Goal: Task Accomplishment & Management: Manage account settings

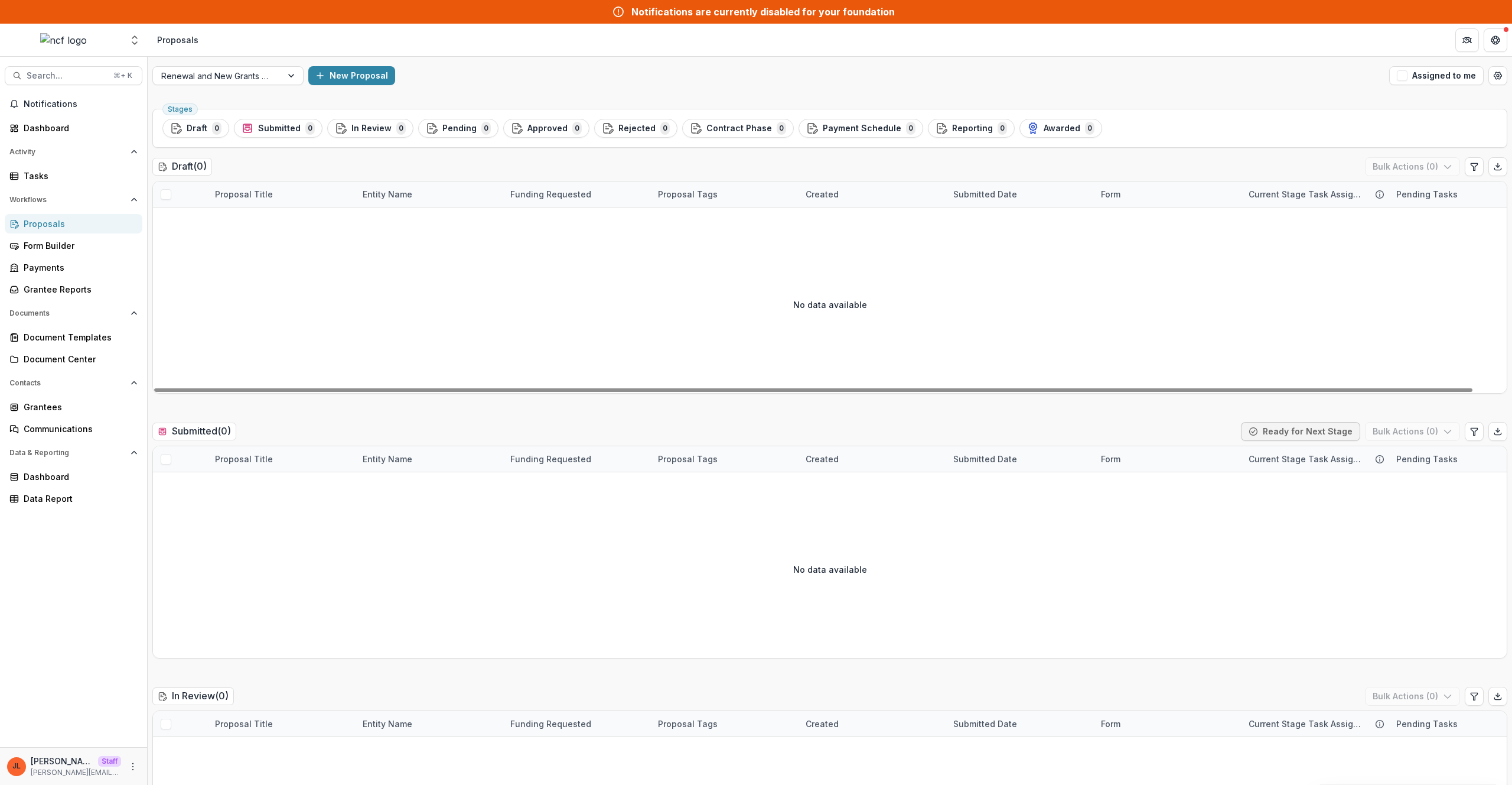
click at [430, 319] on div "No data available" at bounding box center [830, 304] width 1354 height 177
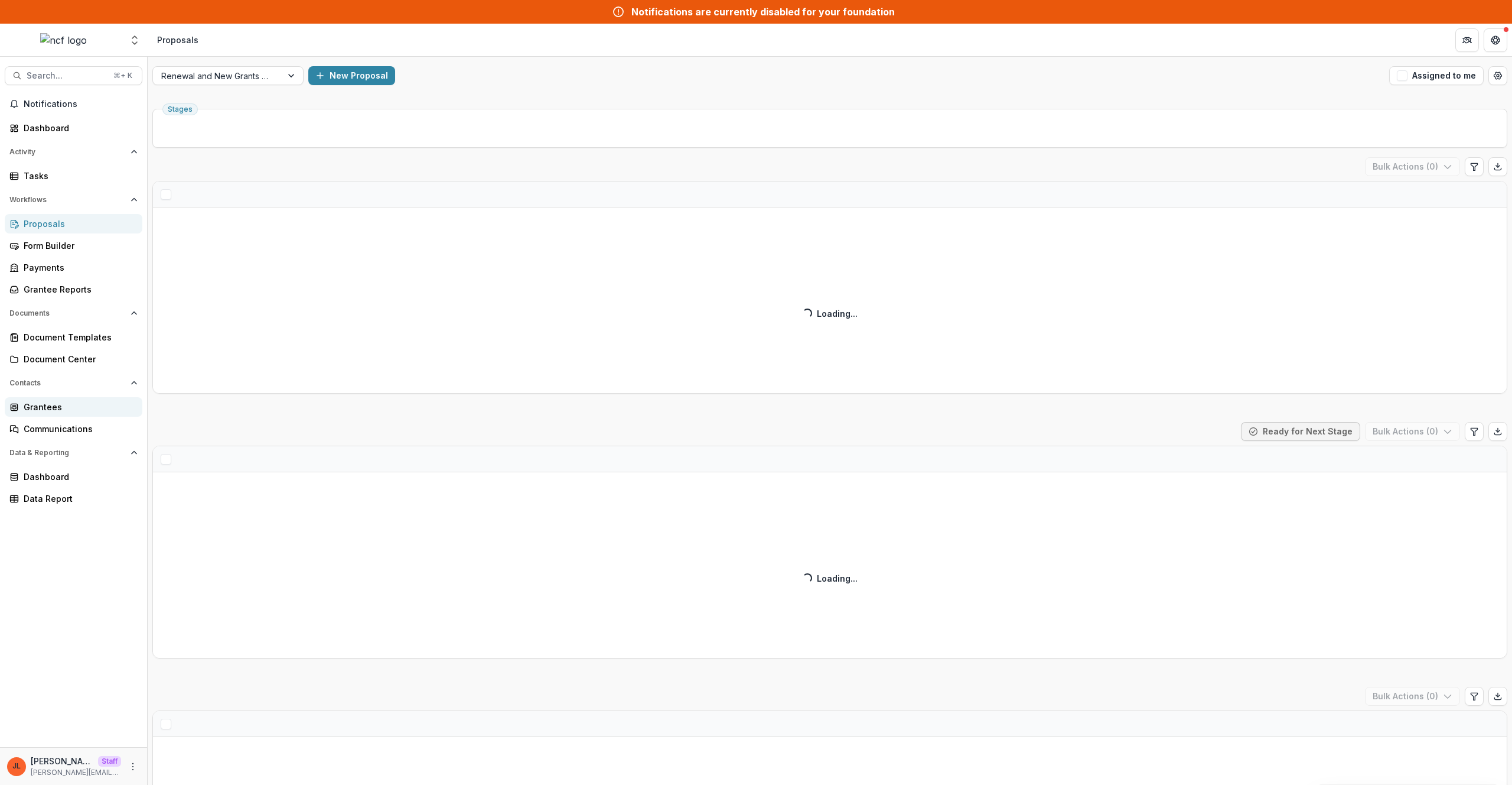
click at [65, 398] on link "Grantees" at bounding box center [73, 407] width 137 height 20
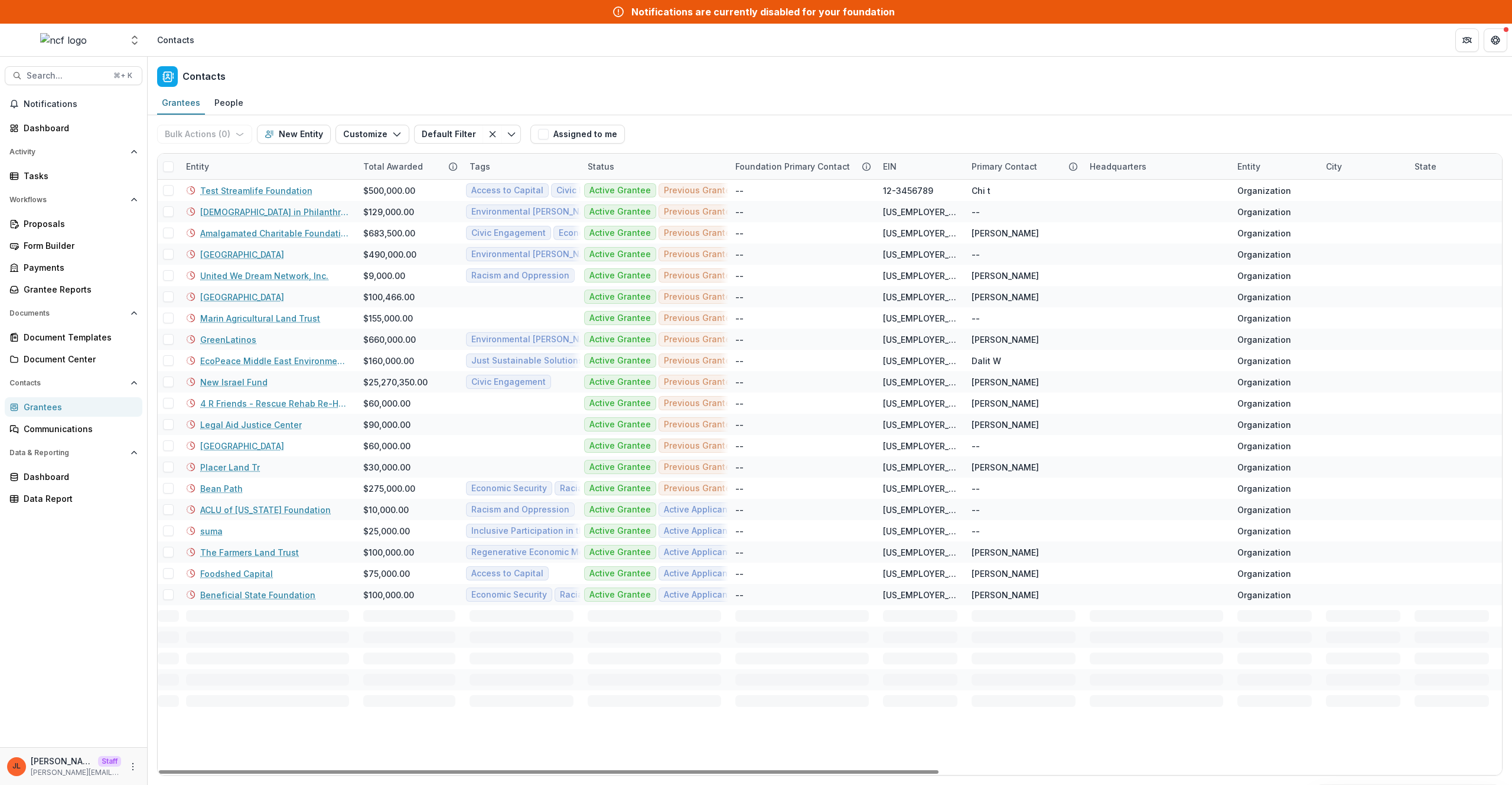
click at [239, 169] on div "Entity" at bounding box center [267, 166] width 177 height 25
click at [242, 189] on input at bounding box center [252, 193] width 141 height 19
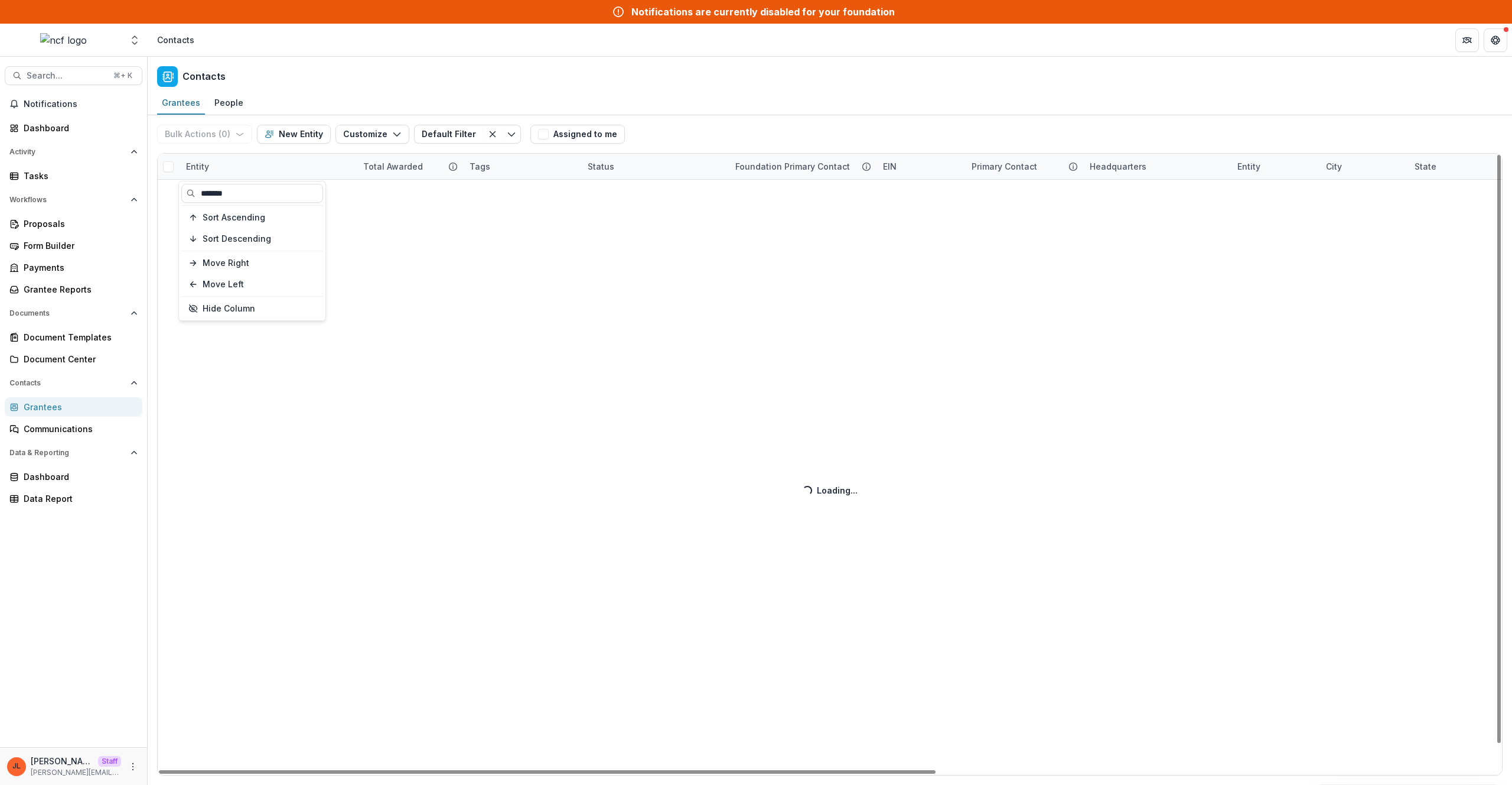
type input "*******"
click at [596, 505] on div "Bulk Actions ( 0 ) Send Email Create Proposals Create Tasks New Entity Customiz…" at bounding box center [830, 450] width 1365 height 670
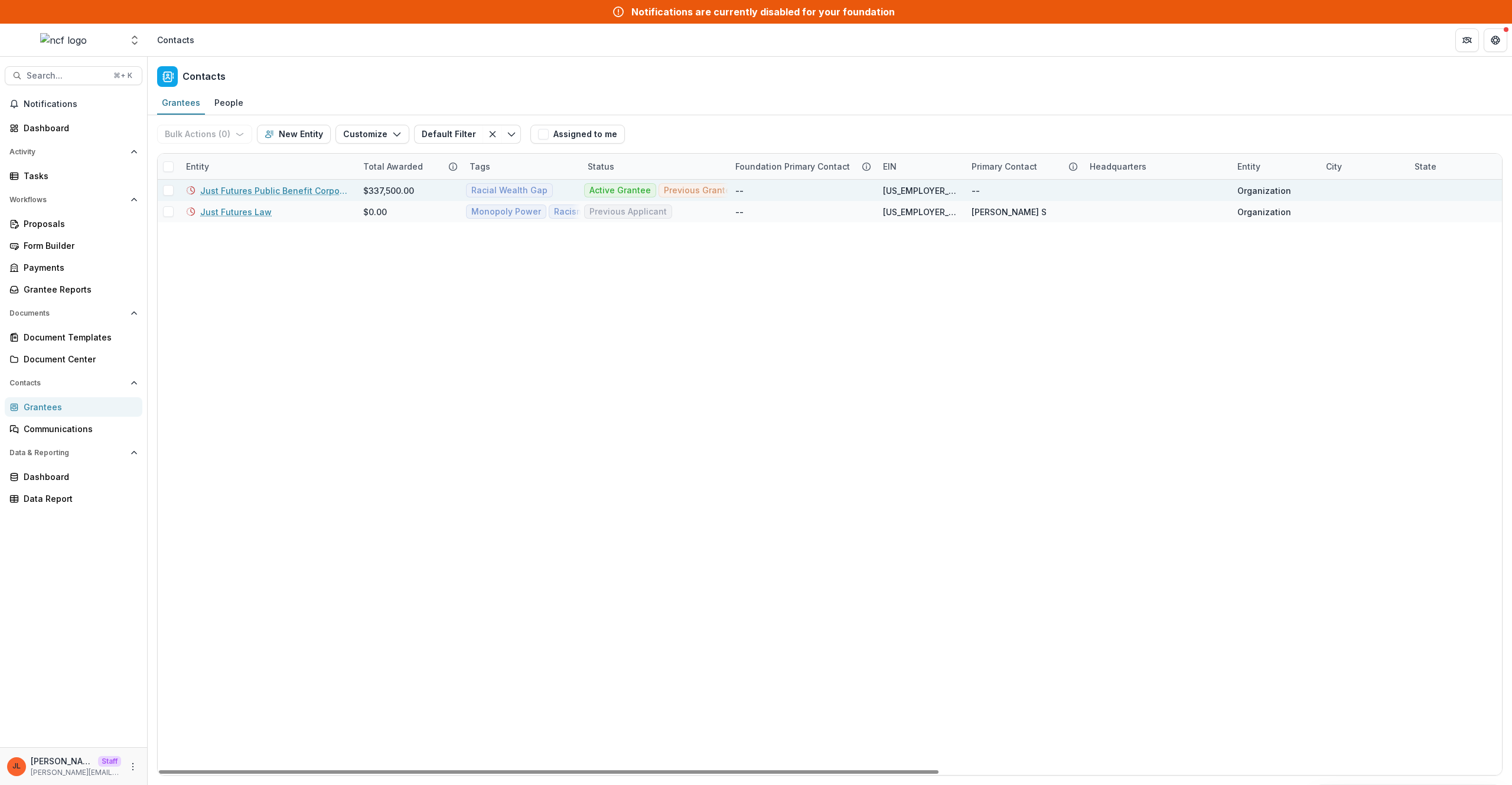
click at [293, 190] on link "Just Futures Public Benefit Corporation" at bounding box center [274, 190] width 149 height 12
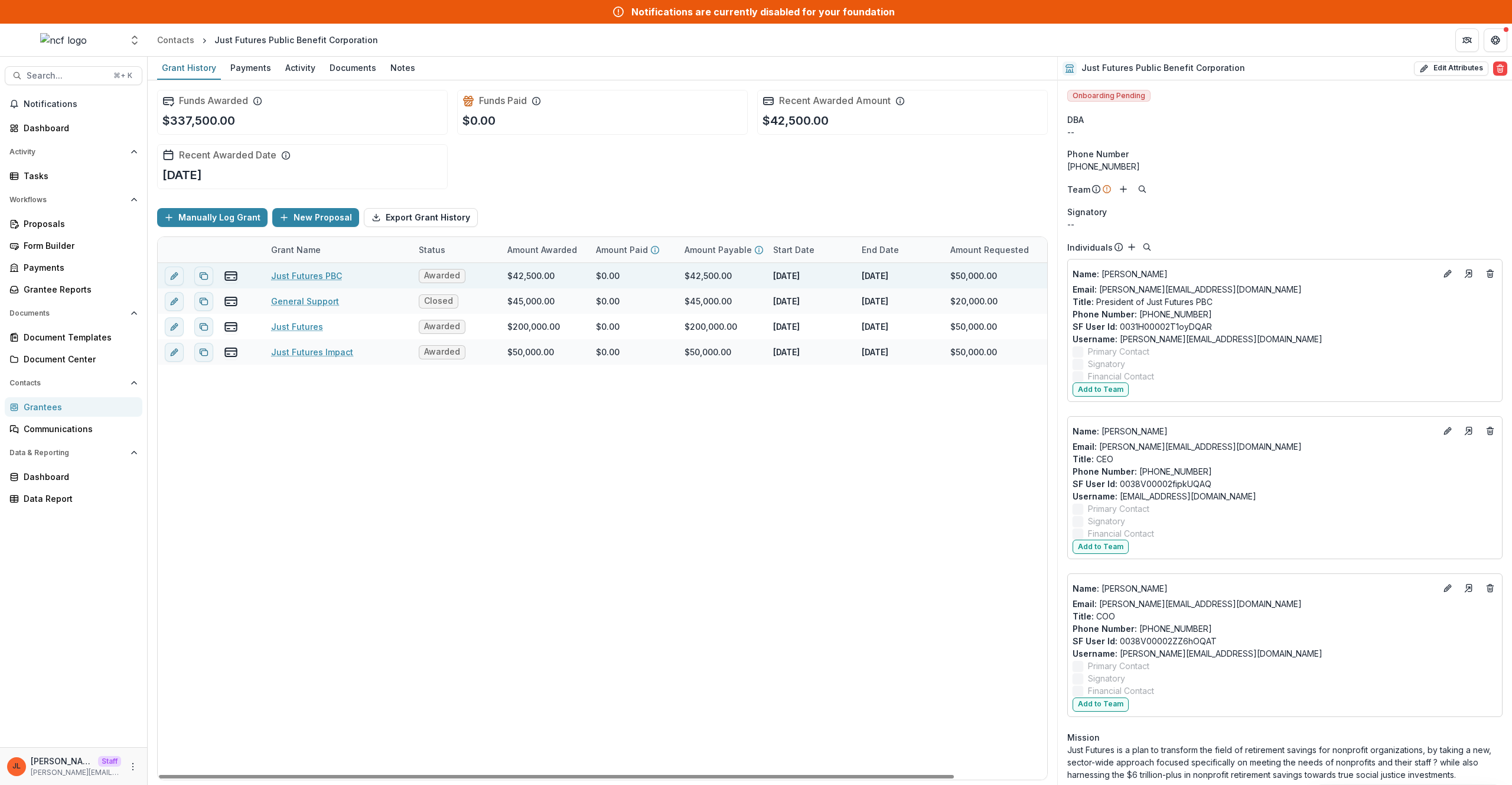
click at [315, 278] on link "Just Futures PBC" at bounding box center [306, 275] width 71 height 12
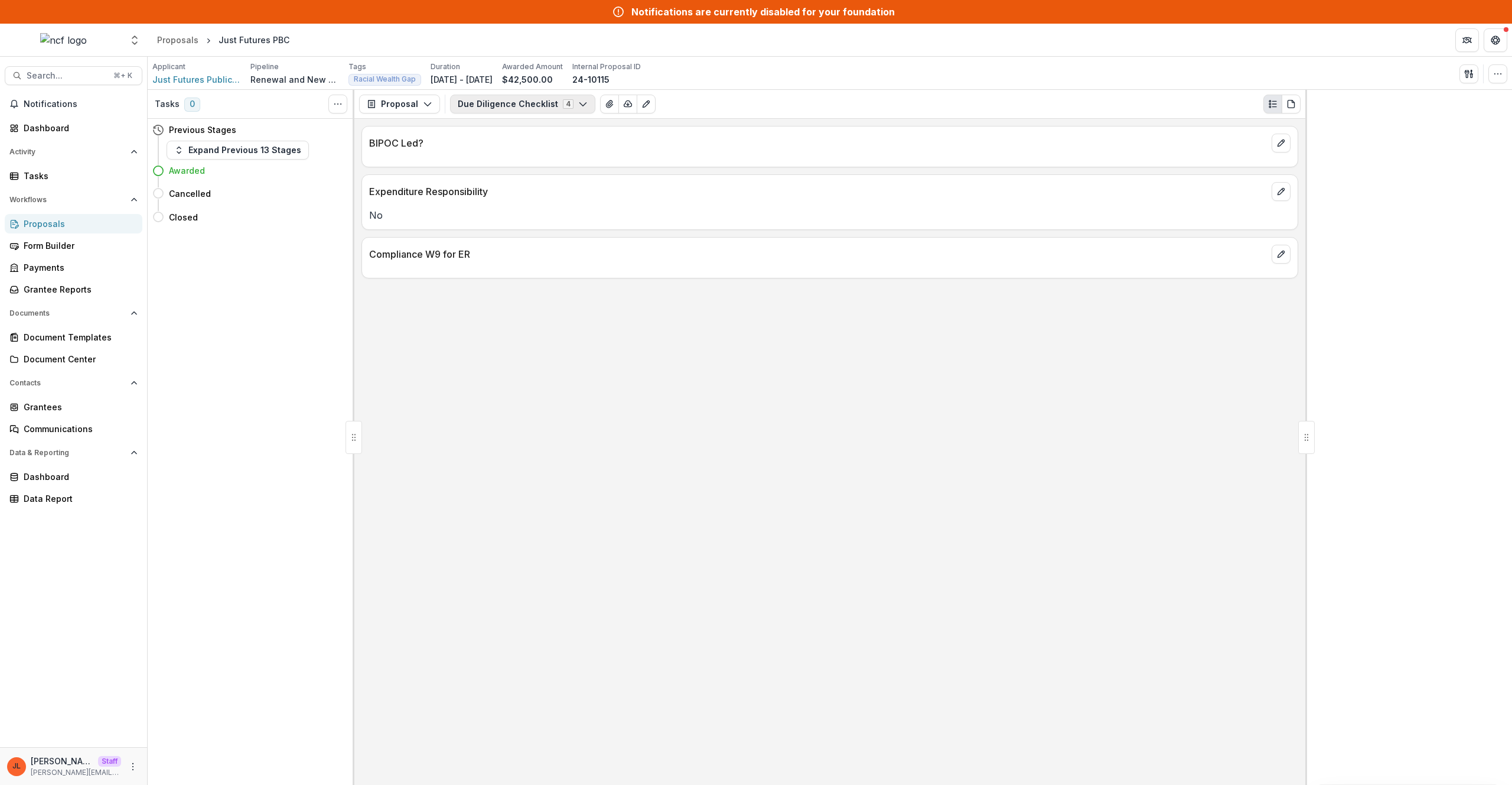
click at [528, 105] on button "Due Diligence Checklist 4" at bounding box center [522, 103] width 145 height 19
click at [531, 145] on span "New Request Form" at bounding box center [525, 148] width 108 height 12
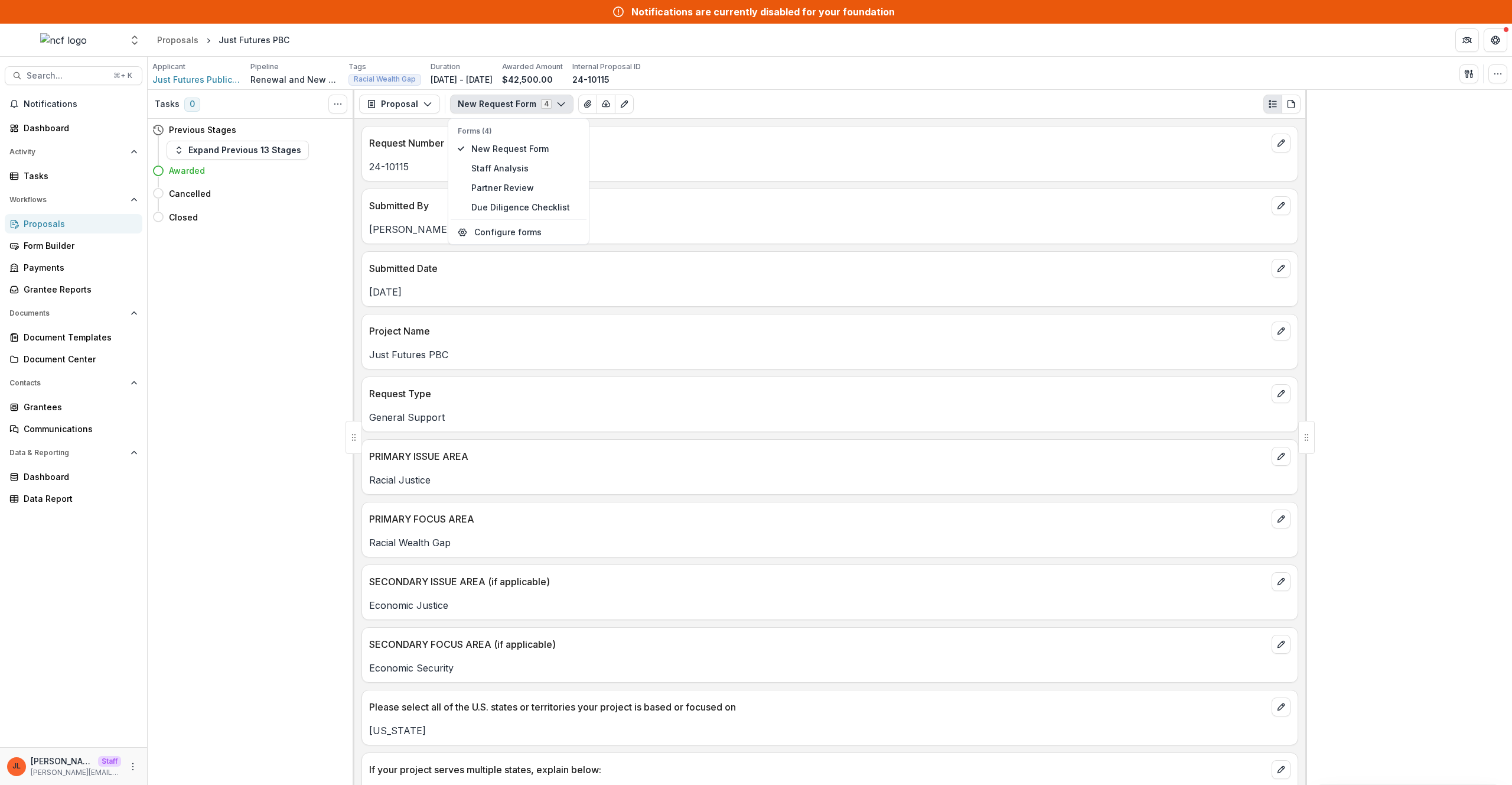
click at [876, 260] on div "Submitted Date" at bounding box center [830, 265] width 936 height 26
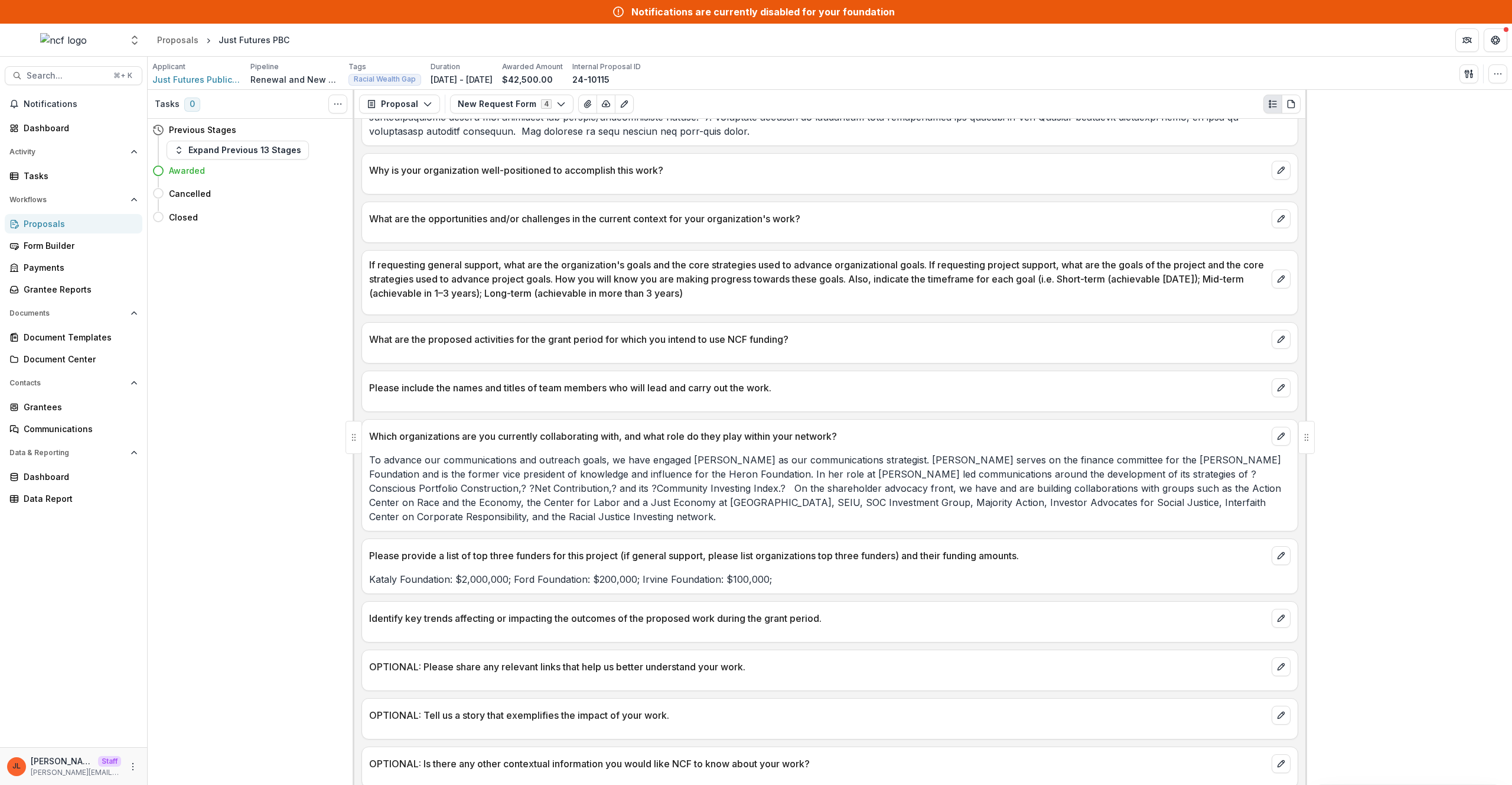
scroll to position [1307, 0]
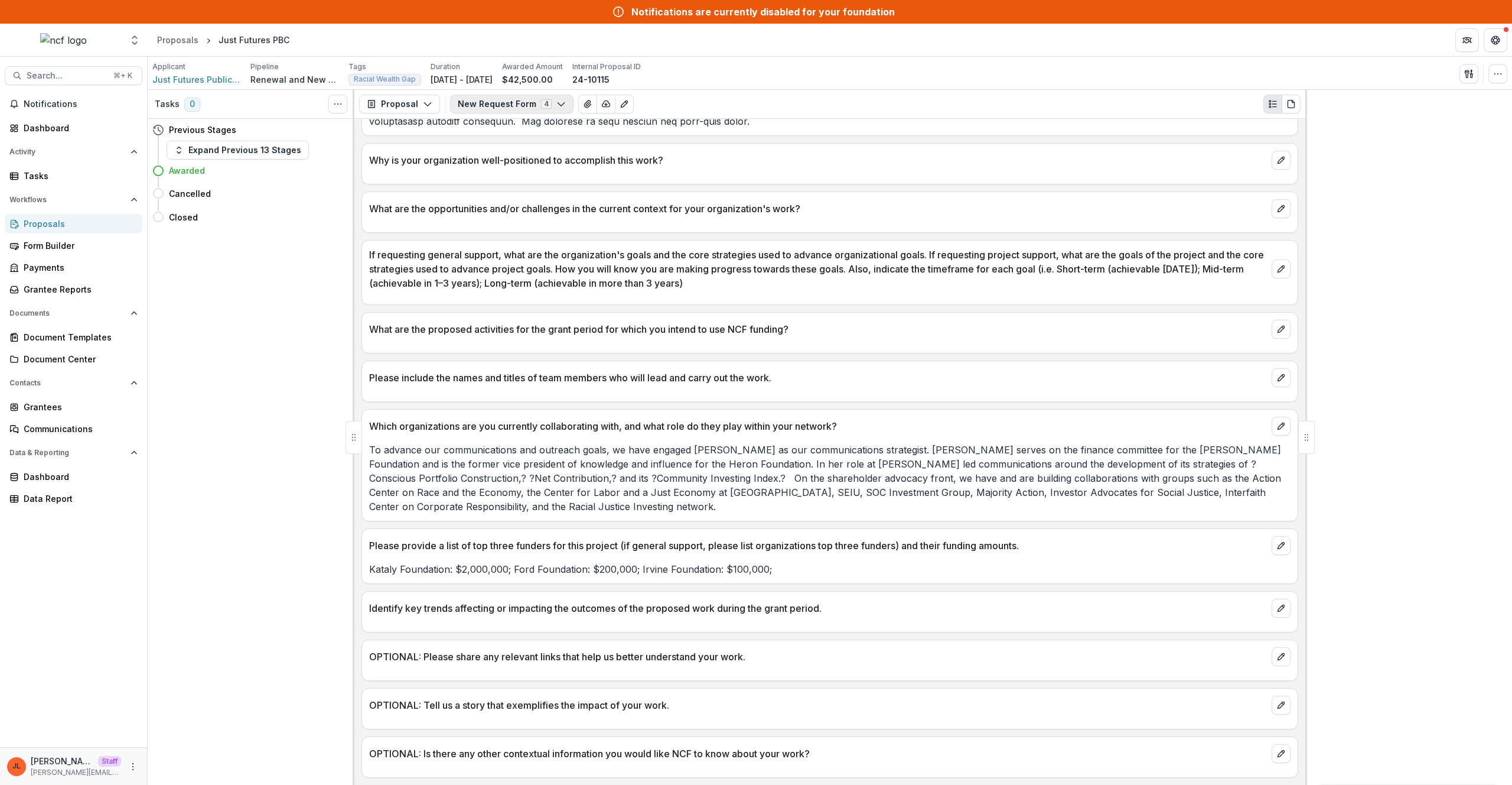
click at [520, 106] on button "New Request Form 4" at bounding box center [512, 103] width 123 height 19
click at [521, 173] on span "Staff Analysis" at bounding box center [525, 167] width 108 height 12
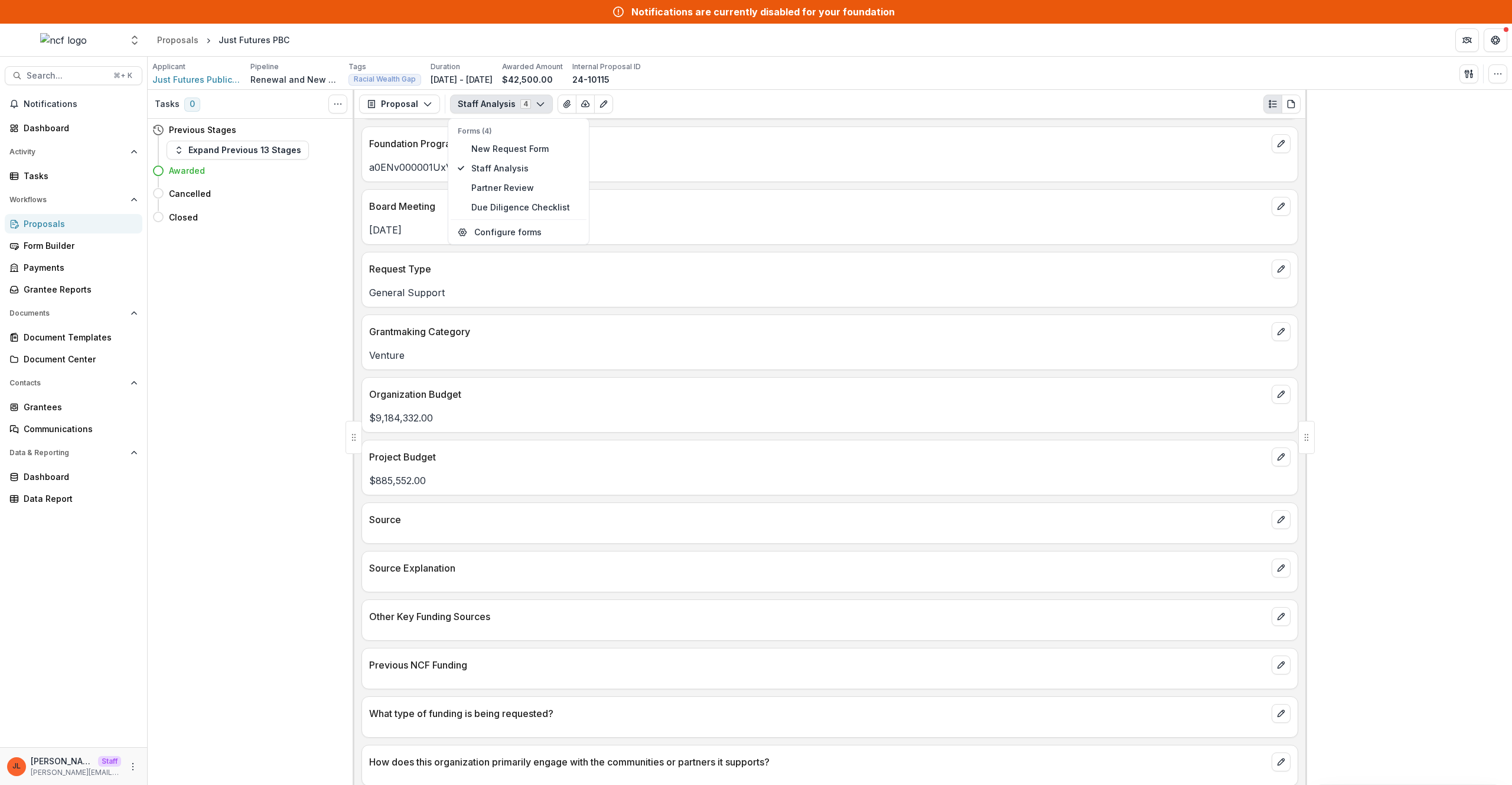
scroll to position [0, 0]
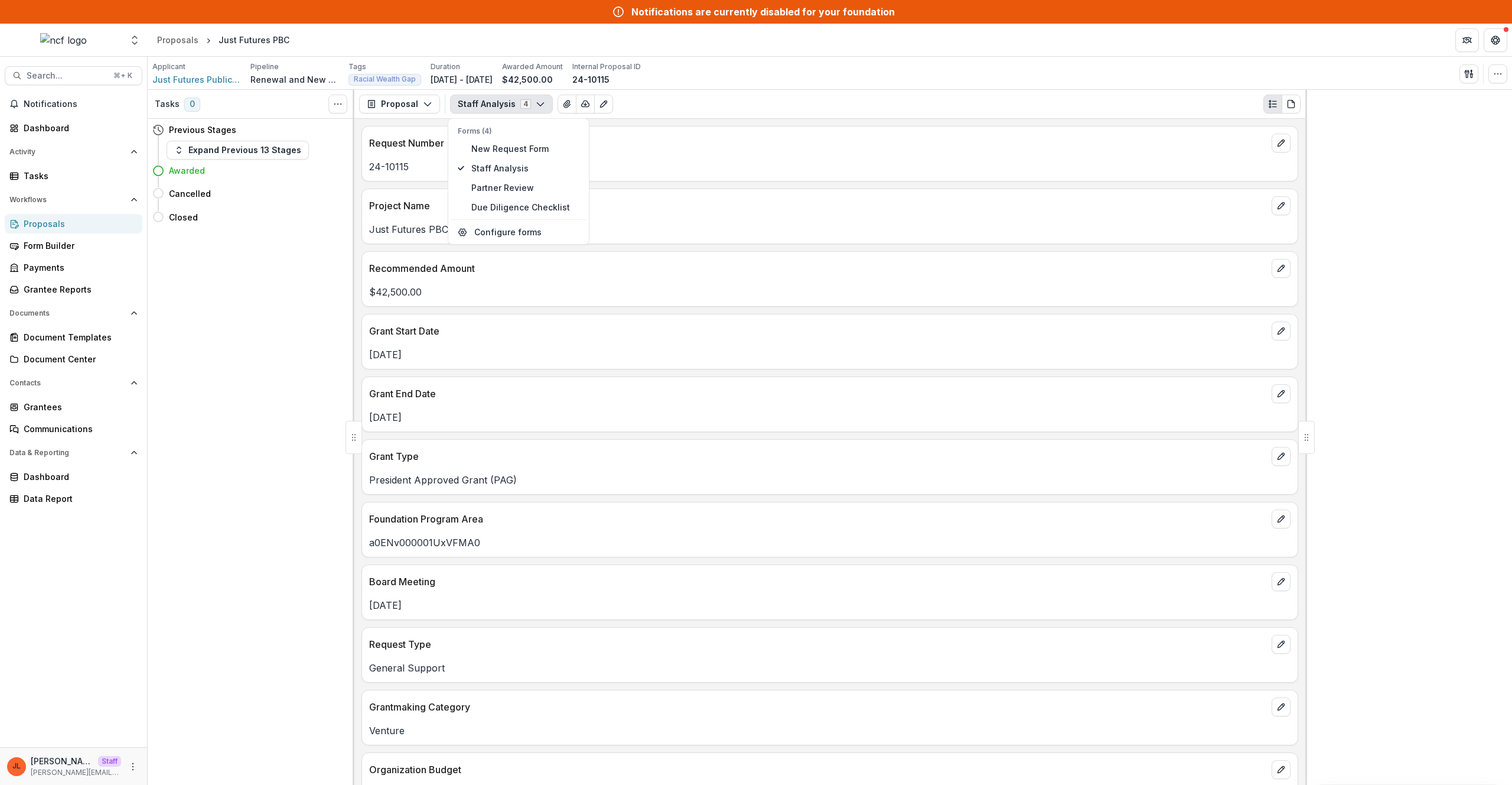
drag, startPoint x: 952, startPoint y: 388, endPoint x: 934, endPoint y: 380, distance: 19.7
click at [936, 381] on div "Grant End Date" at bounding box center [830, 390] width 936 height 26
click at [1042, 361] on p "Dec 01, 2024" at bounding box center [830, 354] width 921 height 14
click at [477, 536] on p "a0ENv000001UxVFMA0" at bounding box center [830, 542] width 921 height 14
click at [483, 538] on p "a0ENv000001UxVFMA0" at bounding box center [830, 542] width 921 height 14
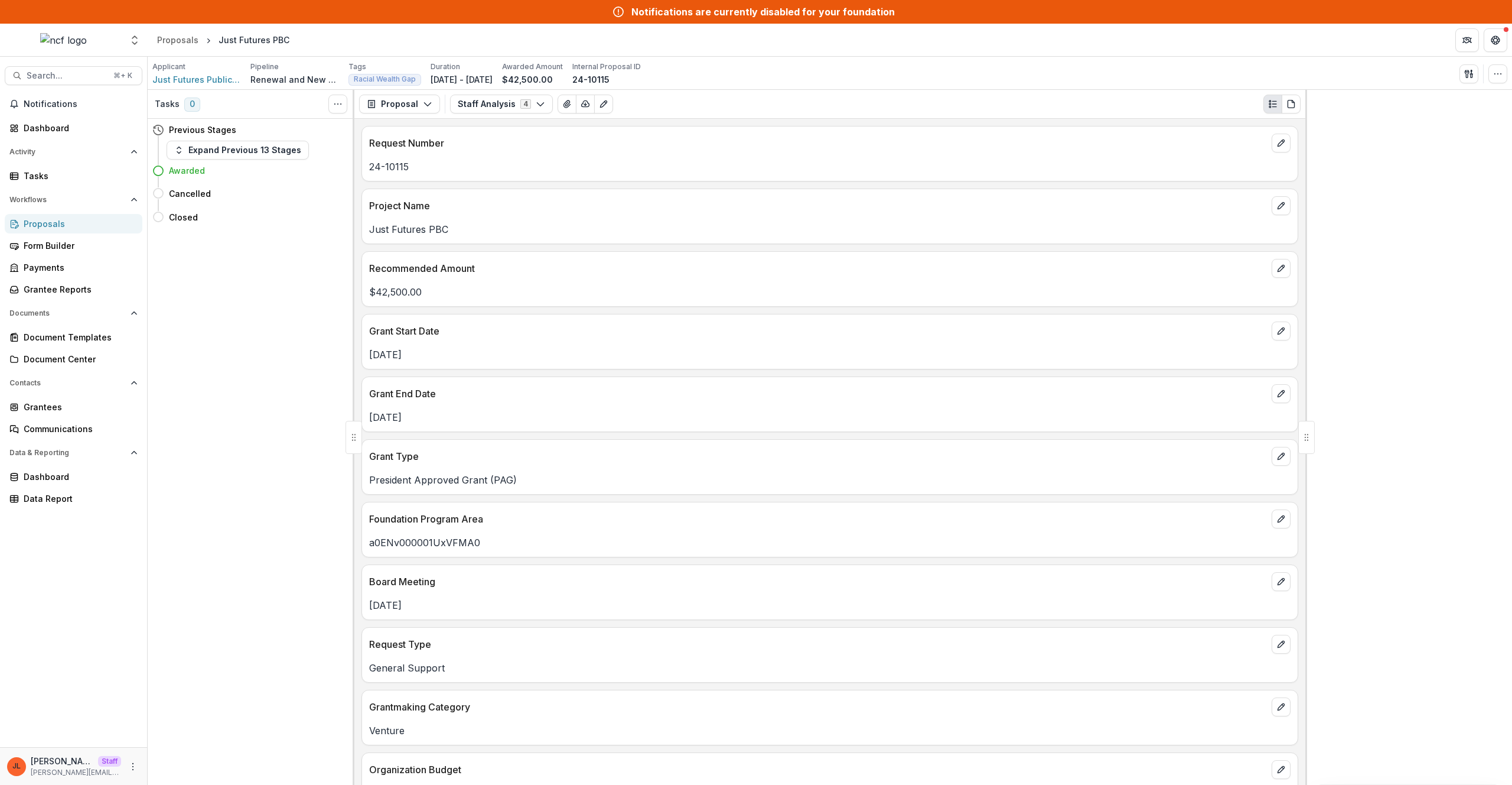
click at [483, 538] on p "a0ENv000001UxVFMA0" at bounding box center [830, 542] width 921 height 14
click at [427, 544] on p "a0ENv000001UxVFMA0" at bounding box center [830, 542] width 921 height 14
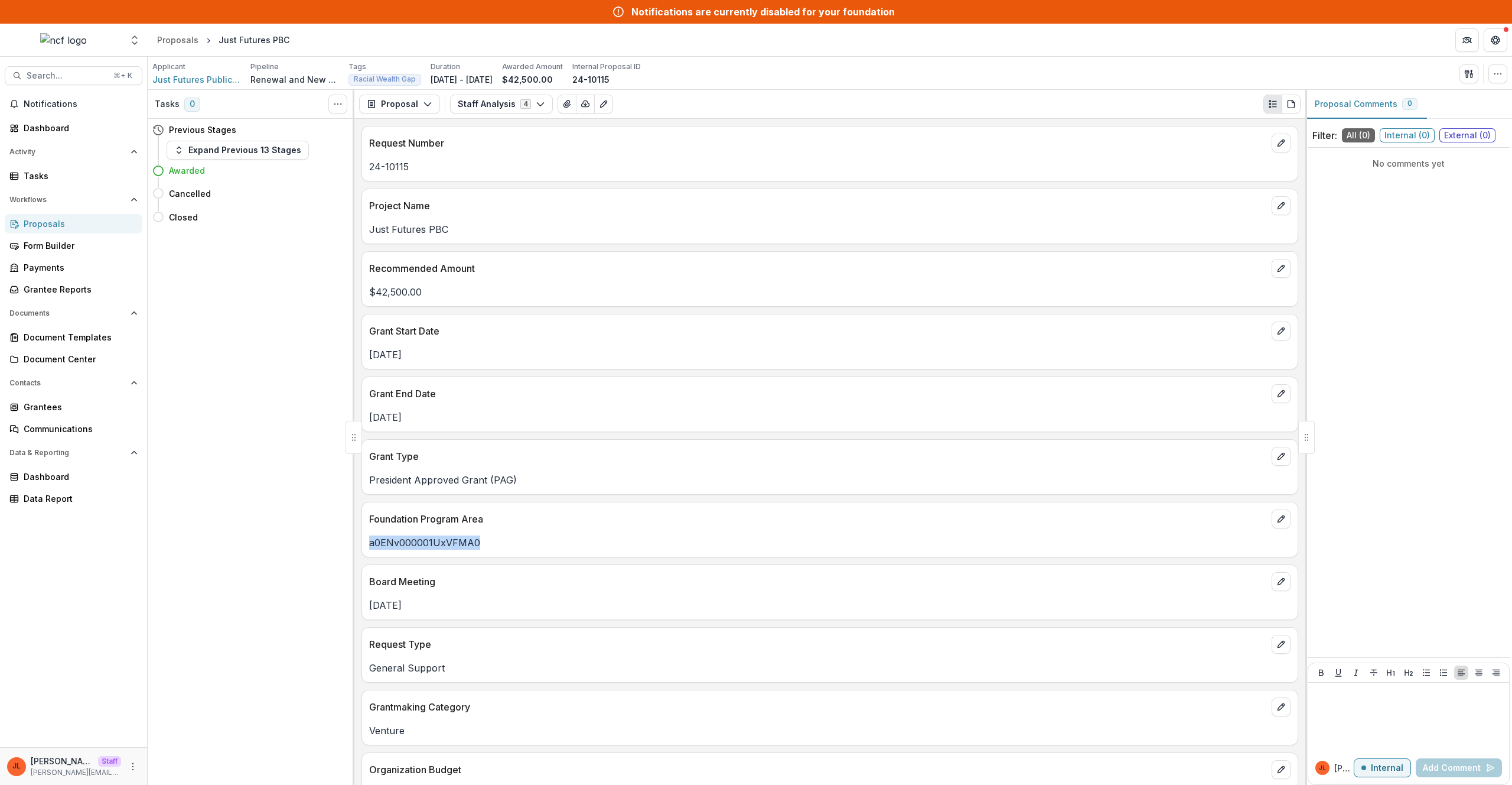
copy p "a0ENv000001UxVFMA0"
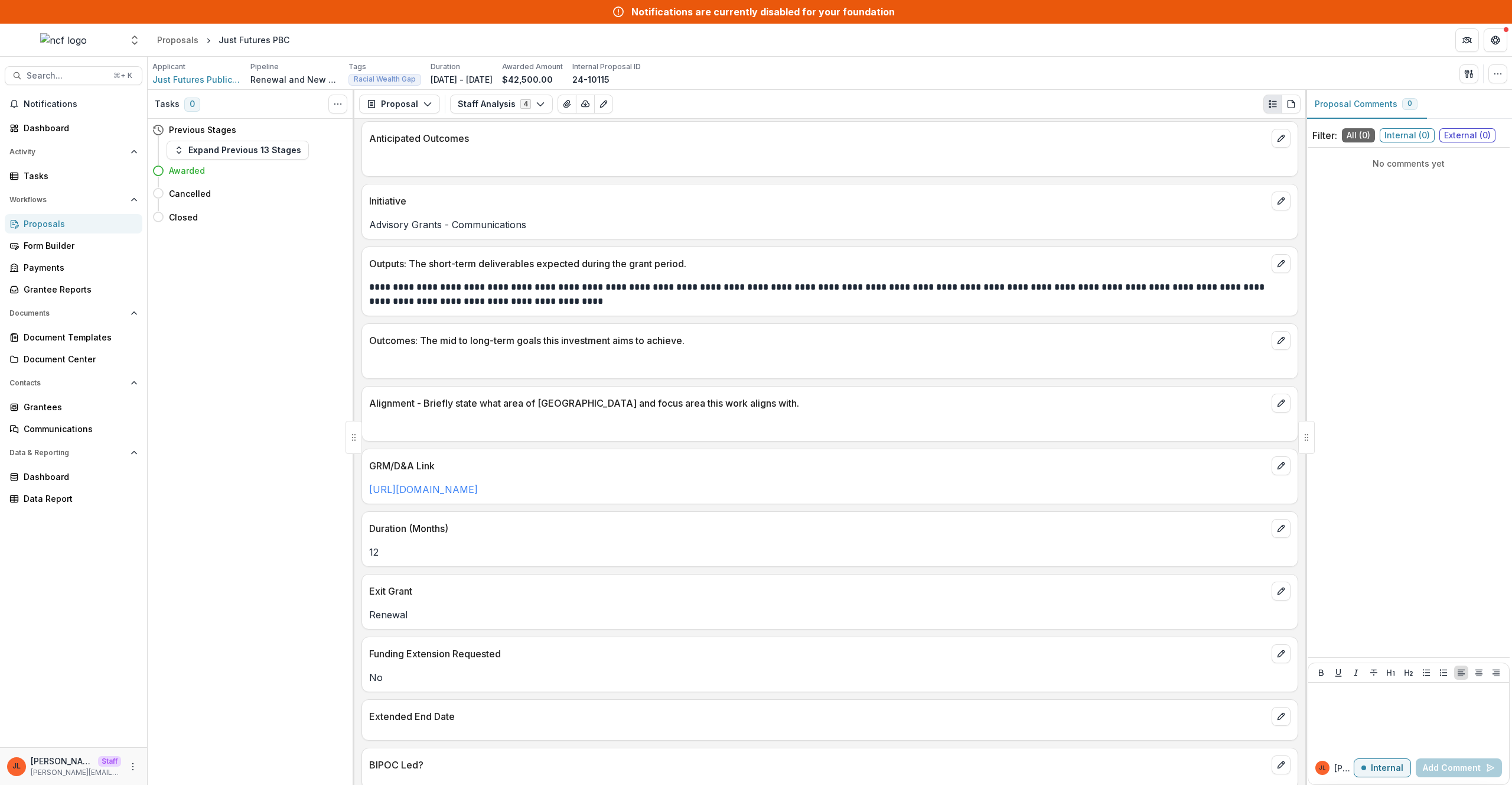
scroll to position [2033, 0]
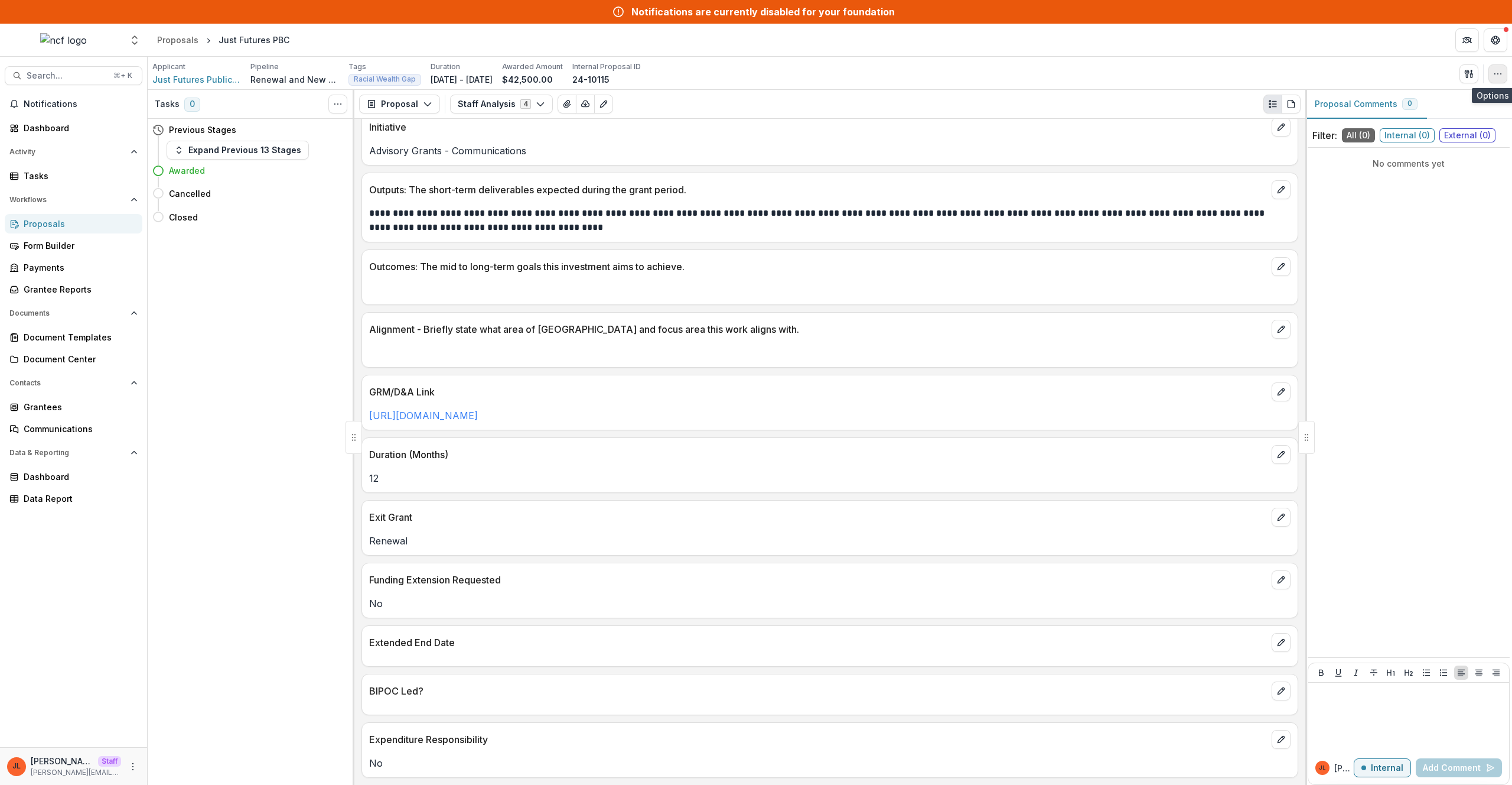
click at [1494, 75] on icon "button" at bounding box center [1498, 74] width 10 height 10
click at [1455, 102] on button "Edit Attributes" at bounding box center [1441, 101] width 127 height 20
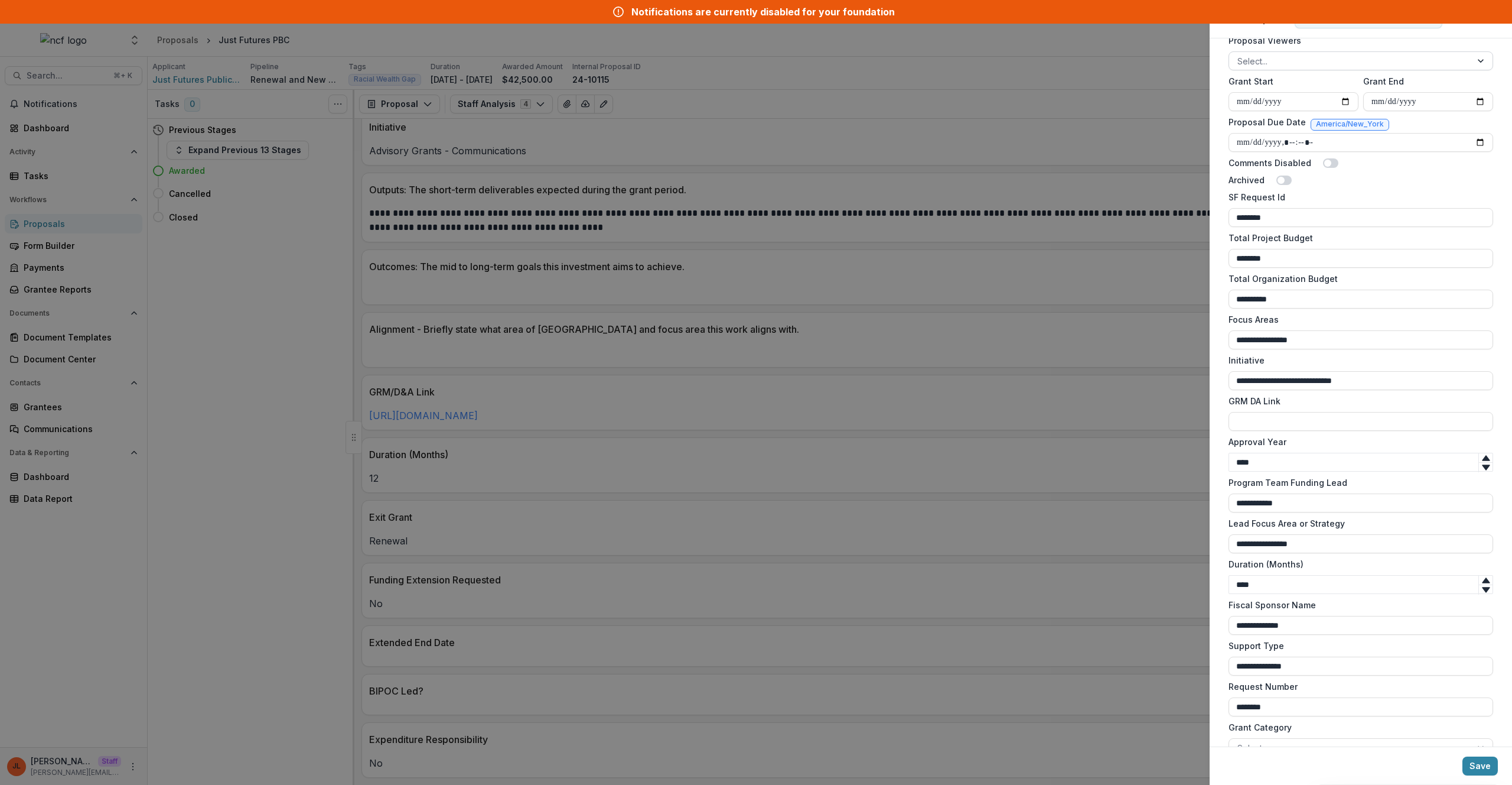
scroll to position [543, 0]
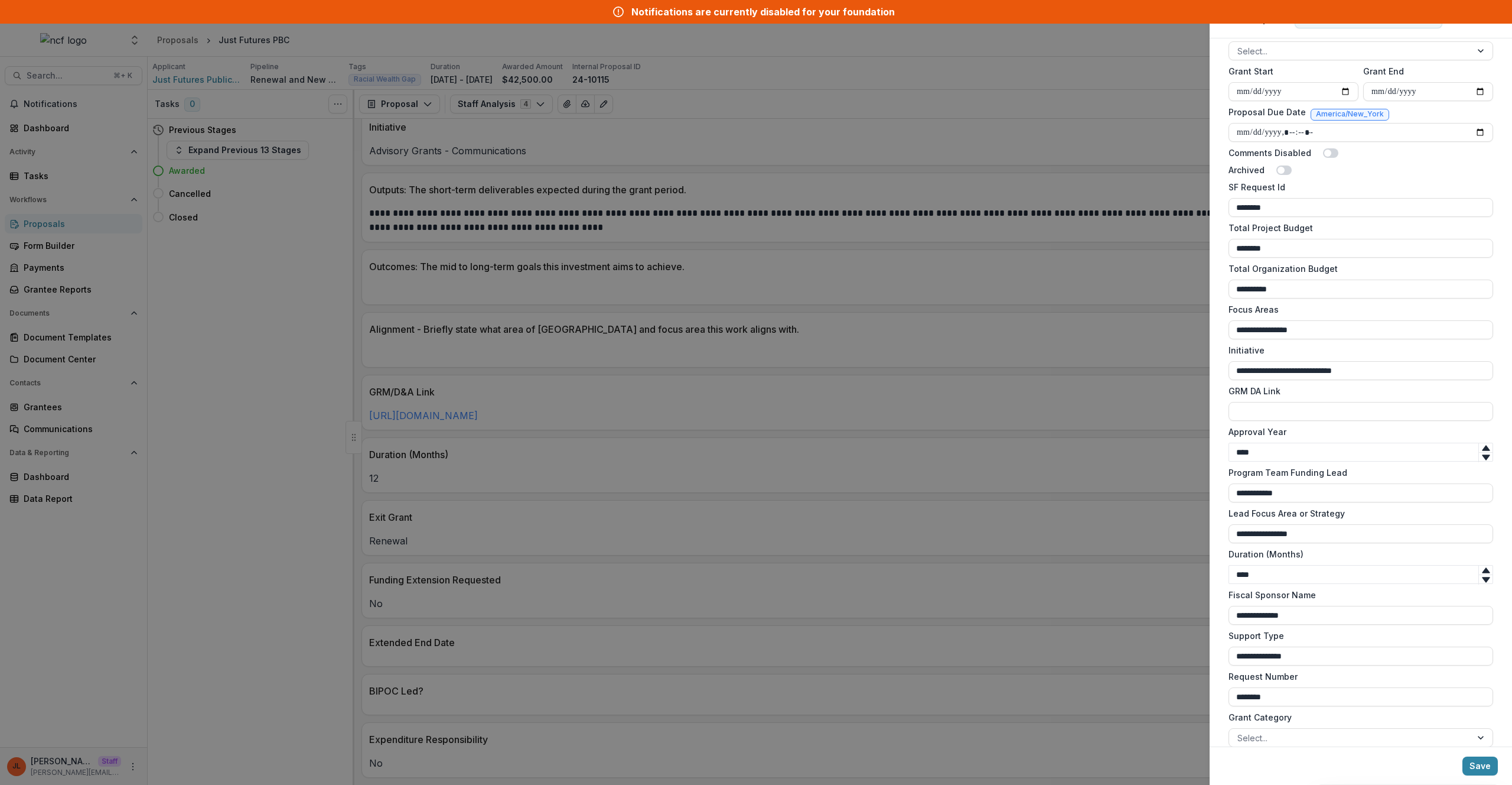
click at [819, 530] on div "**********" at bounding box center [756, 392] width 1512 height 785
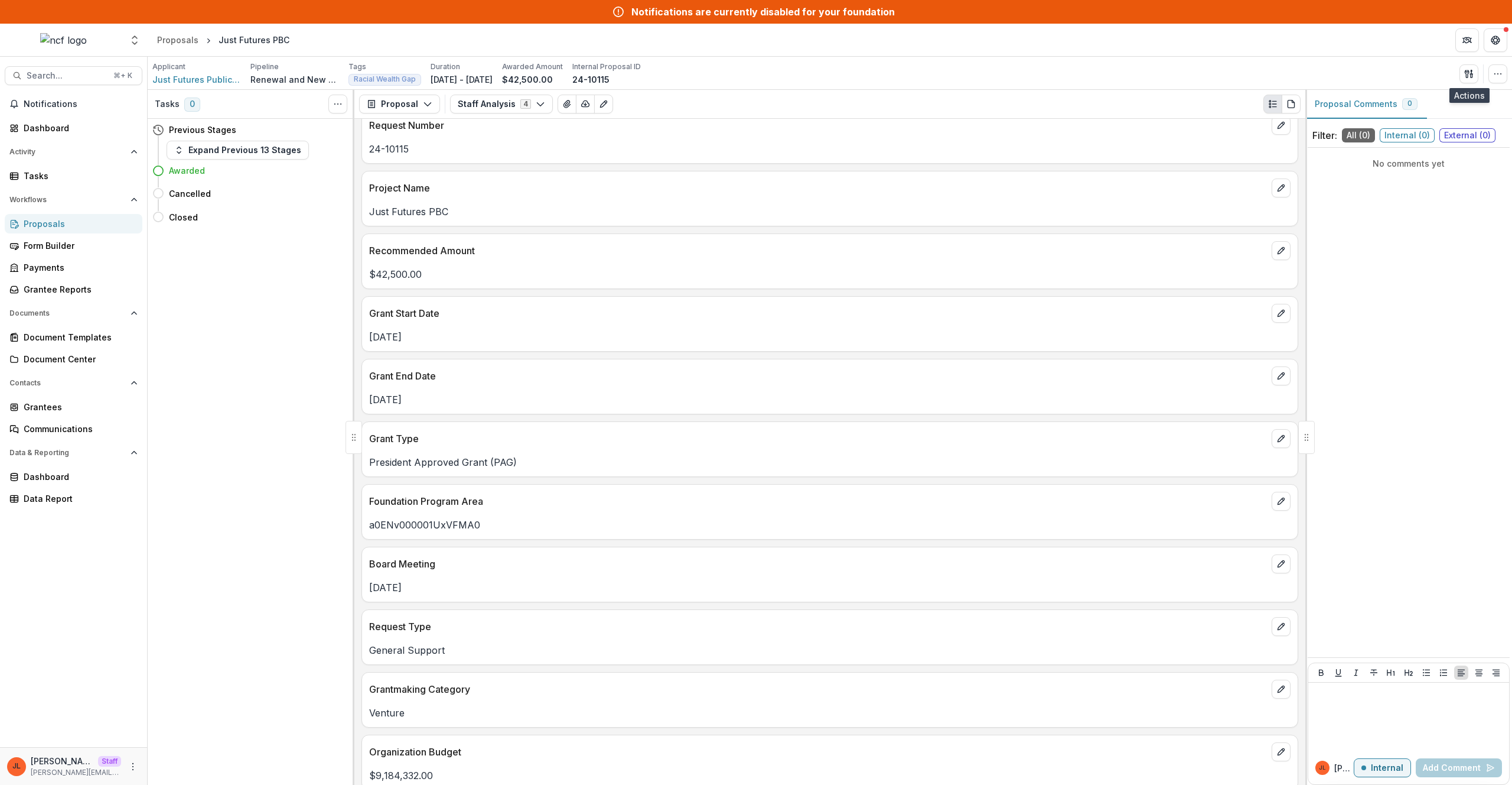
scroll to position [0, 0]
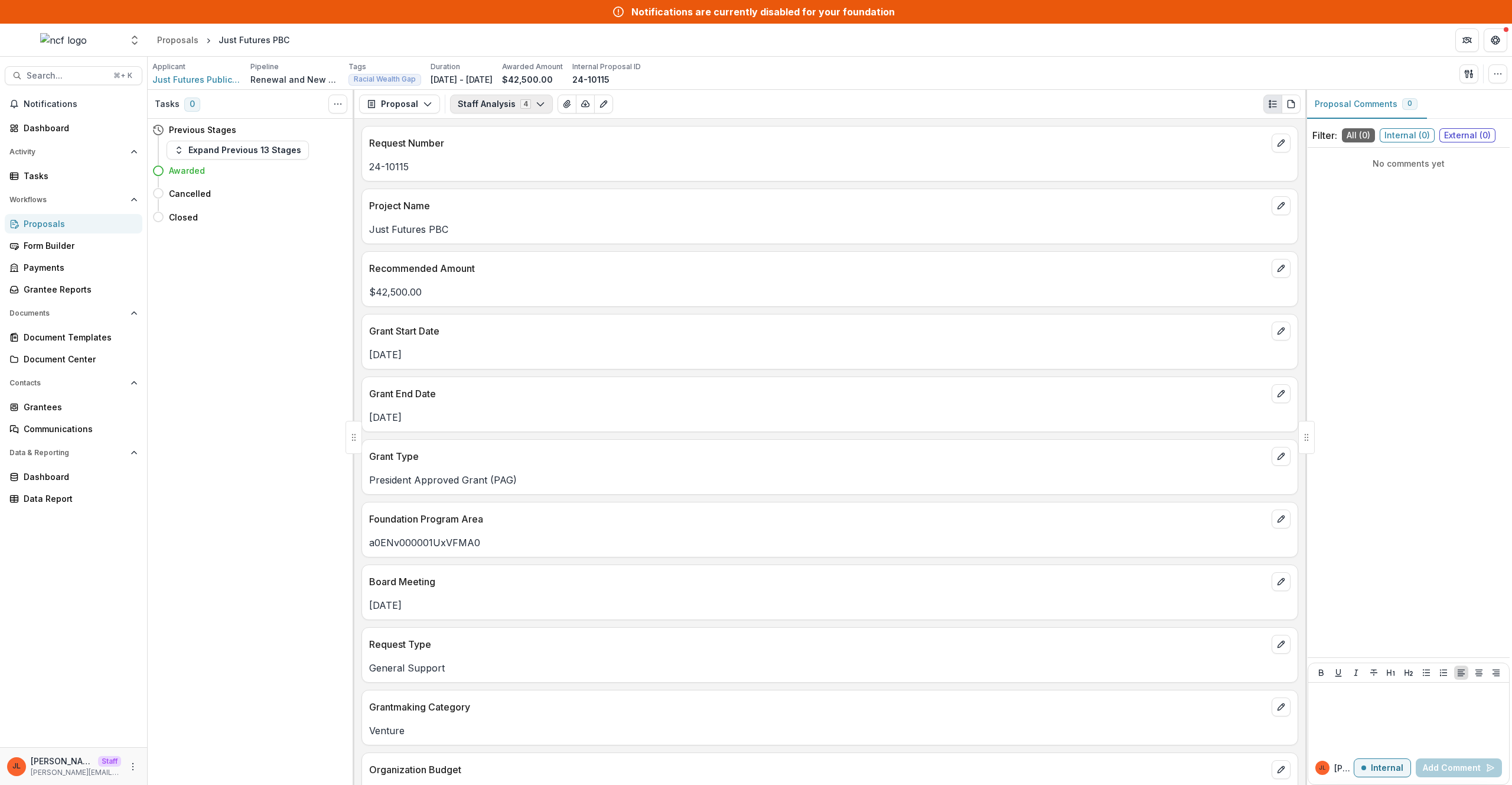
click at [501, 110] on button "Staff Analysis 4" at bounding box center [501, 103] width 103 height 19
click at [547, 157] on button "New Request Form" at bounding box center [518, 149] width 136 height 20
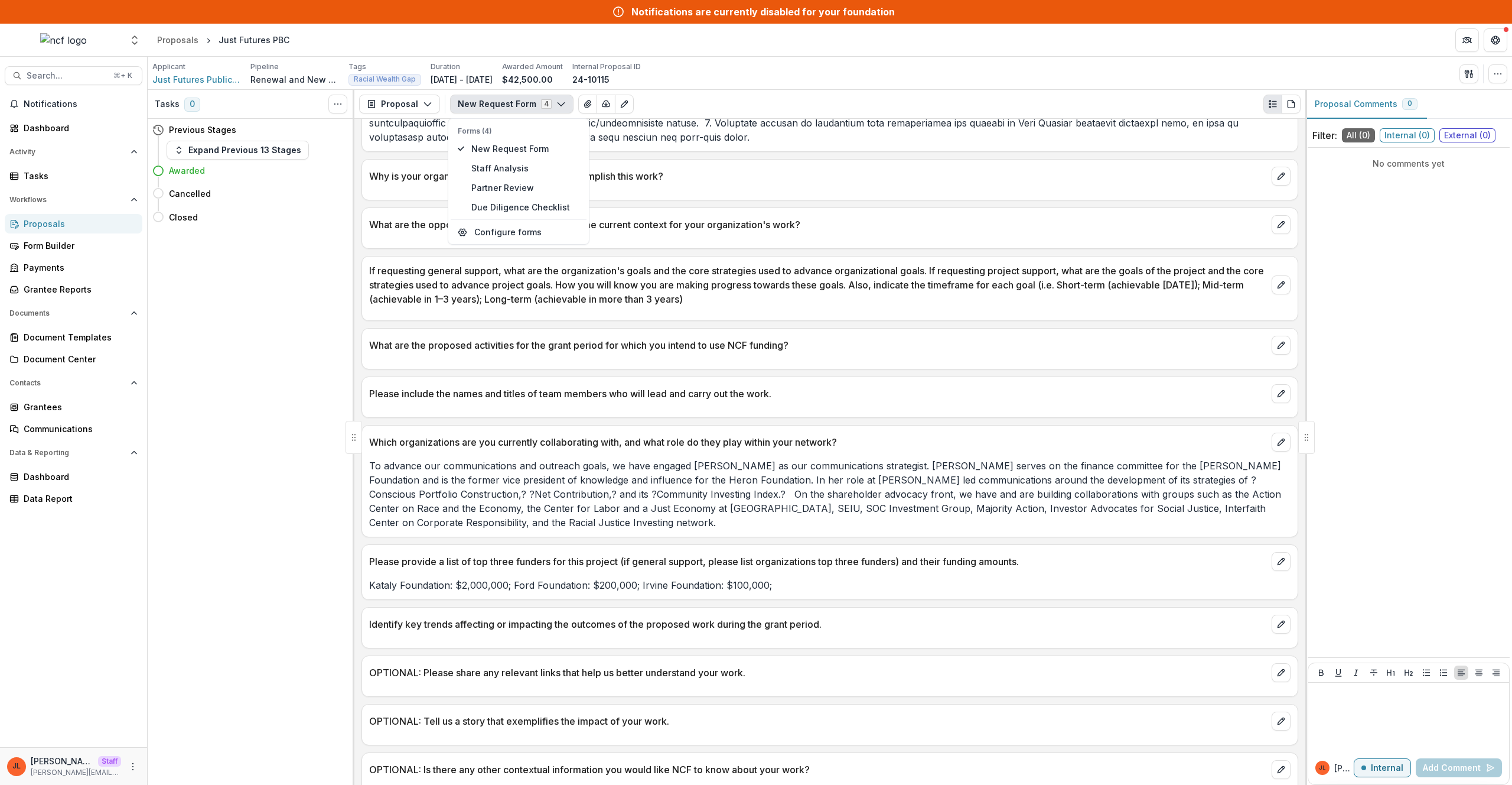
scroll to position [1307, 0]
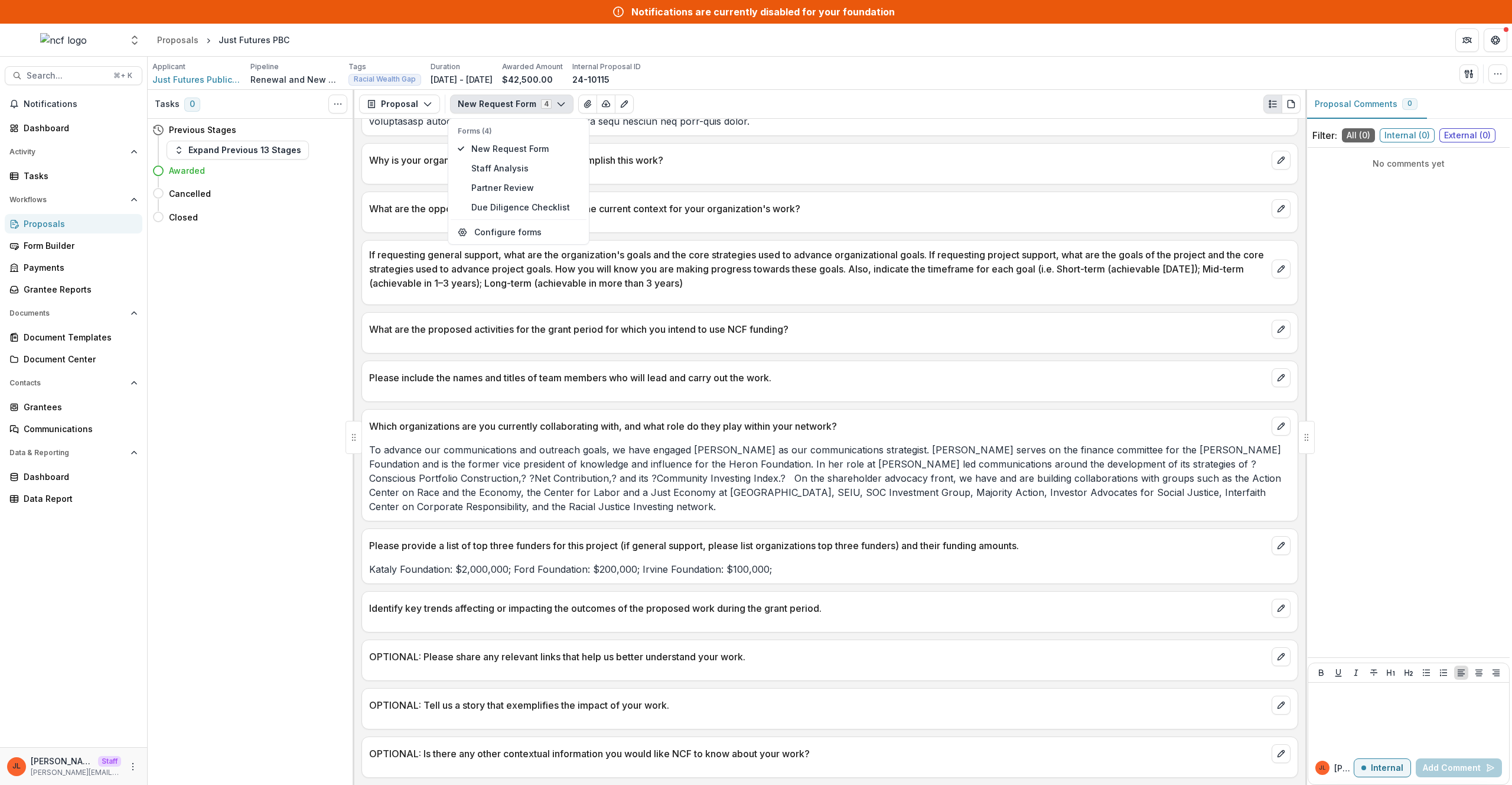
drag, startPoint x: 785, startPoint y: 527, endPoint x: 767, endPoint y: 520, distance: 19.3
click at [785, 527] on div "Request Number 24-10115 Submitted By Alex Saingchin Submitted Date Aug 06, 2024…" at bounding box center [830, 451] width 951 height 666
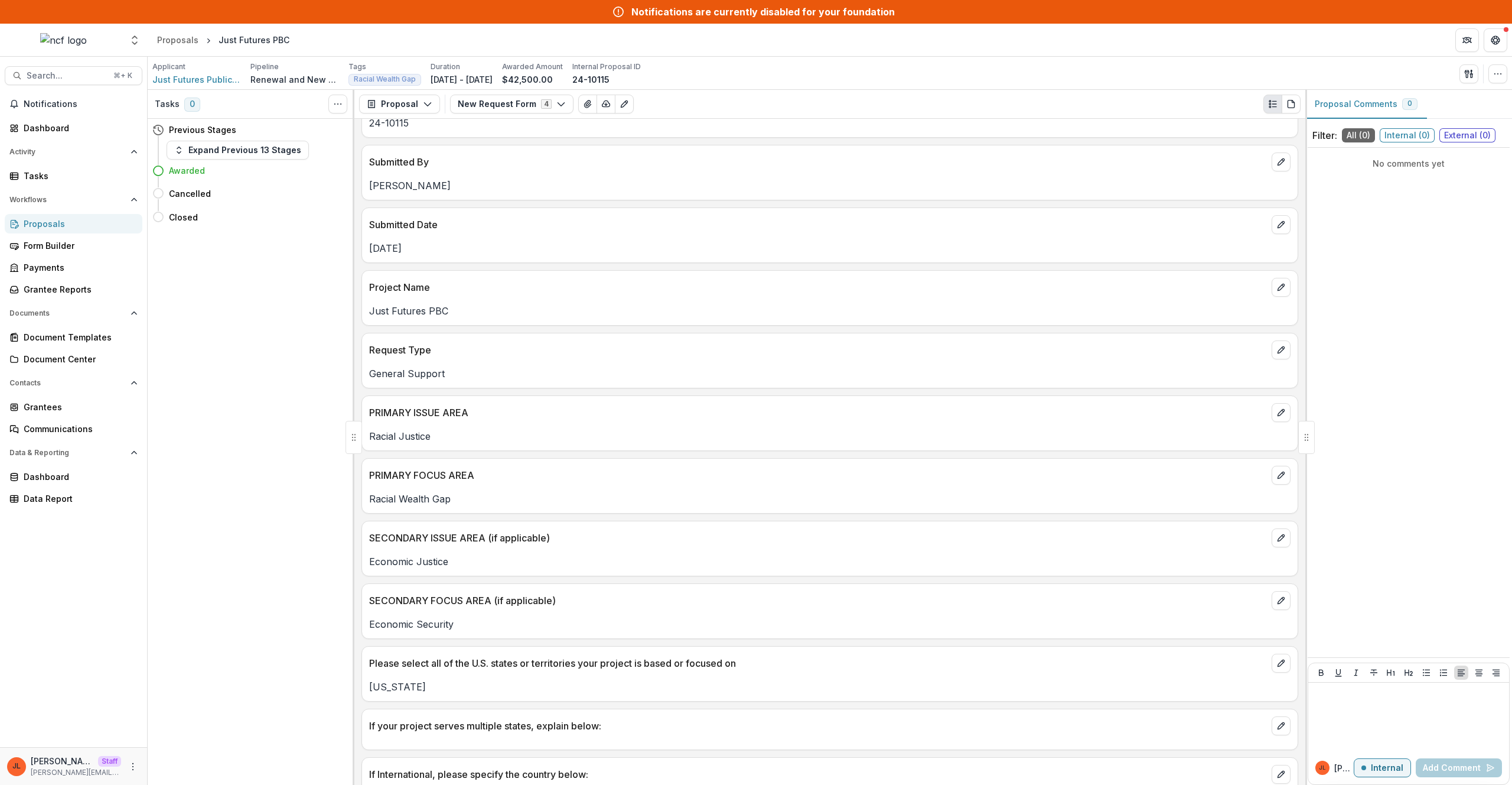
scroll to position [0, 0]
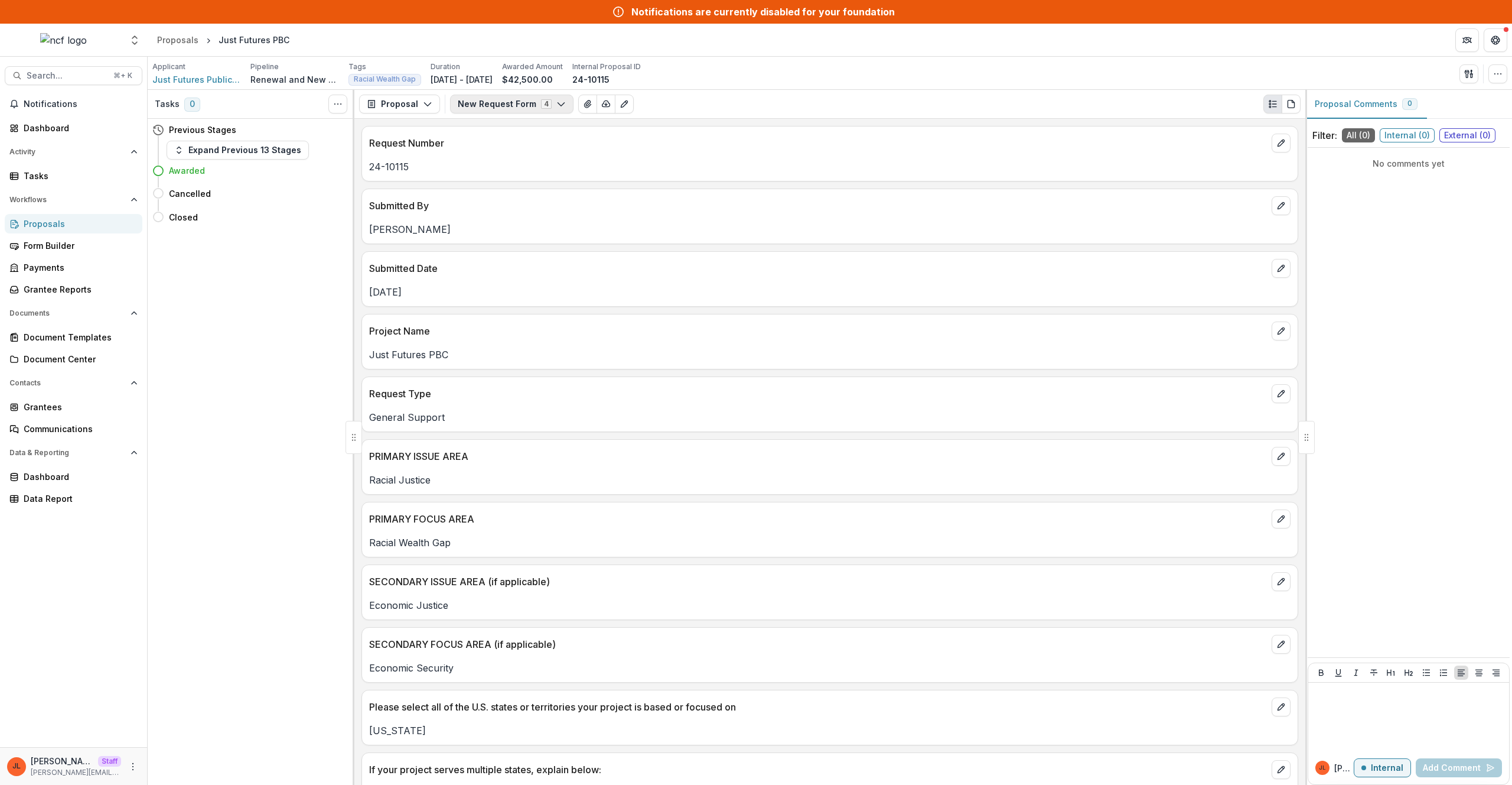
click at [514, 113] on button "New Request Form 4" at bounding box center [512, 103] width 123 height 19
click at [521, 167] on span "Staff Analysis" at bounding box center [525, 167] width 108 height 12
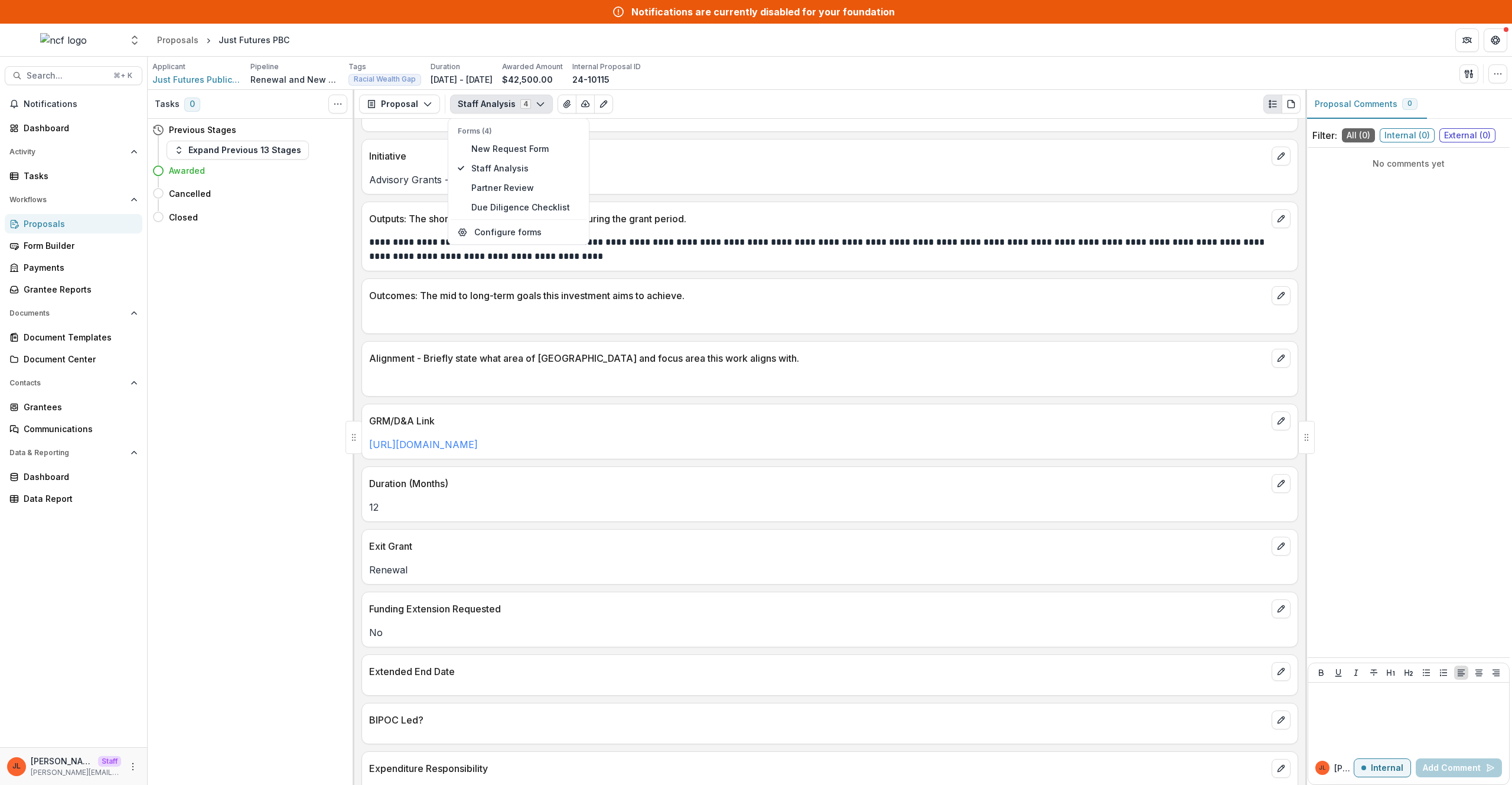
scroll to position [2033, 0]
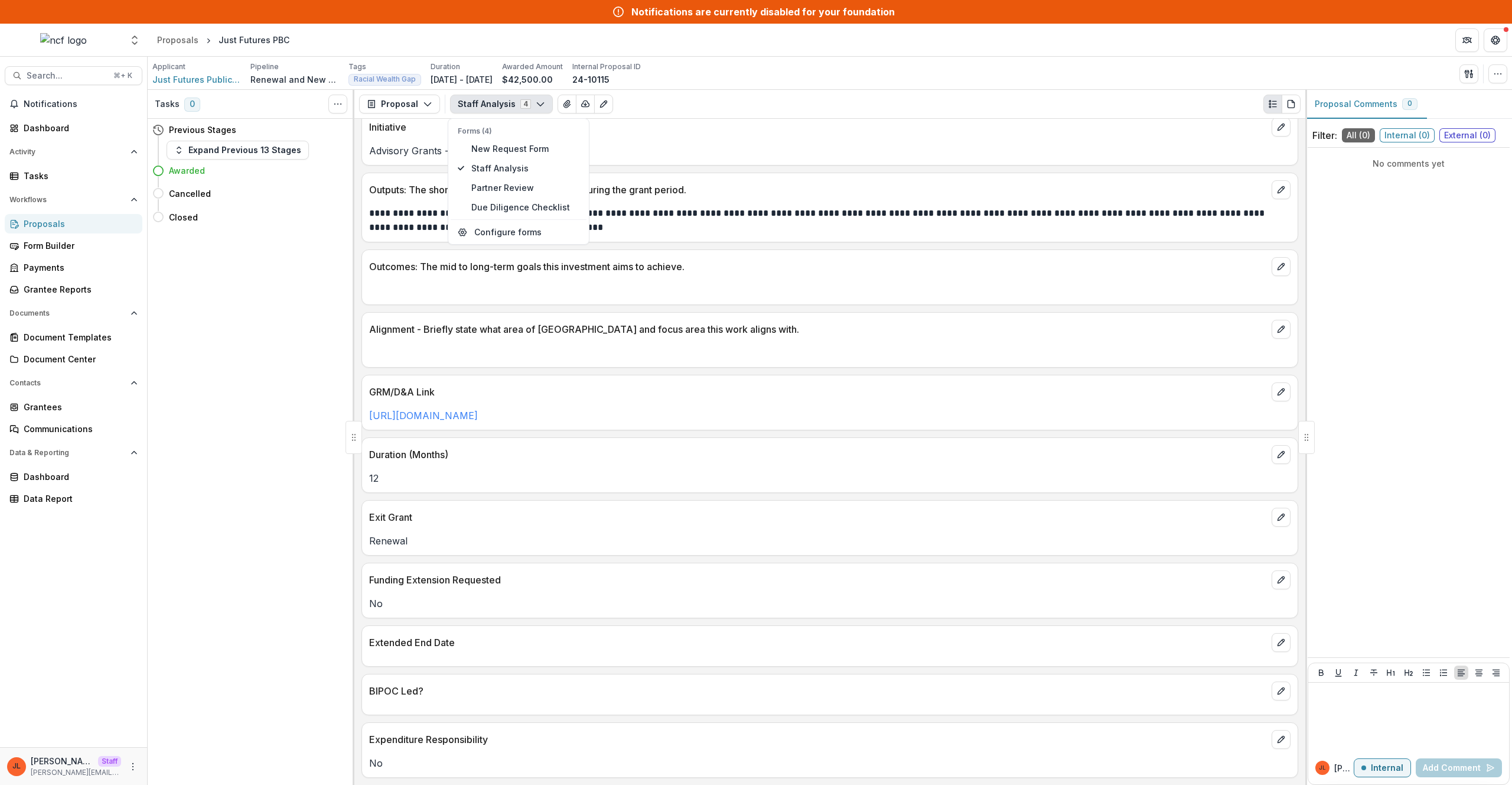
click at [809, 502] on div "Exit Grant" at bounding box center [830, 514] width 936 height 26
click at [1501, 71] on icon "button" at bounding box center [1498, 74] width 10 height 10
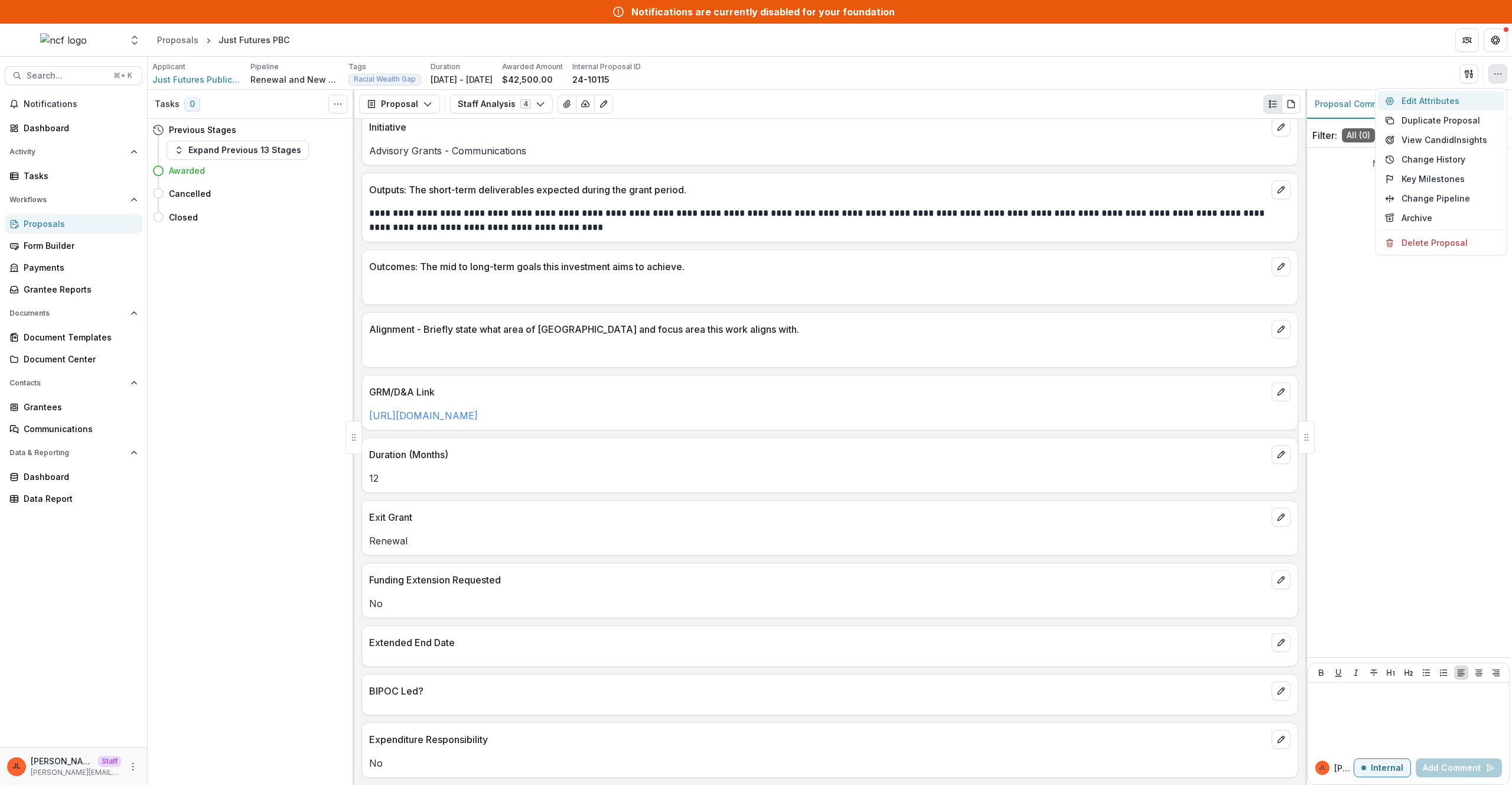
click at [1408, 103] on button "Edit Attributes" at bounding box center [1441, 101] width 127 height 20
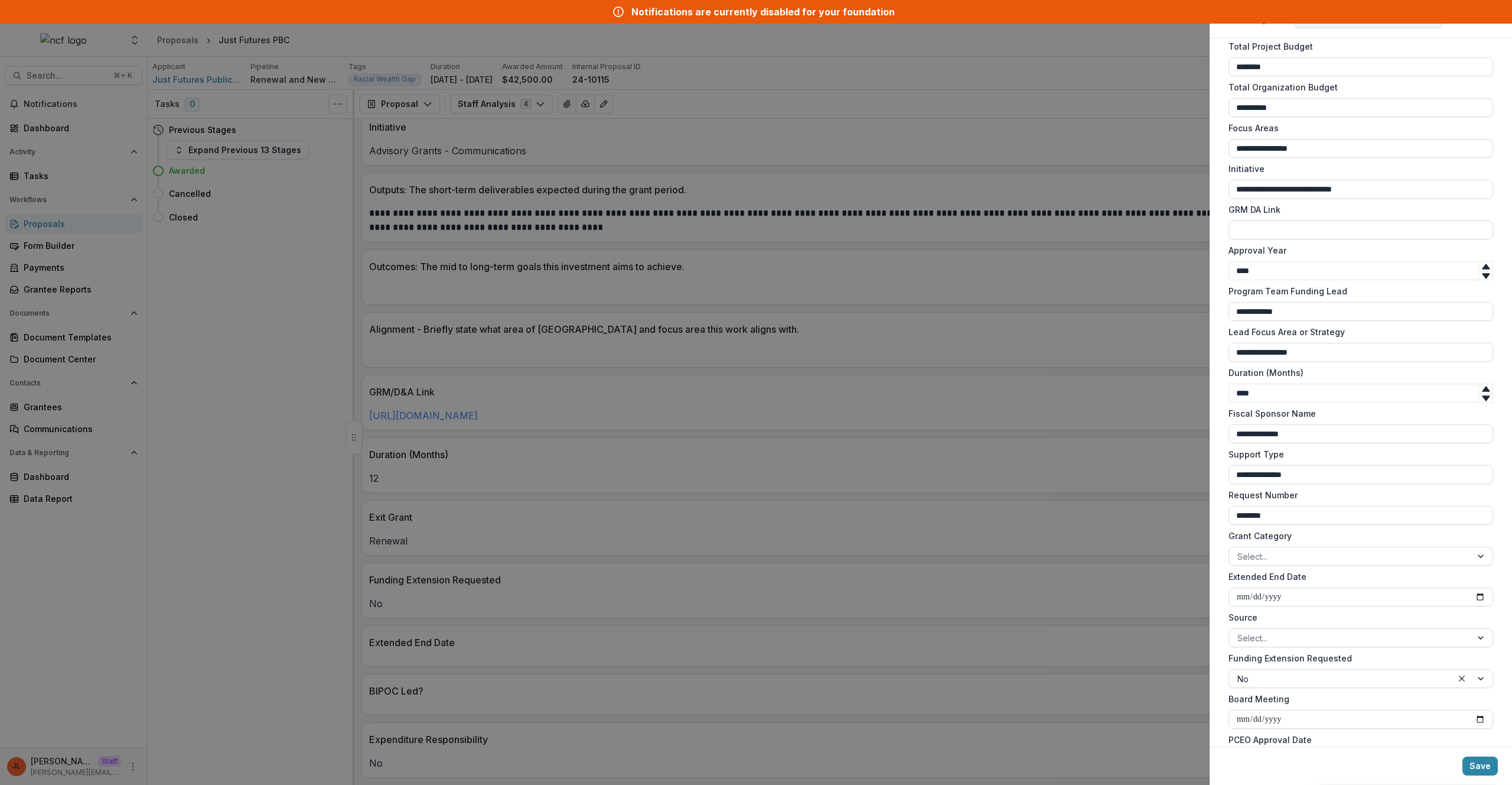
scroll to position [766, 0]
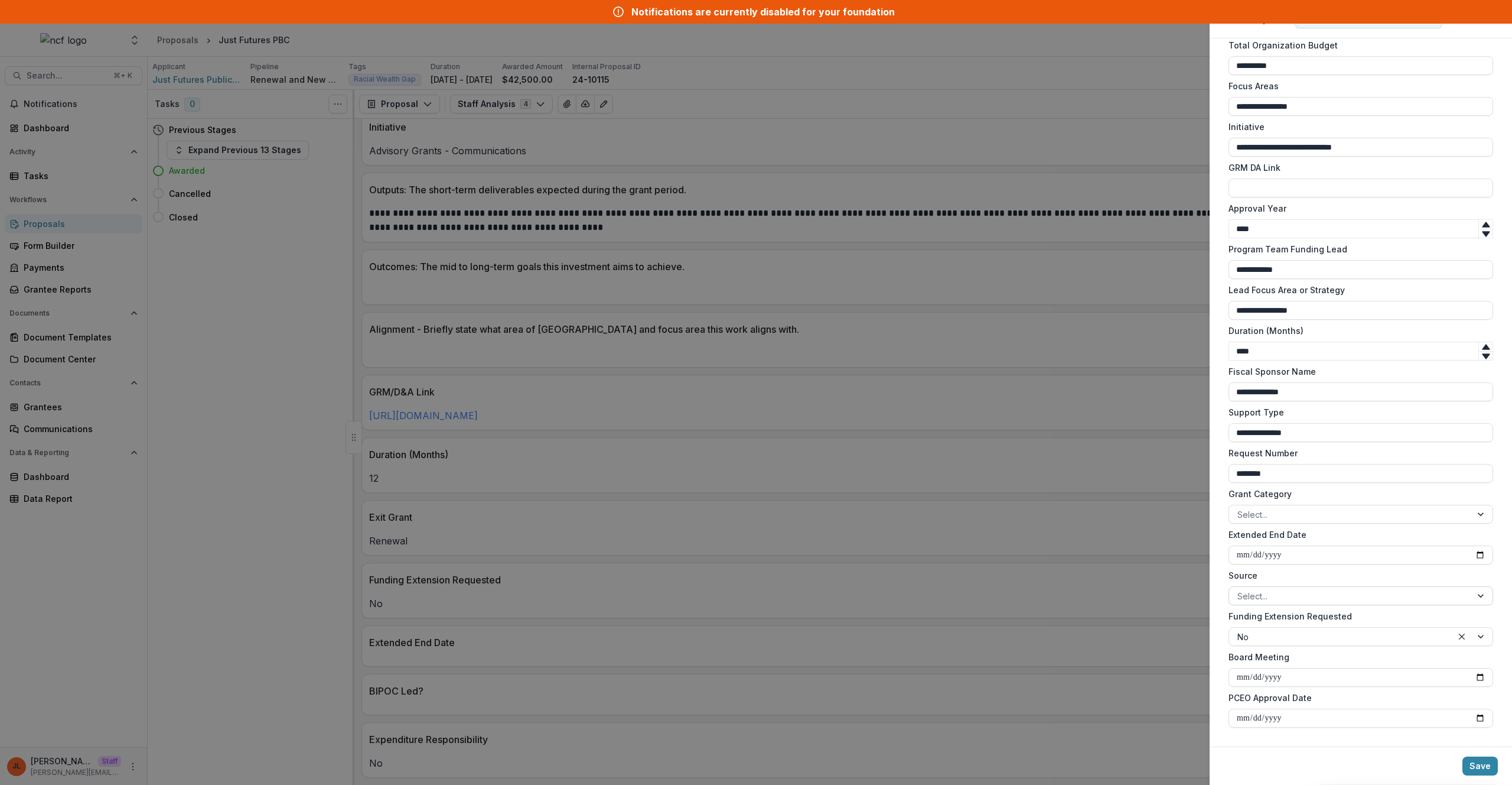
click at [1362, 590] on div at bounding box center [1350, 596] width 226 height 15
click at [1365, 575] on label "Source" at bounding box center [1357, 575] width 258 height 12
click at [1240, 590] on input "Source" at bounding box center [1238, 596] width 2 height 12
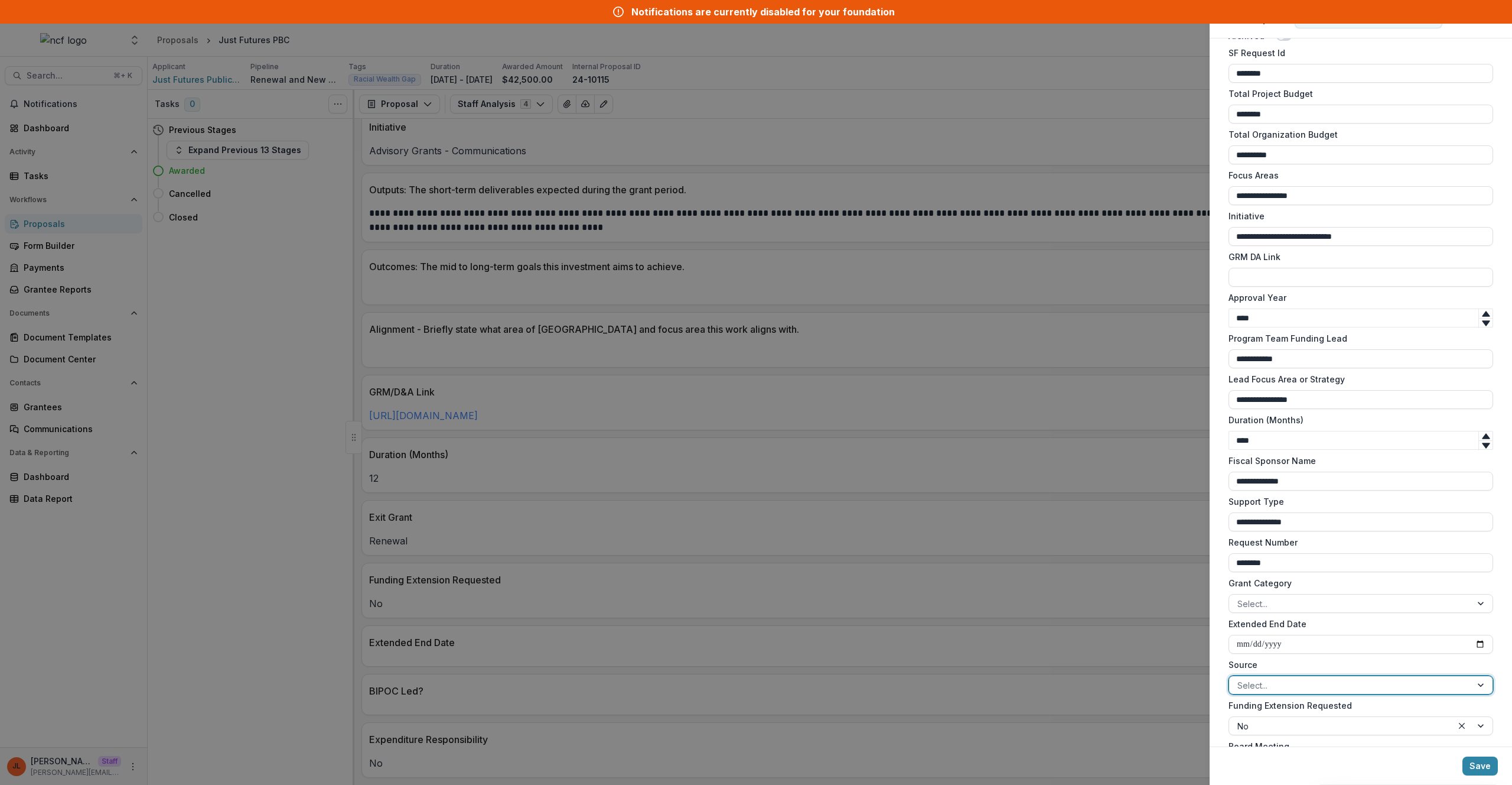
scroll to position [670, 0]
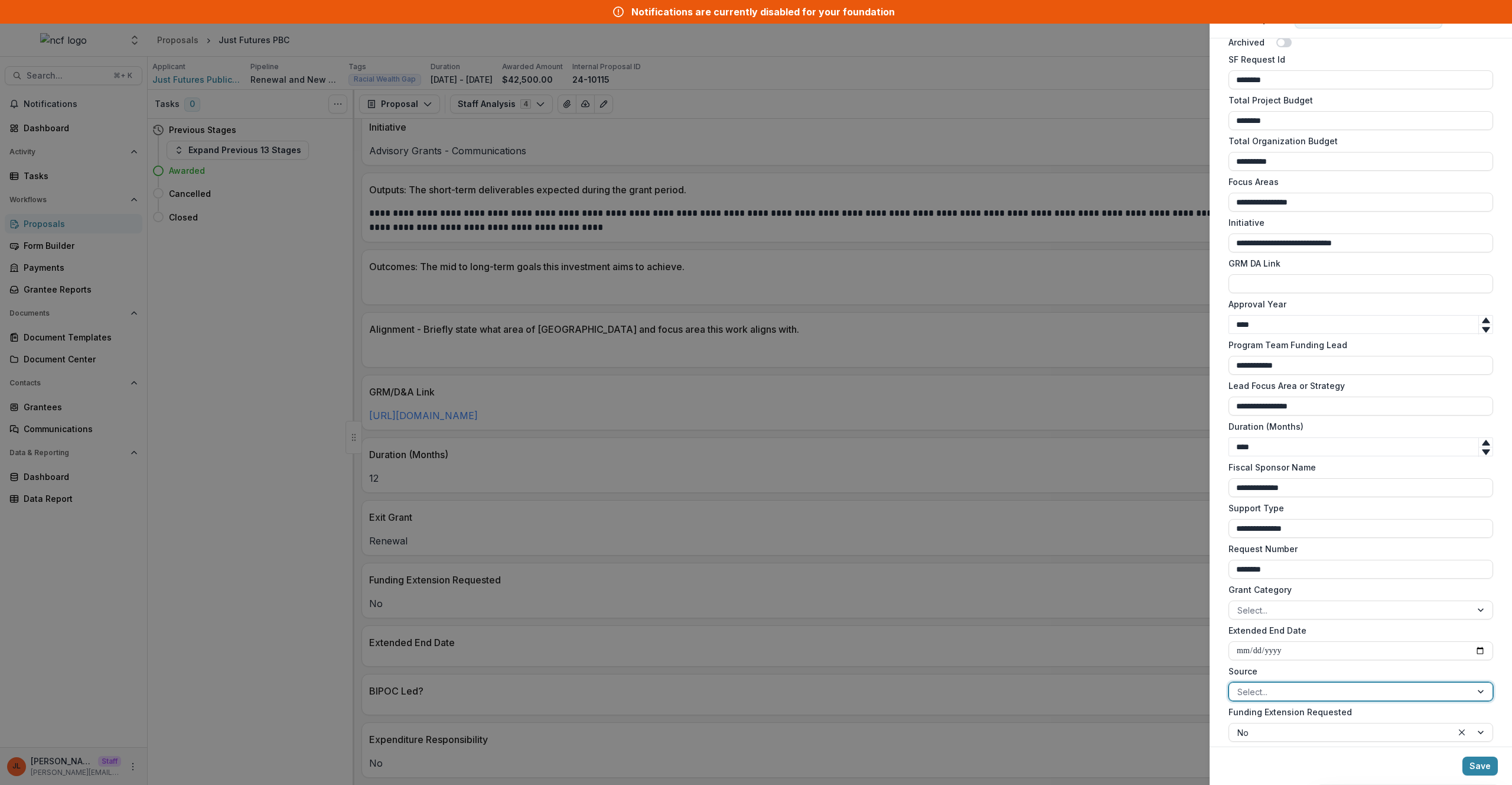
click at [1101, 447] on div "**********" at bounding box center [756, 392] width 1512 height 785
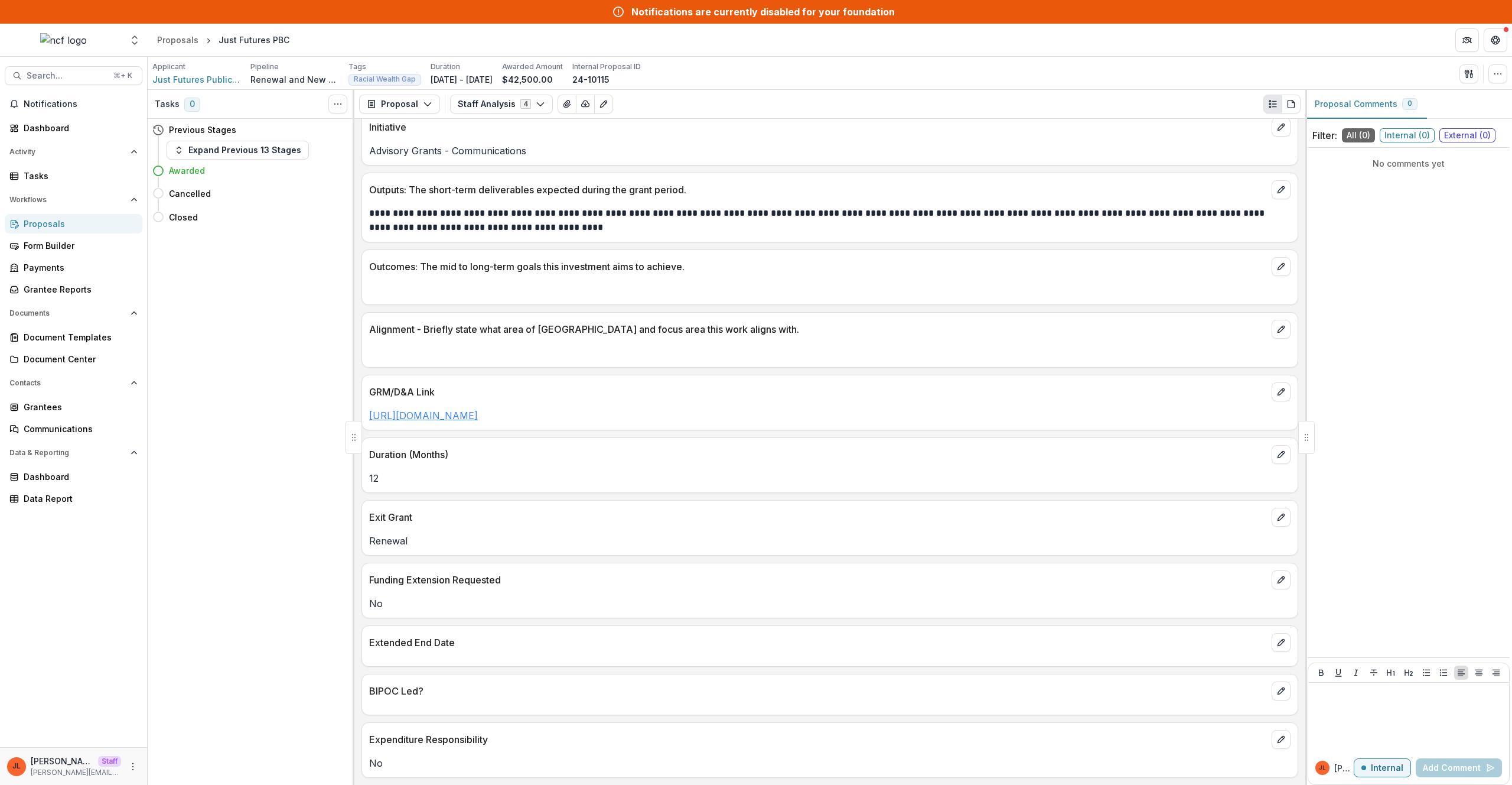
drag, startPoint x: 949, startPoint y: 422, endPoint x: 370, endPoint y: 418, distance: 579.0
click at [370, 418] on p "https://nathancummings.sharepoint.com/:w:/g/Eb19fRWTmF1Dq6BMY3PJoQgB3yJhzBoKhgN…" at bounding box center [830, 414] width 921 height 14
drag, startPoint x: 367, startPoint y: 415, endPoint x: 929, endPoint y: 414, distance: 562.0
click at [929, 414] on div "https://nathancummings.sharepoint.com/:w:/g/Eb19fRWTmF1Dq6BMY3PJoQgB3yJhzBoKhgN…" at bounding box center [830, 414] width 936 height 14
copy link "https://nathancummings.sharepoint.com/:w:/g/Eb19fRWTmF1Dq6BMY3PJoQgB3yJhzBoKhgN…"
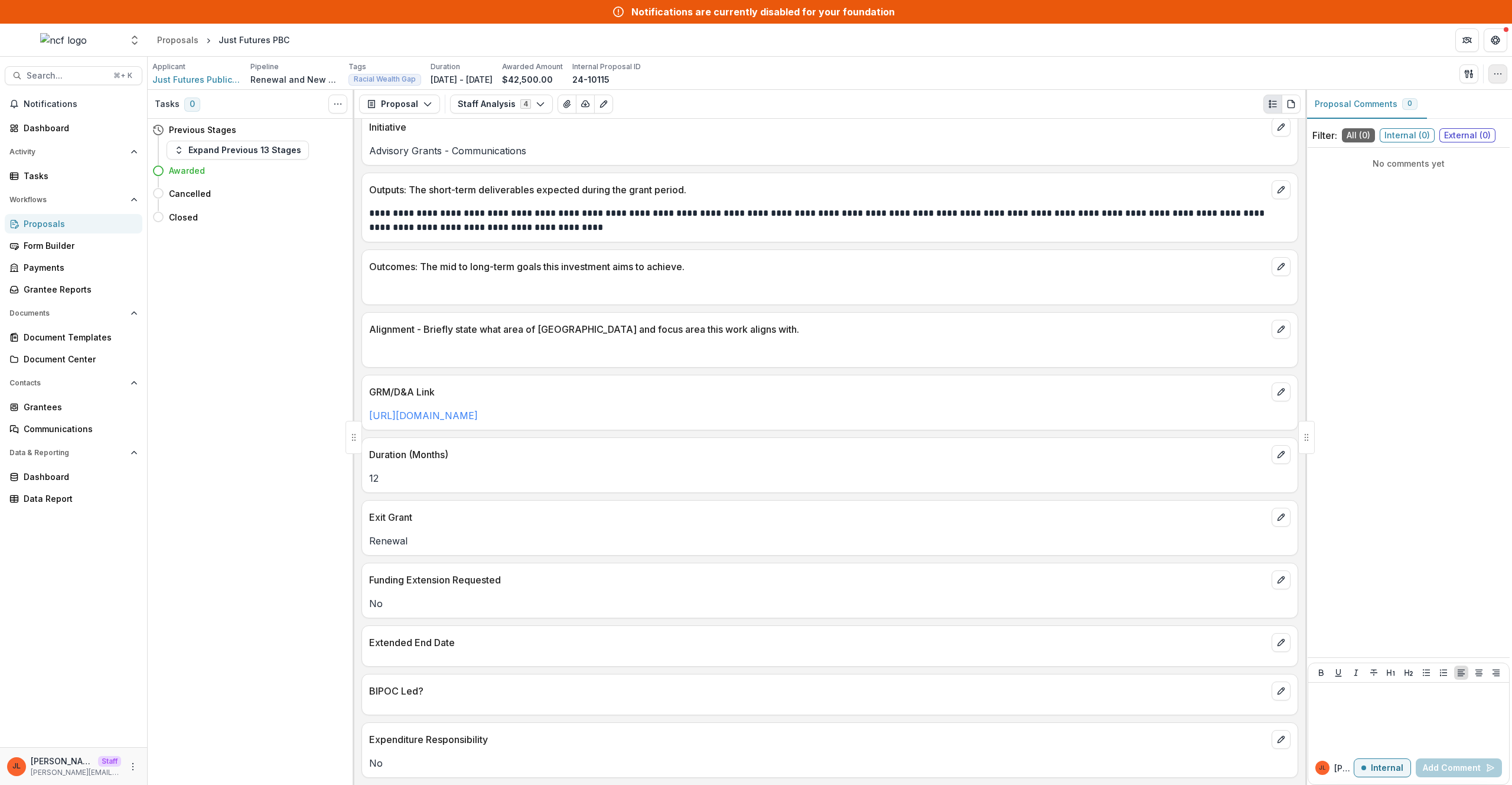
click at [1497, 69] on icon "button" at bounding box center [1498, 74] width 10 height 10
click at [1458, 95] on button "Edit Attributes" at bounding box center [1441, 101] width 127 height 20
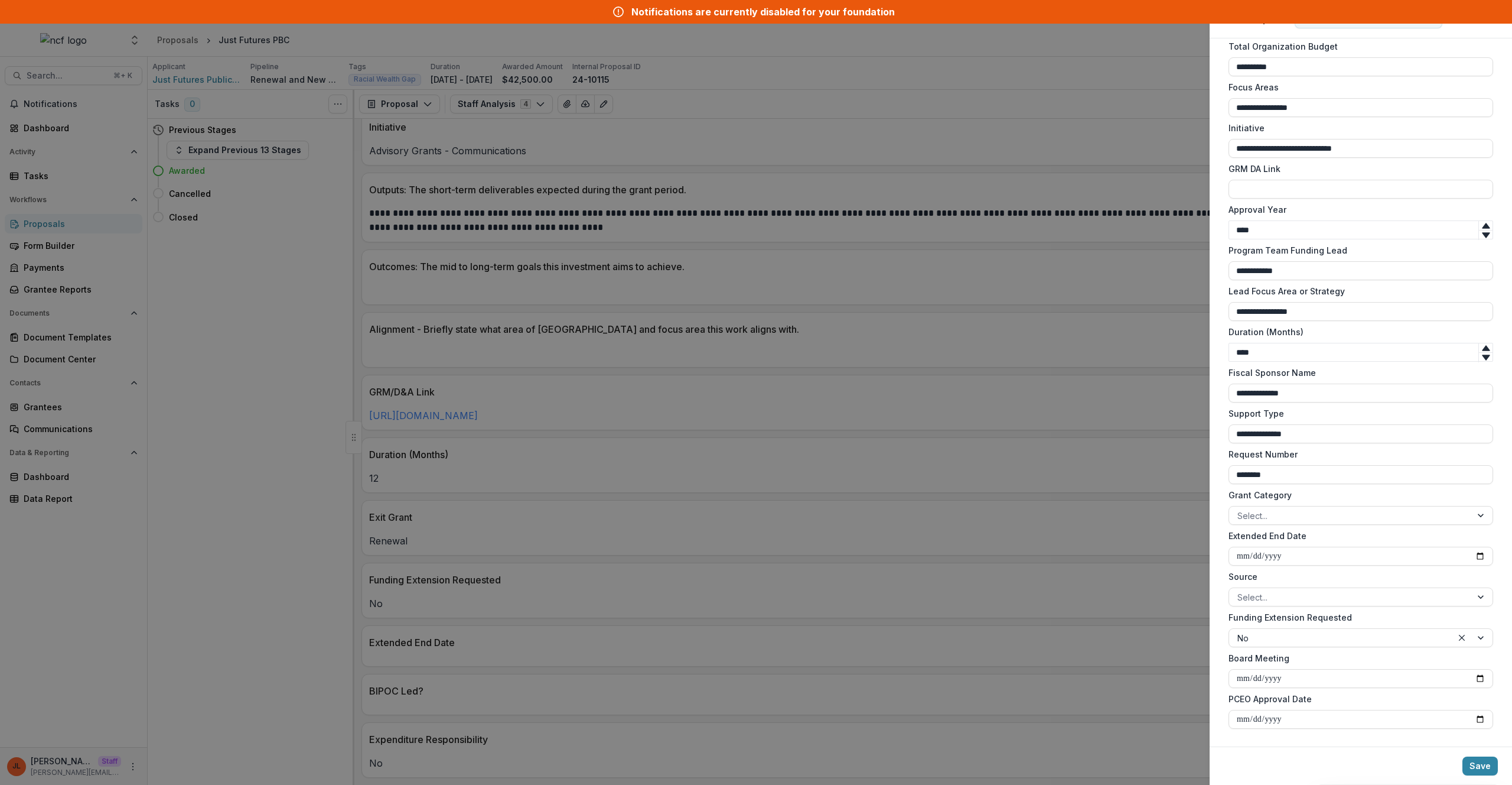
scroll to position [766, 0]
click at [626, 431] on div "**********" at bounding box center [756, 392] width 1512 height 785
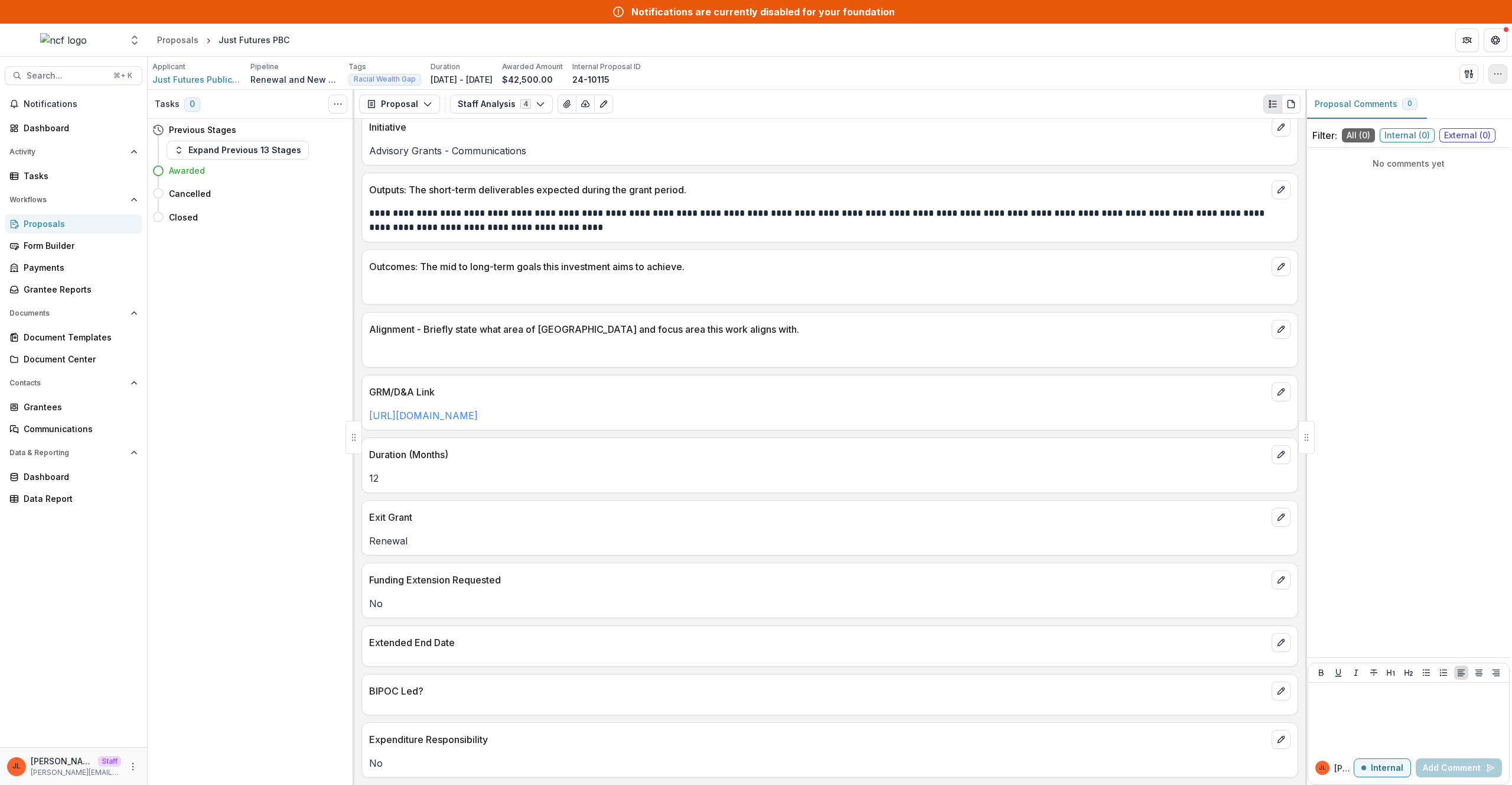
click at [1506, 75] on button "button" at bounding box center [1497, 73] width 19 height 19
click at [1471, 100] on button "Edit Attributes" at bounding box center [1441, 101] width 127 height 20
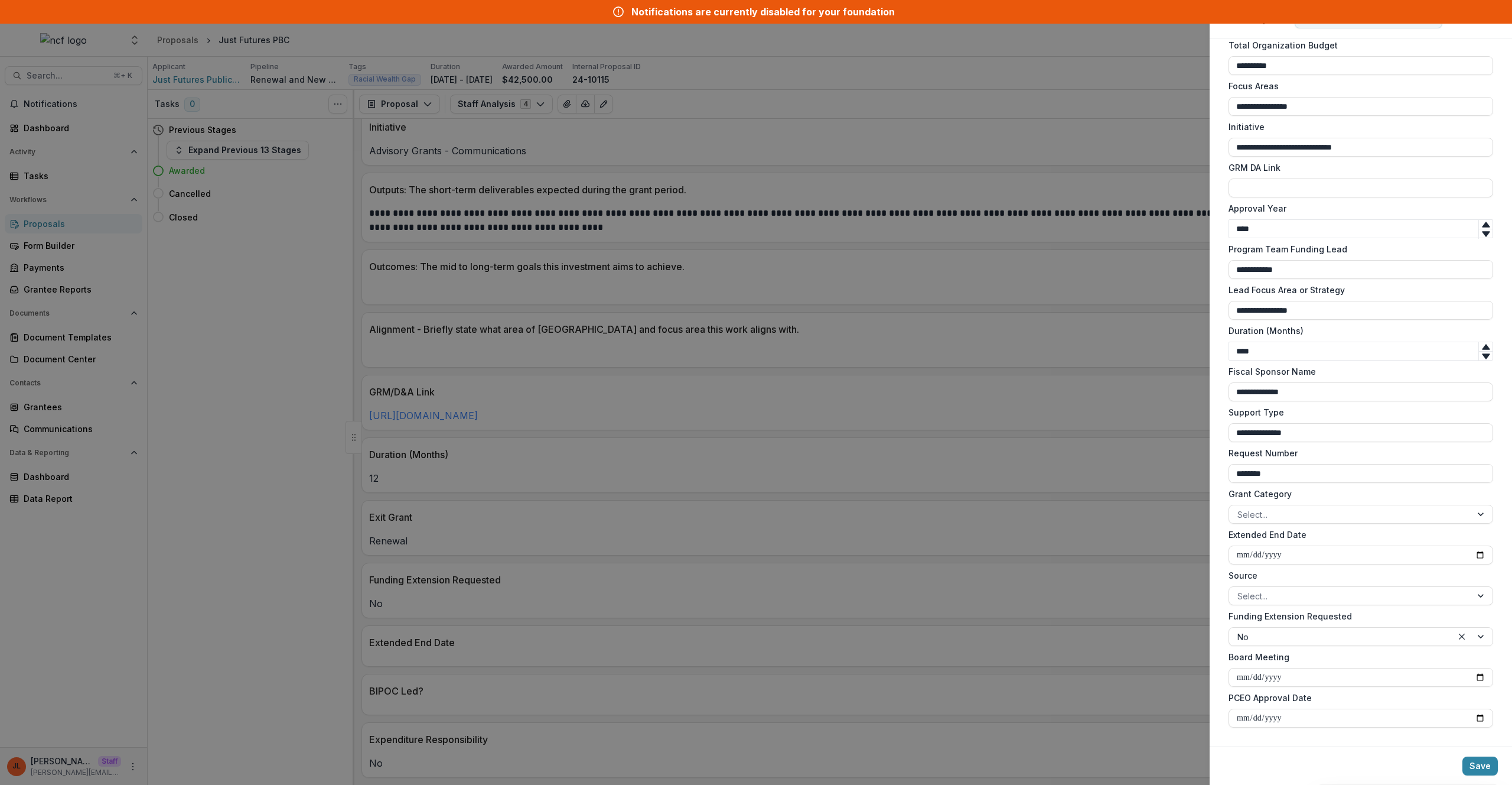
click at [635, 451] on div "**********" at bounding box center [756, 392] width 1512 height 785
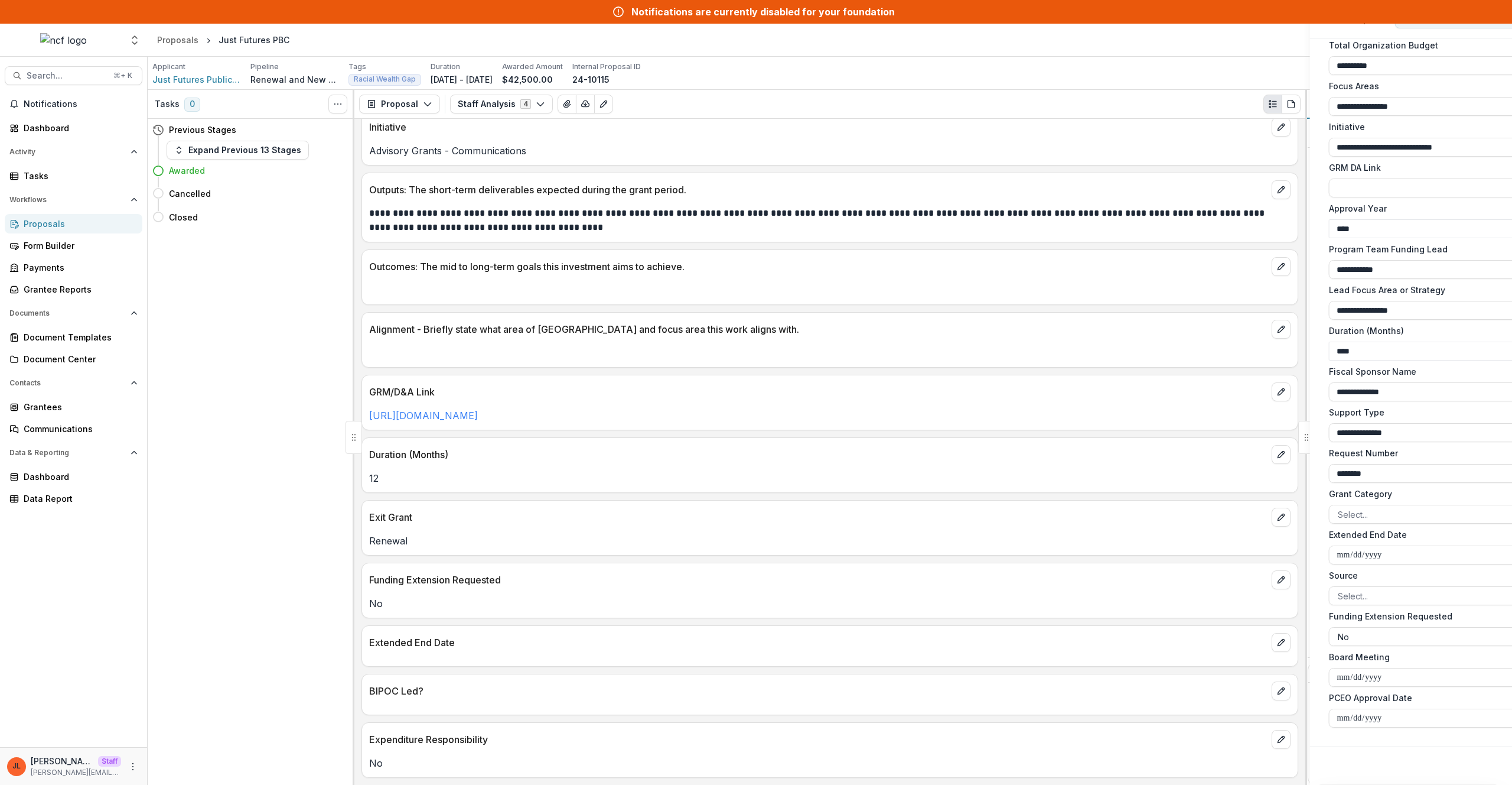
click at [651, 499] on div "**********" at bounding box center [756, 392] width 1512 height 785
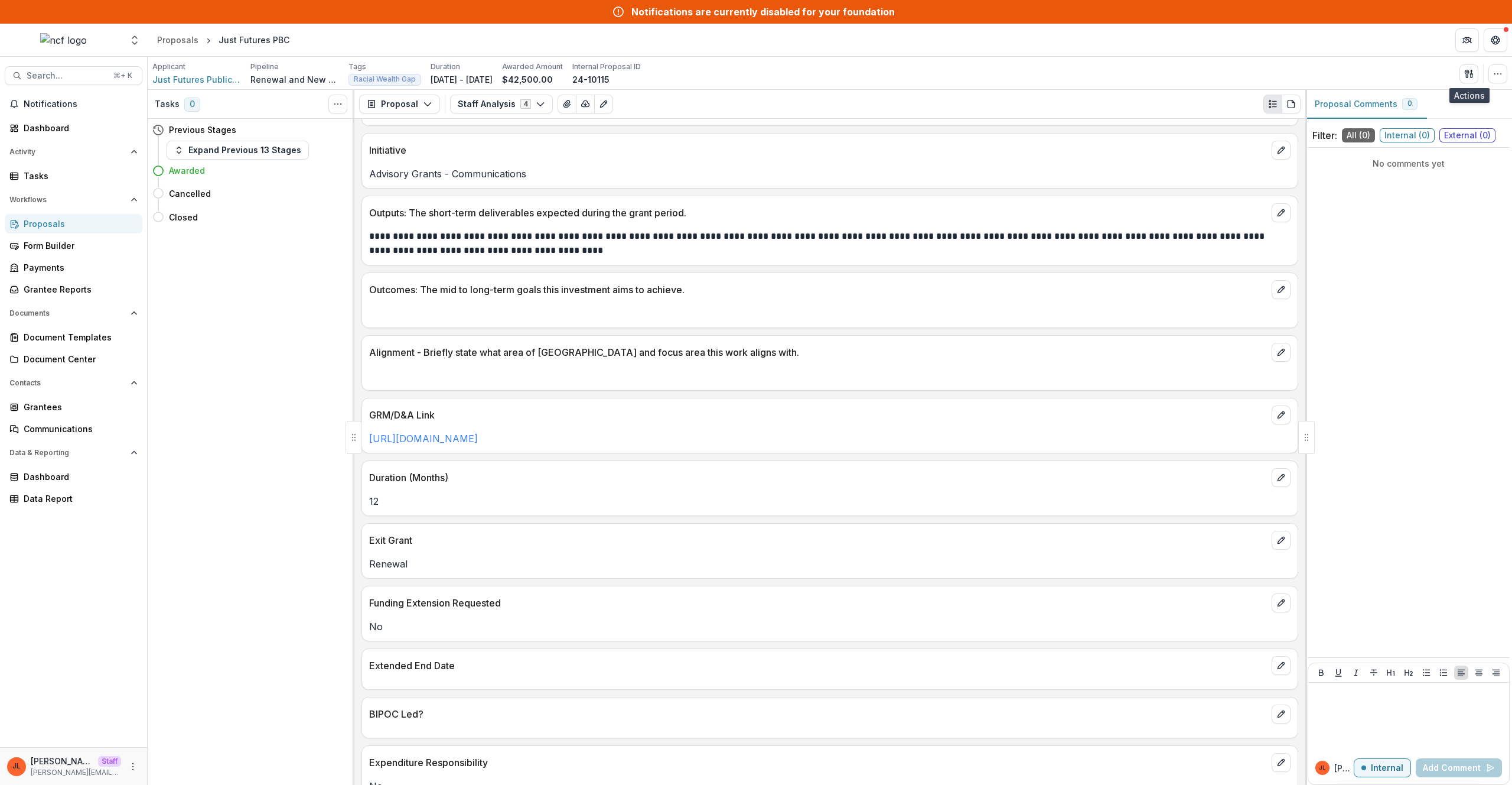
scroll to position [2033, 0]
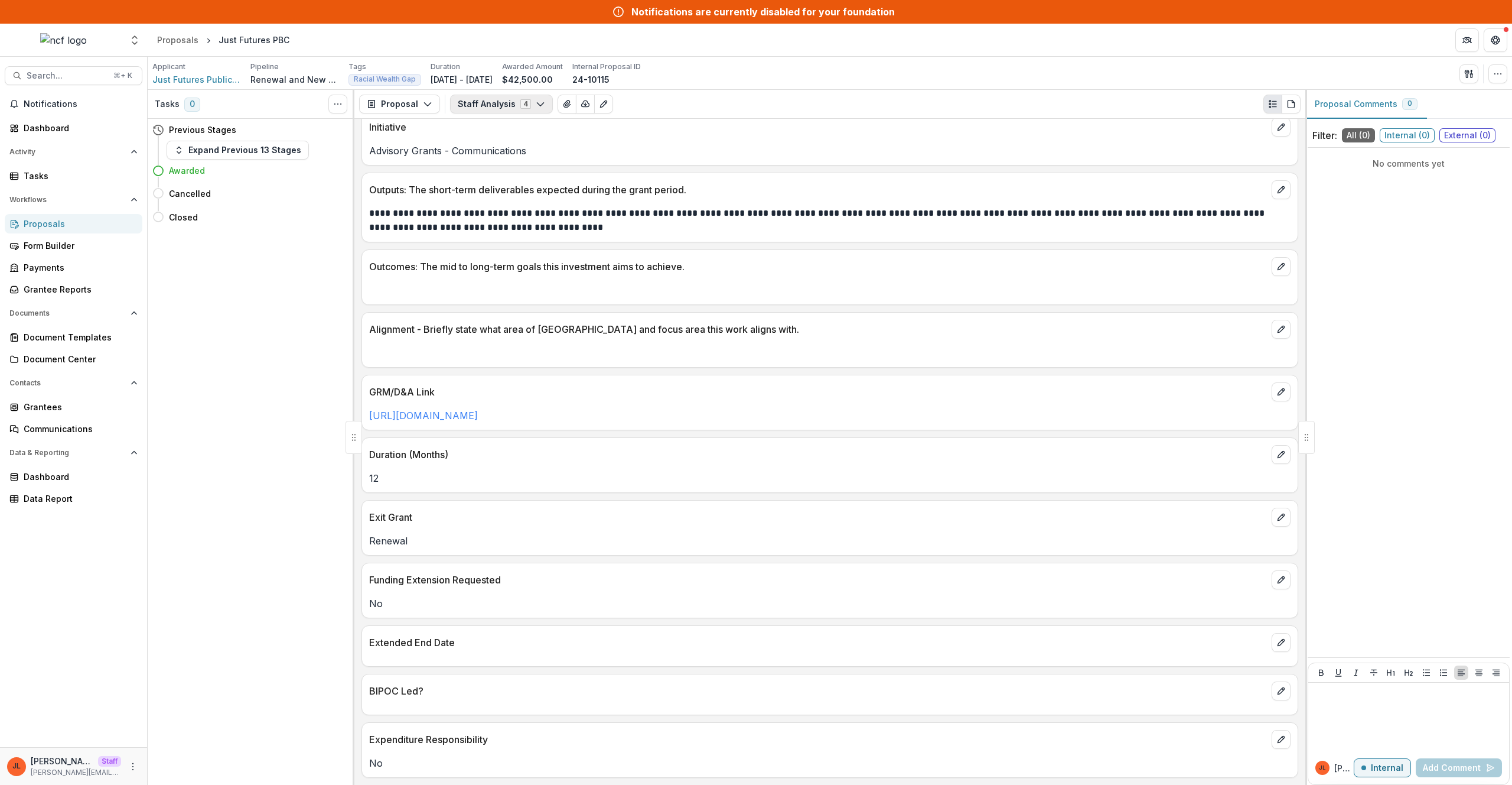
click at [524, 111] on button "Staff Analysis 4" at bounding box center [501, 103] width 103 height 19
click at [514, 210] on span "Due Diligence Checklist" at bounding box center [525, 206] width 108 height 12
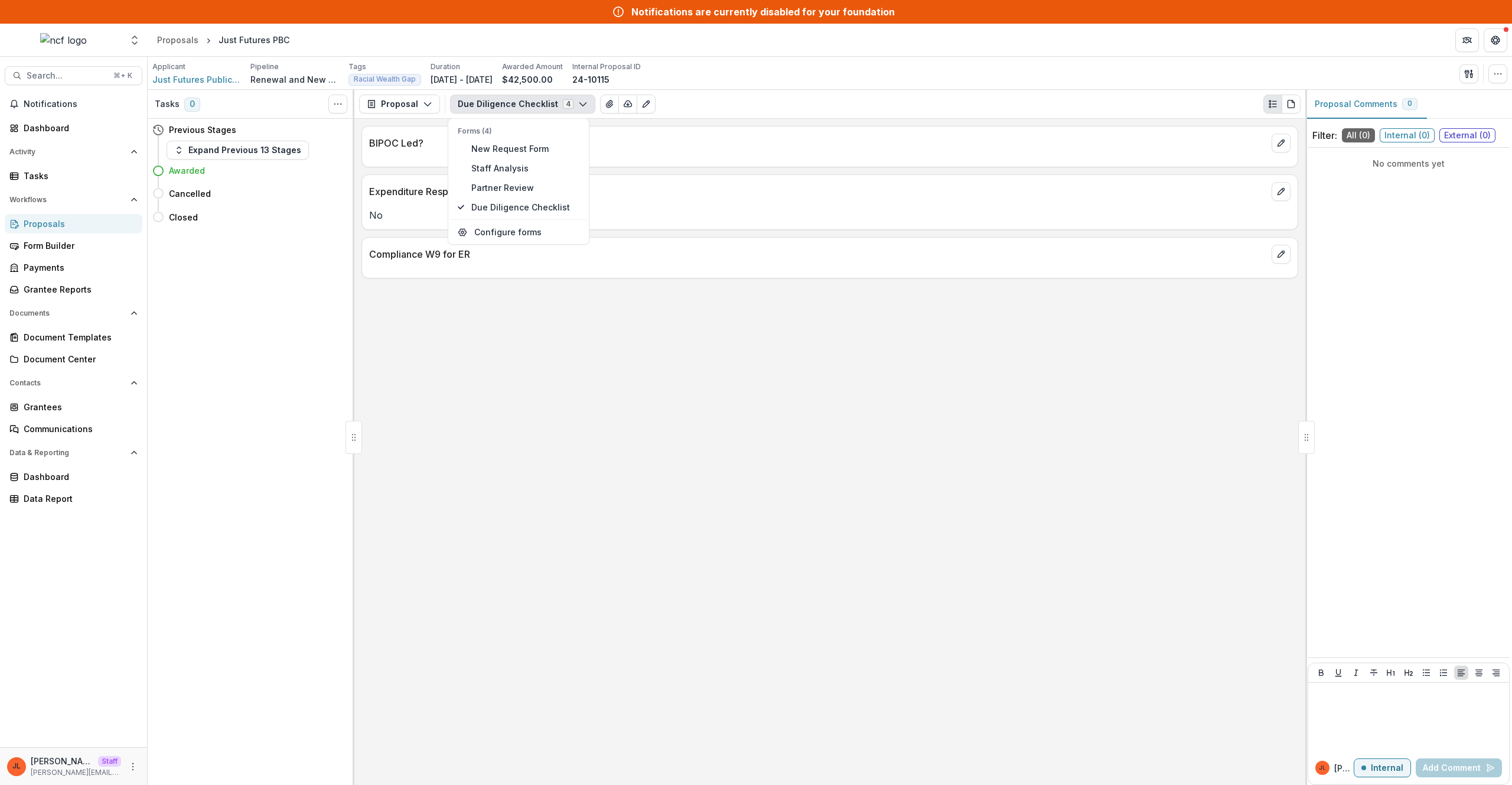
click at [704, 414] on div "BIPOC Led? Expenditure Responsibility No Compliance W9 for ER" at bounding box center [830, 451] width 951 height 666
click at [516, 111] on button "Due Diligence Checklist 4" at bounding box center [522, 103] width 145 height 19
click at [505, 191] on span "Partner Review" at bounding box center [525, 187] width 108 height 12
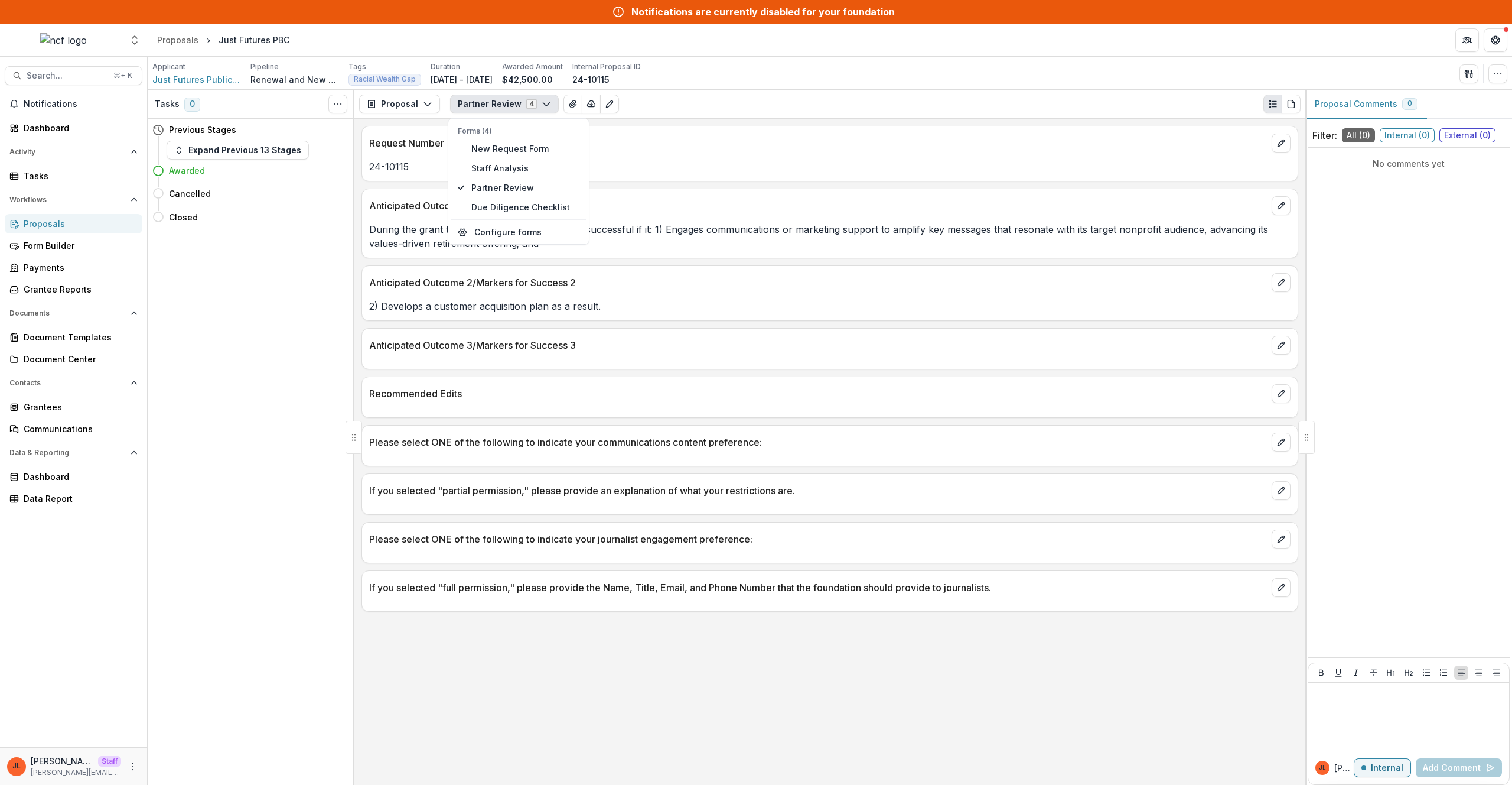
click at [677, 404] on div at bounding box center [830, 406] width 936 height 7
click at [478, 112] on button "Partner Review 4" at bounding box center [505, 103] width 109 height 19
click at [490, 148] on span "New Request Form" at bounding box center [525, 148] width 108 height 12
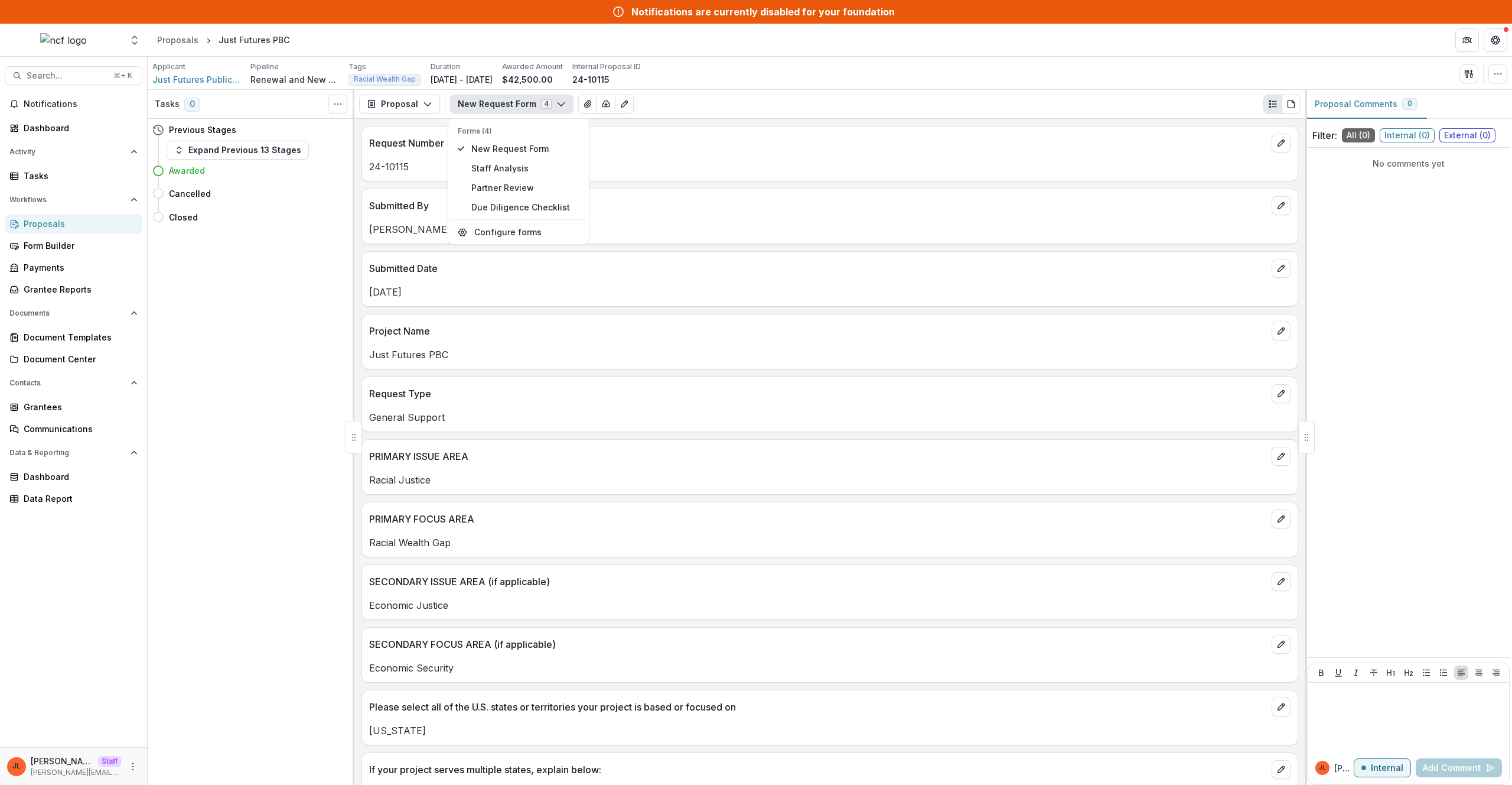
click at [724, 460] on p "PRIMARY ISSUE AREA" at bounding box center [817, 456] width 898 height 14
click at [689, 477] on p "Racial Justice" at bounding box center [830, 479] width 921 height 14
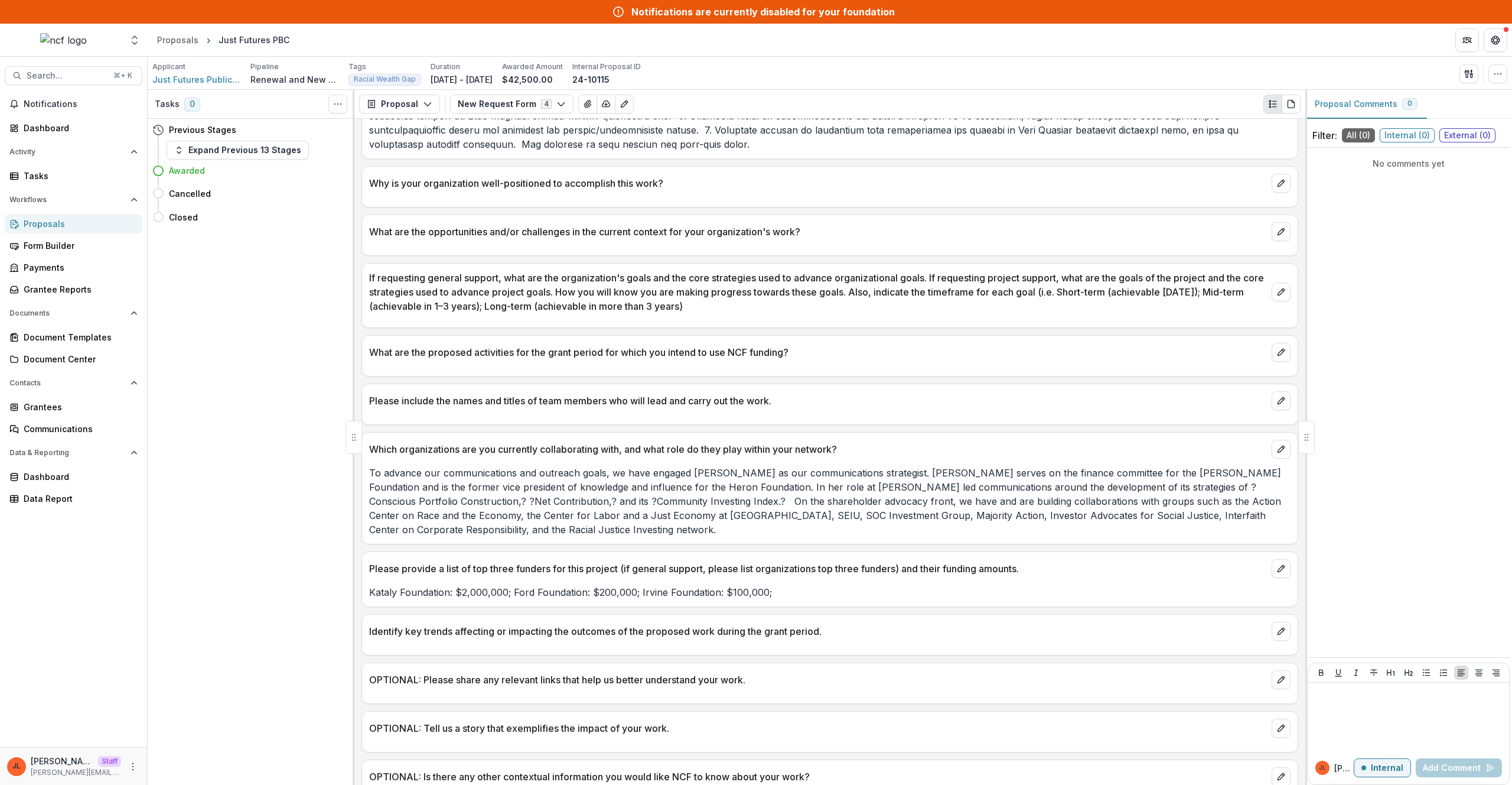
scroll to position [1307, 0]
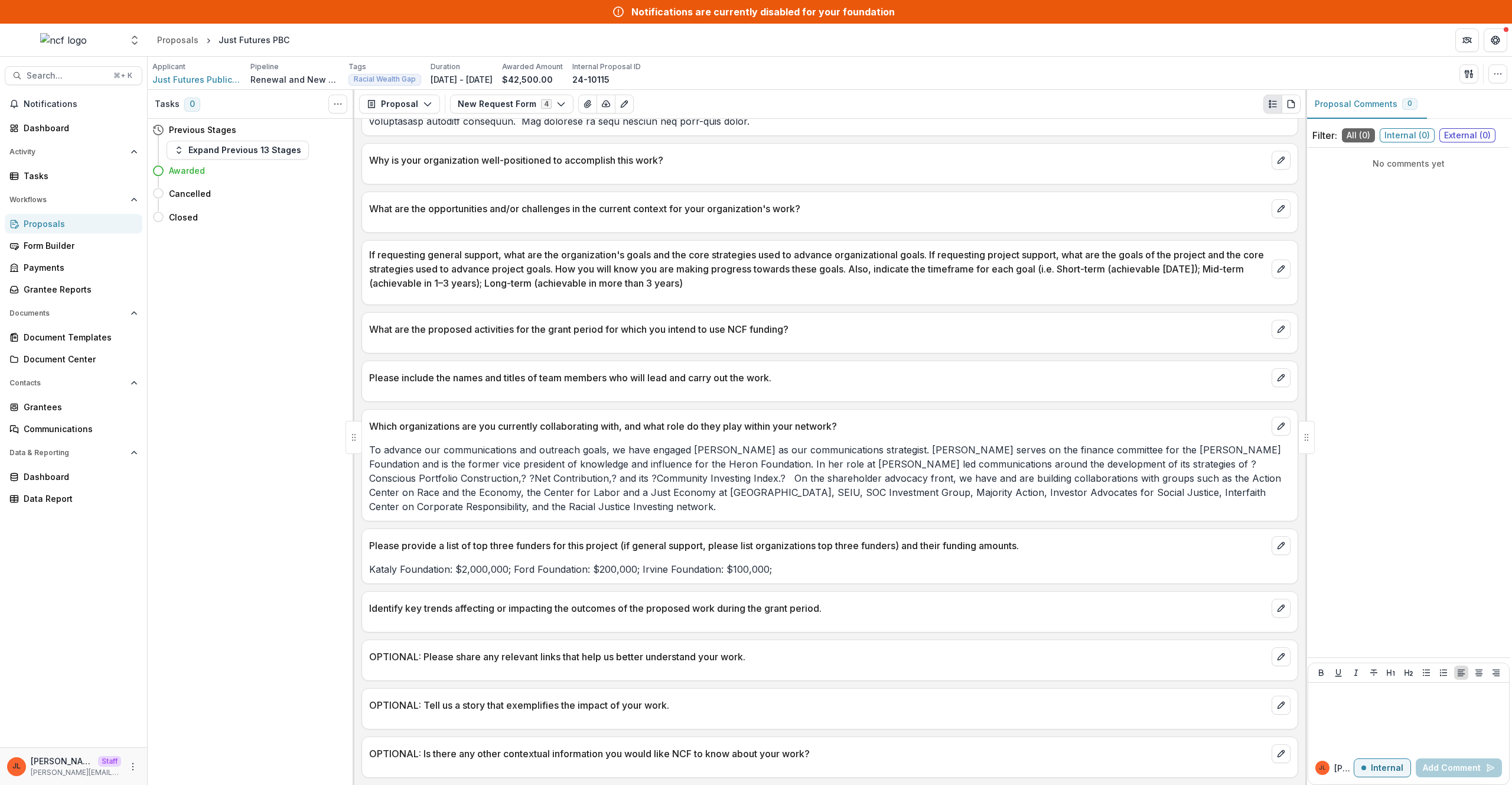
click at [497, 118] on div "Proposal Proposal Payments Reports Grant Agreements Board Summaries Bank Detail…" at bounding box center [830, 105] width 951 height 29
click at [500, 106] on button "New Request Form 4" at bounding box center [512, 103] width 123 height 19
click at [508, 172] on span "Staff Analysis" at bounding box center [525, 167] width 108 height 12
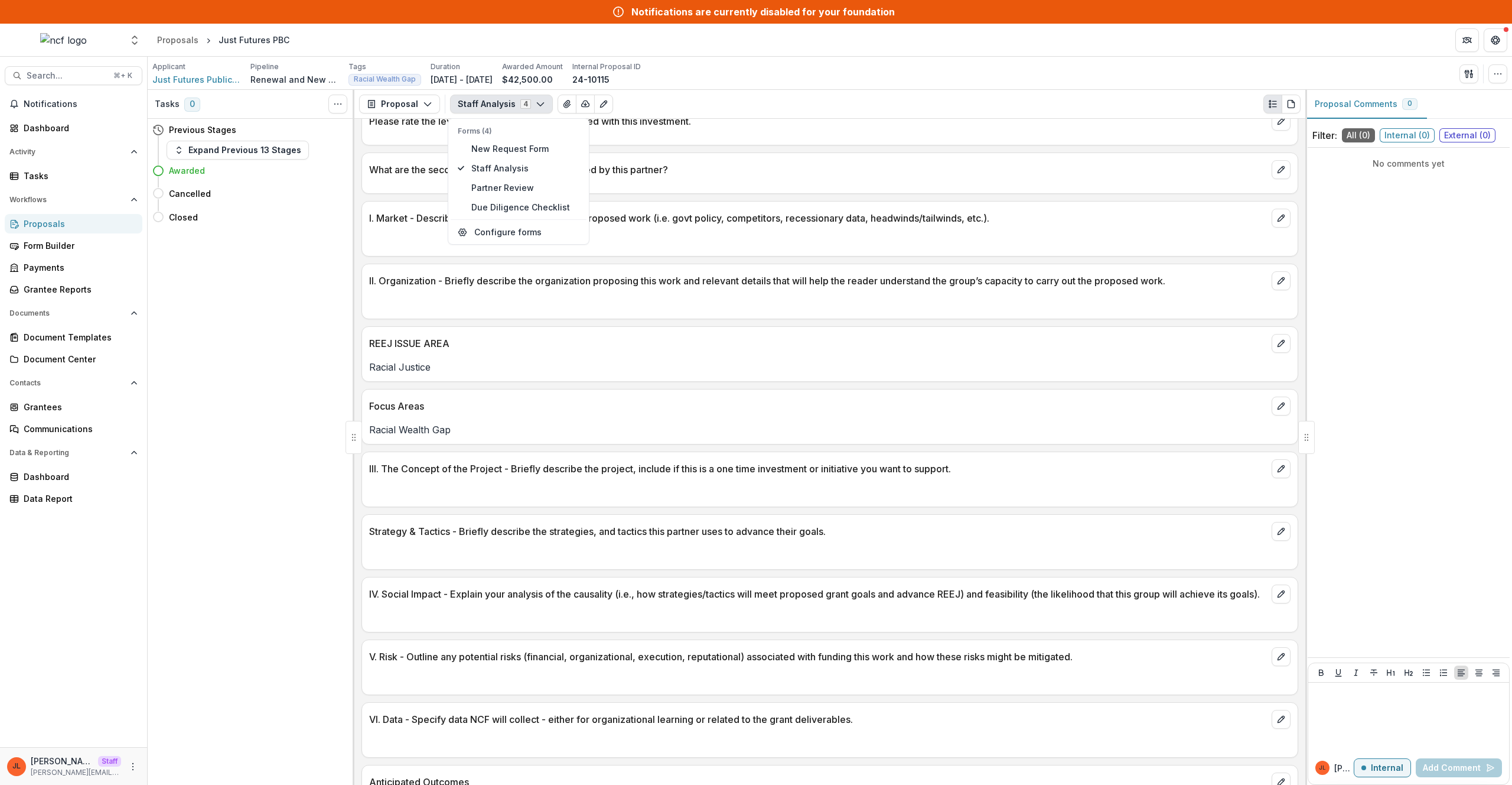
click at [621, 408] on p "Focus Areas" at bounding box center [817, 406] width 898 height 14
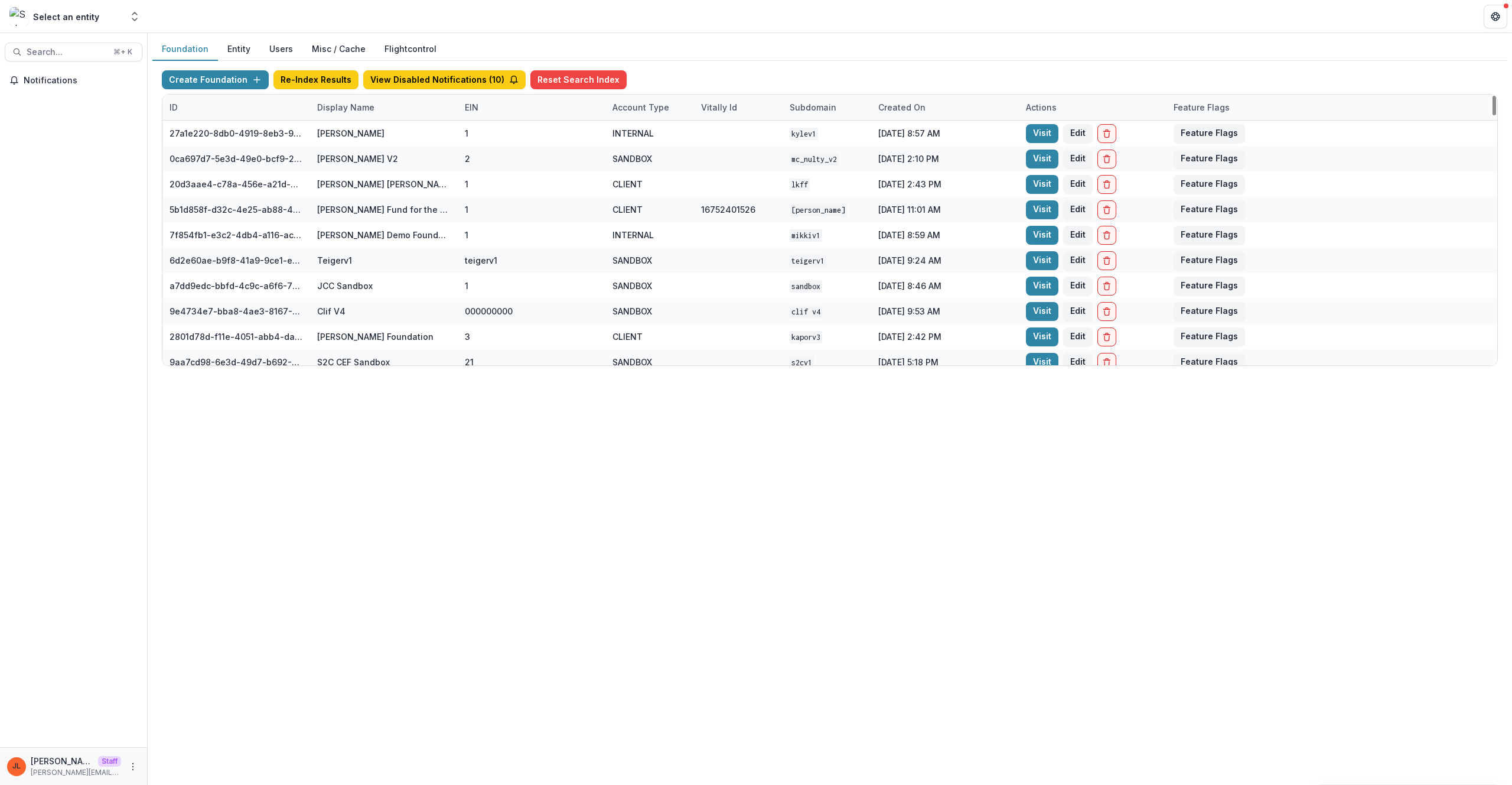
click at [366, 111] on div "Display Name" at bounding box center [346, 106] width 71 height 12
click at [375, 135] on input at bounding box center [383, 133] width 141 height 19
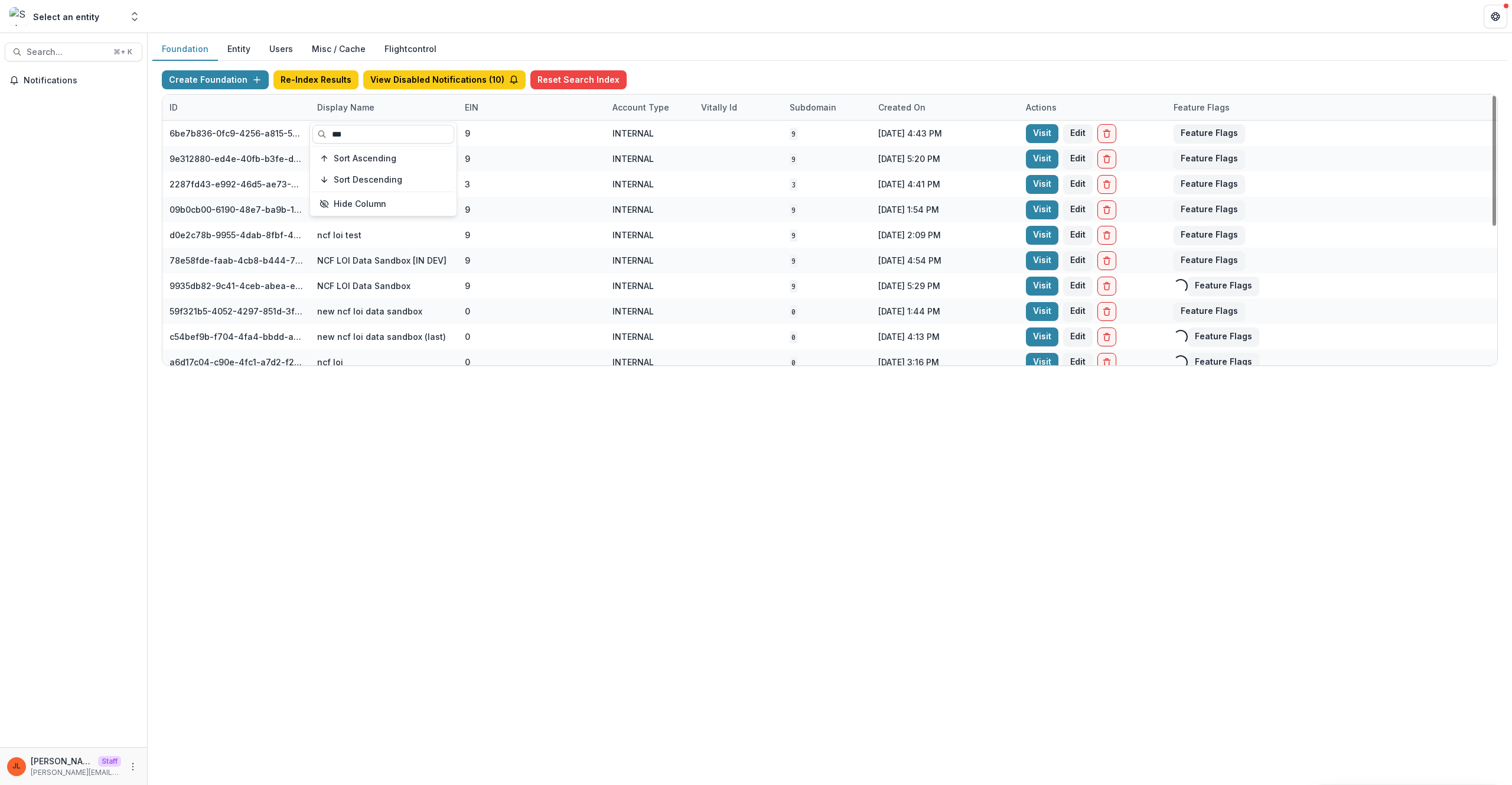
type input "***"
drag, startPoint x: 341, startPoint y: 514, endPoint x: 311, endPoint y: 440, distance: 79.8
click at [341, 514] on div "Foundation Entity Users Misc / Cache Flightcontrol Create Foundation Re-Index R…" at bounding box center [830, 409] width 1365 height 752
click at [231, 92] on div "Create Foundation Re-Index Results View Disabled Notifications ( 10 ) Reset Sea…" at bounding box center [830, 82] width 1337 height 24
click at [232, 85] on button "Create Foundation" at bounding box center [215, 80] width 107 height 19
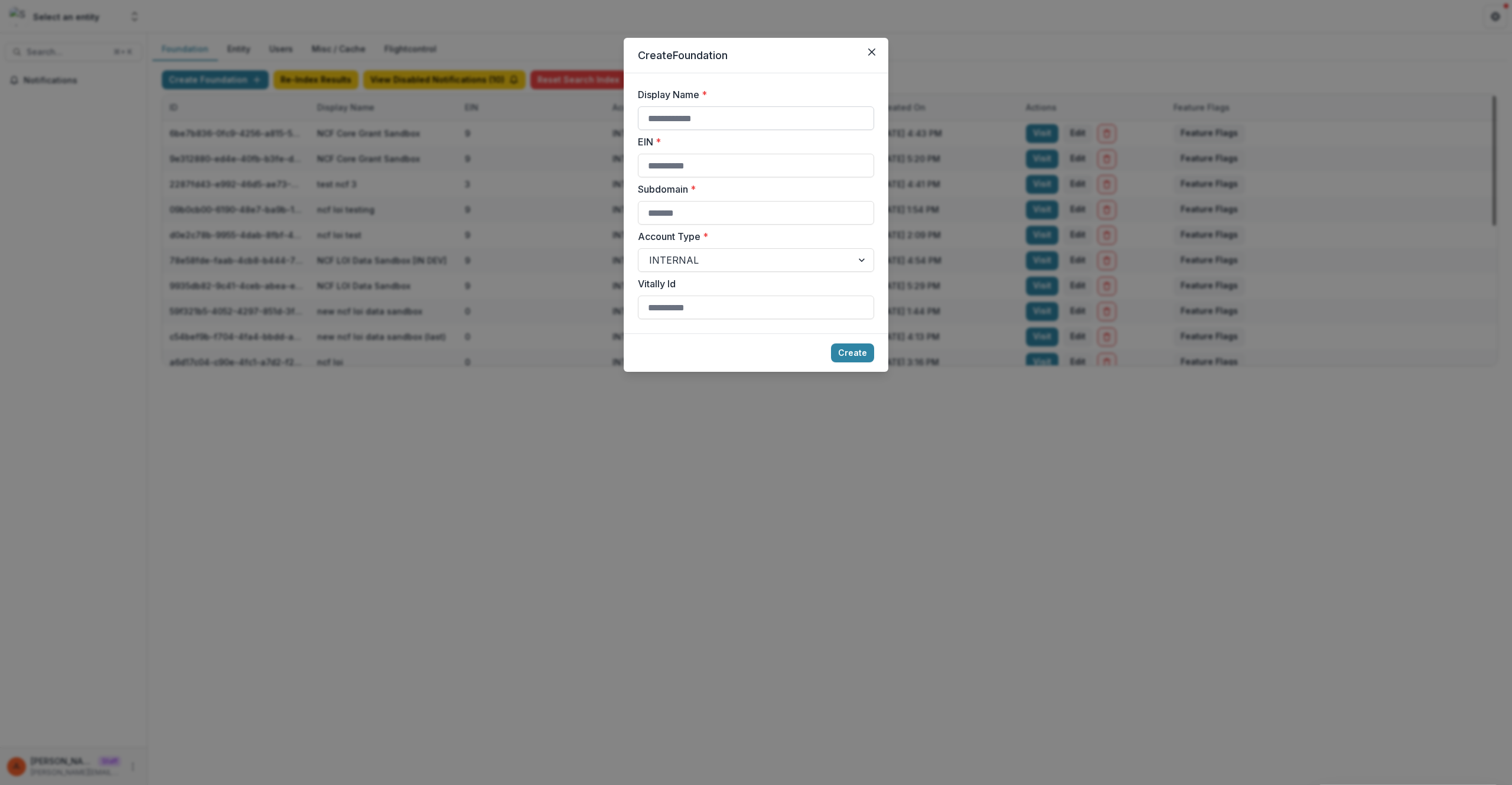
click at [728, 120] on input "Display Name *" at bounding box center [756, 118] width 236 height 24
type input "***"
type input "*"
click at [831, 343] on button "Create" at bounding box center [852, 352] width 43 height 19
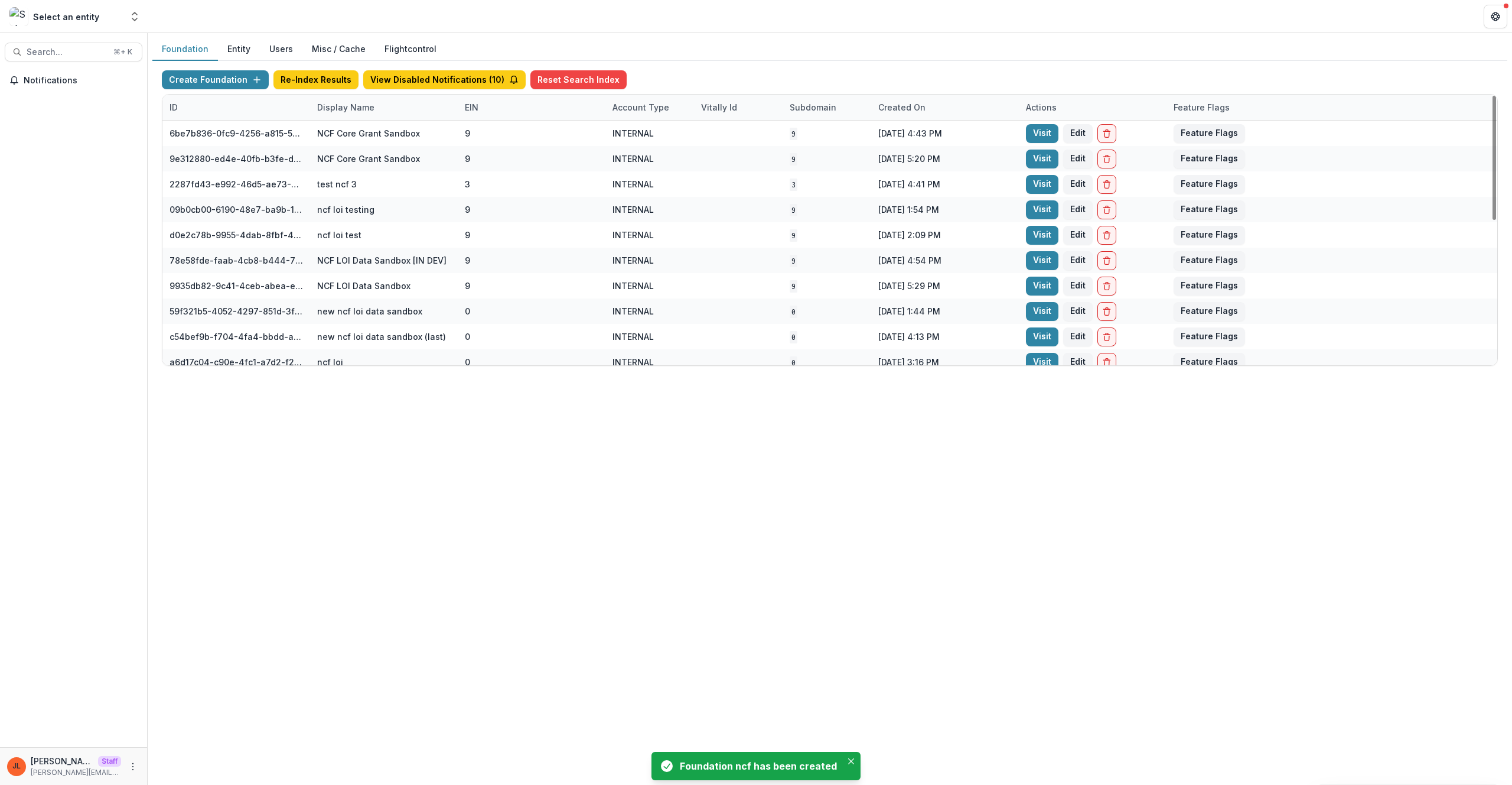
scroll to position [314, 0]
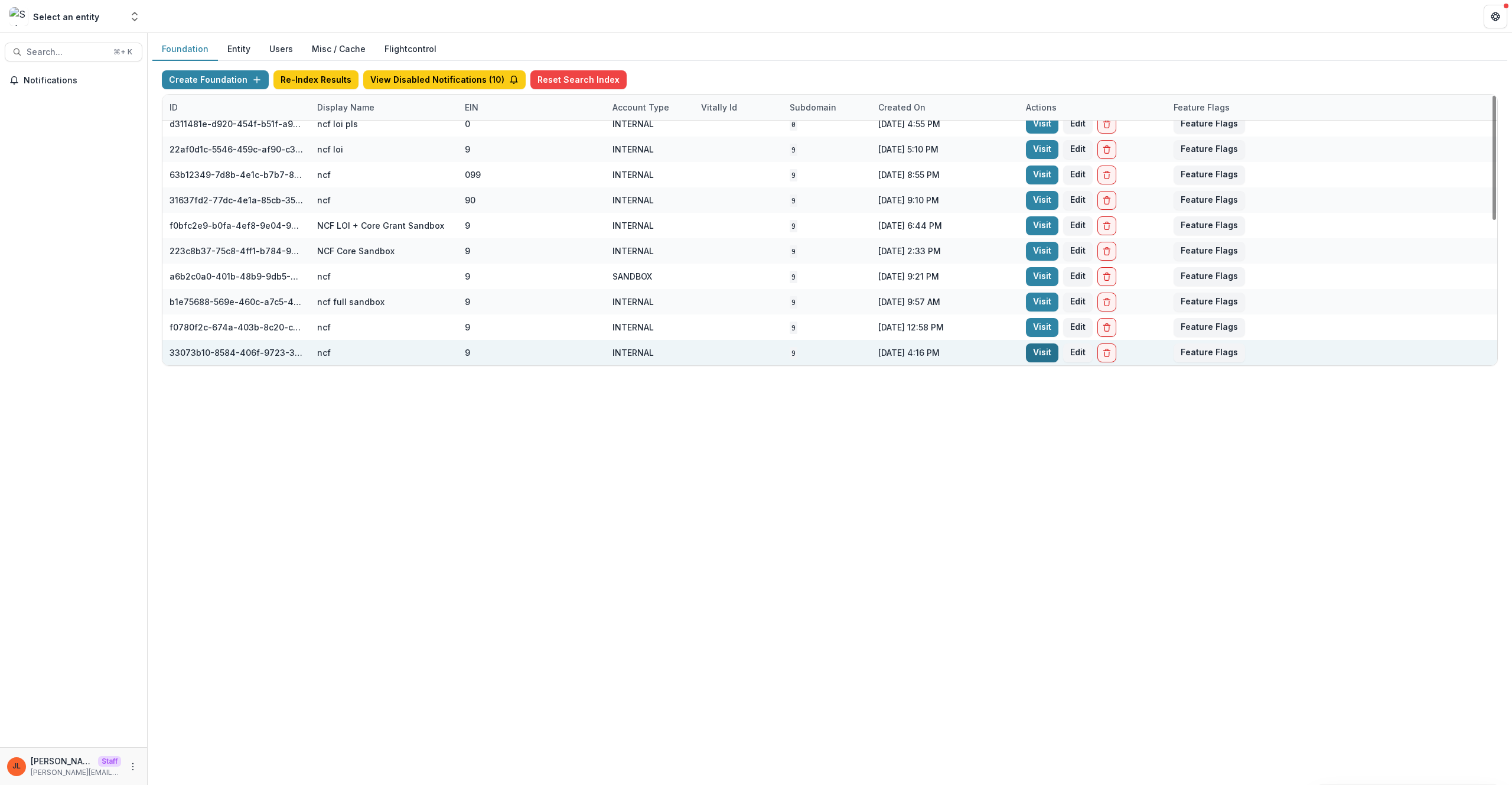
click at [1042, 355] on link "Visit" at bounding box center [1042, 352] width 32 height 19
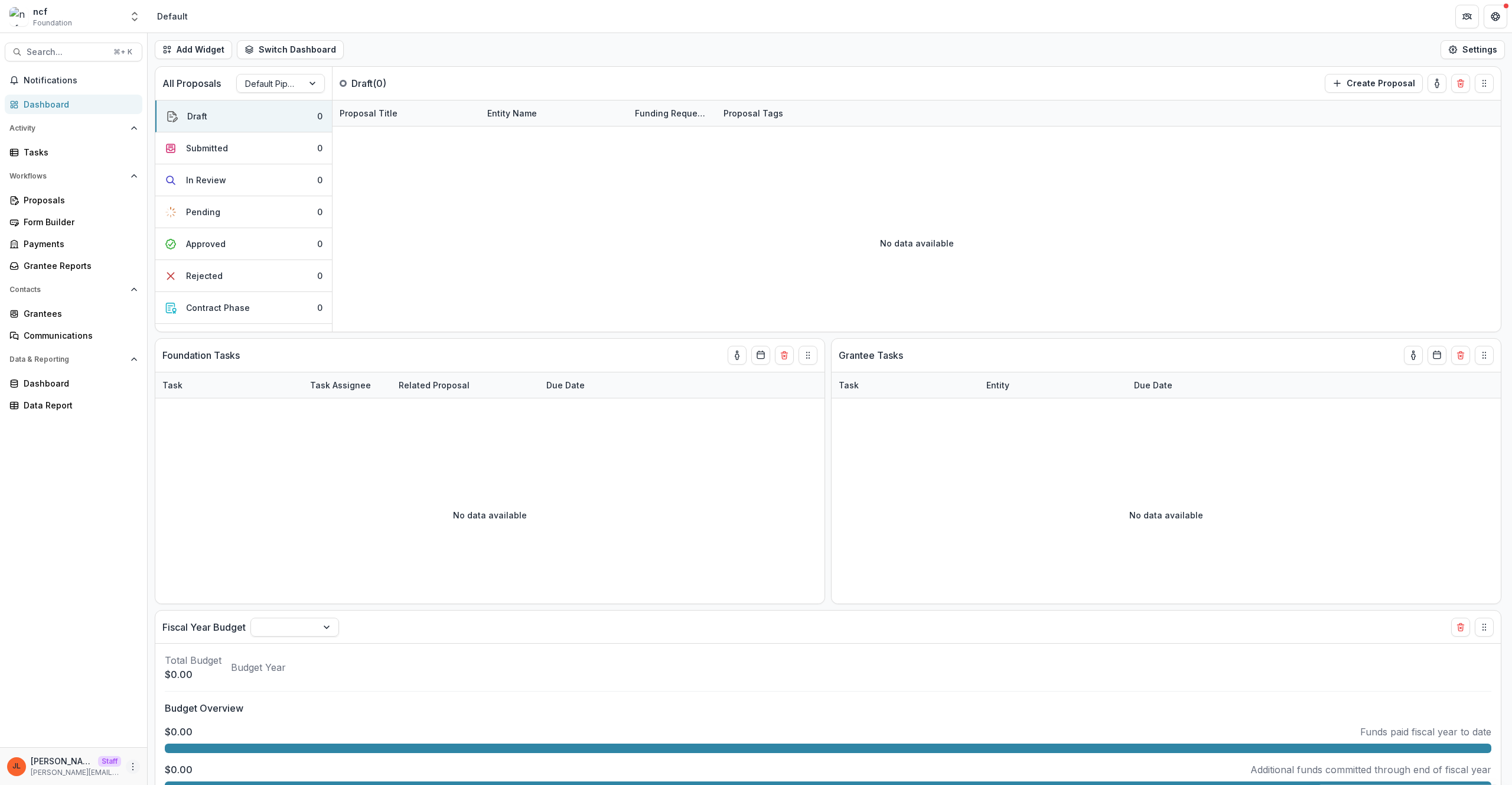
click at [133, 772] on button "More" at bounding box center [132, 765] width 14 height 14
click at [158, 746] on link "User Settings" at bounding box center [211, 741] width 127 height 20
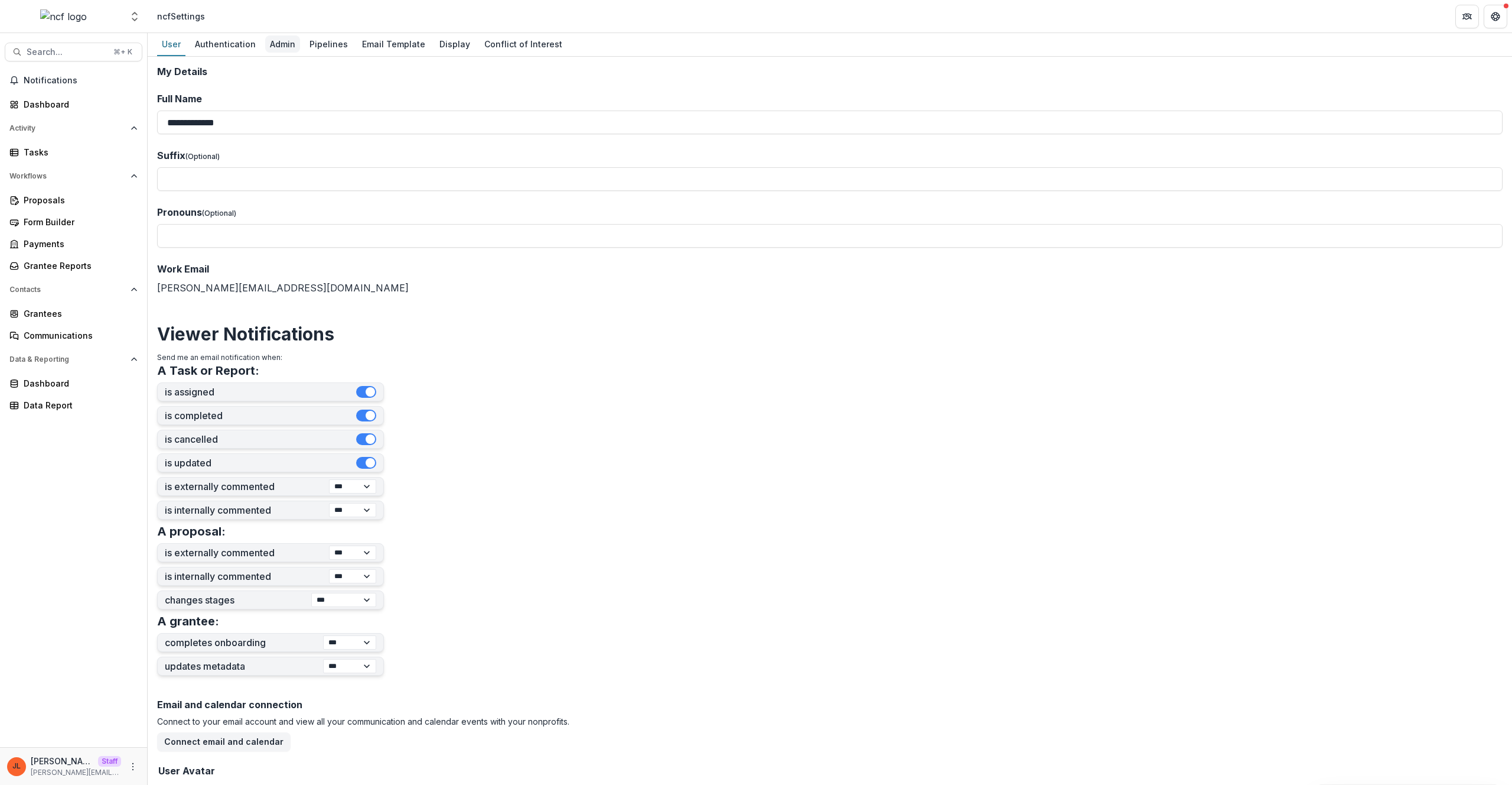
click at [266, 39] on div "Admin" at bounding box center [282, 44] width 35 height 17
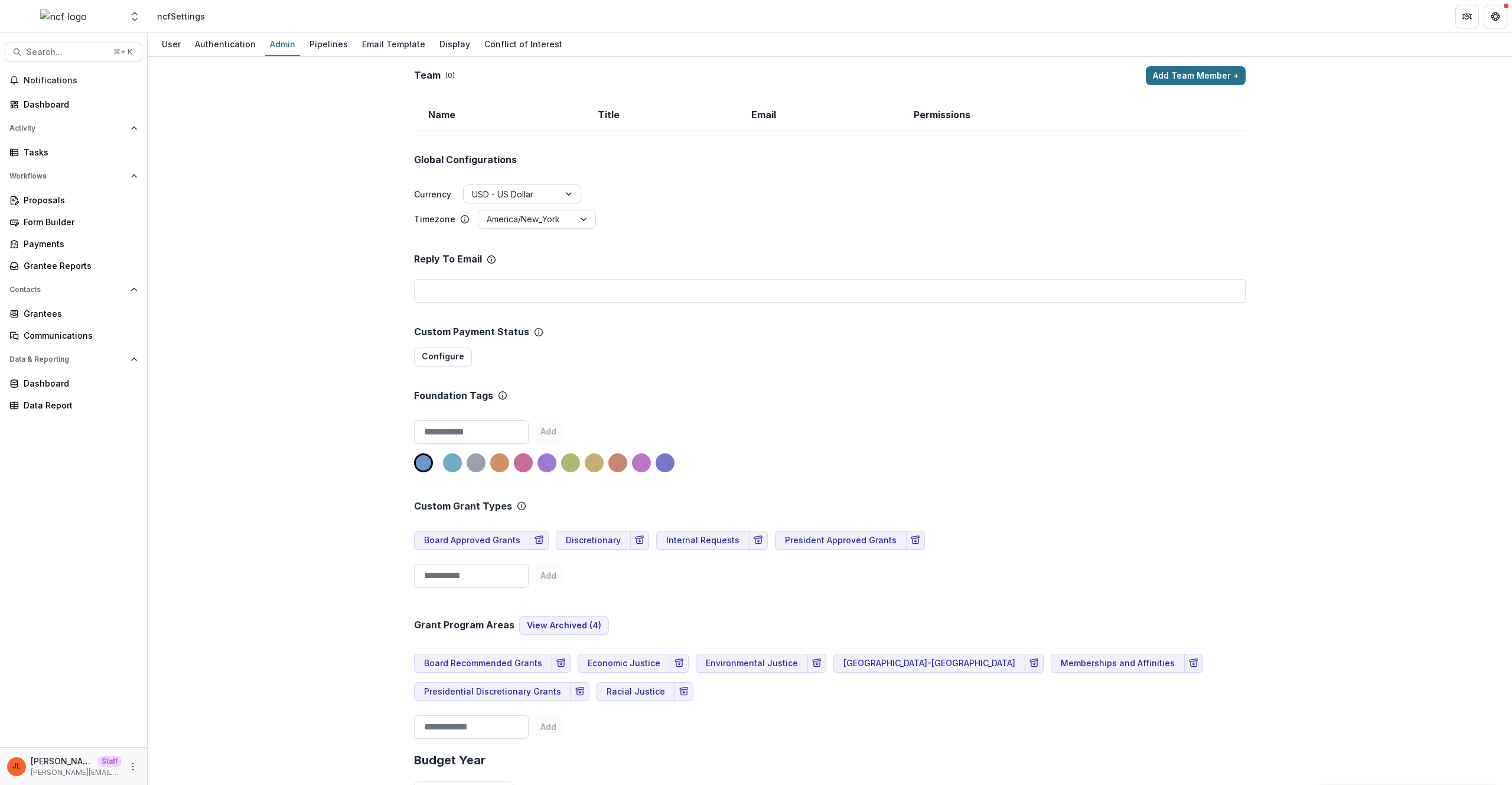
click at [1196, 76] on button "Add Team Member +" at bounding box center [1195, 75] width 100 height 19
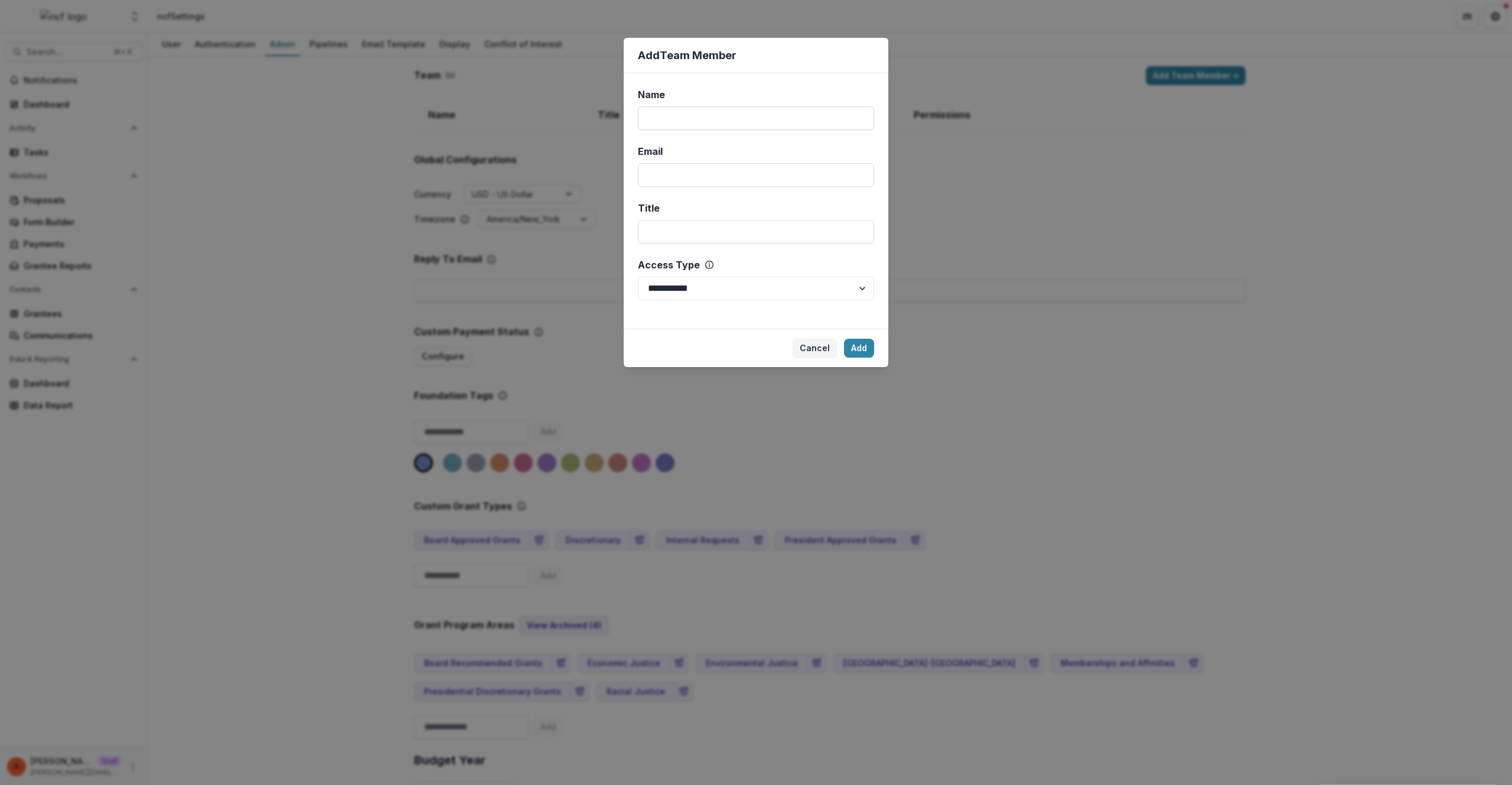
click at [726, 110] on input "Name" at bounding box center [756, 118] width 236 height 24
type input "****"
type input "**********"
select select "*****"
click button "Add" at bounding box center [859, 348] width 30 height 19
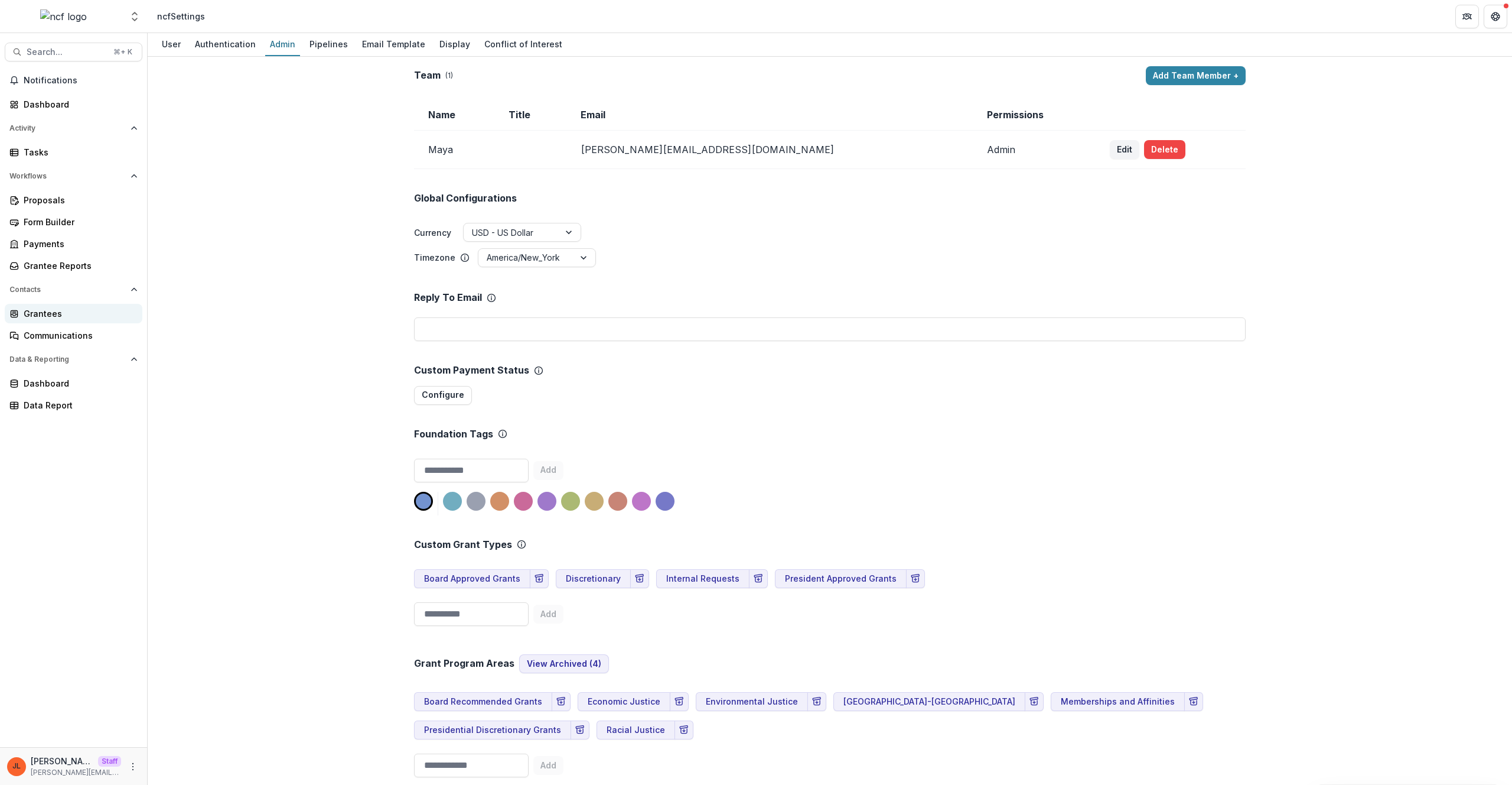
click at [91, 319] on div "Grantees" at bounding box center [78, 313] width 110 height 12
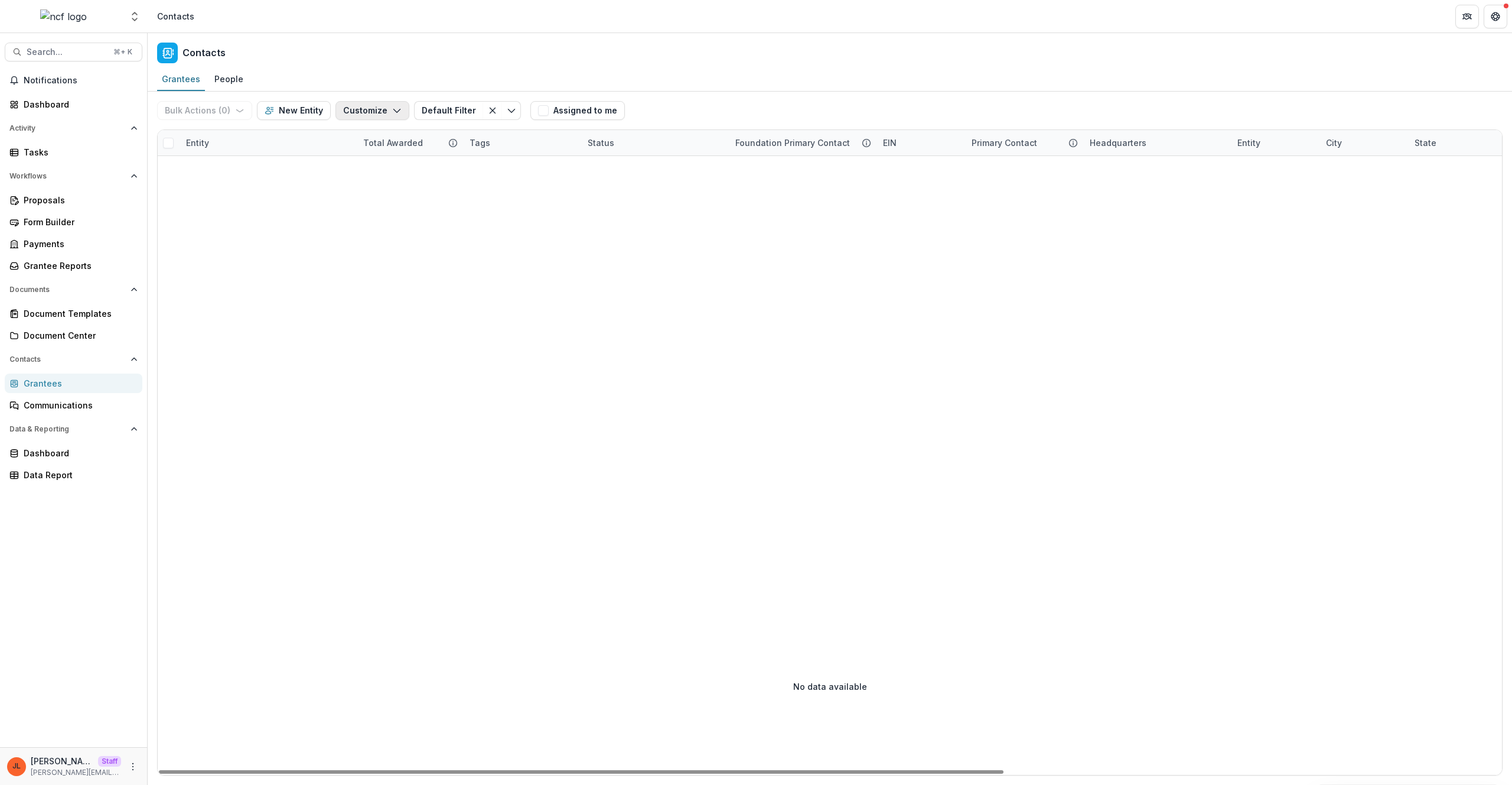
click at [359, 101] on button "Customize" at bounding box center [372, 110] width 74 height 19
click at [365, 133] on button "New Custom Field" at bounding box center [336, 137] width 130 height 20
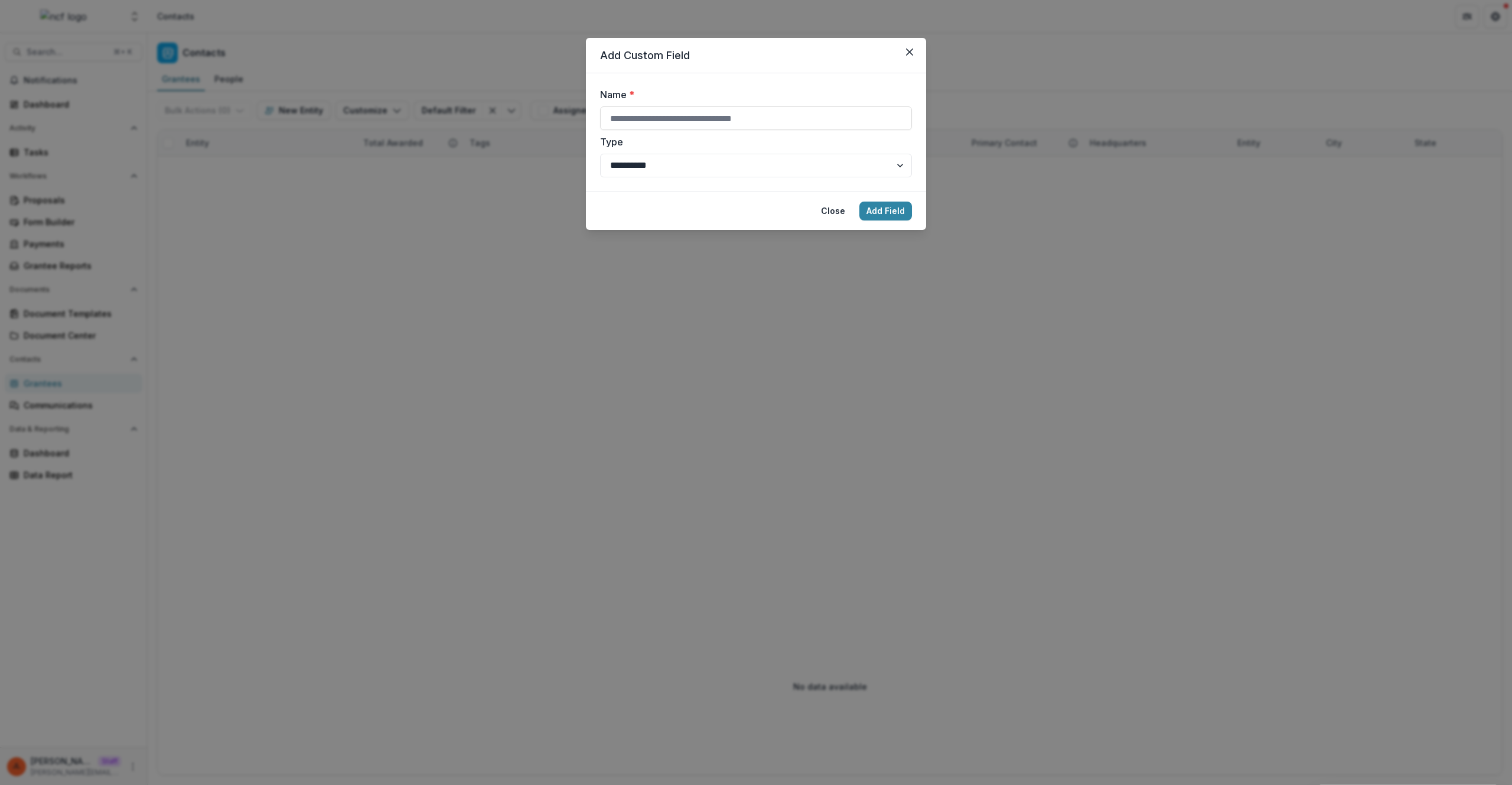
click at [603, 98] on label "Name *" at bounding box center [752, 94] width 305 height 14
click at [603, 106] on input "Name *" at bounding box center [756, 118] width 312 height 24
drag, startPoint x: 637, startPoint y: 135, endPoint x: 637, endPoint y: 127, distance: 8.0
click at [637, 135] on label "Type" at bounding box center [752, 141] width 305 height 14
click at [637, 154] on select "**********" at bounding box center [756, 165] width 312 height 24
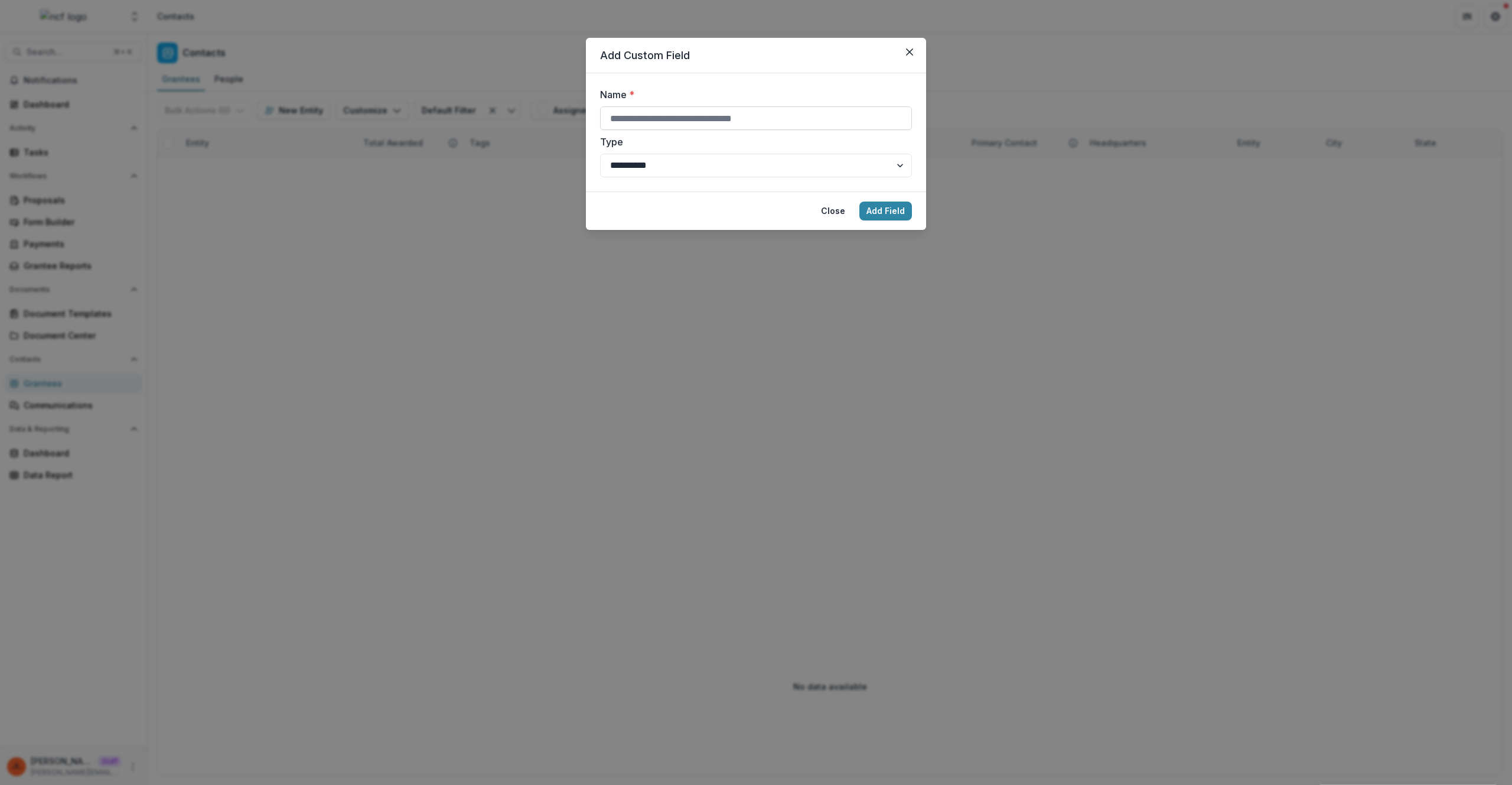
click at [637, 127] on input "Name *" at bounding box center [756, 118] width 312 height 24
type input "*****"
click at [892, 213] on button "Add Field" at bounding box center [886, 210] width 53 height 19
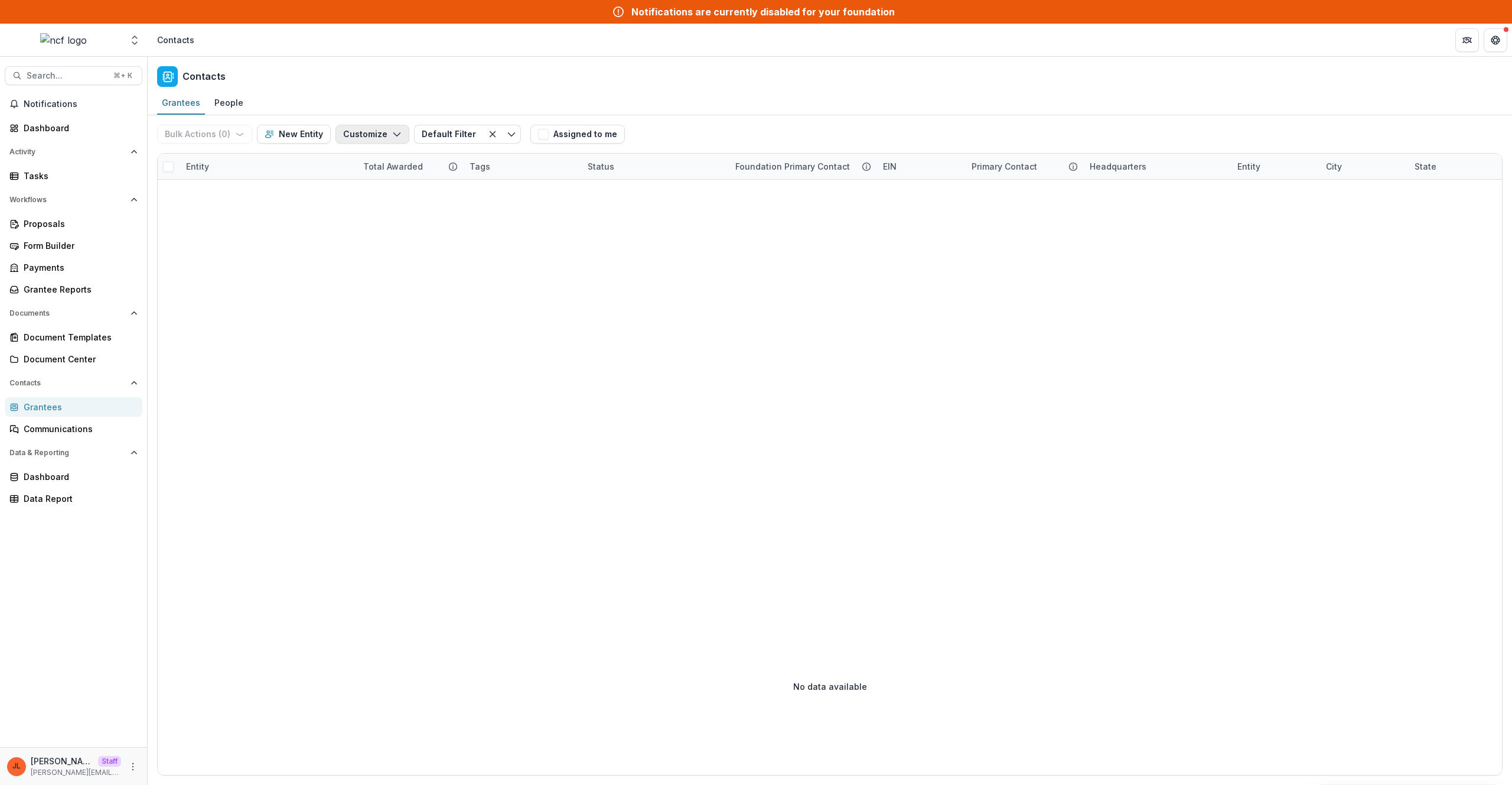
click at [352, 129] on button "Customize" at bounding box center [372, 133] width 74 height 19
click at [379, 163] on button "New Custom Field" at bounding box center [336, 161] width 130 height 20
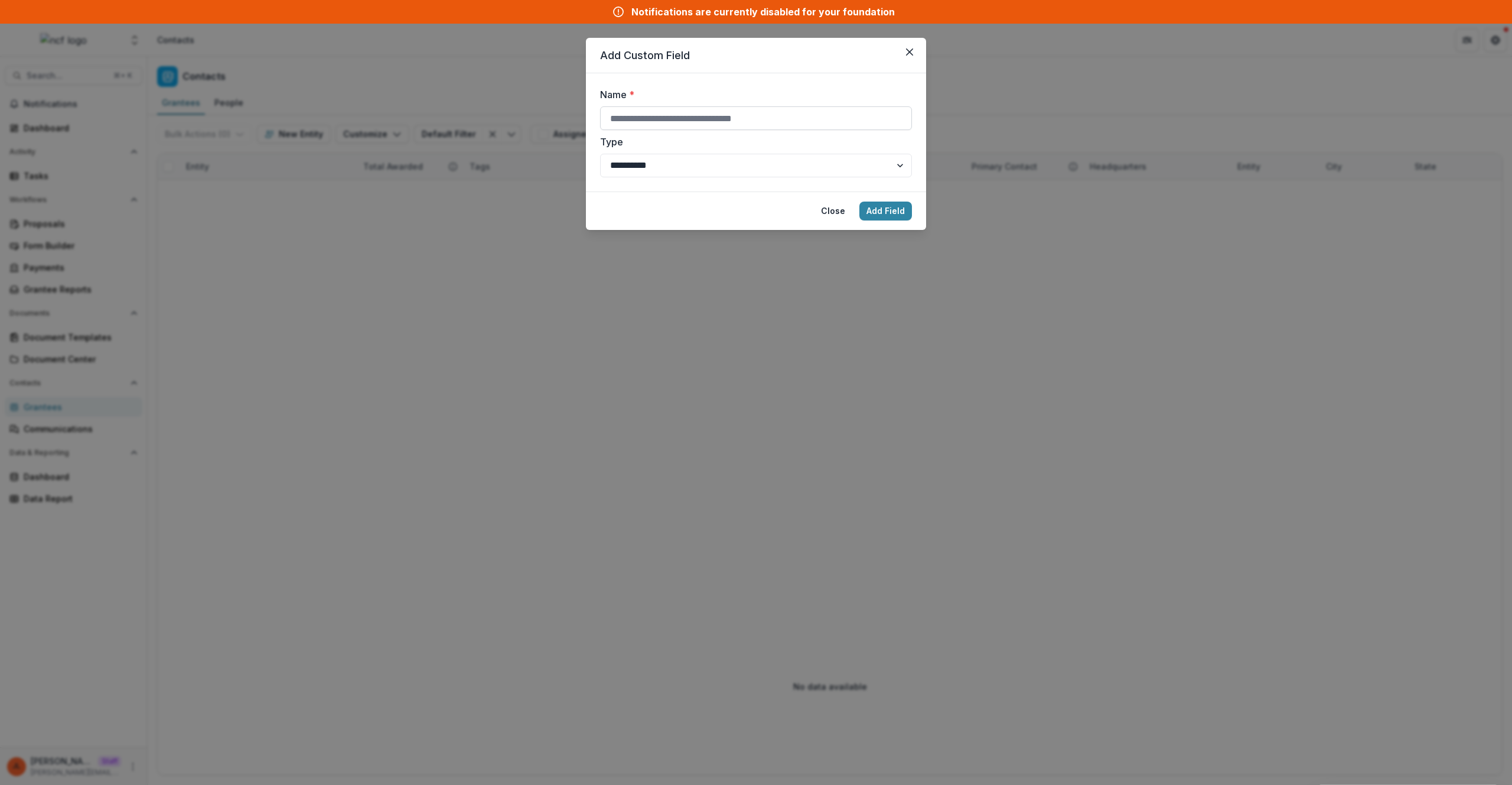
click at [705, 119] on input "Name *" at bounding box center [756, 118] width 312 height 24
type input "**********"
click at [894, 213] on button "Add Field" at bounding box center [886, 210] width 53 height 19
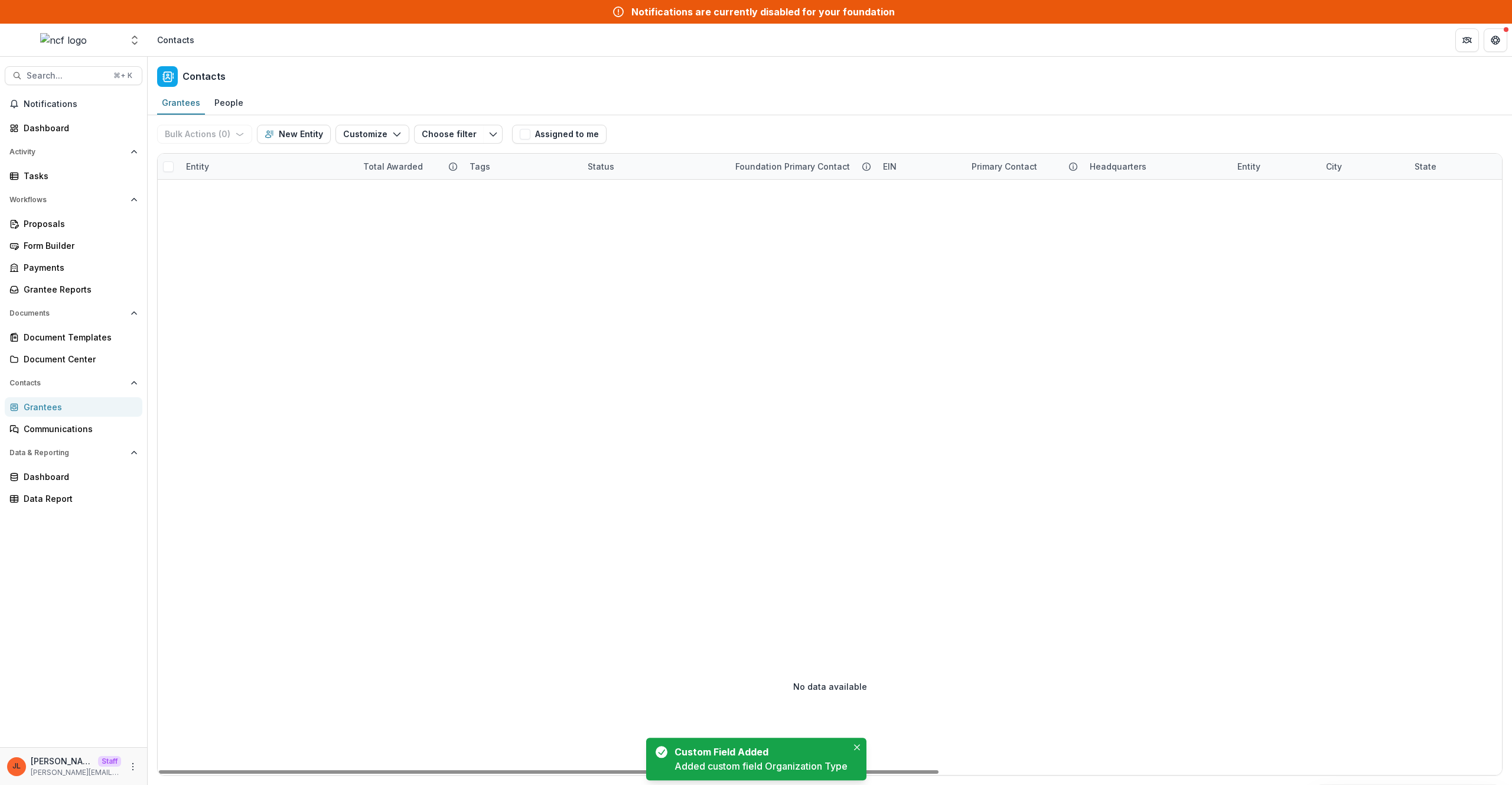
drag, startPoint x: 517, startPoint y: 304, endPoint x: 454, endPoint y: 250, distance: 83.0
click at [517, 304] on div at bounding box center [1314, 388] width 2313 height 418
click at [370, 133] on button "Customize" at bounding box center [372, 133] width 74 height 19
click at [388, 187] on button "Manage Custom Fields" at bounding box center [336, 180] width 130 height 20
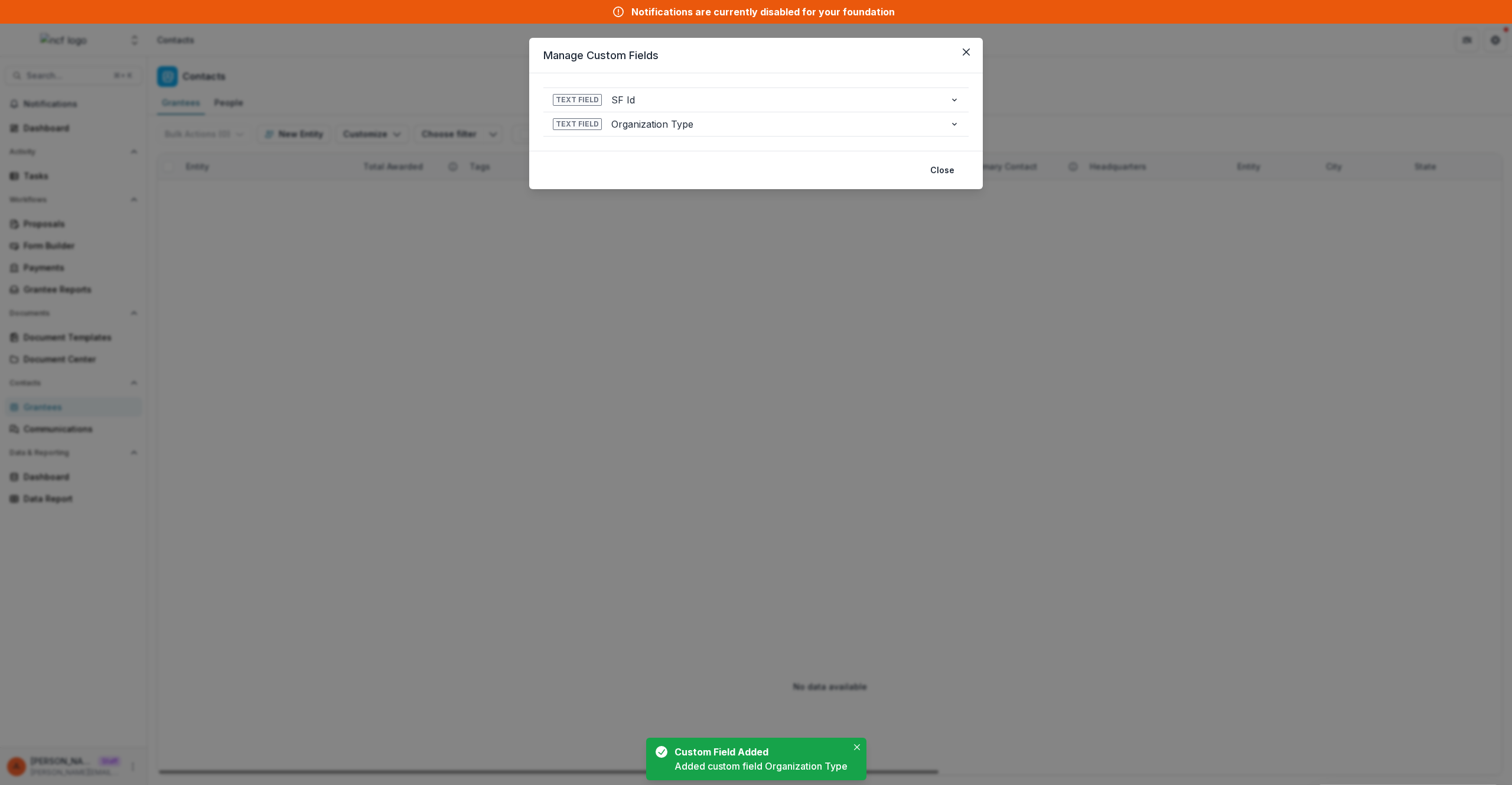
click at [629, 318] on div "**********" at bounding box center [756, 392] width 1512 height 785
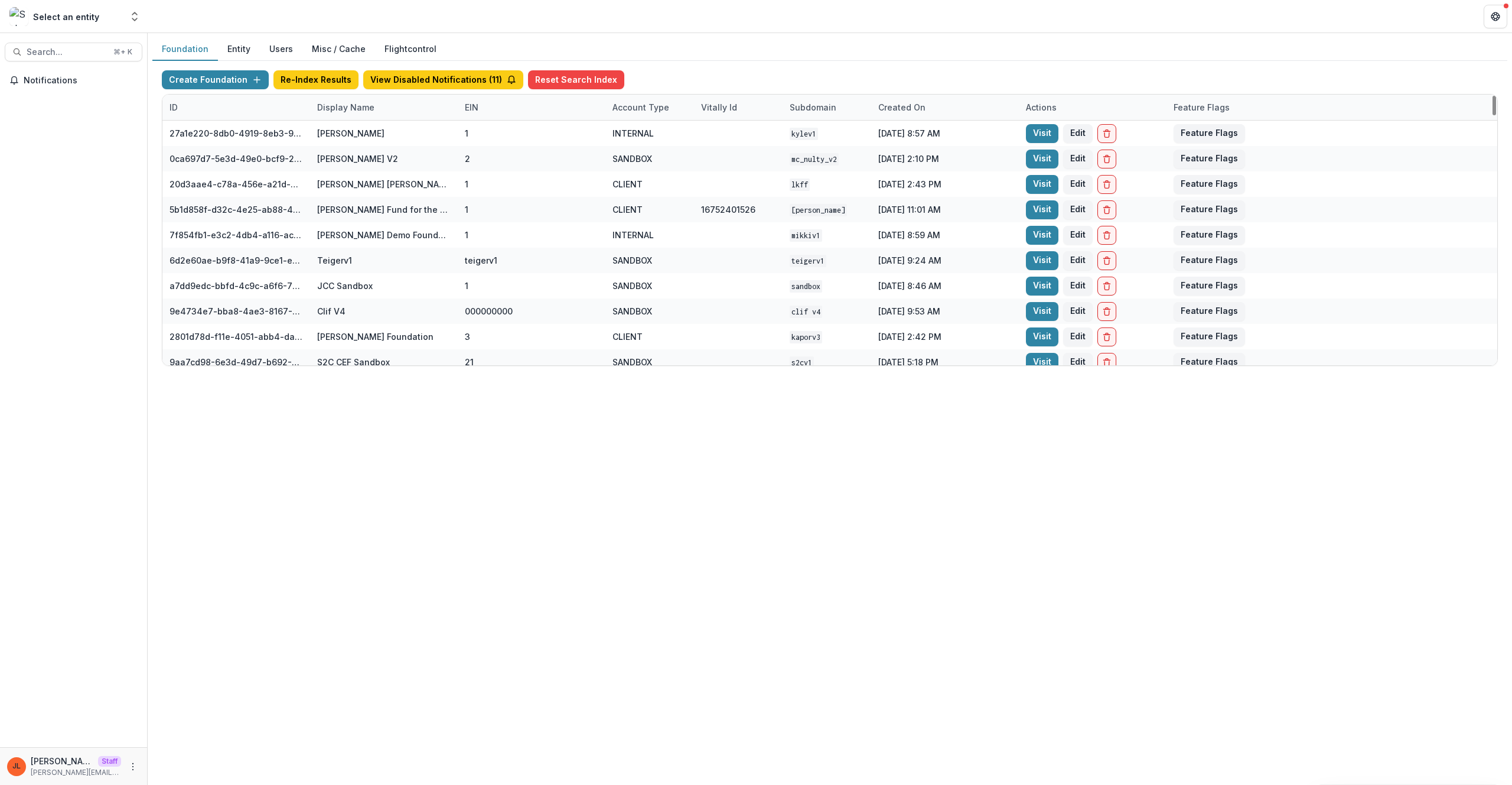
click at [367, 102] on div "Display Name" at bounding box center [346, 106] width 71 height 12
click at [366, 137] on input at bounding box center [383, 133] width 141 height 19
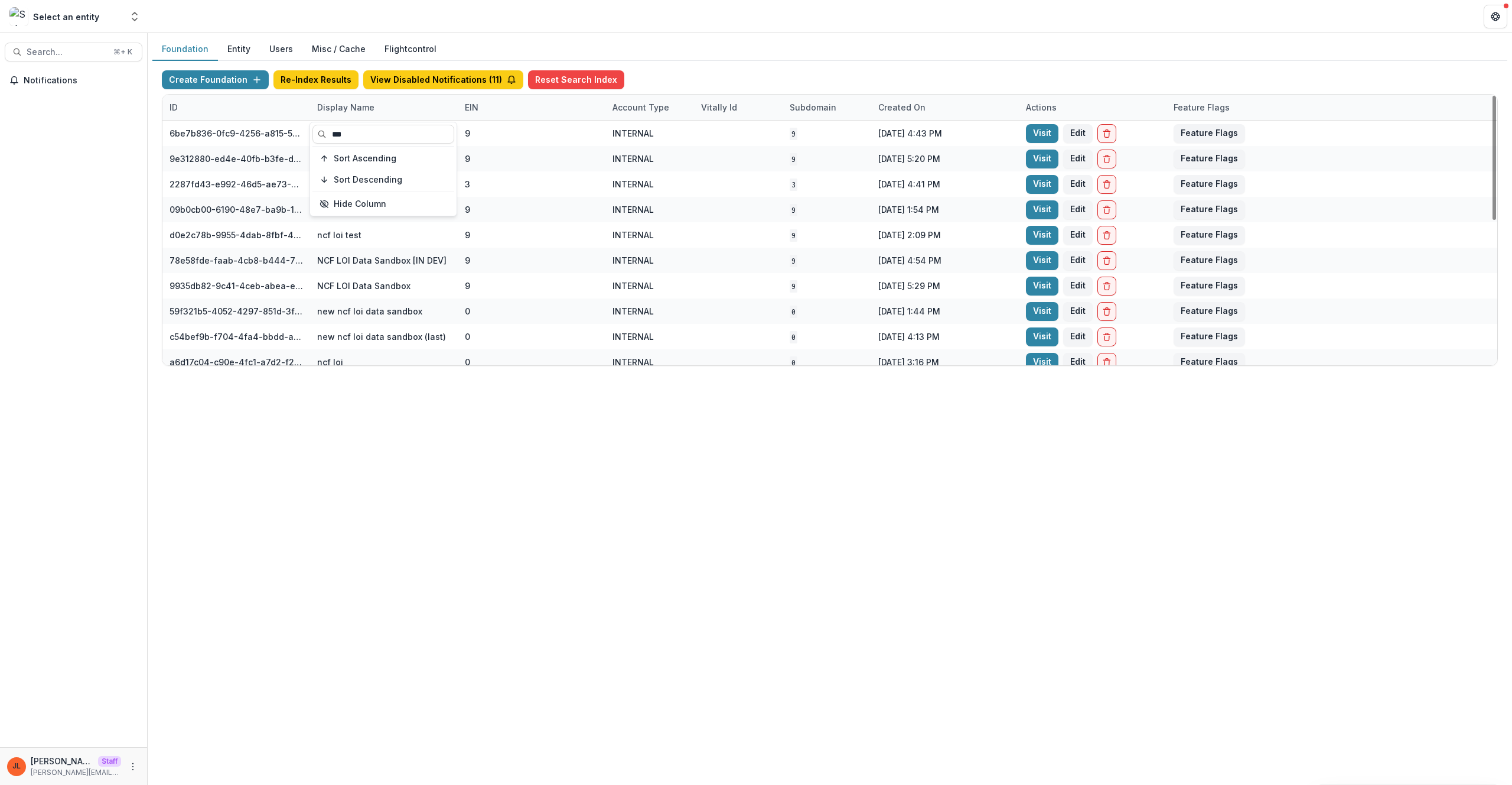
type input "***"
drag, startPoint x: 564, startPoint y: 434, endPoint x: 560, endPoint y: 424, distance: 10.8
click at [564, 434] on div "Foundation Entity Users Misc / Cache Flightcontrol Create Foundation Re-Index R…" at bounding box center [830, 409] width 1365 height 752
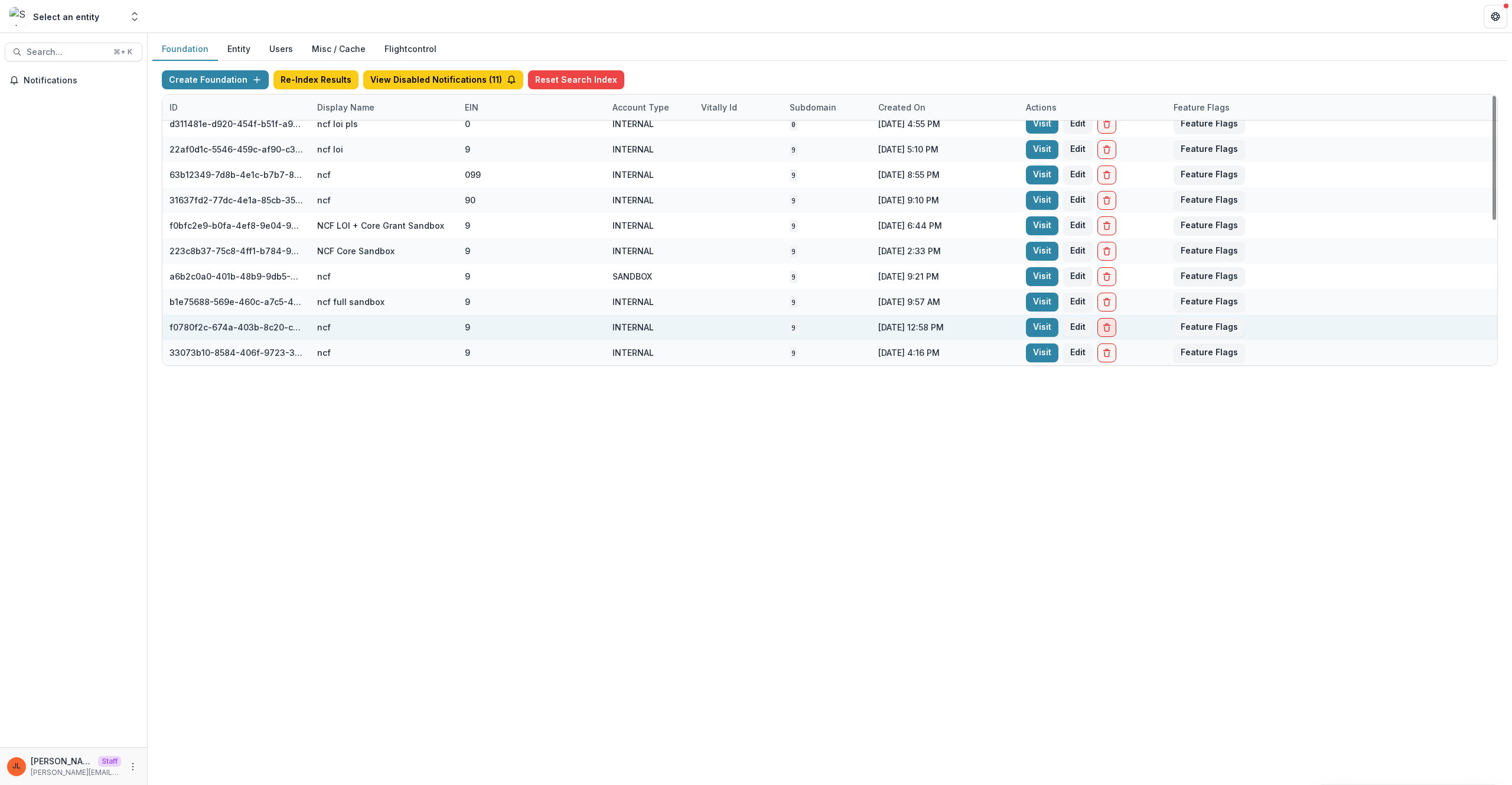
click at [1110, 333] on button "Delete Foundation" at bounding box center [1107, 327] width 19 height 19
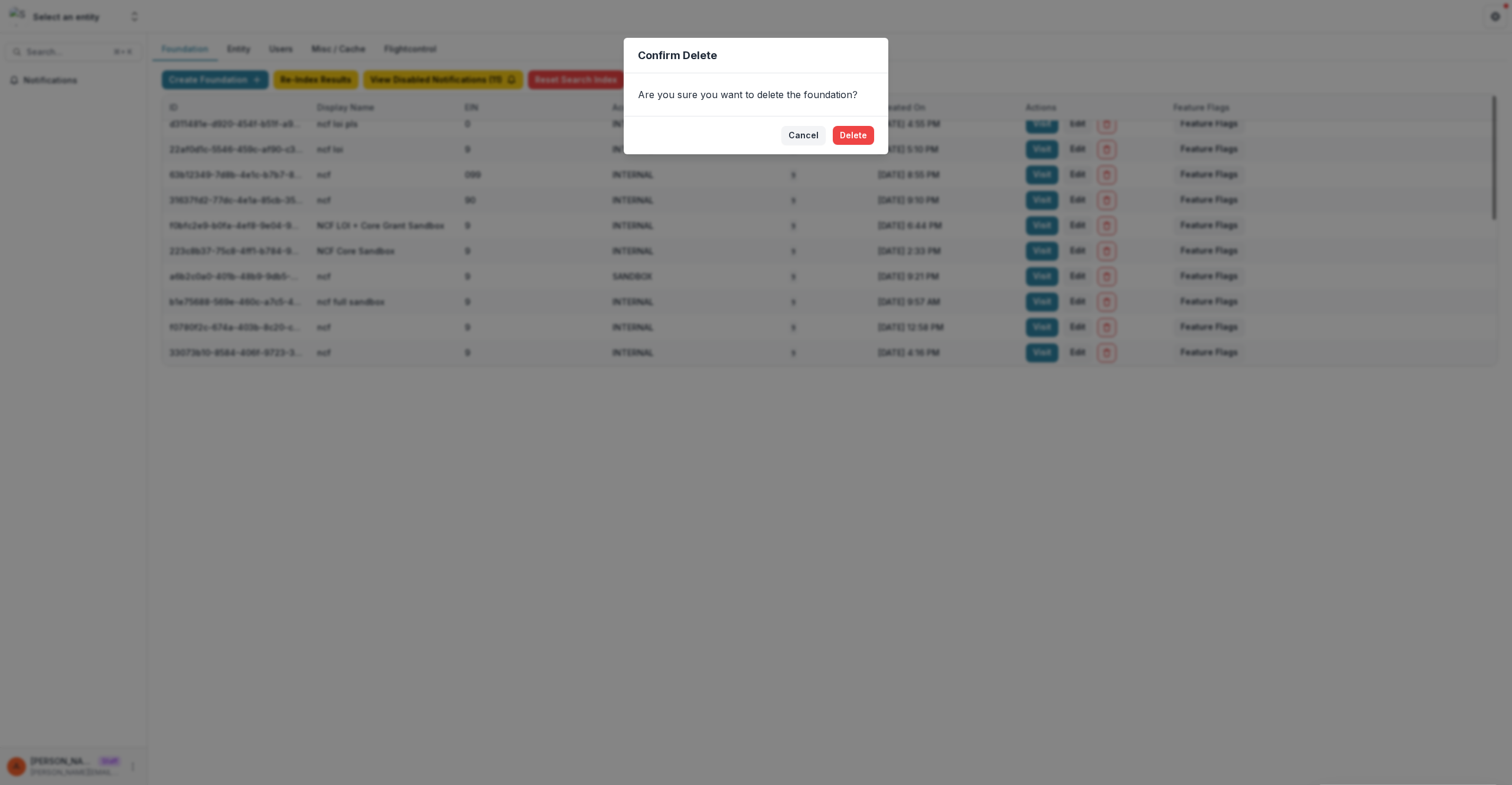
click at [794, 505] on div "Confirm Delete Are you sure you want to delete the foundation? Cancel Delete" at bounding box center [756, 392] width 1512 height 785
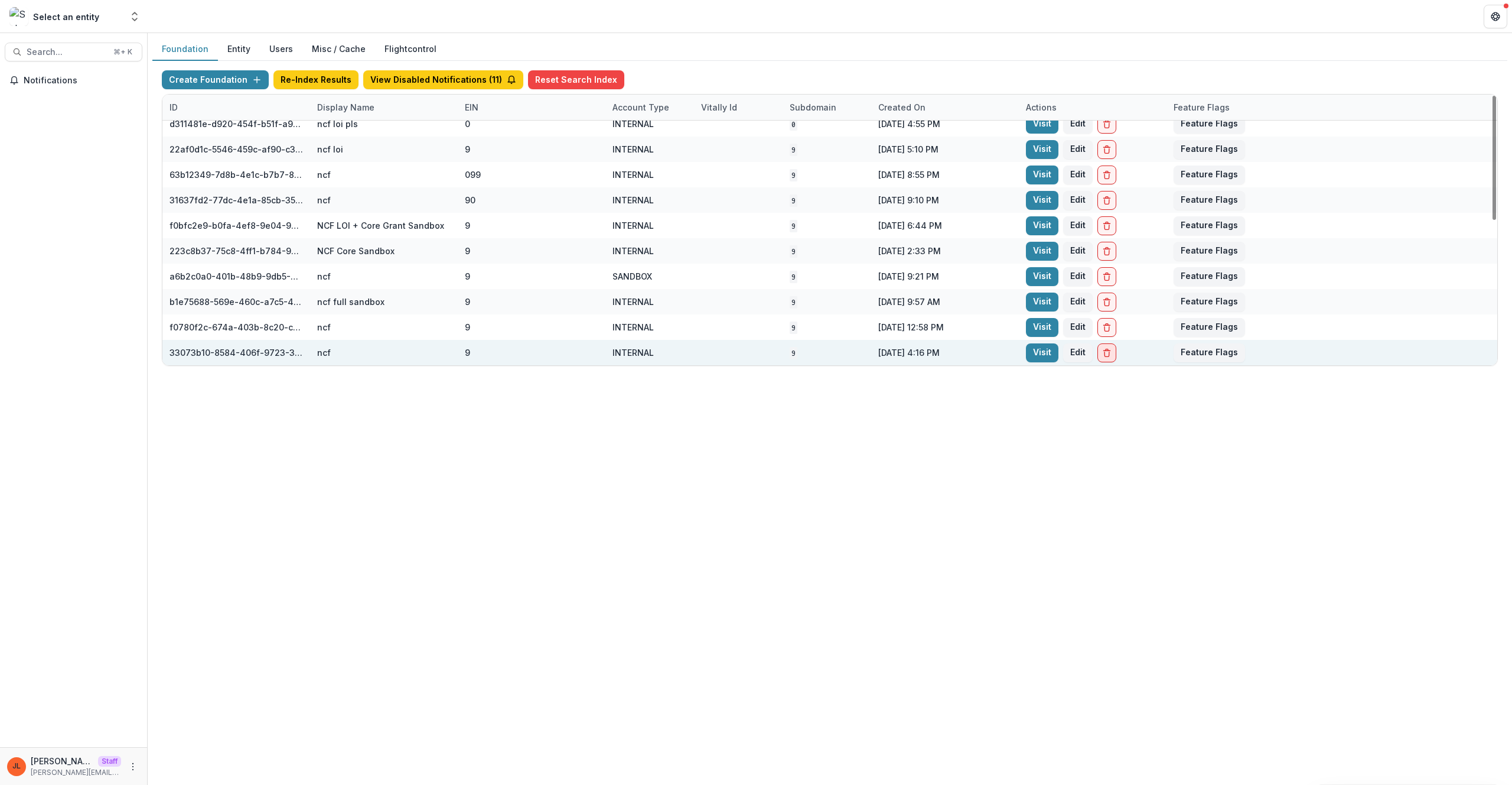
click at [1105, 358] on button "Delete Foundation" at bounding box center [1107, 352] width 19 height 19
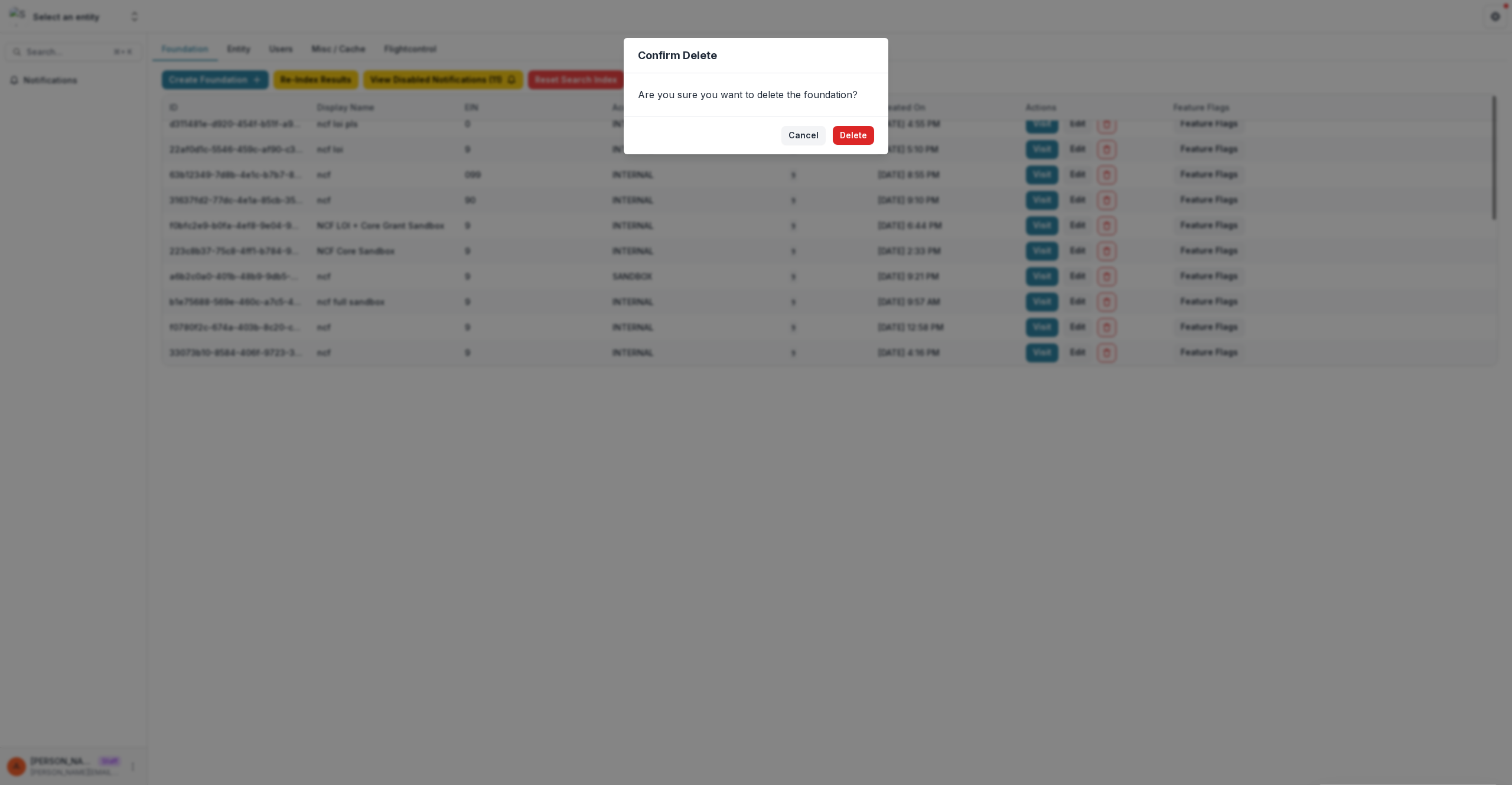
click at [851, 140] on button "Delete" at bounding box center [853, 135] width 41 height 19
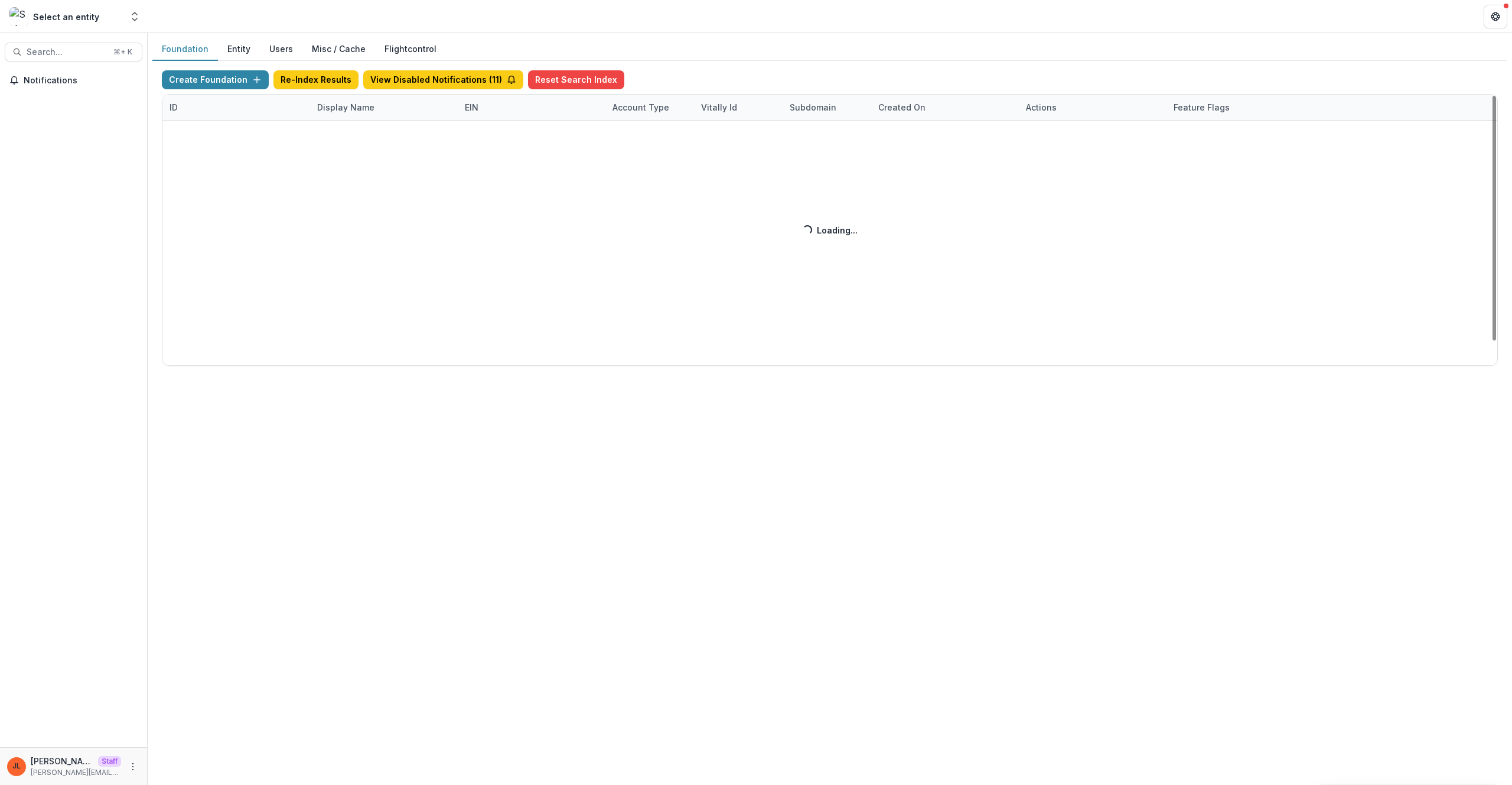
scroll to position [26, 0]
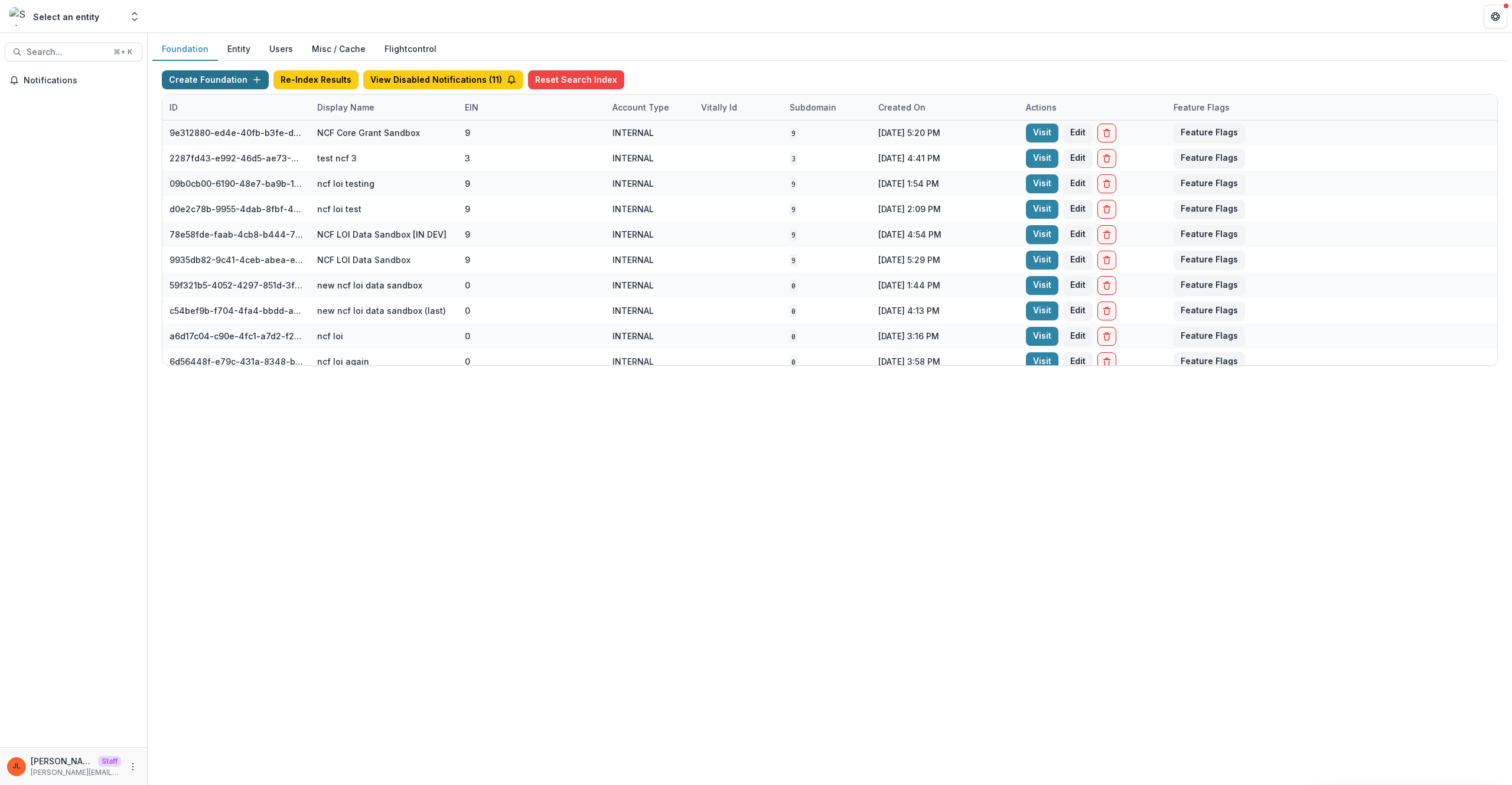
click at [218, 85] on button "Create Foundation" at bounding box center [215, 80] width 107 height 19
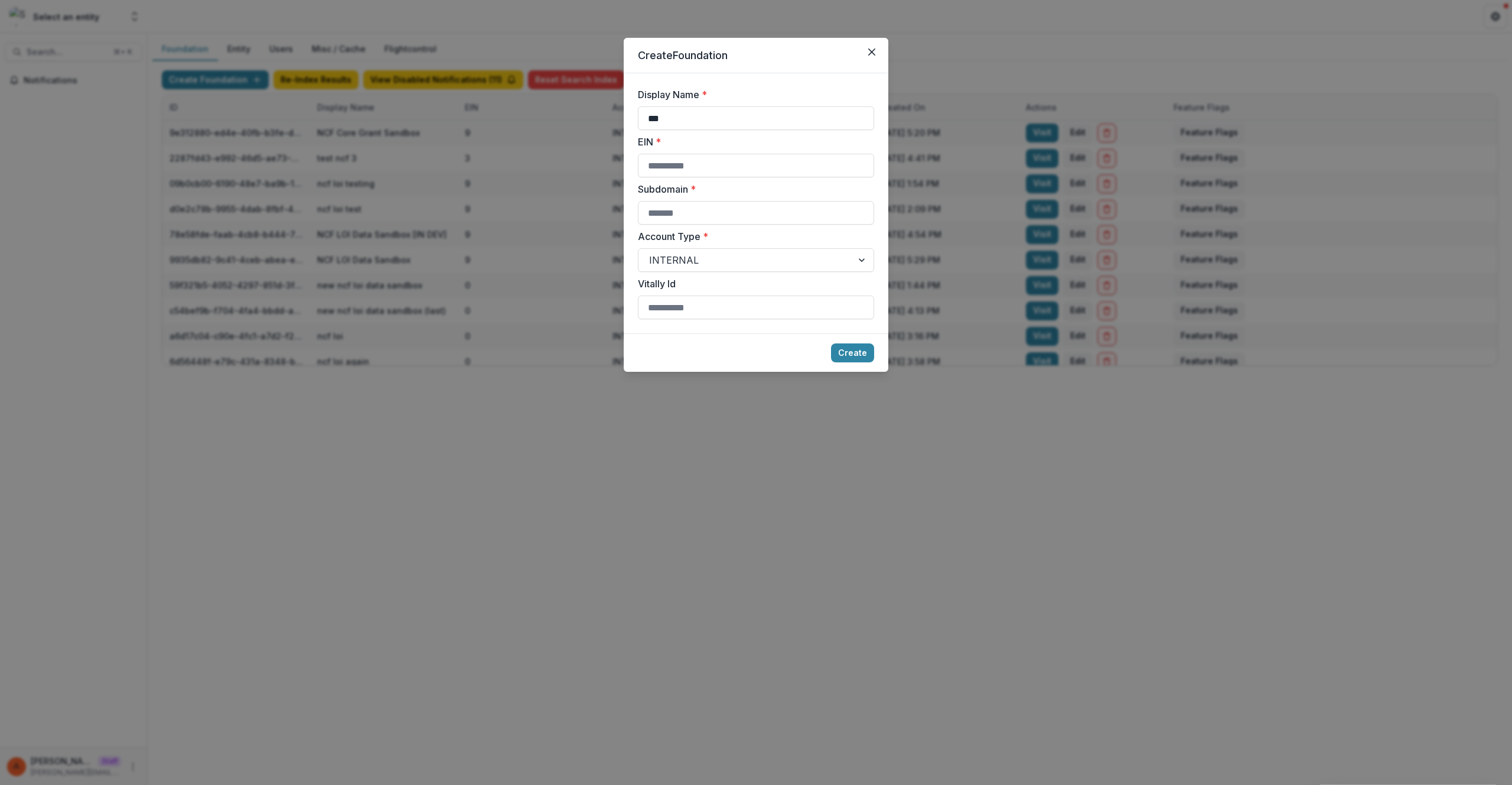
type input "***"
type input "*"
click at [741, 132] on div "Display Name * *** EIN * * Subdomain * * Account Type * INTERNAL Vitally Id" at bounding box center [756, 203] width 236 height 232
click at [741, 126] on input "***" at bounding box center [756, 118] width 236 height 24
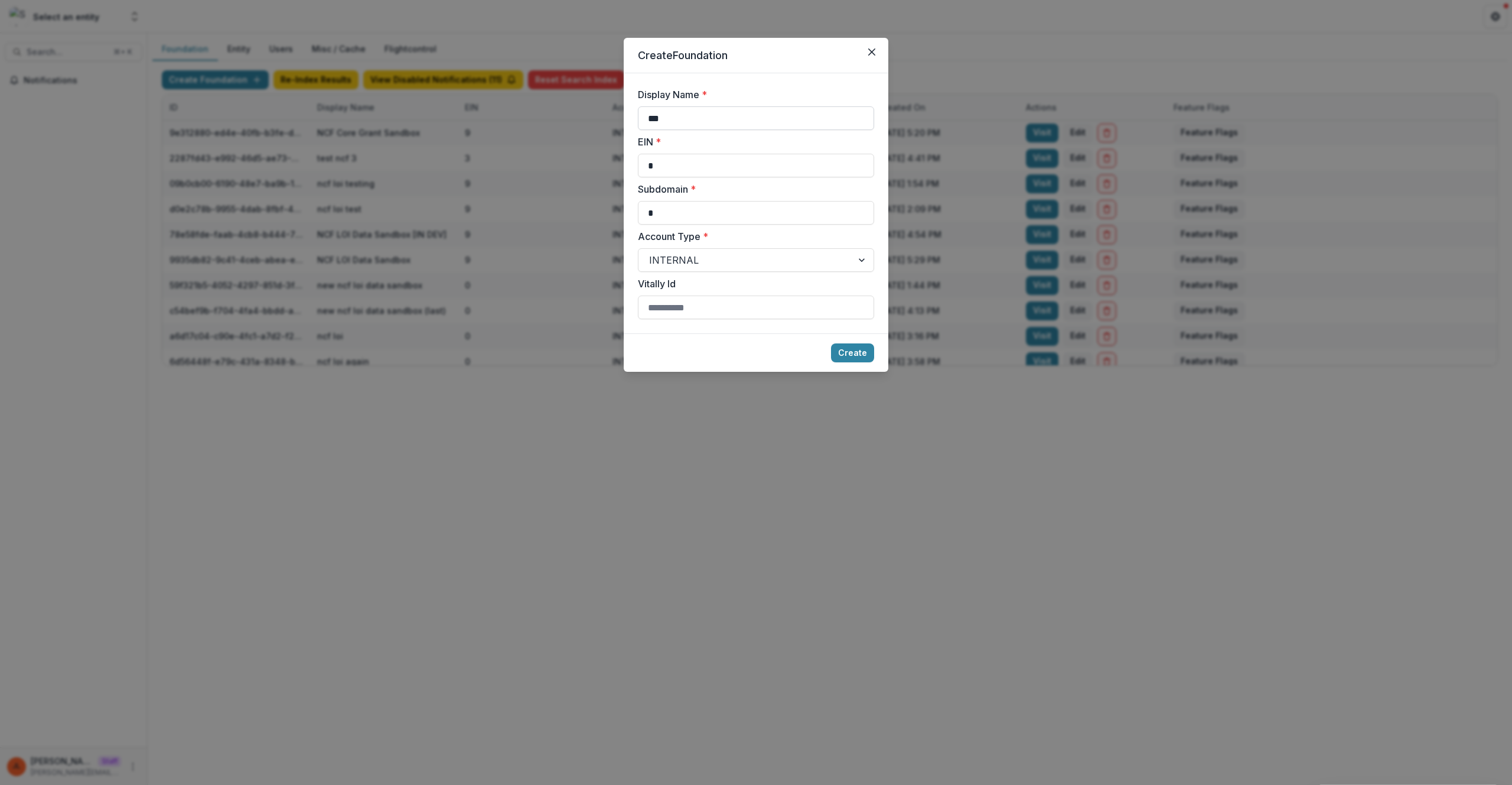
type input "***"
click at [831, 343] on button "Create" at bounding box center [852, 352] width 43 height 19
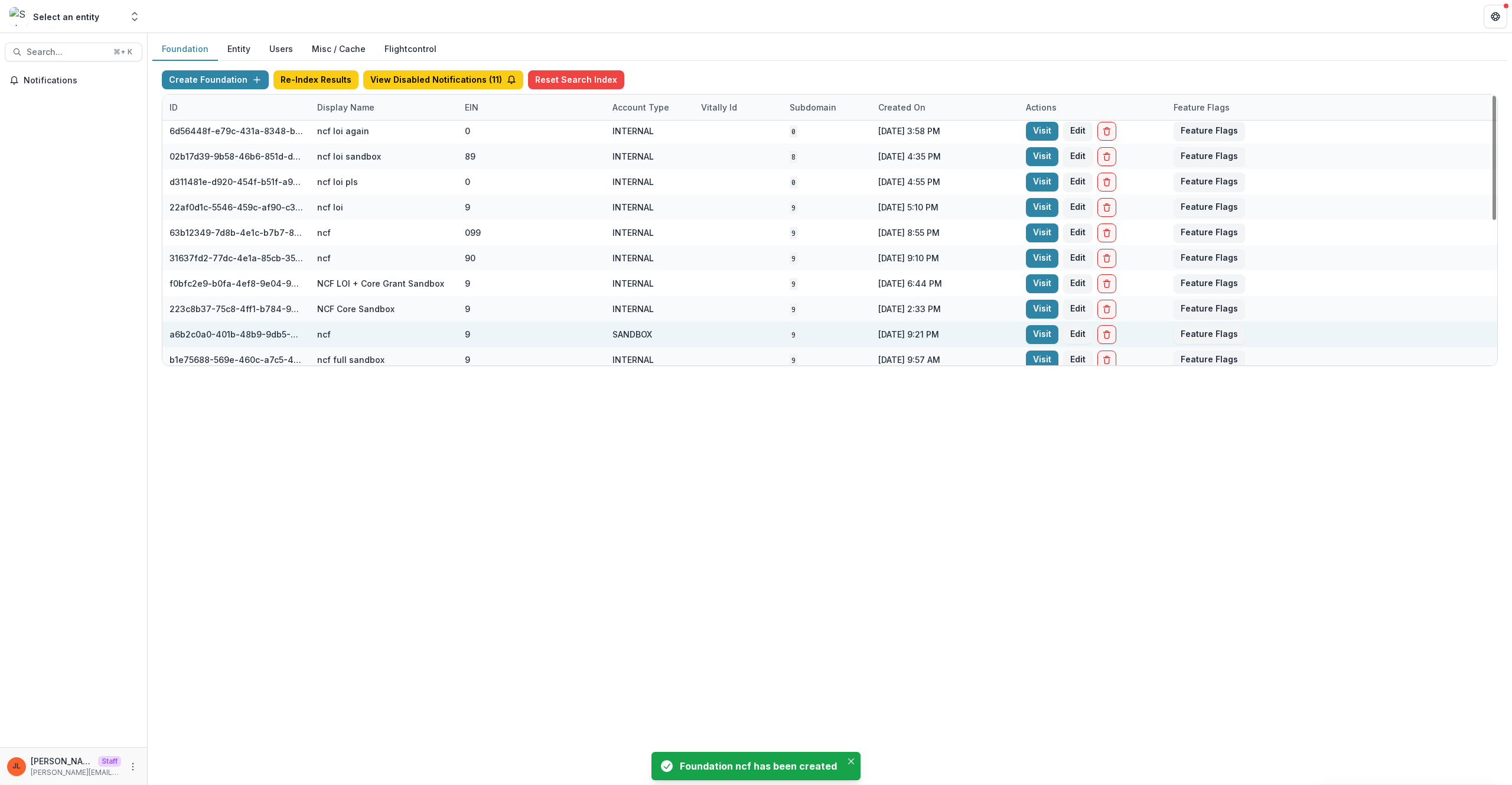
scroll to position [314, 0]
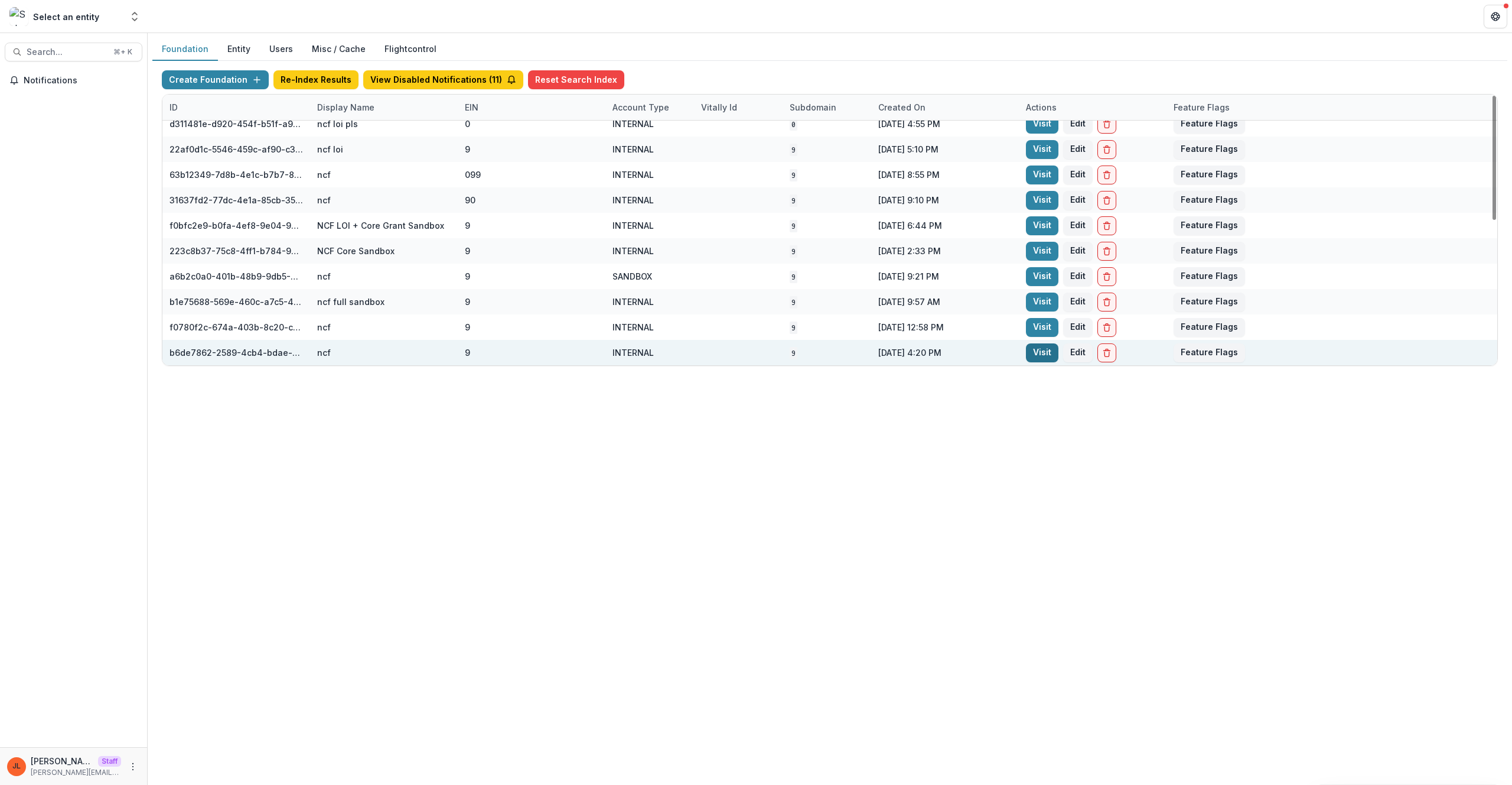
click at [1040, 355] on link "Visit" at bounding box center [1042, 352] width 32 height 19
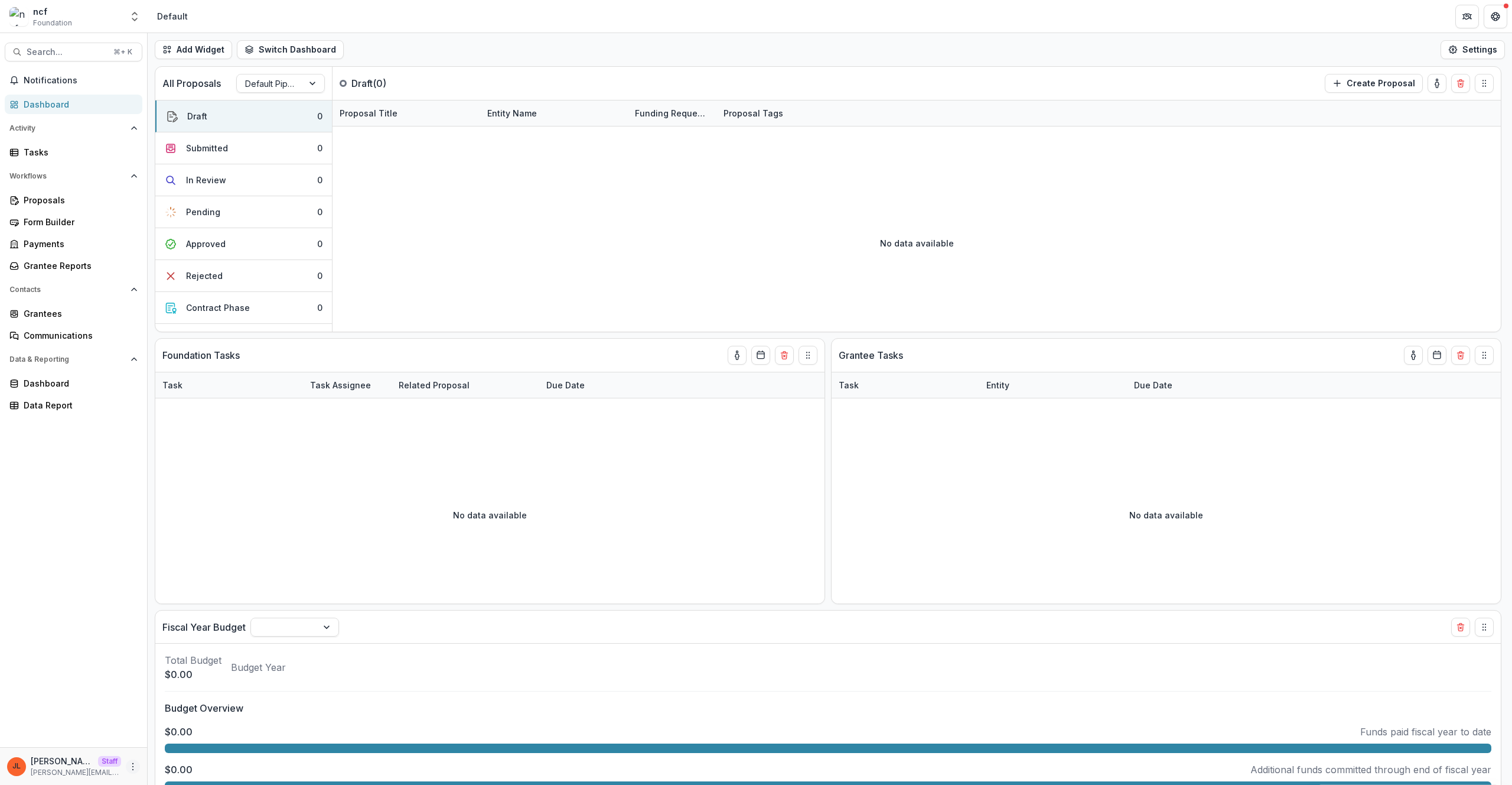
click at [128, 768] on icon "More" at bounding box center [133, 766] width 10 height 10
click at [170, 737] on link "User Settings" at bounding box center [211, 741] width 127 height 20
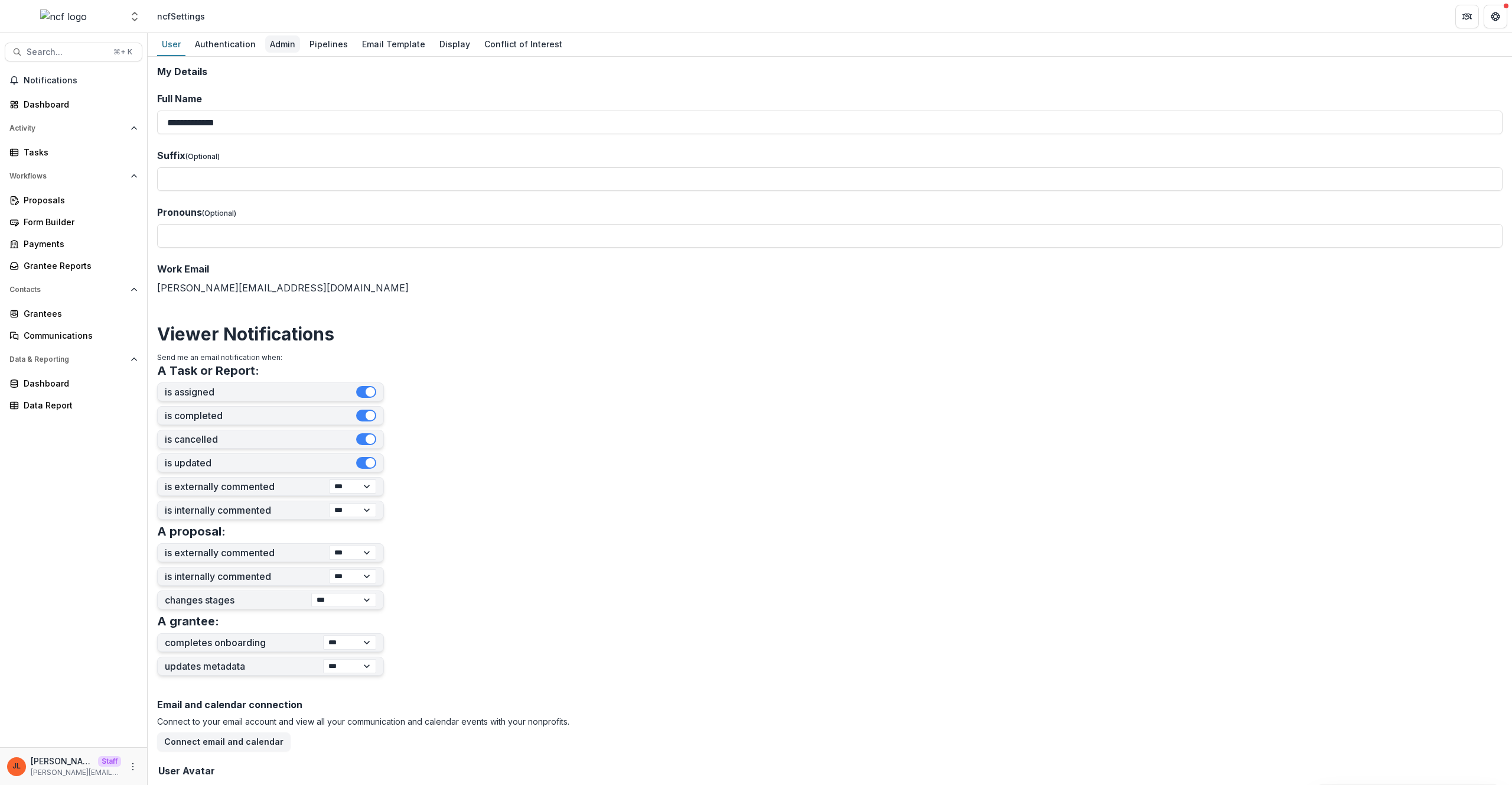
click at [277, 48] on div "Admin" at bounding box center [282, 44] width 35 height 17
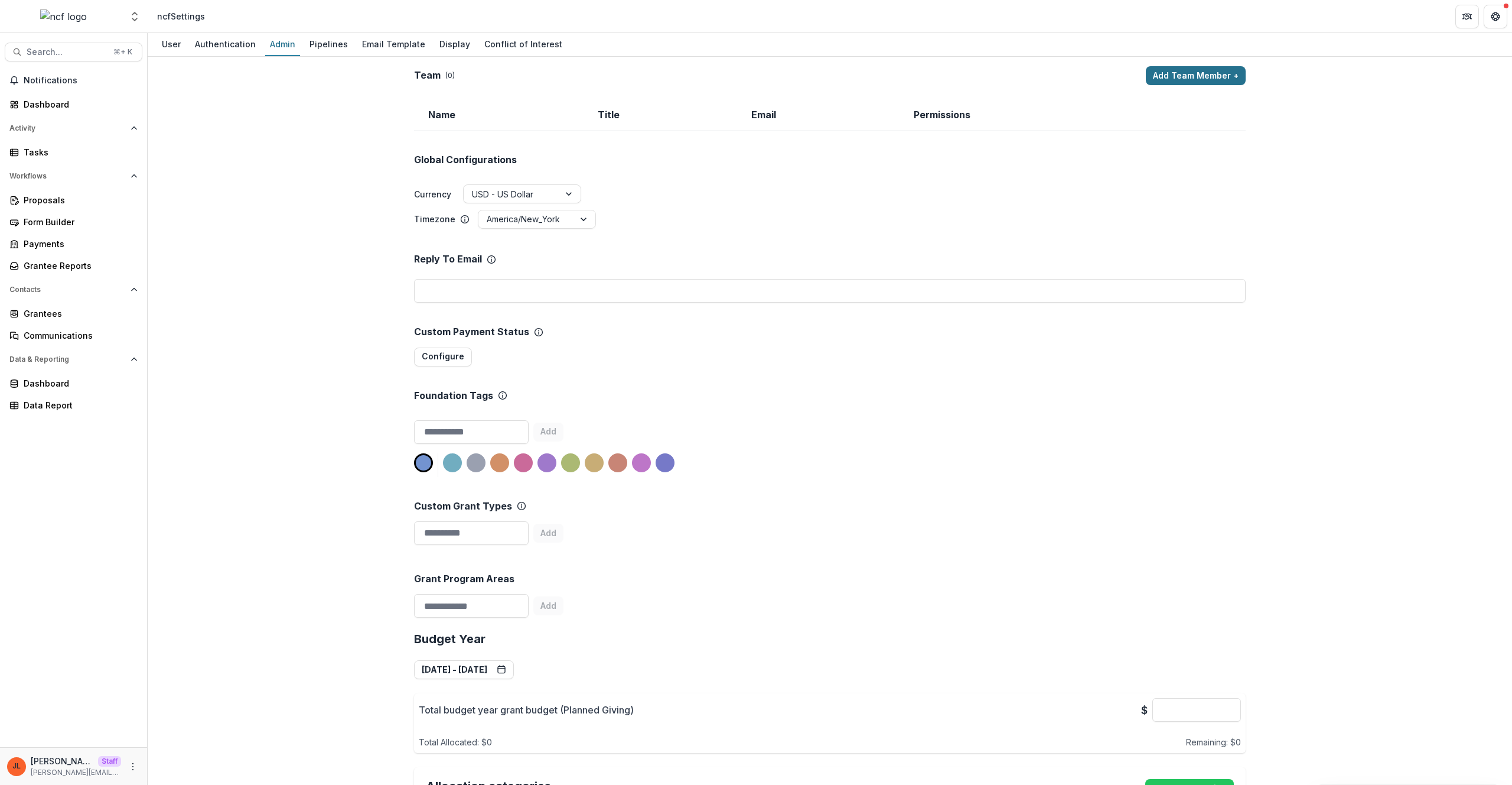
click at [1194, 76] on button "Add Team Member +" at bounding box center [1195, 75] width 100 height 19
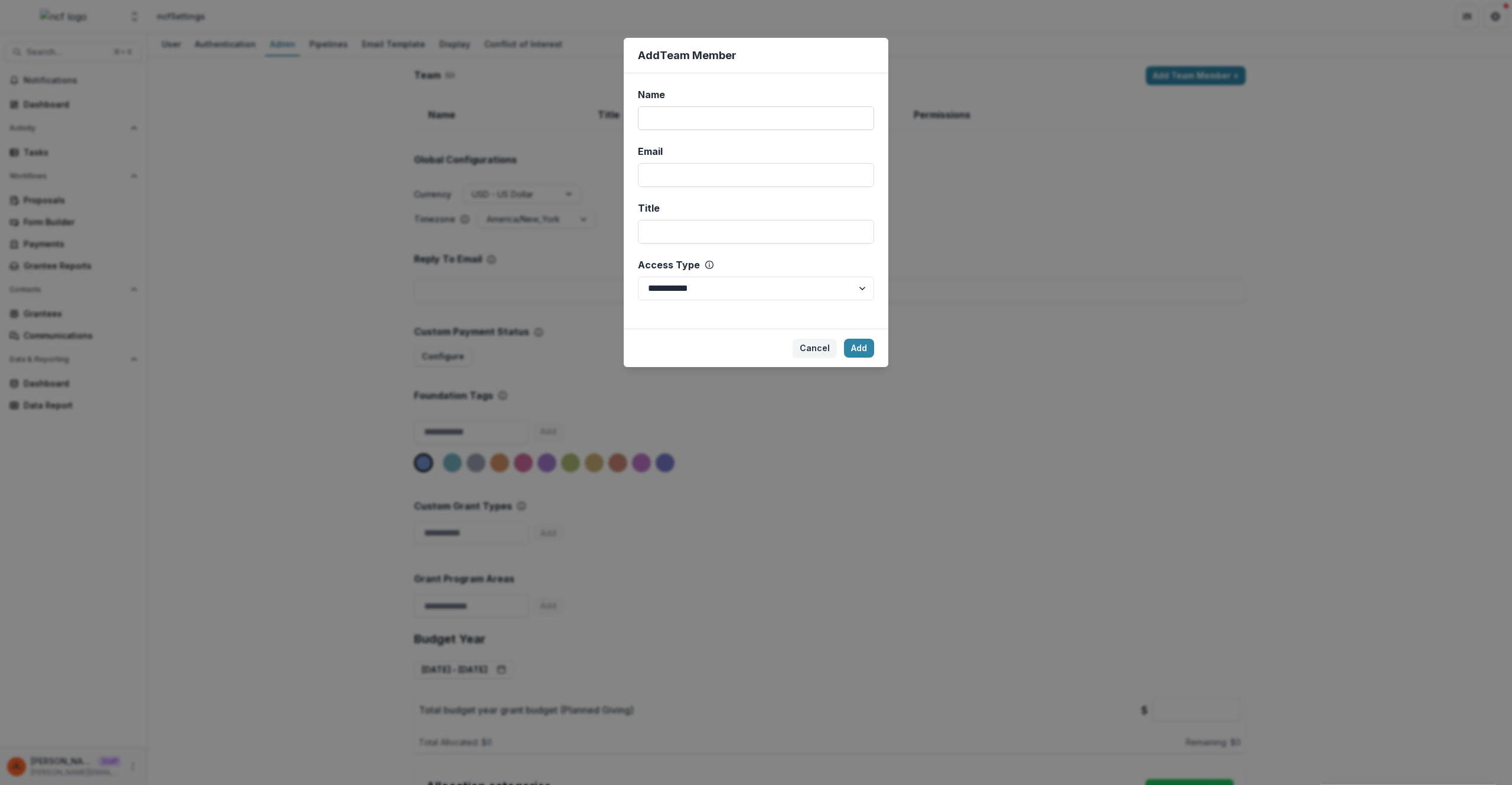
click at [726, 126] on input "Name" at bounding box center [756, 118] width 236 height 24
type input "****"
drag, startPoint x: 1116, startPoint y: 219, endPoint x: 1122, endPoint y: 221, distance: 6.3
click at [1122, 221] on div "**********" at bounding box center [756, 392] width 1512 height 785
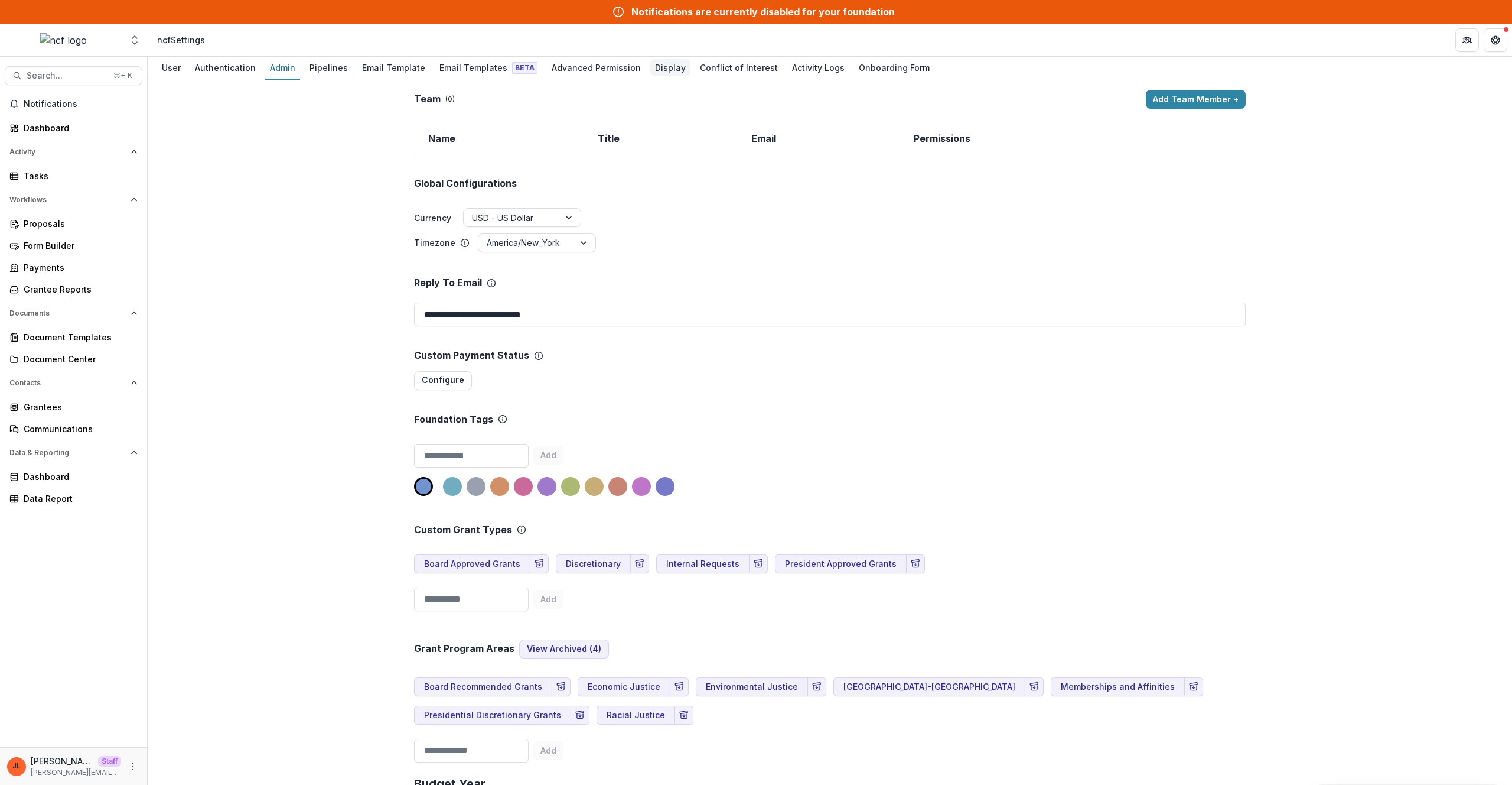
click at [661, 73] on div "Display" at bounding box center [669, 67] width 40 height 17
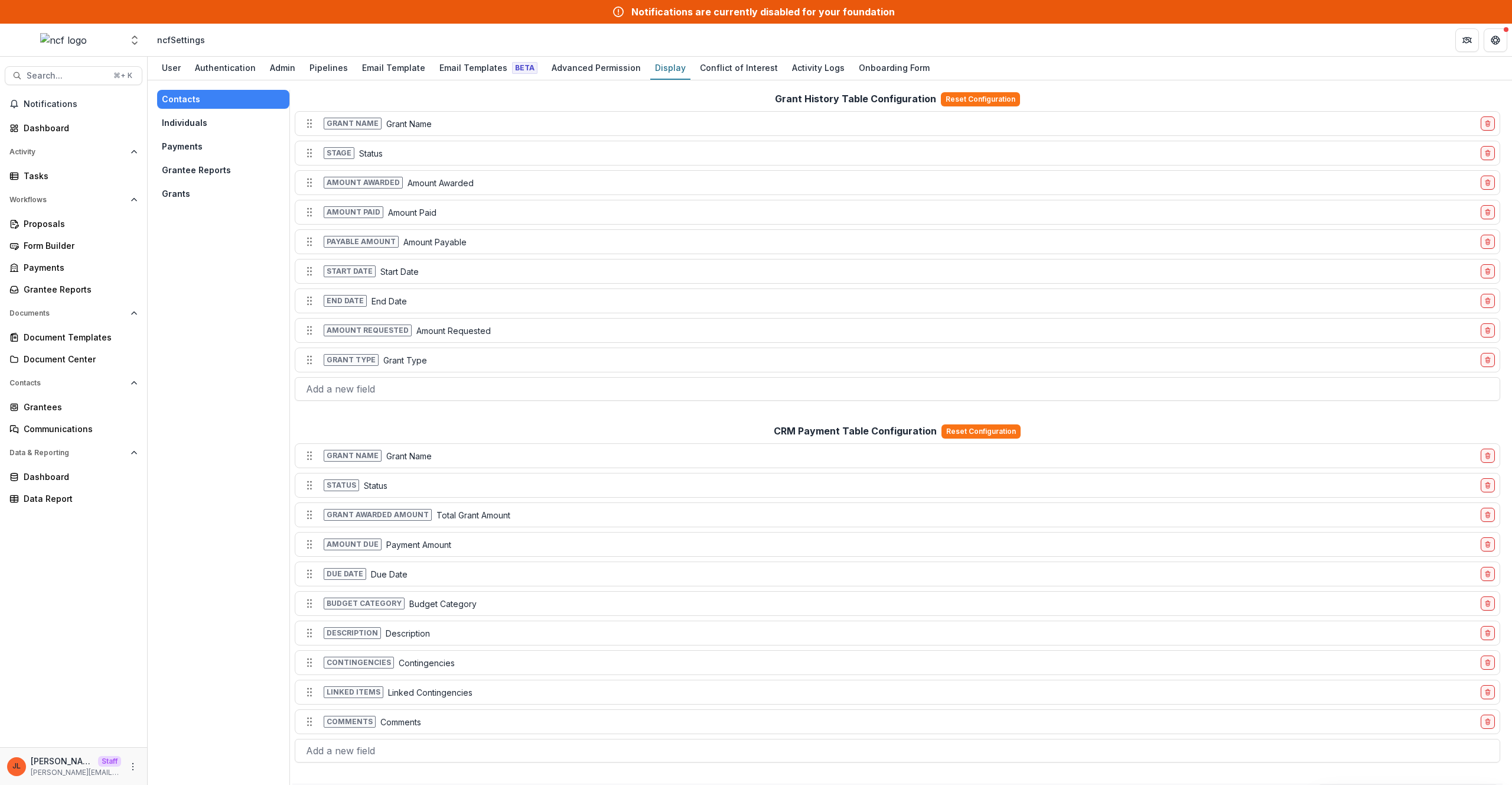
click at [209, 189] on button "Grants" at bounding box center [223, 193] width 132 height 19
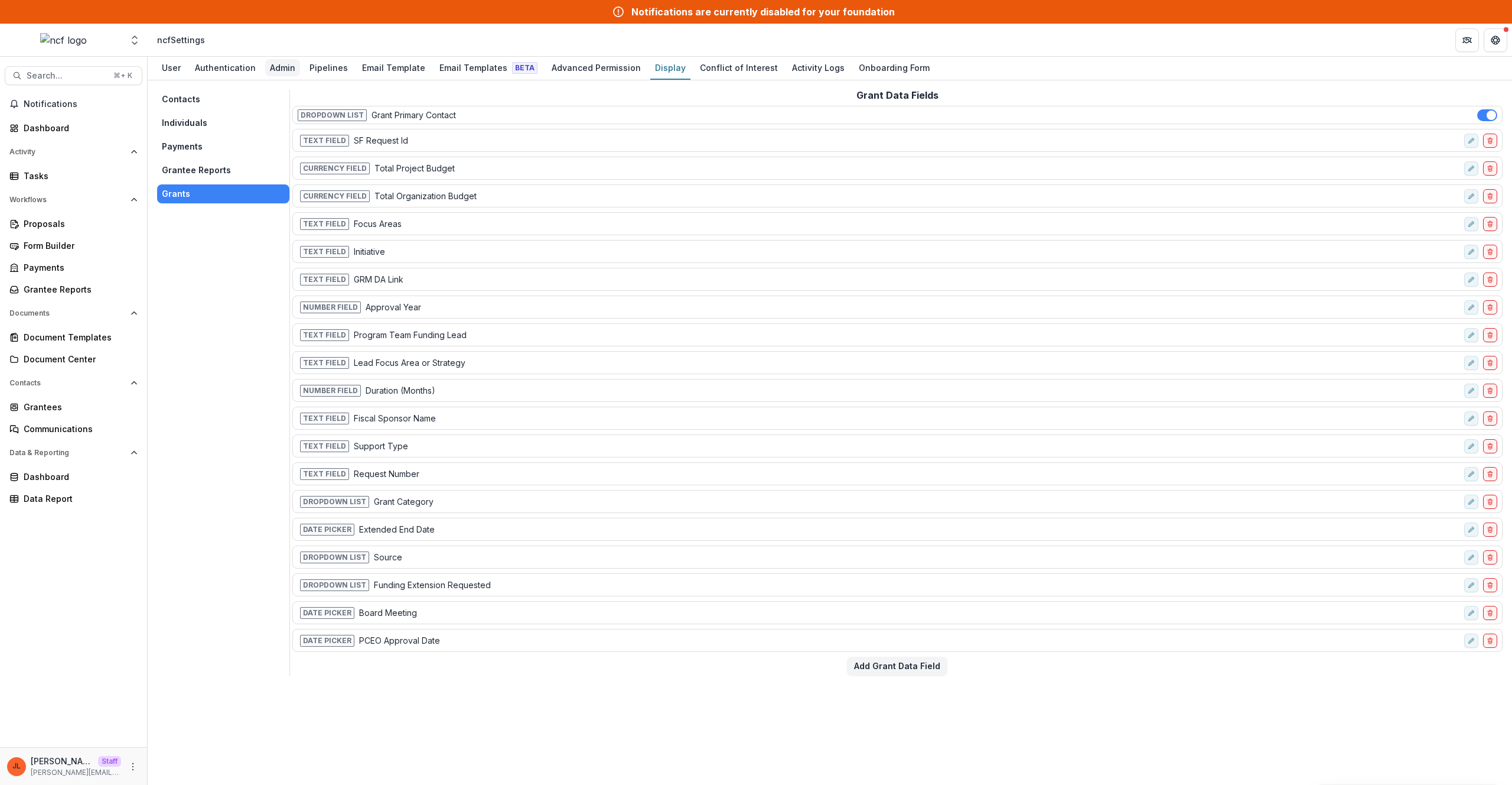
click at [287, 64] on div "Admin" at bounding box center [282, 67] width 35 height 17
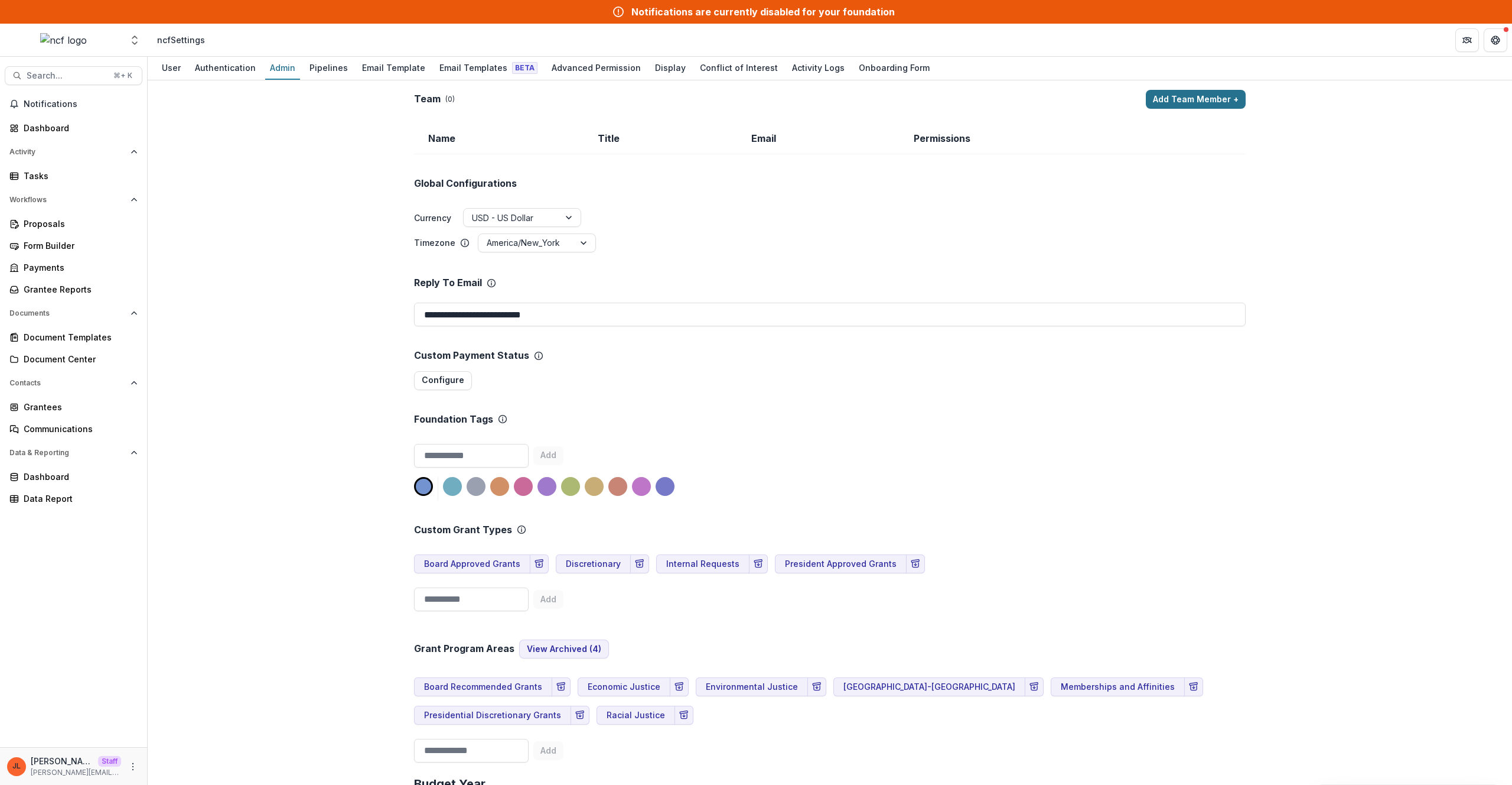
click at [1173, 103] on button "Add Team Member +" at bounding box center [1195, 99] width 100 height 19
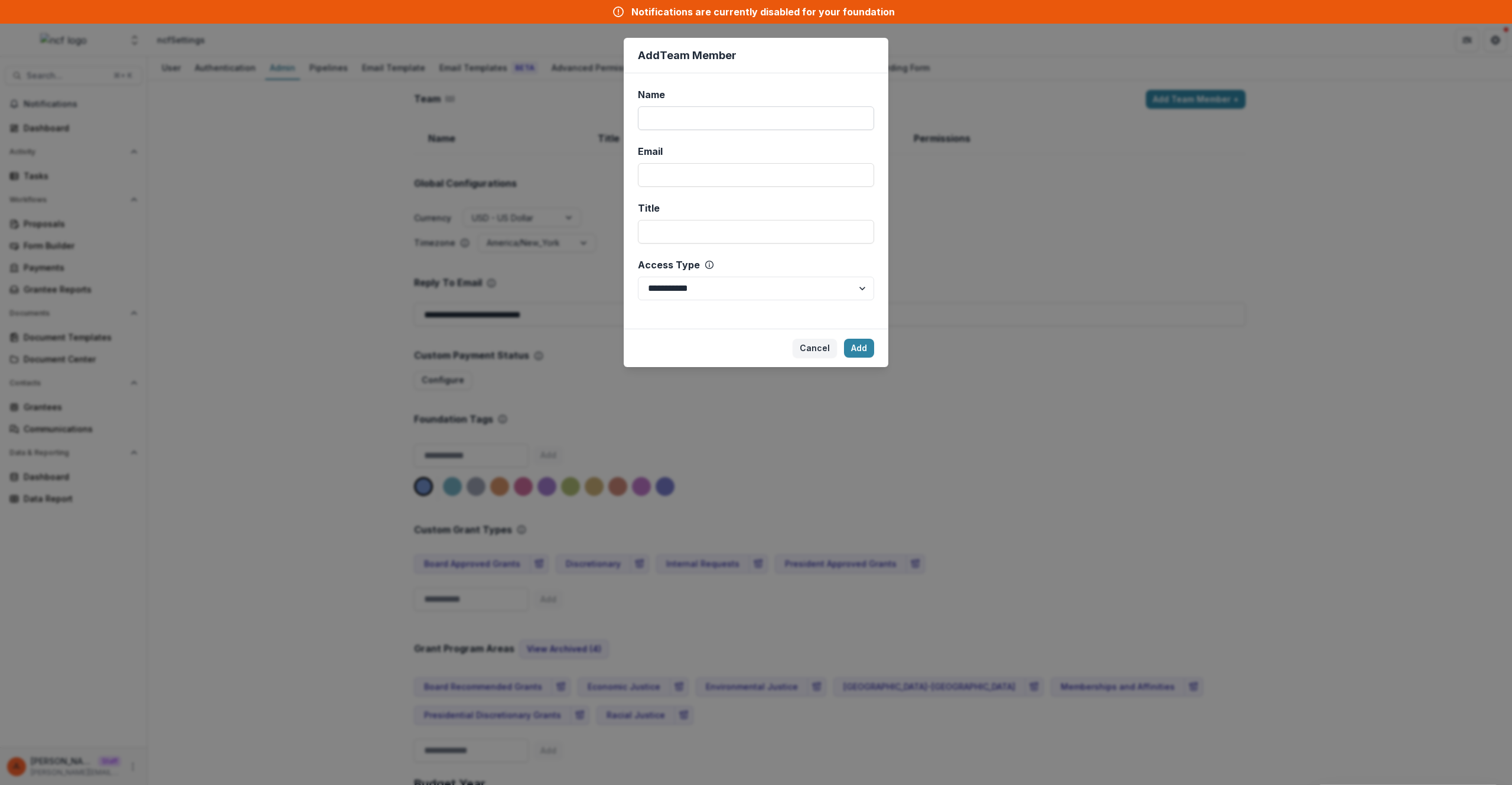
click at [786, 117] on input "Name" at bounding box center [756, 118] width 236 height 24
type input "****"
type input "*"
type input "**********"
select select "*****"
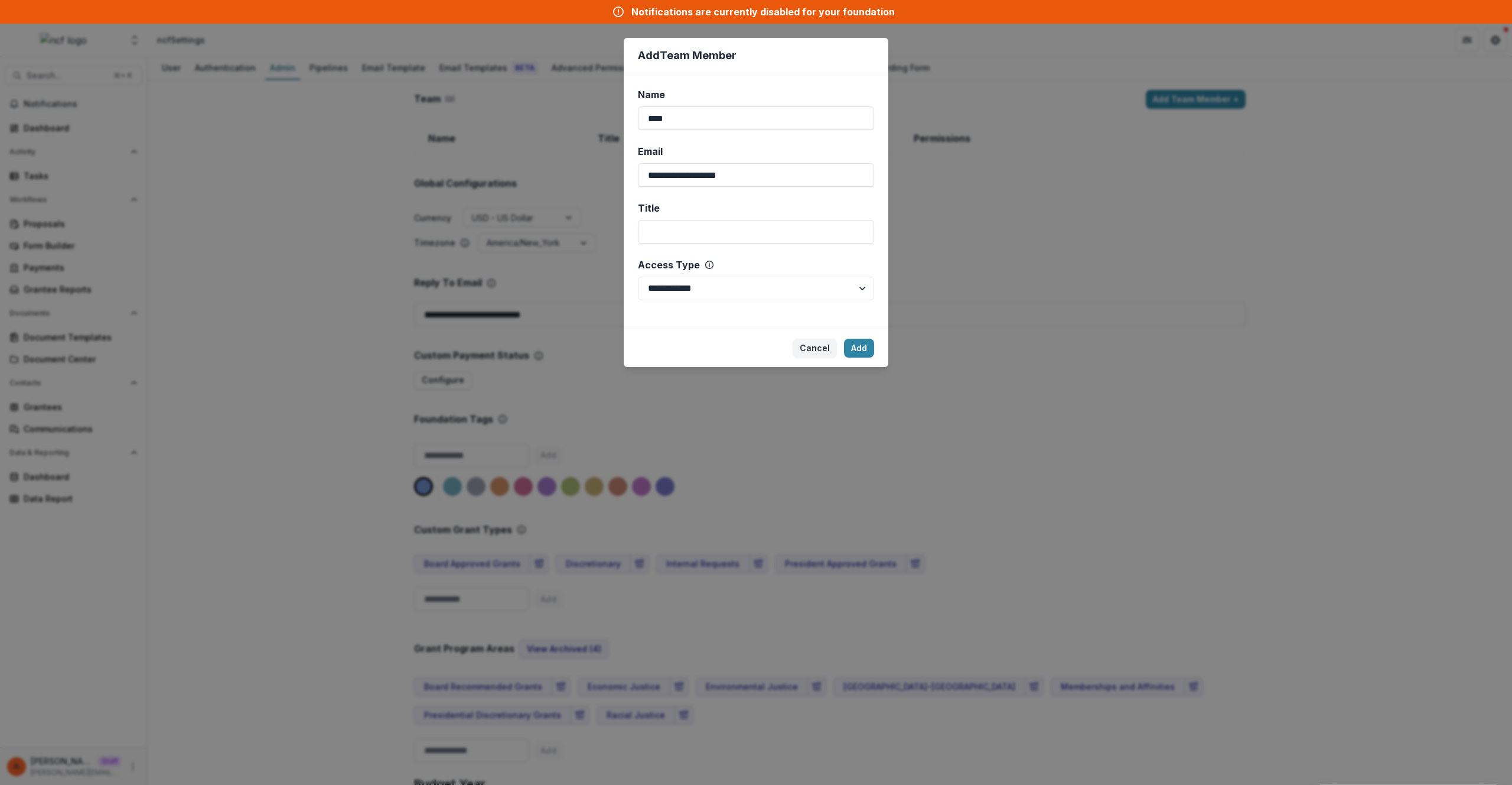
click button "Add" at bounding box center [859, 348] width 30 height 19
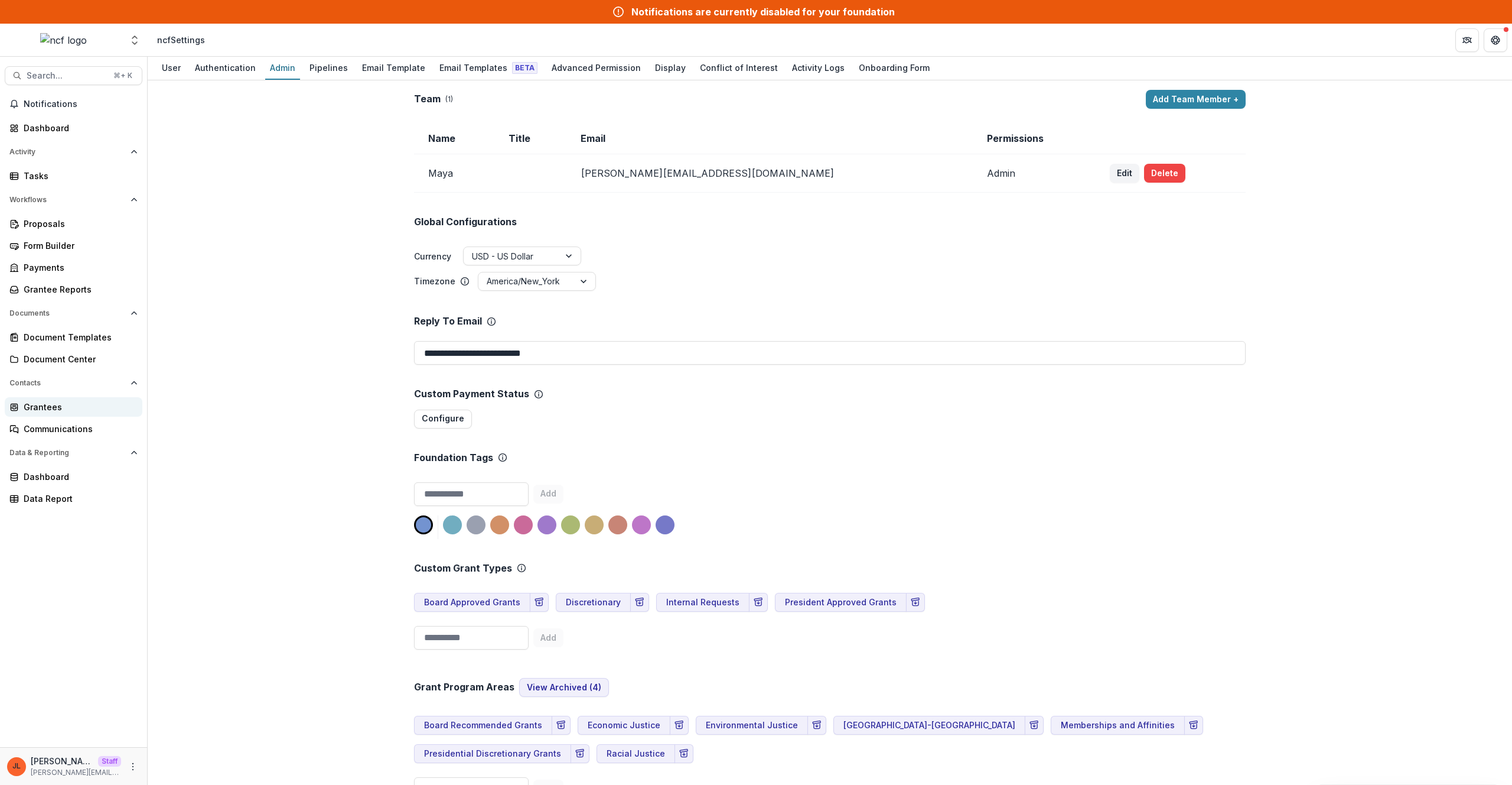
click at [99, 401] on div "Grantees" at bounding box center [78, 406] width 110 height 12
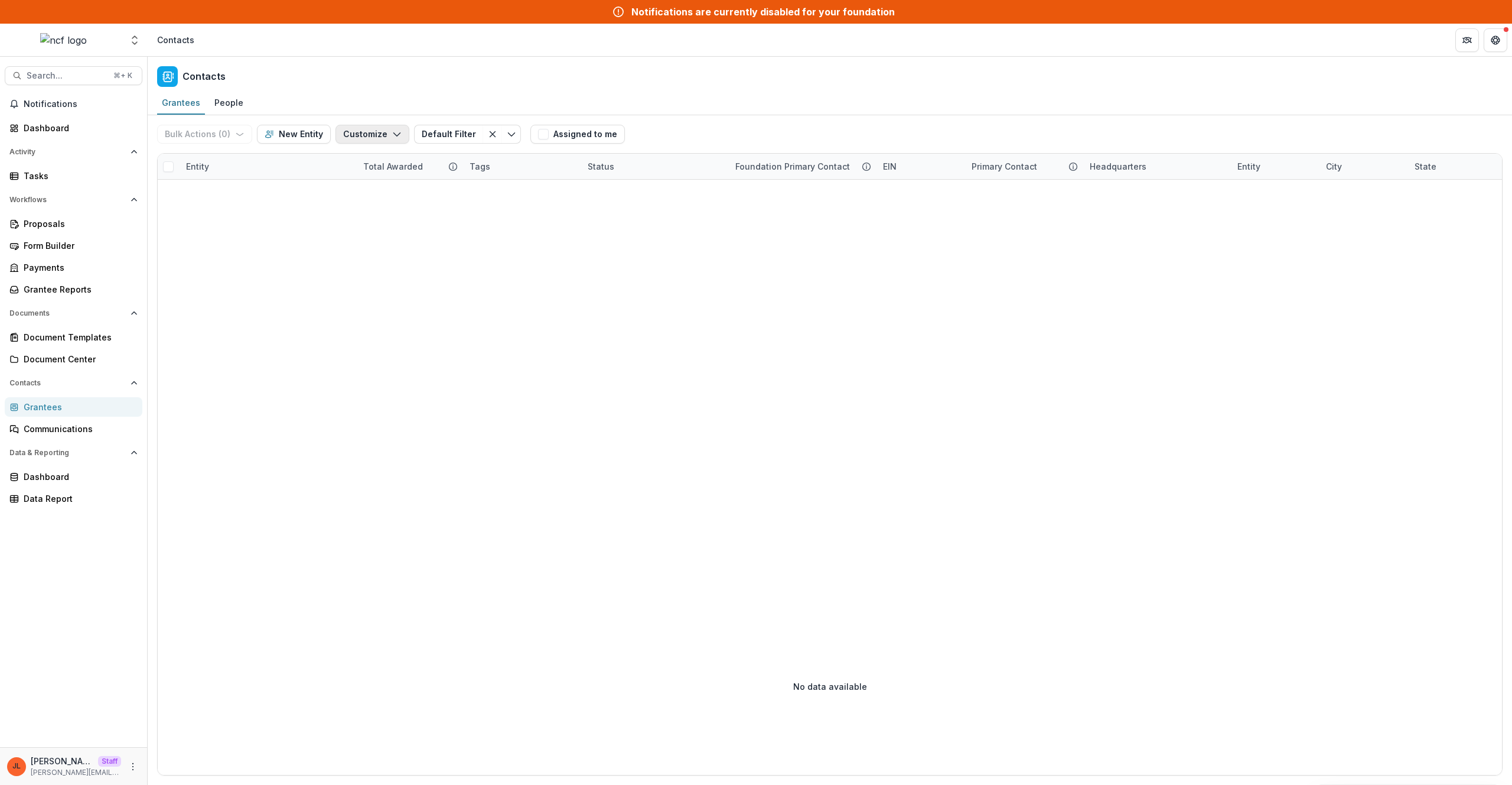
click at [388, 140] on button "Customize" at bounding box center [372, 133] width 74 height 19
click at [385, 153] on button "New Custom Field" at bounding box center [336, 161] width 130 height 20
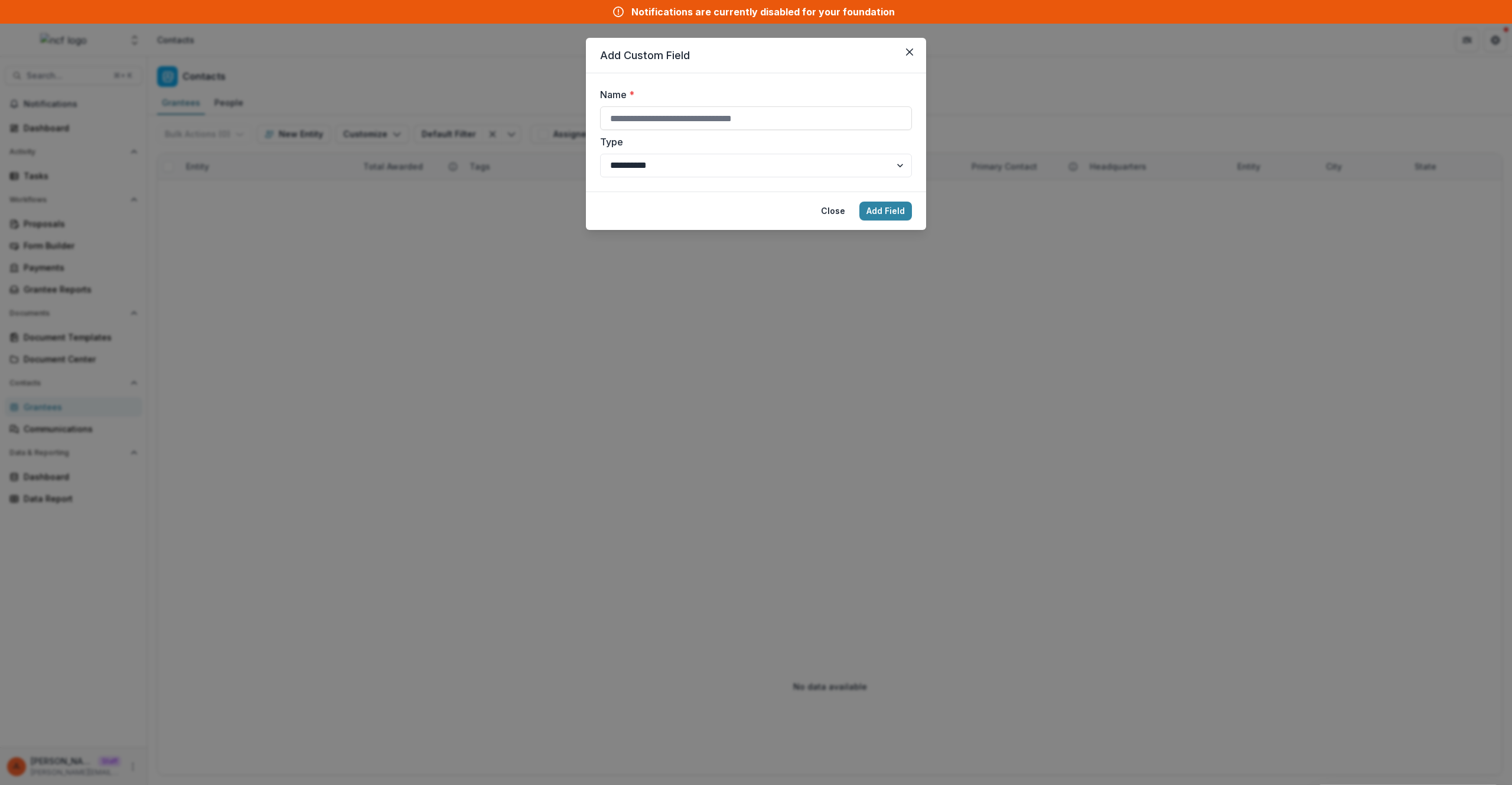
click at [649, 132] on div "**********" at bounding box center [756, 132] width 312 height 90
click at [656, 130] on div "**********" at bounding box center [756, 132] width 312 height 90
type input "*****"
click at [886, 210] on button "Add Field" at bounding box center [886, 210] width 53 height 19
click at [454, 346] on div "**********" at bounding box center [756, 392] width 1512 height 785
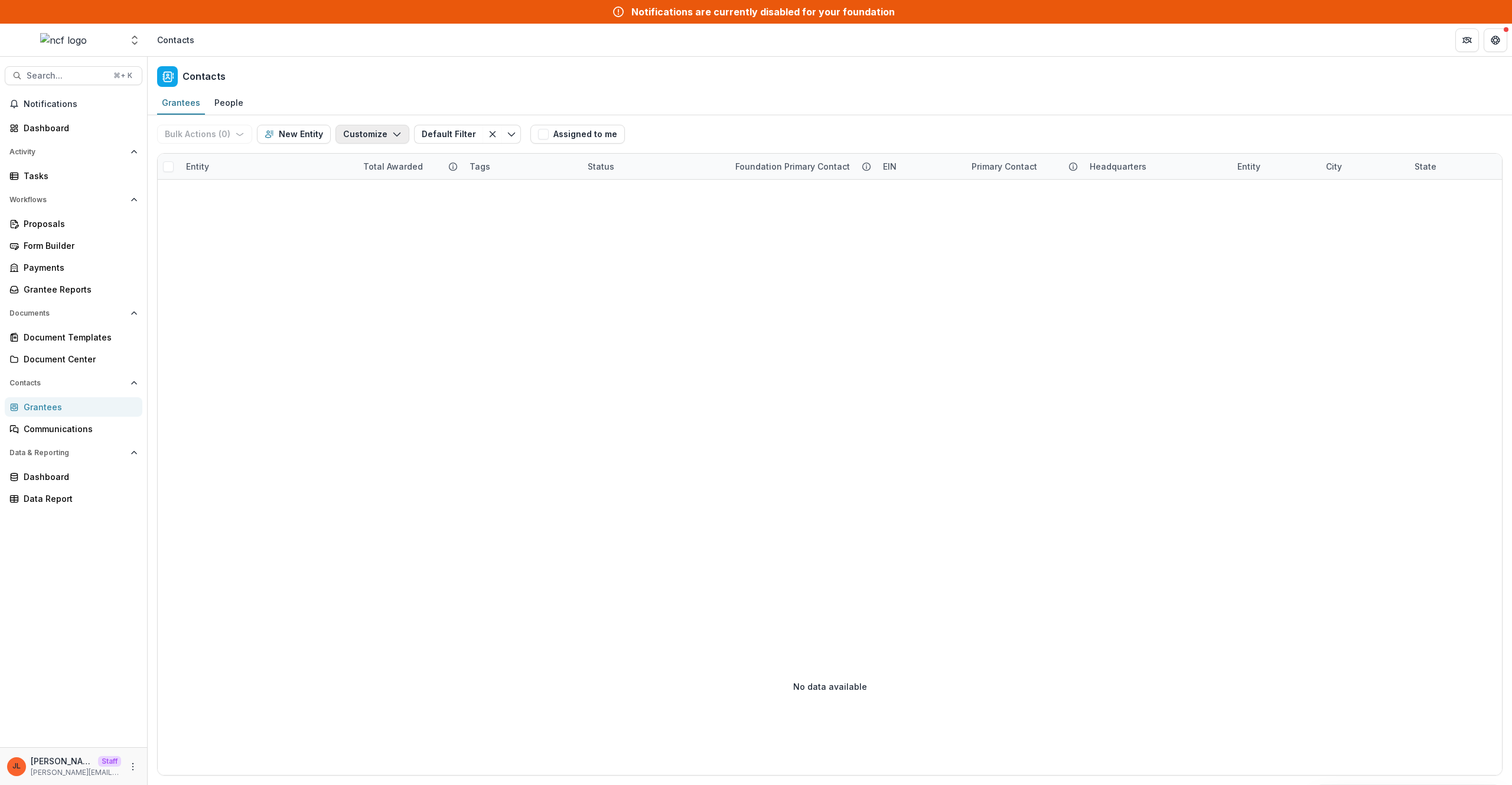
click at [379, 133] on button "Customize" at bounding box center [372, 133] width 74 height 19
click at [384, 153] on button "New Custom Field" at bounding box center [336, 161] width 130 height 20
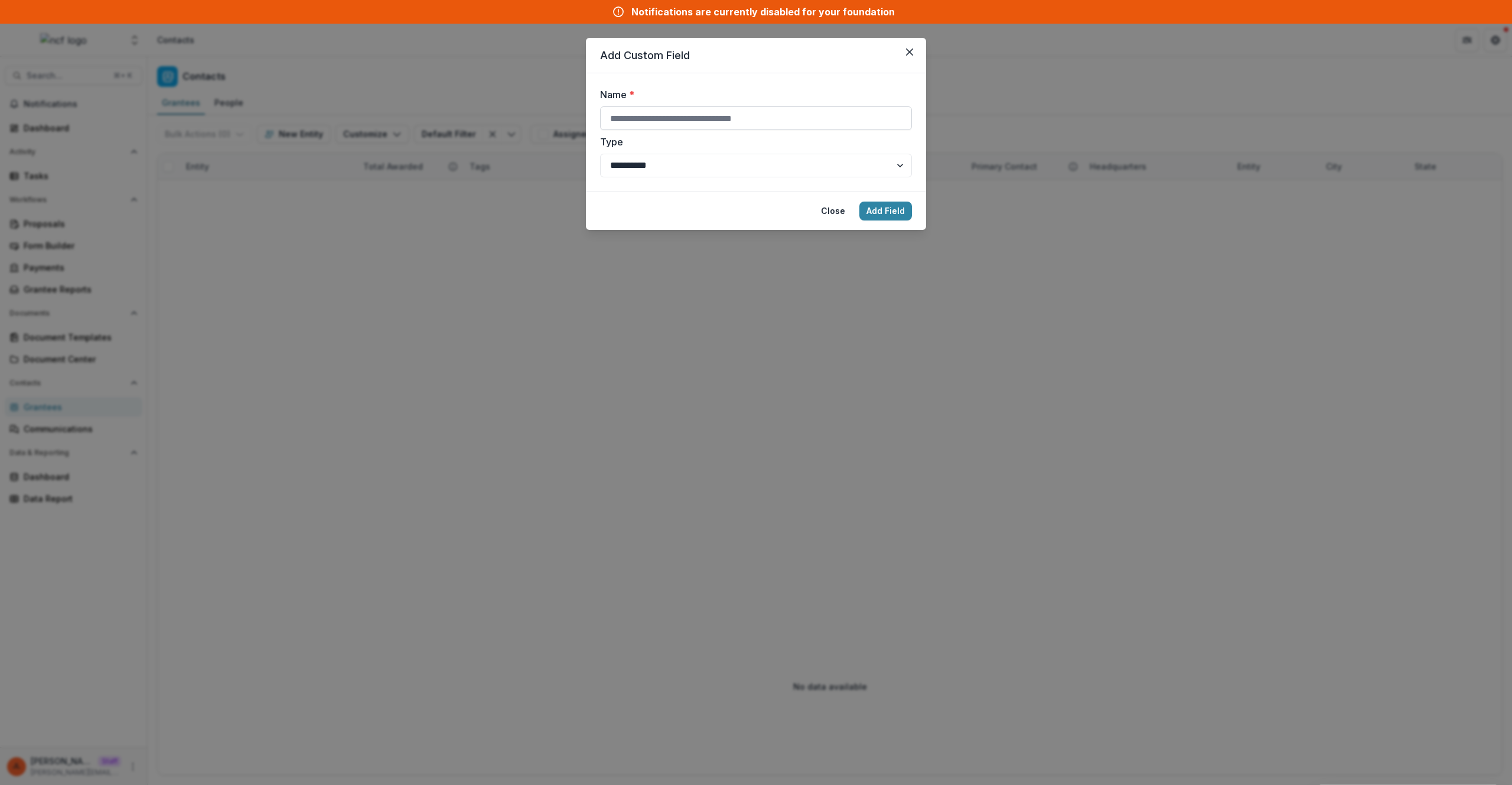
click at [713, 122] on input "Name *" at bounding box center [756, 118] width 312 height 24
type input "**********"
click at [906, 212] on button "Add Field" at bounding box center [886, 210] width 53 height 19
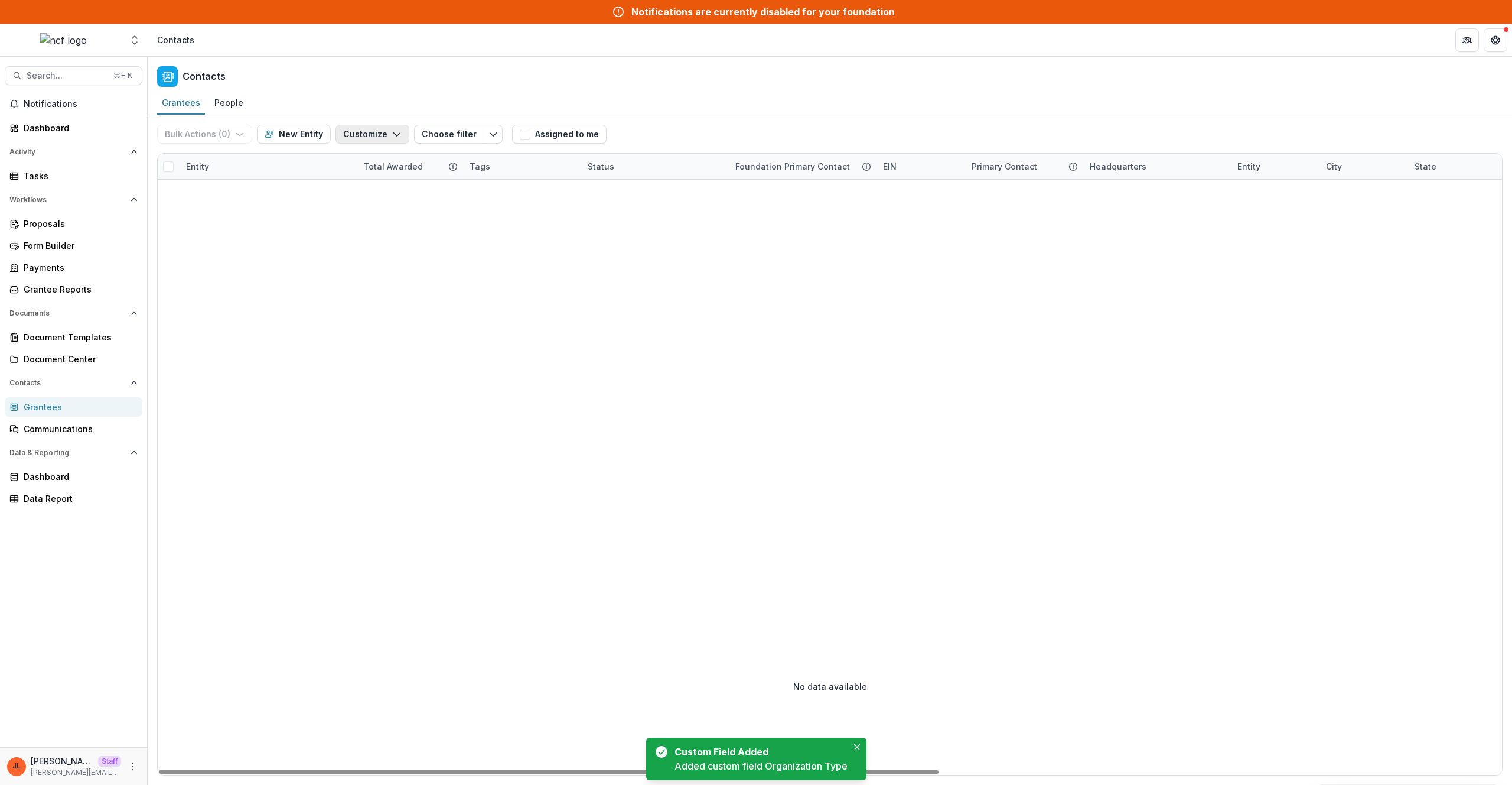
click at [368, 142] on button "Customize" at bounding box center [372, 133] width 74 height 19
click at [376, 189] on button "Manage Custom Fields" at bounding box center [336, 180] width 130 height 20
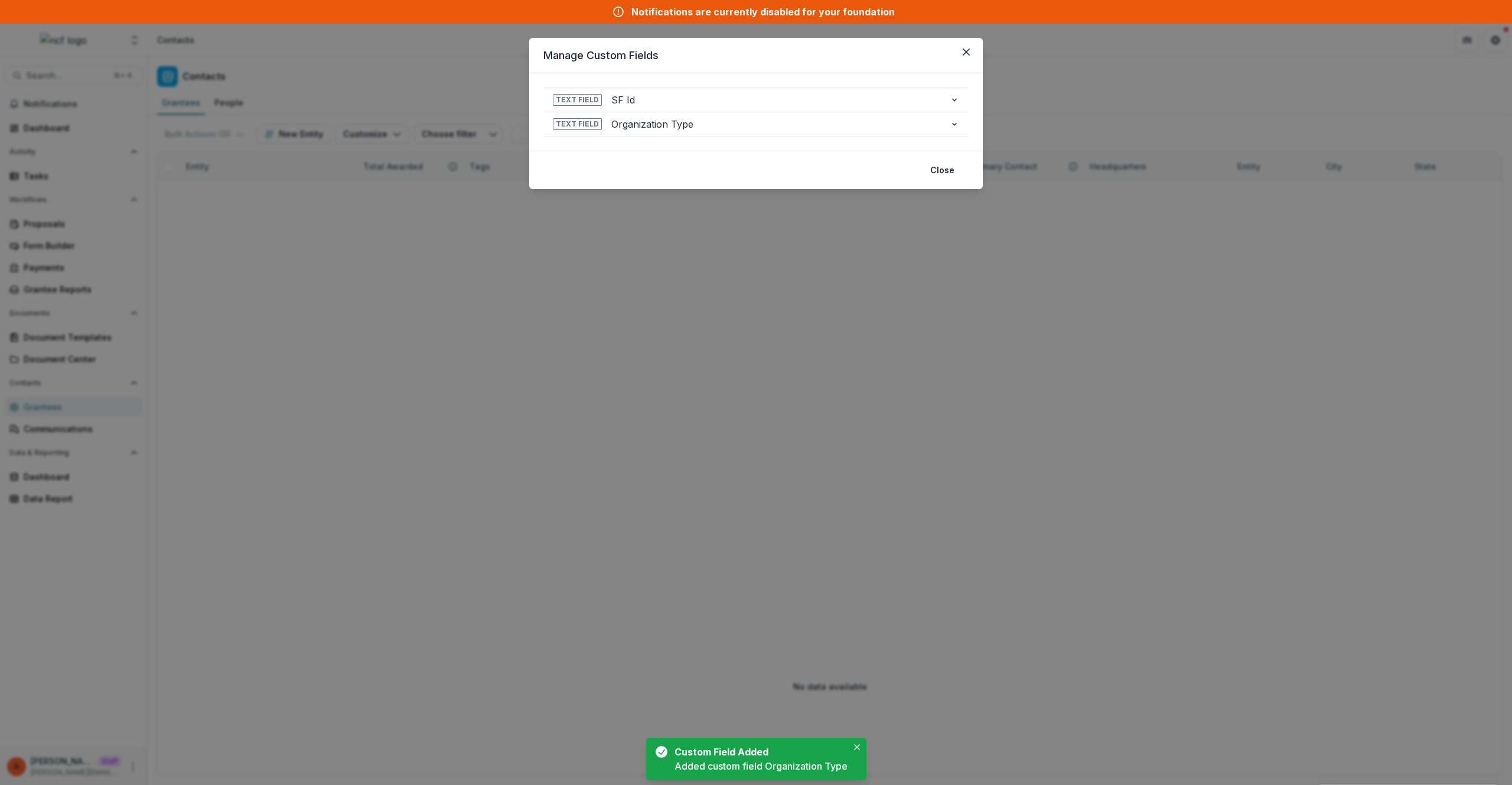
click at [545, 275] on div "**********" at bounding box center [756, 392] width 1512 height 785
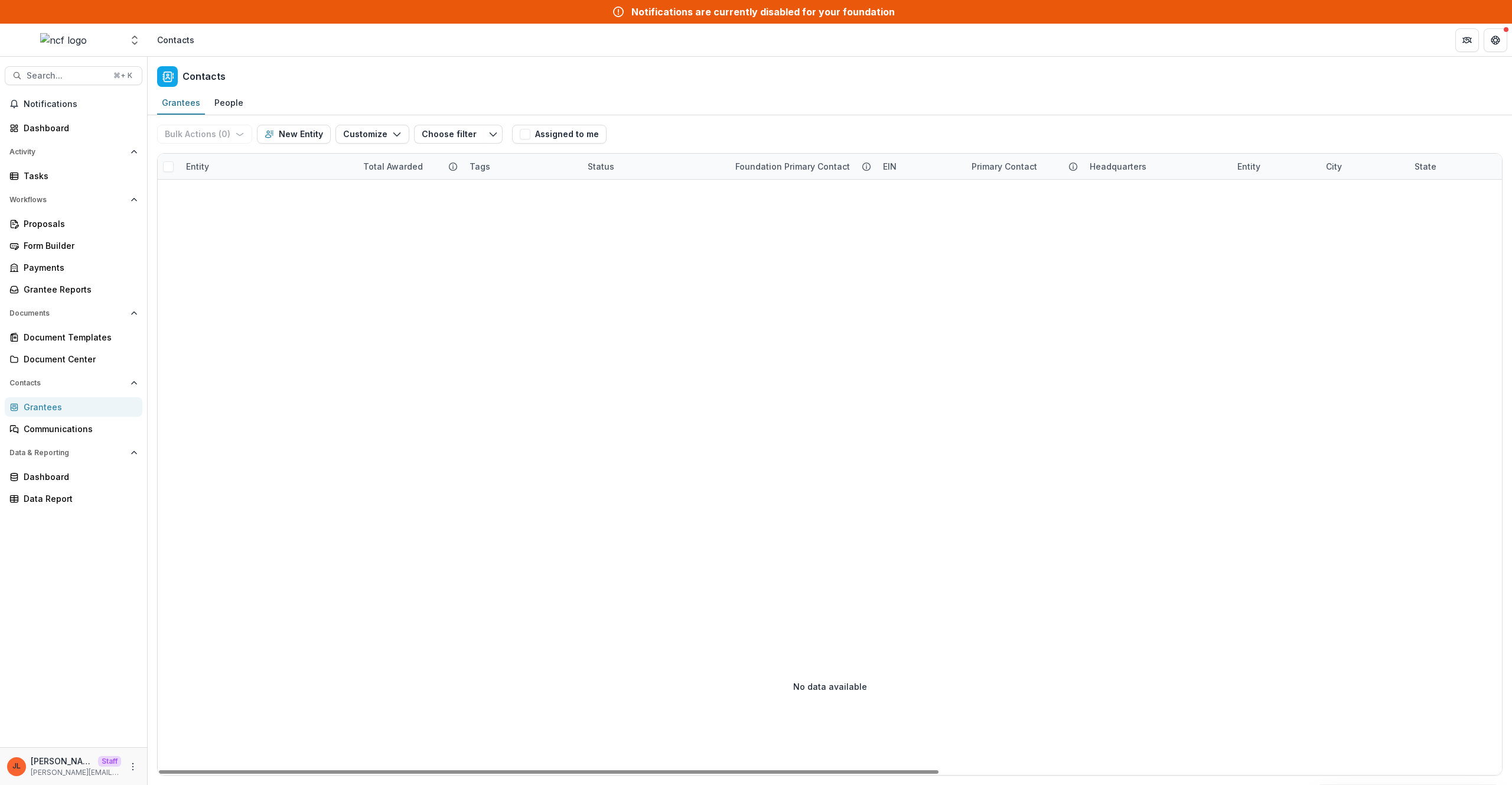
click at [625, 425] on div at bounding box center [1314, 388] width 2313 height 418
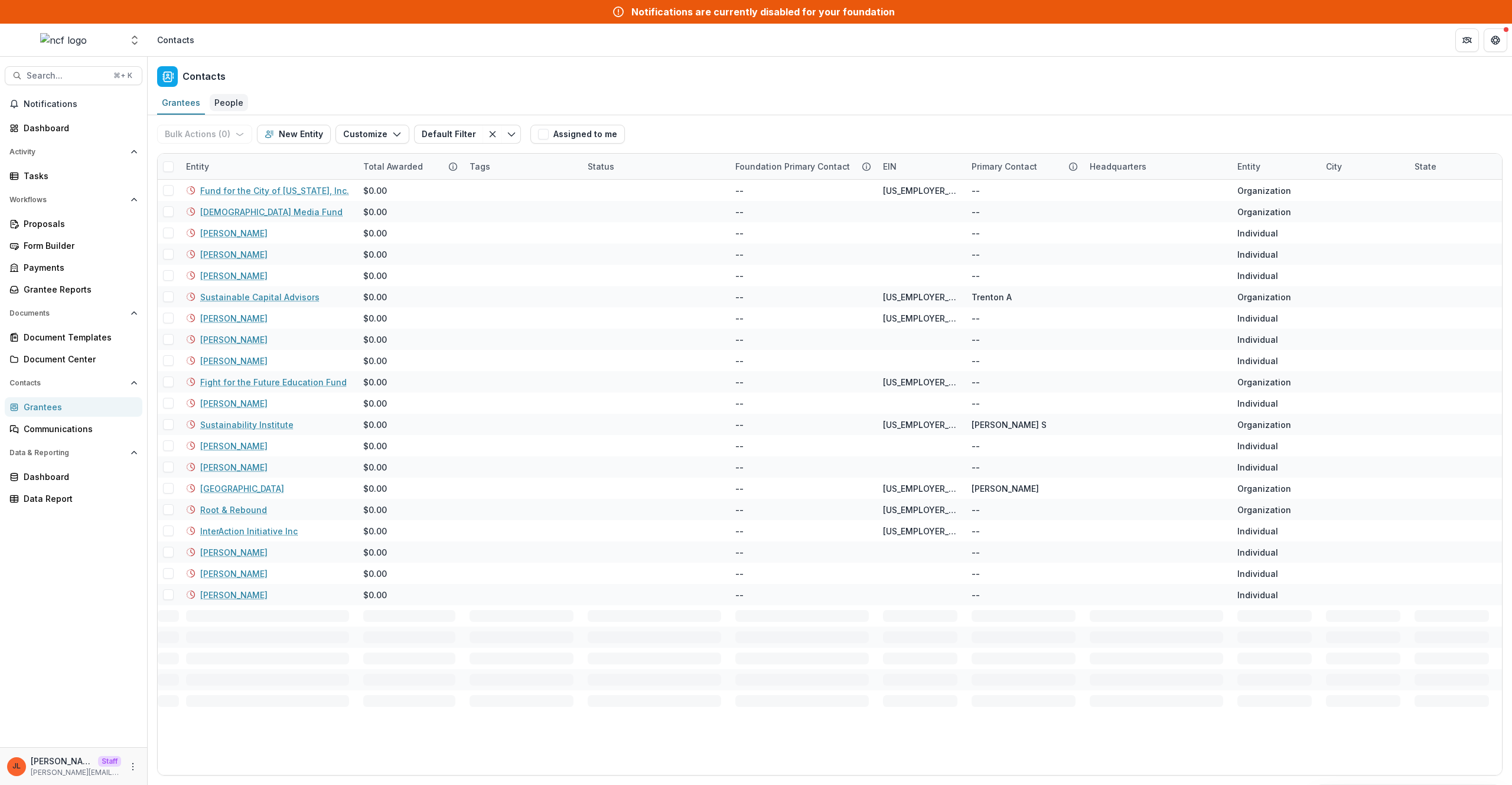
click at [222, 114] on link "People" at bounding box center [228, 103] width 38 height 23
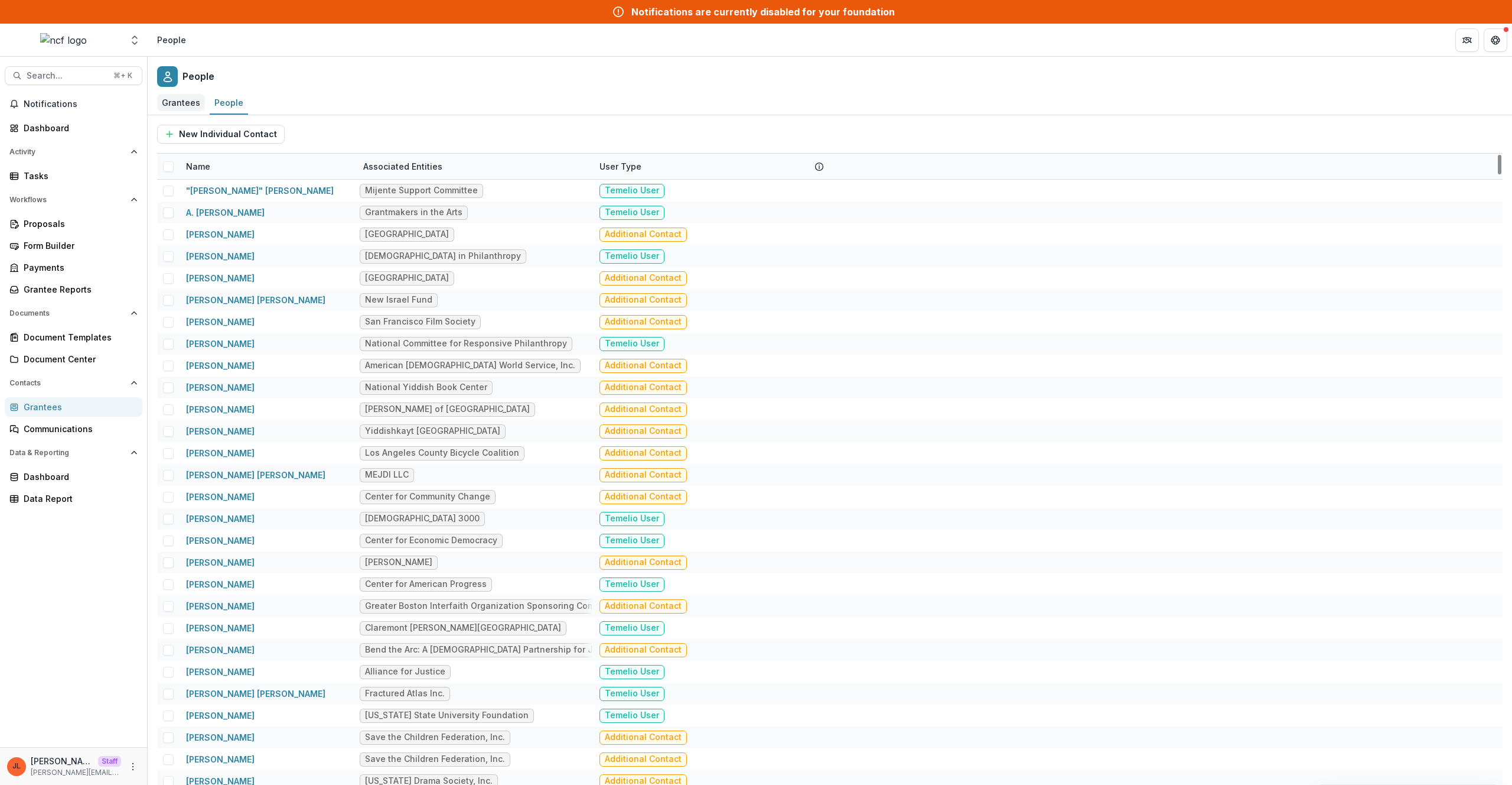
click at [188, 105] on div "Grantees" at bounding box center [180, 102] width 48 height 17
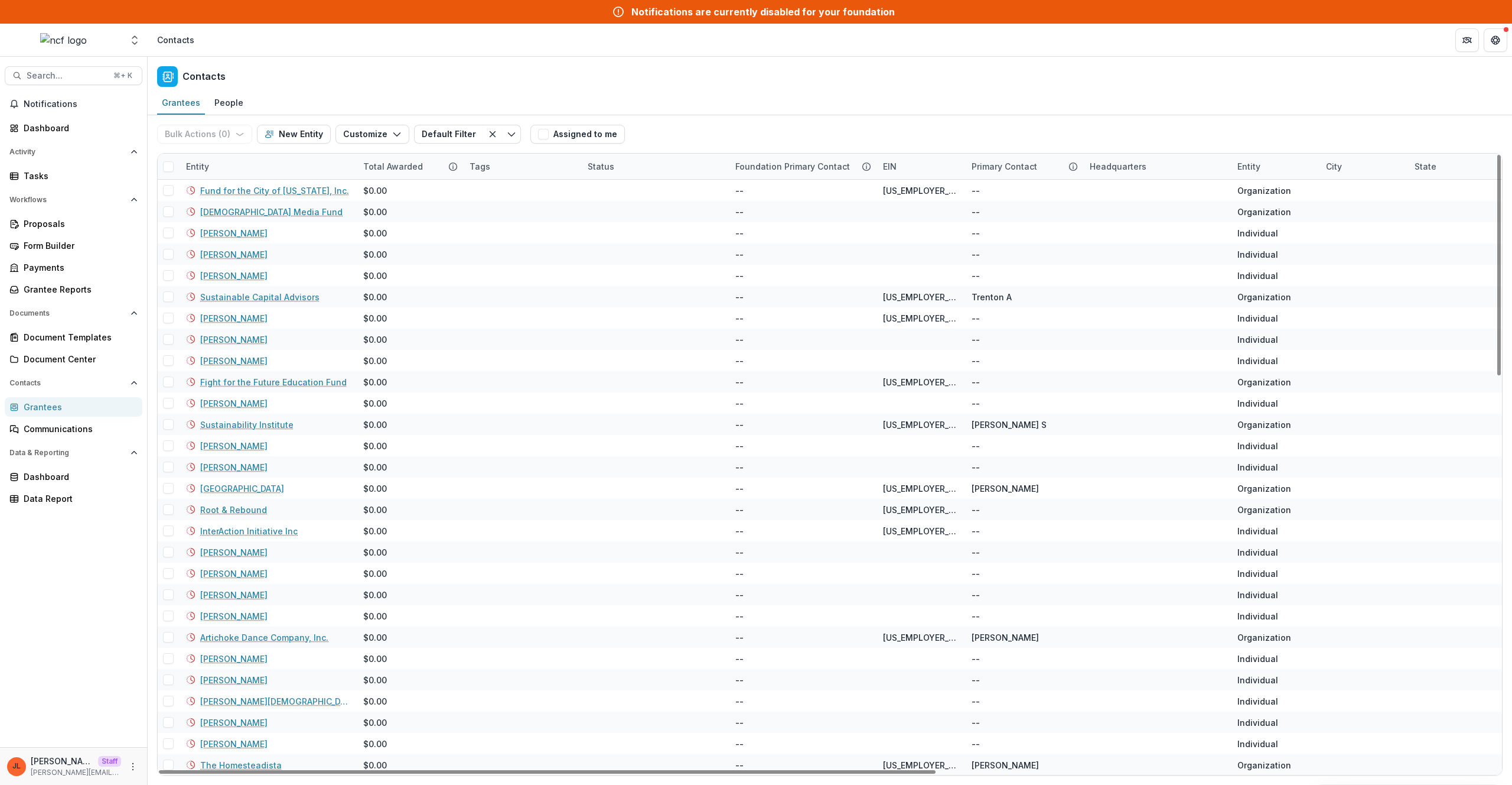
click at [282, 157] on div "Entity" at bounding box center [267, 166] width 177 height 25
click at [285, 198] on input at bounding box center [252, 193] width 141 height 19
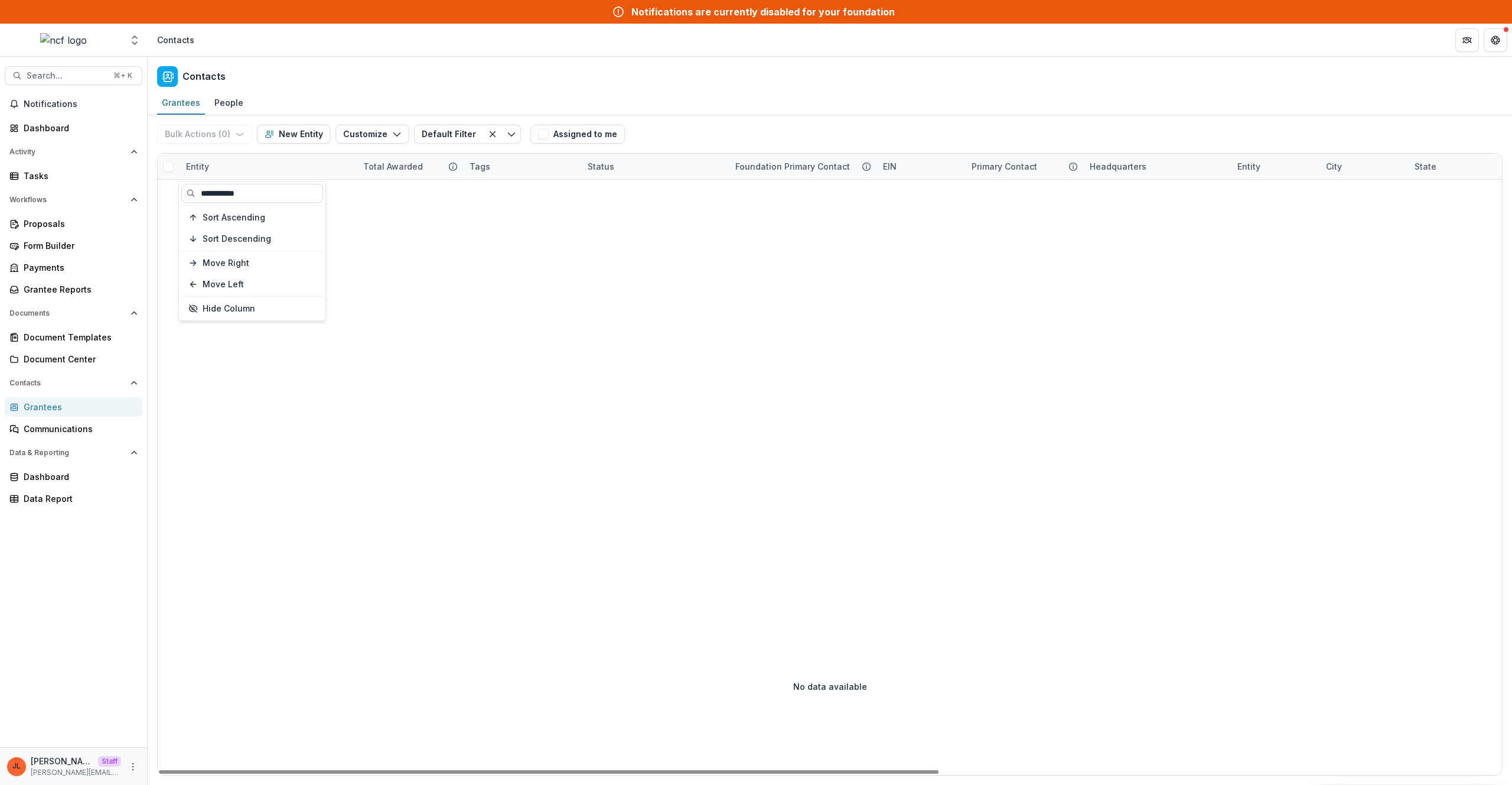
type input "**********"
click at [548, 338] on div at bounding box center [1314, 388] width 2313 height 418
click at [561, 316] on div at bounding box center [1314, 388] width 2313 height 418
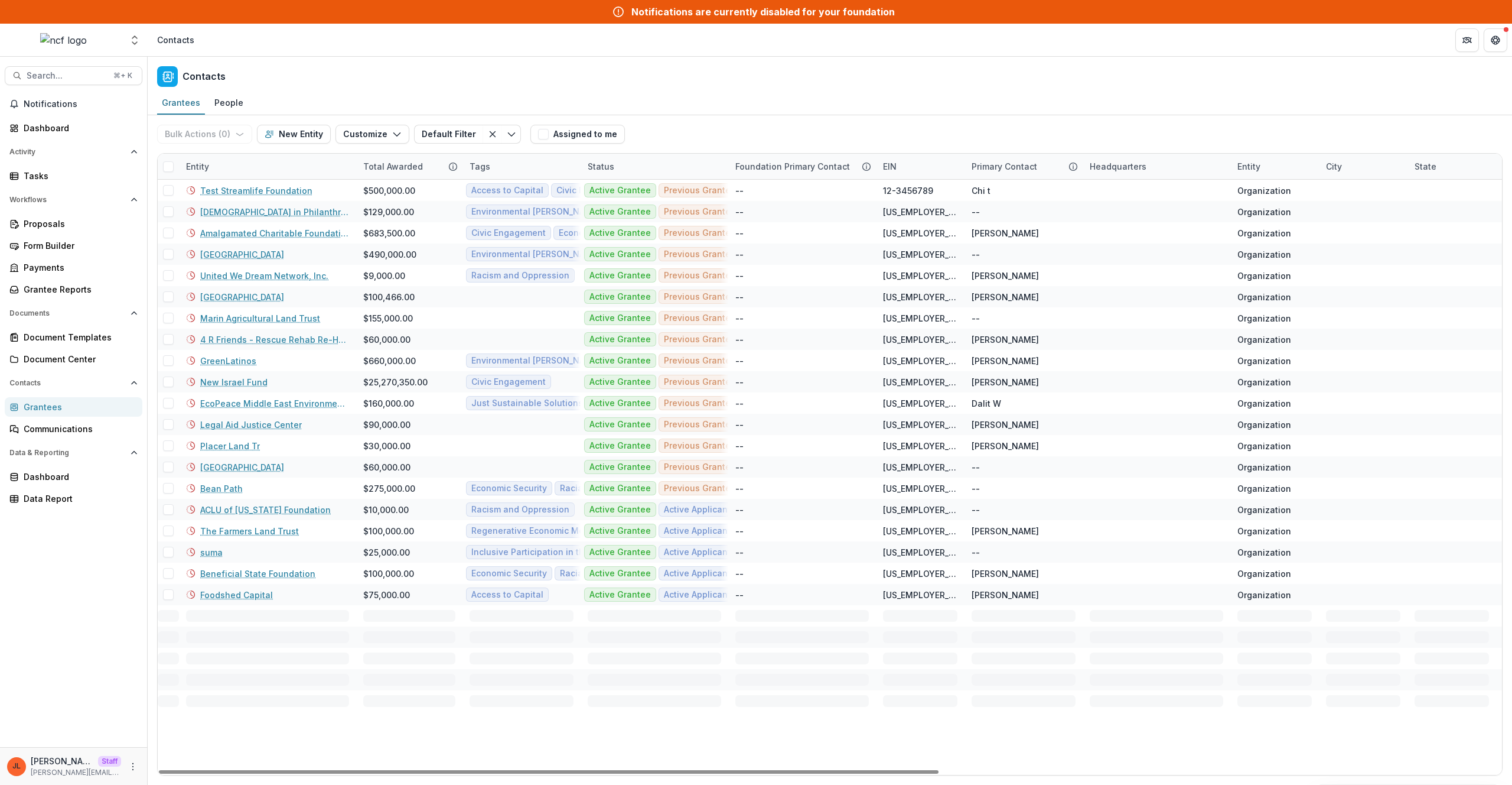
click at [236, 175] on div "Entity" at bounding box center [267, 166] width 177 height 25
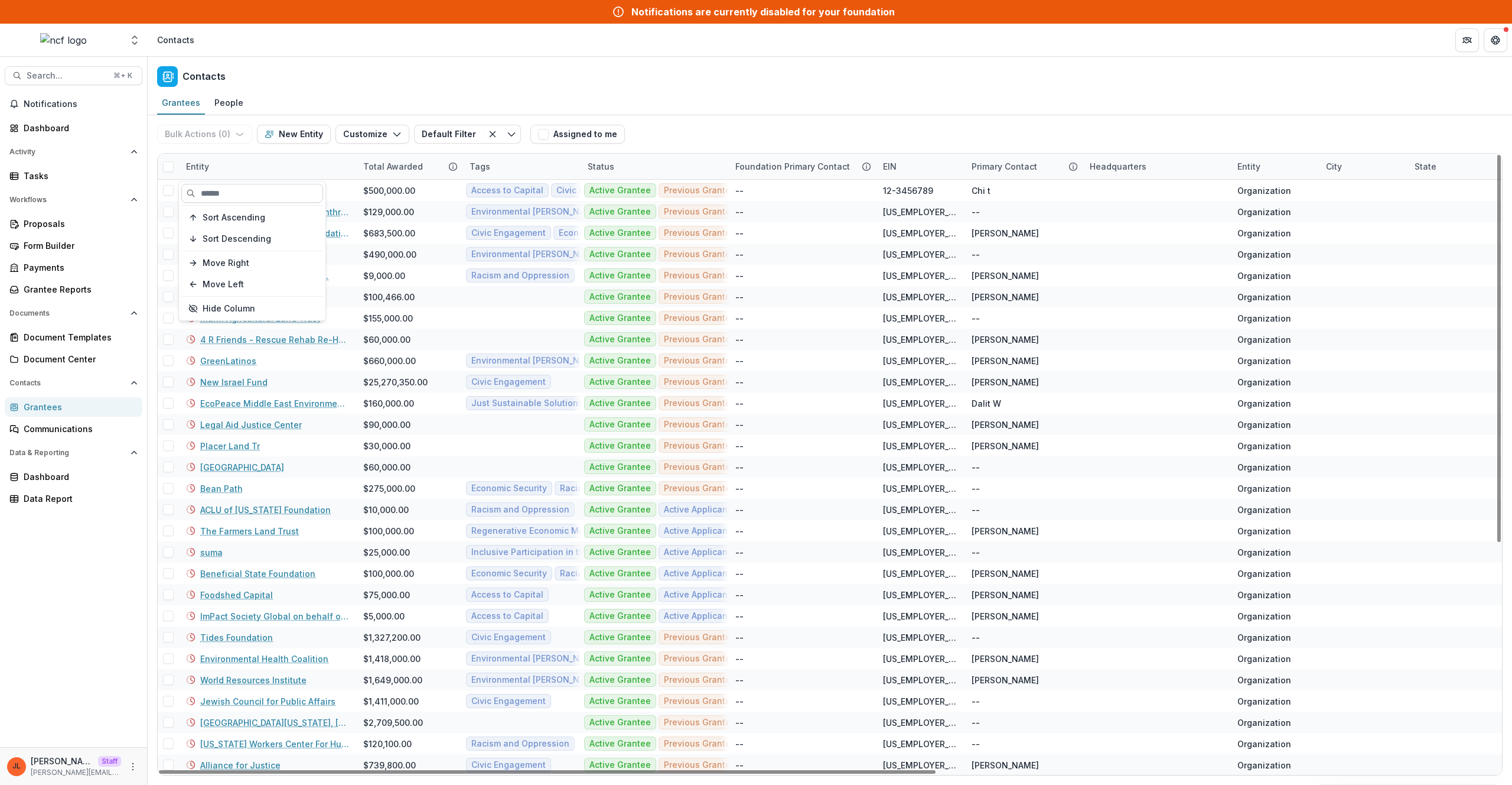
click at [235, 186] on input at bounding box center [252, 193] width 141 height 19
type input "****"
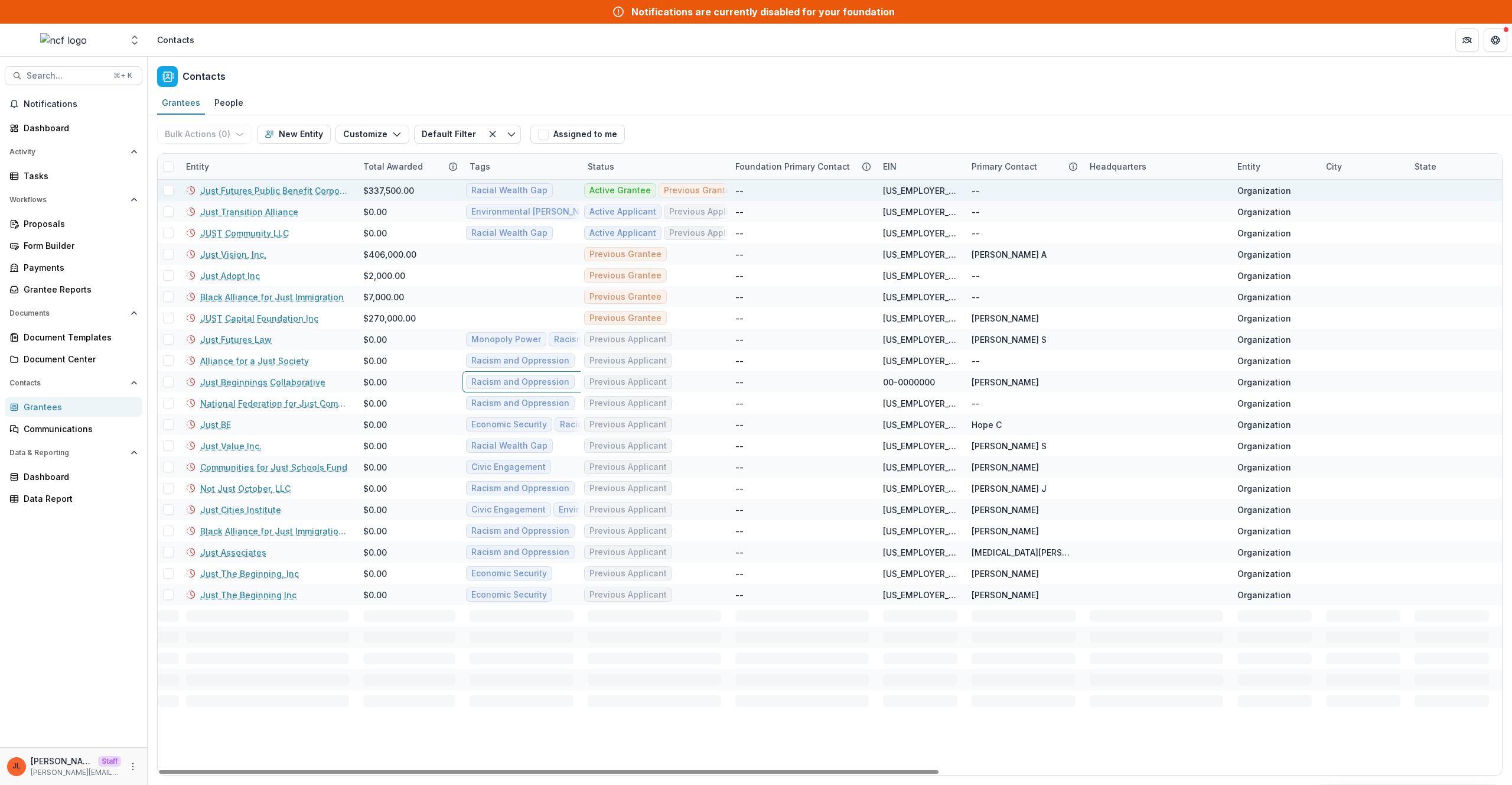
click at [286, 193] on link "Just Futures Public Benefit Corporation" at bounding box center [274, 190] width 149 height 12
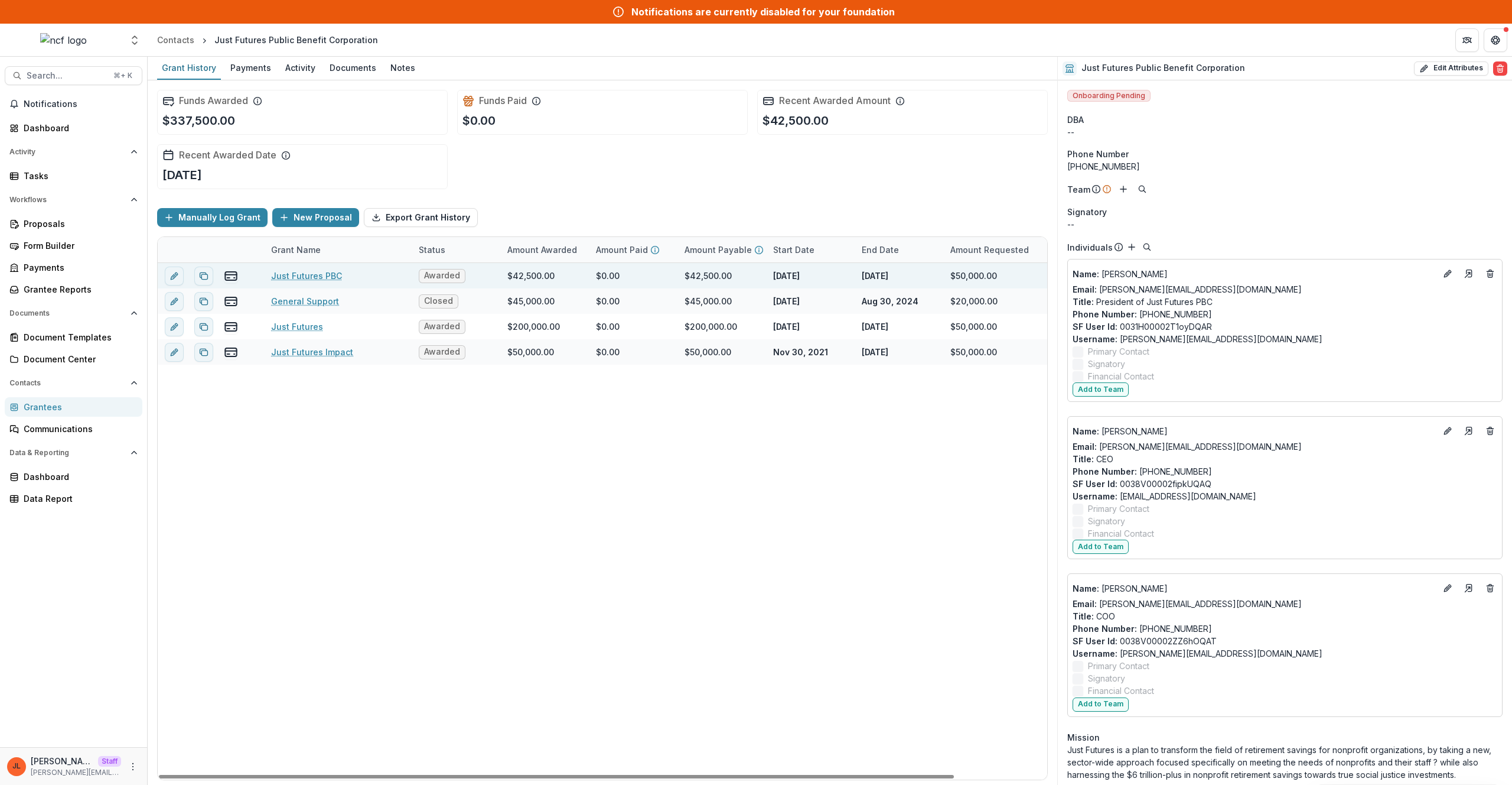
click at [320, 278] on link "Just Futures PBC" at bounding box center [306, 275] width 71 height 12
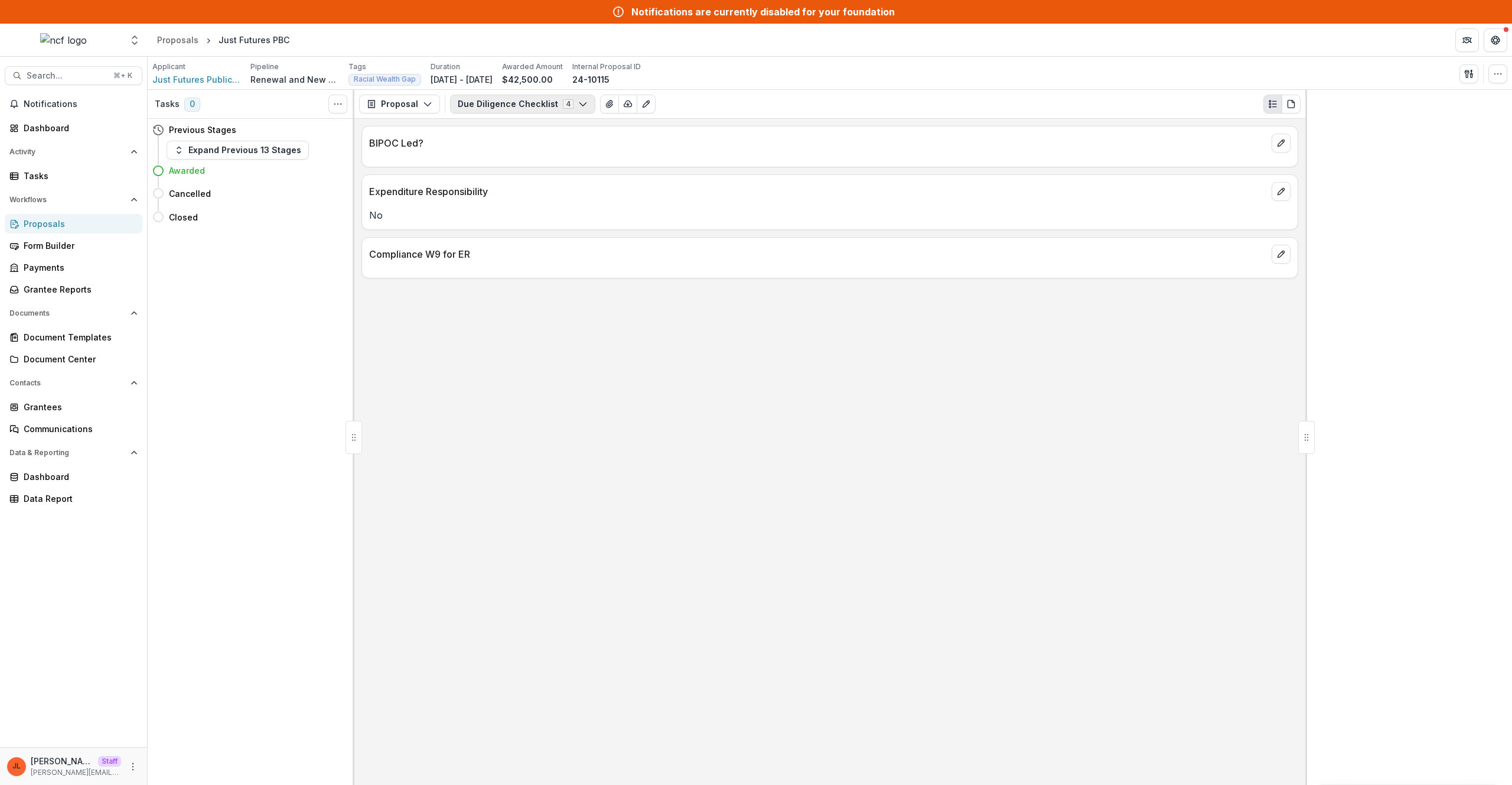
click at [505, 110] on button "Due Diligence Checklist 4" at bounding box center [522, 103] width 145 height 19
click at [540, 149] on span "New Request Form" at bounding box center [525, 148] width 108 height 12
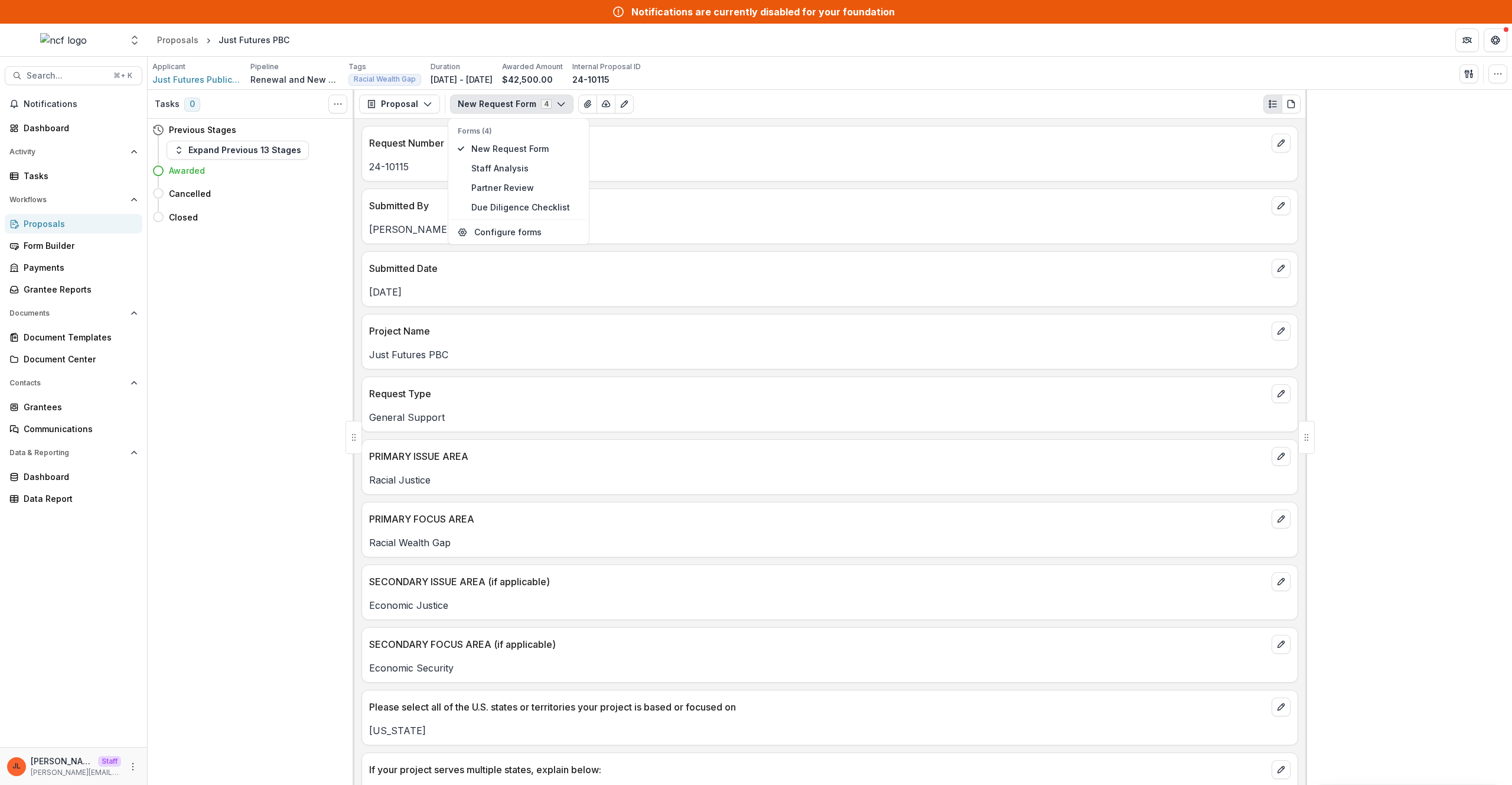
click at [841, 236] on div "Submitted By Alex Saingchin" at bounding box center [830, 216] width 937 height 55
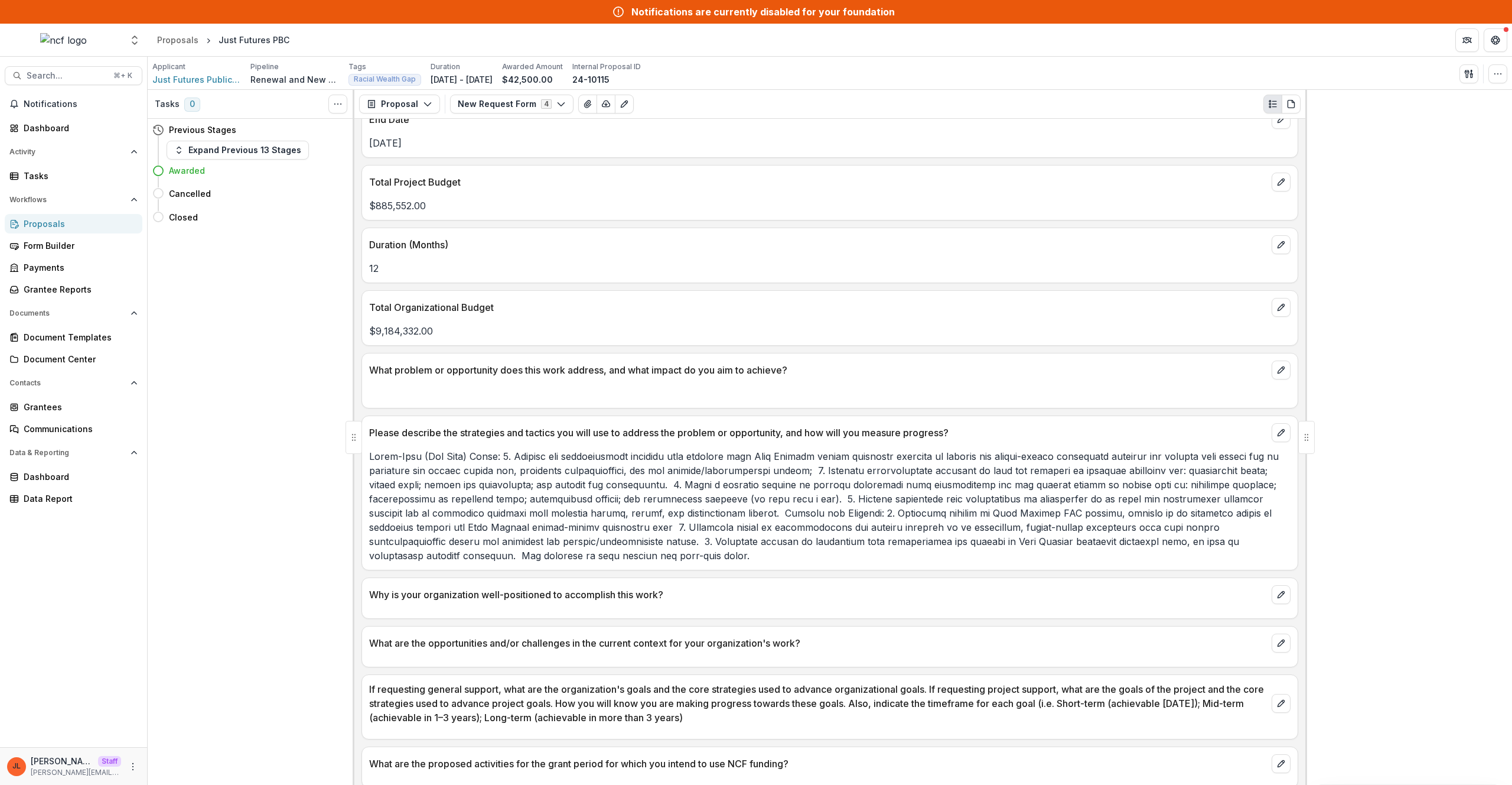
scroll to position [992, 0]
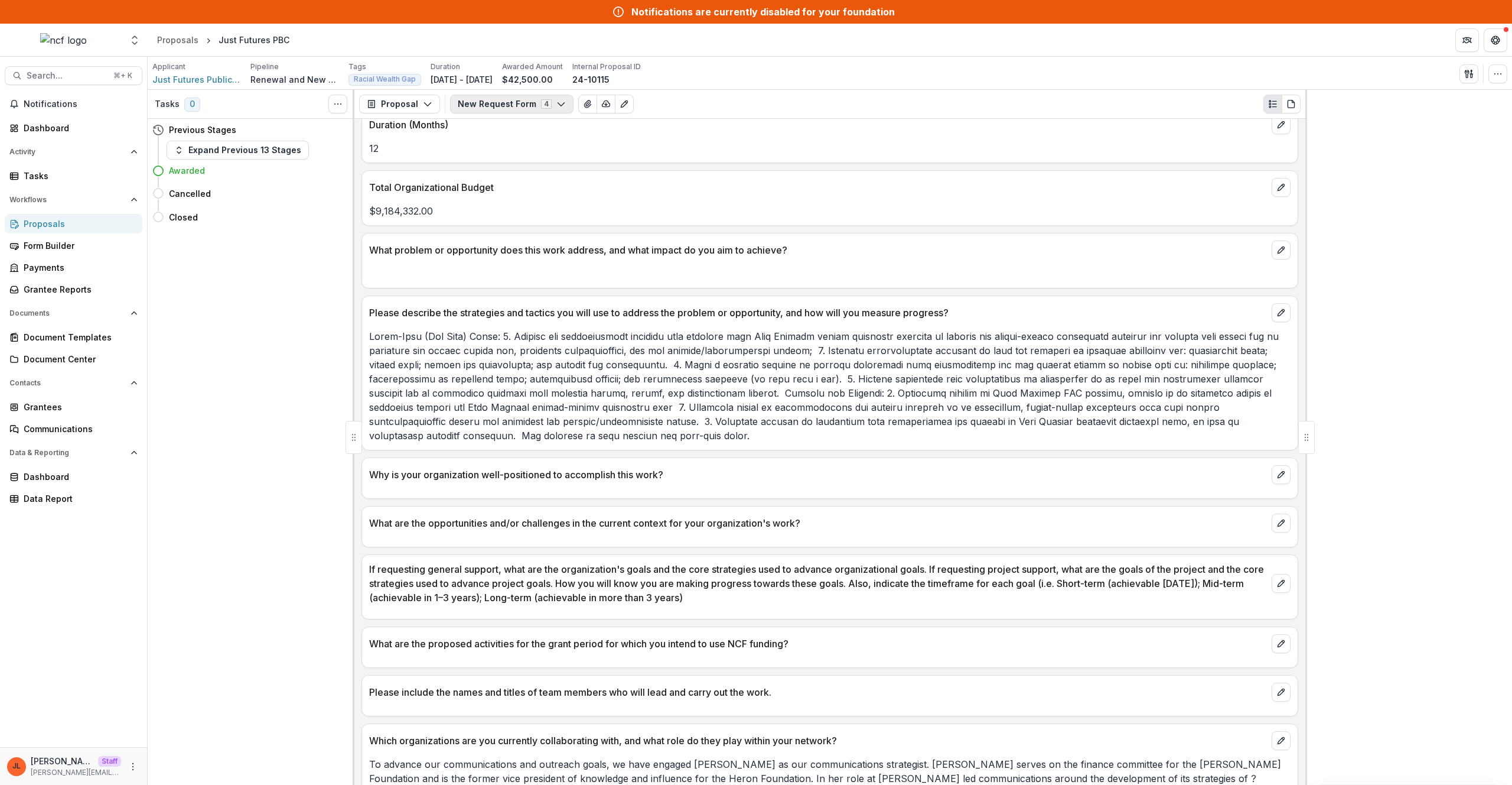
click at [549, 102] on button "New Request Form 4" at bounding box center [512, 103] width 123 height 19
click at [505, 169] on span "Staff Analysis" at bounding box center [525, 167] width 108 height 12
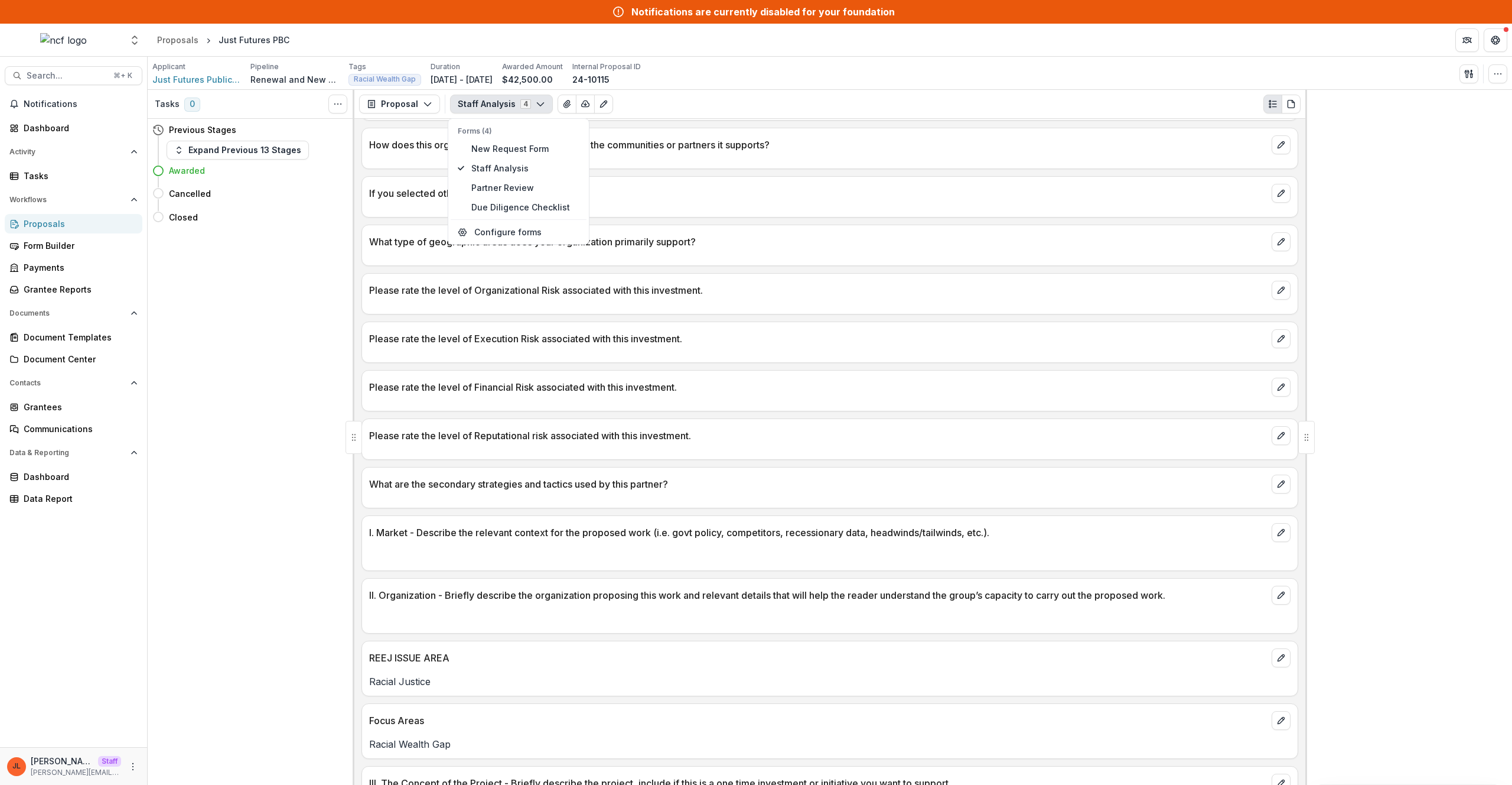
click at [861, 322] on div "Please rate the level of Execution Risk associated with this investment." at bounding box center [830, 335] width 936 height 26
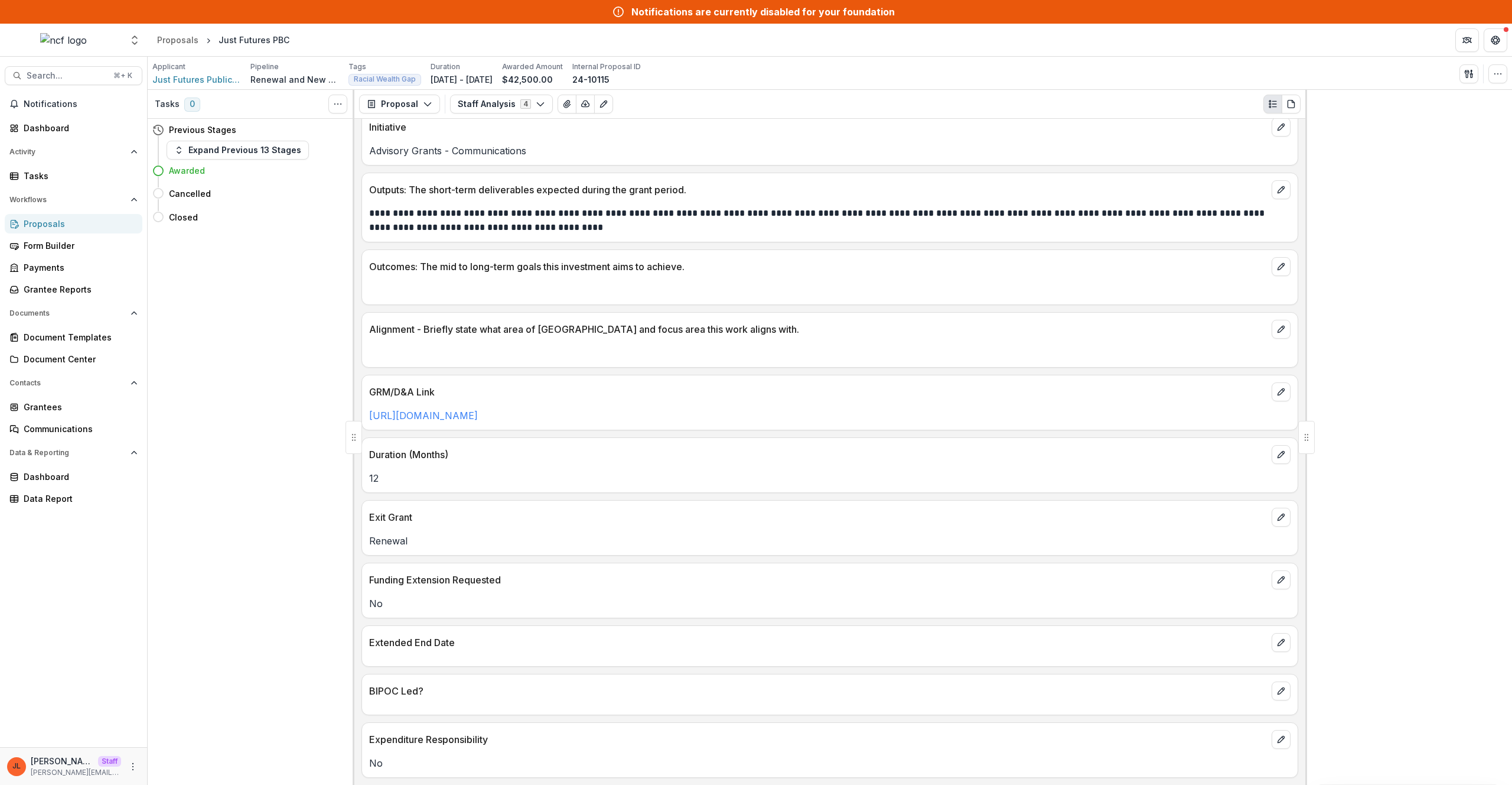
scroll to position [67, 0]
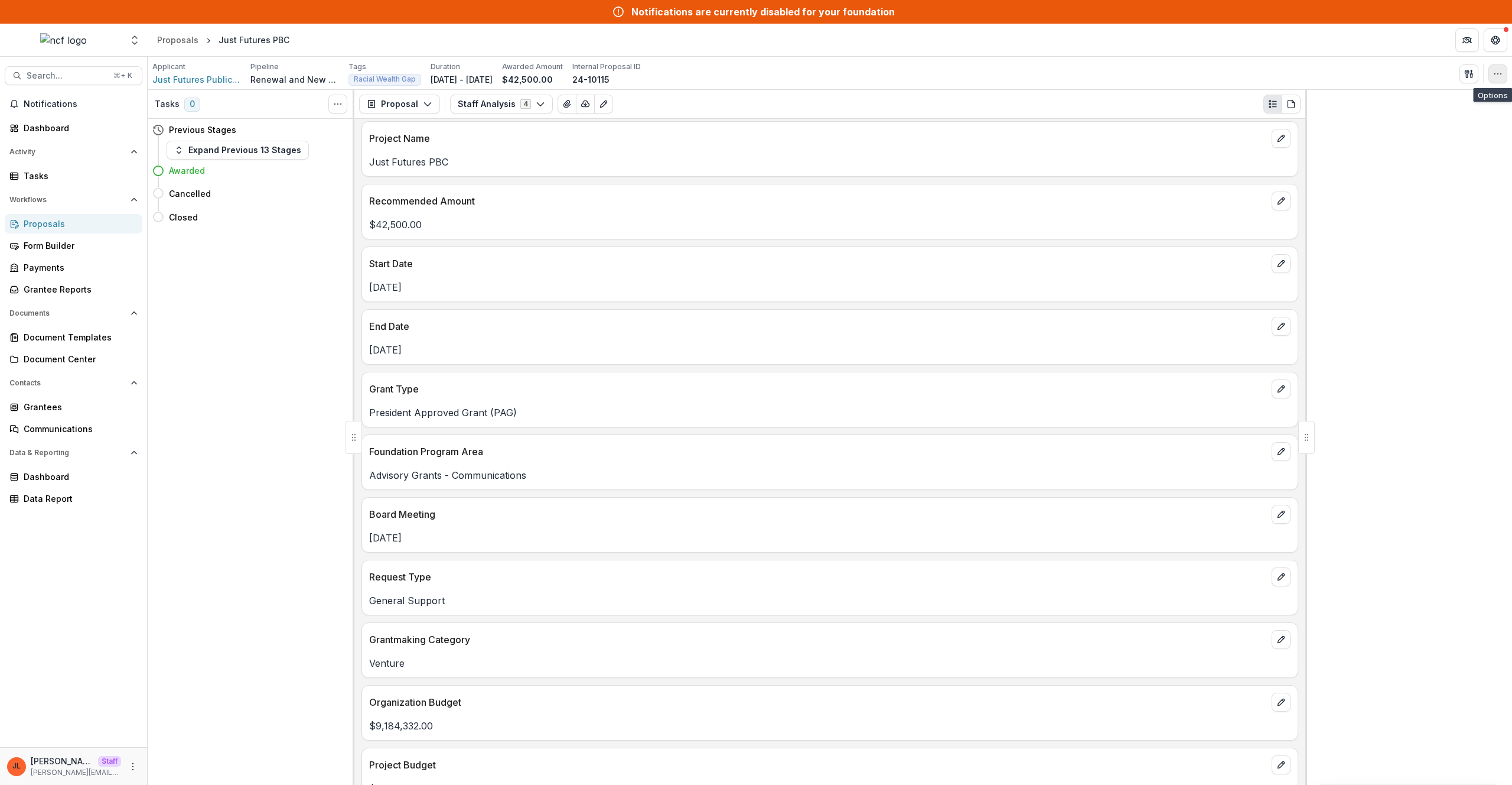
click at [1507, 74] on button "button" at bounding box center [1497, 73] width 19 height 19
click at [1400, 104] on button "Edit Attributes" at bounding box center [1441, 101] width 127 height 20
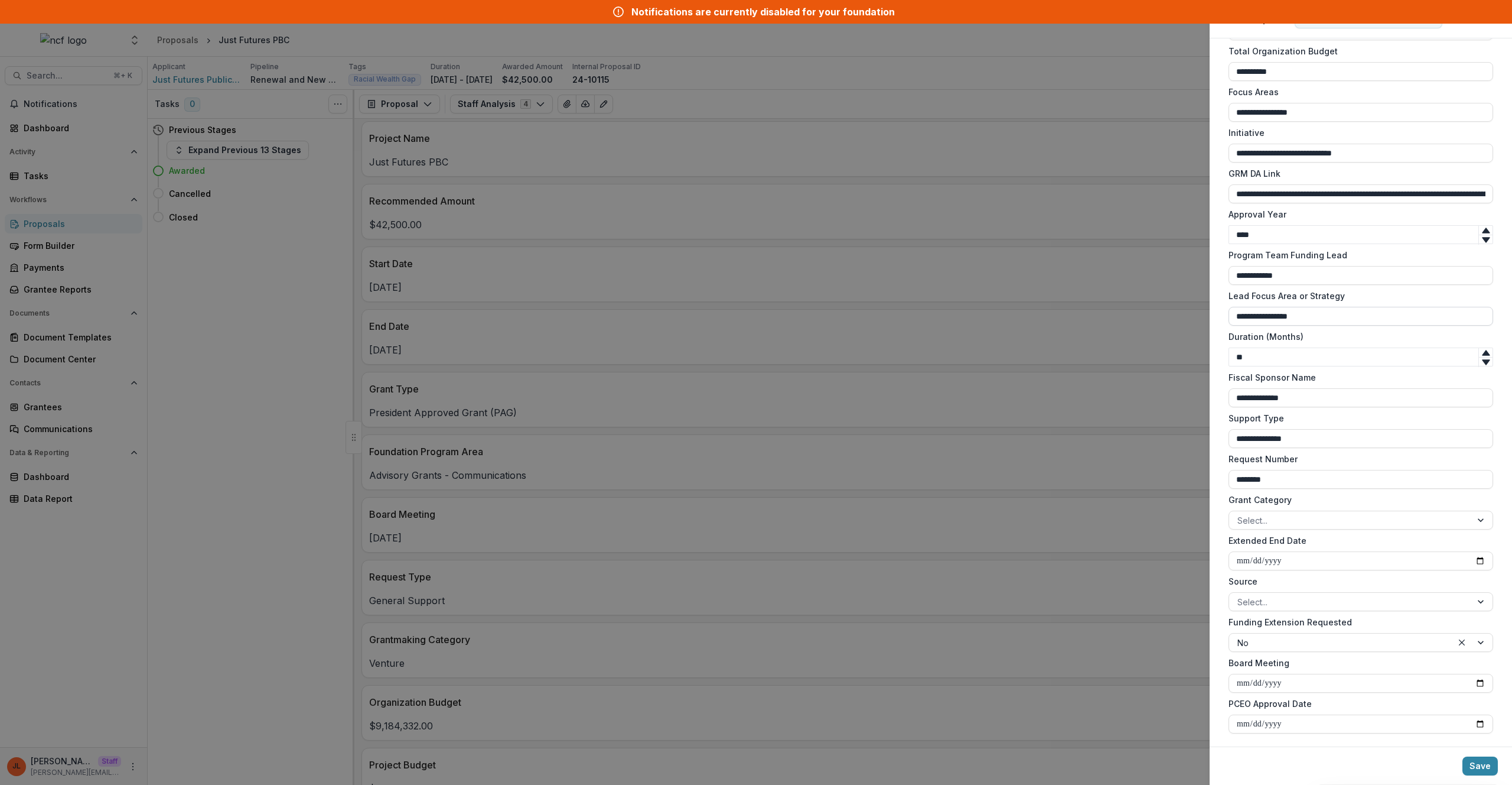
scroll to position [766, 0]
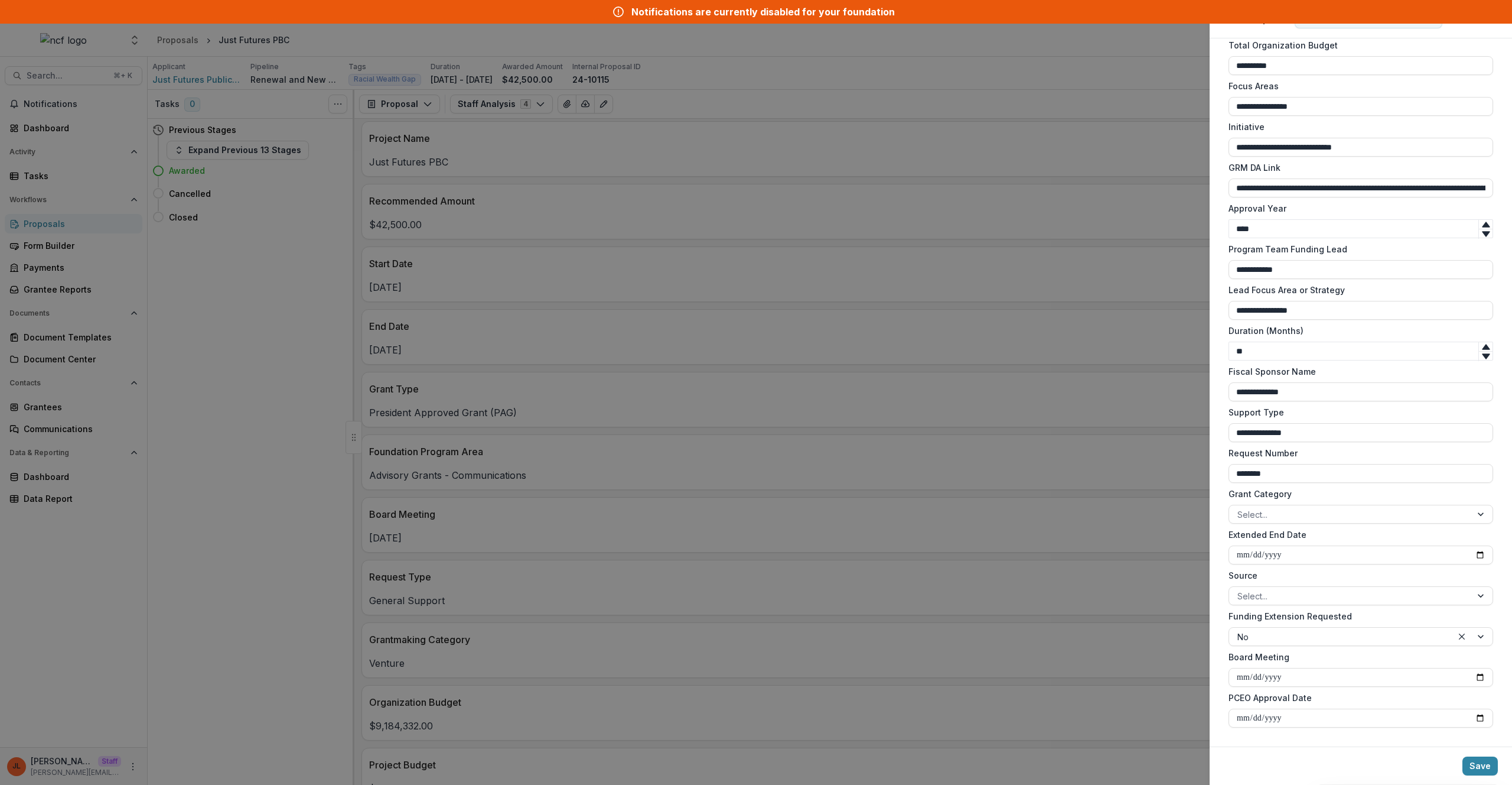
click at [1025, 326] on div "**********" at bounding box center [756, 392] width 1512 height 785
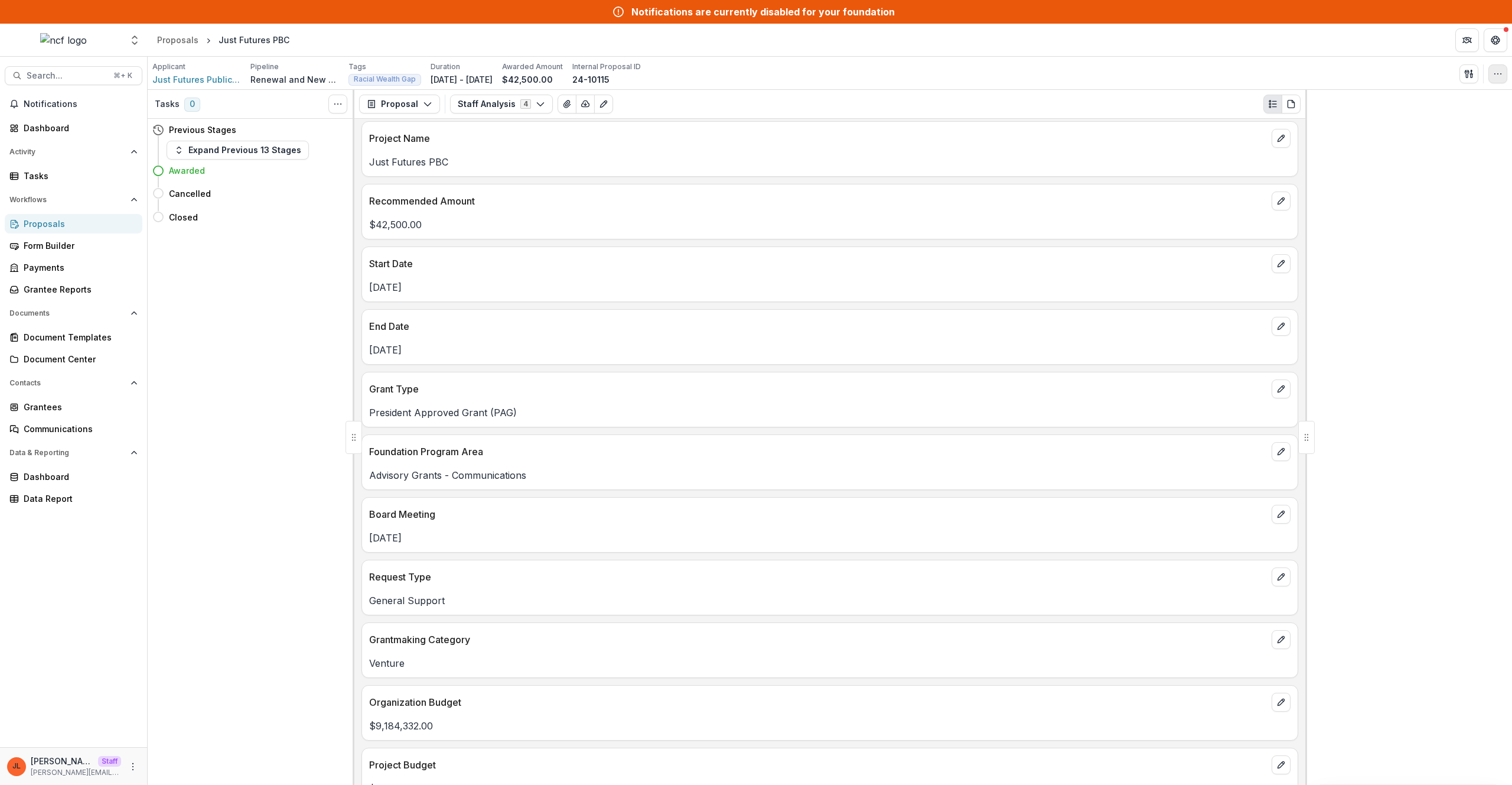
click at [1495, 77] on icon "button" at bounding box center [1498, 74] width 10 height 10
click at [1482, 92] on button "Edit Attributes" at bounding box center [1441, 101] width 127 height 20
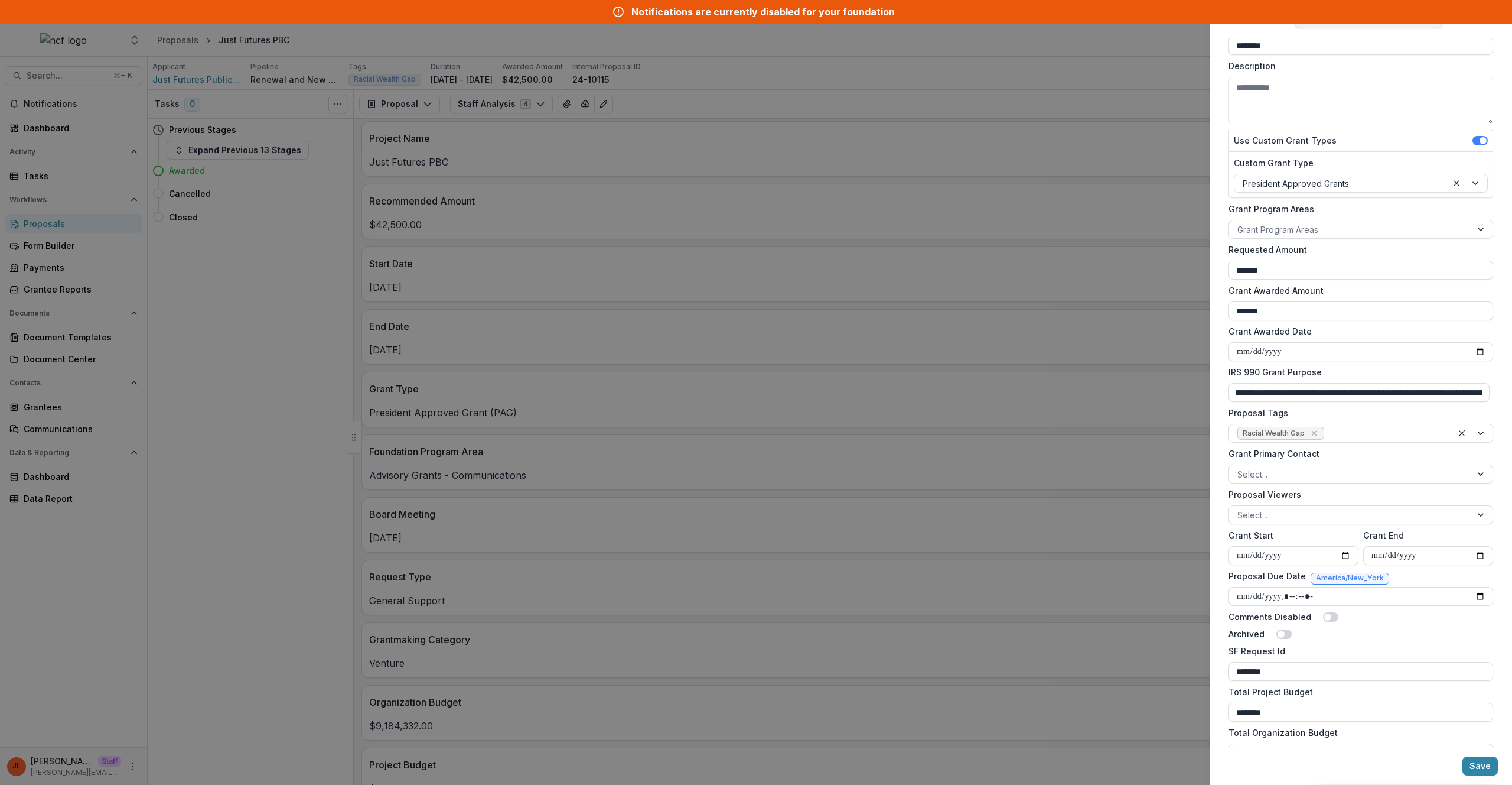
scroll to position [746, 0]
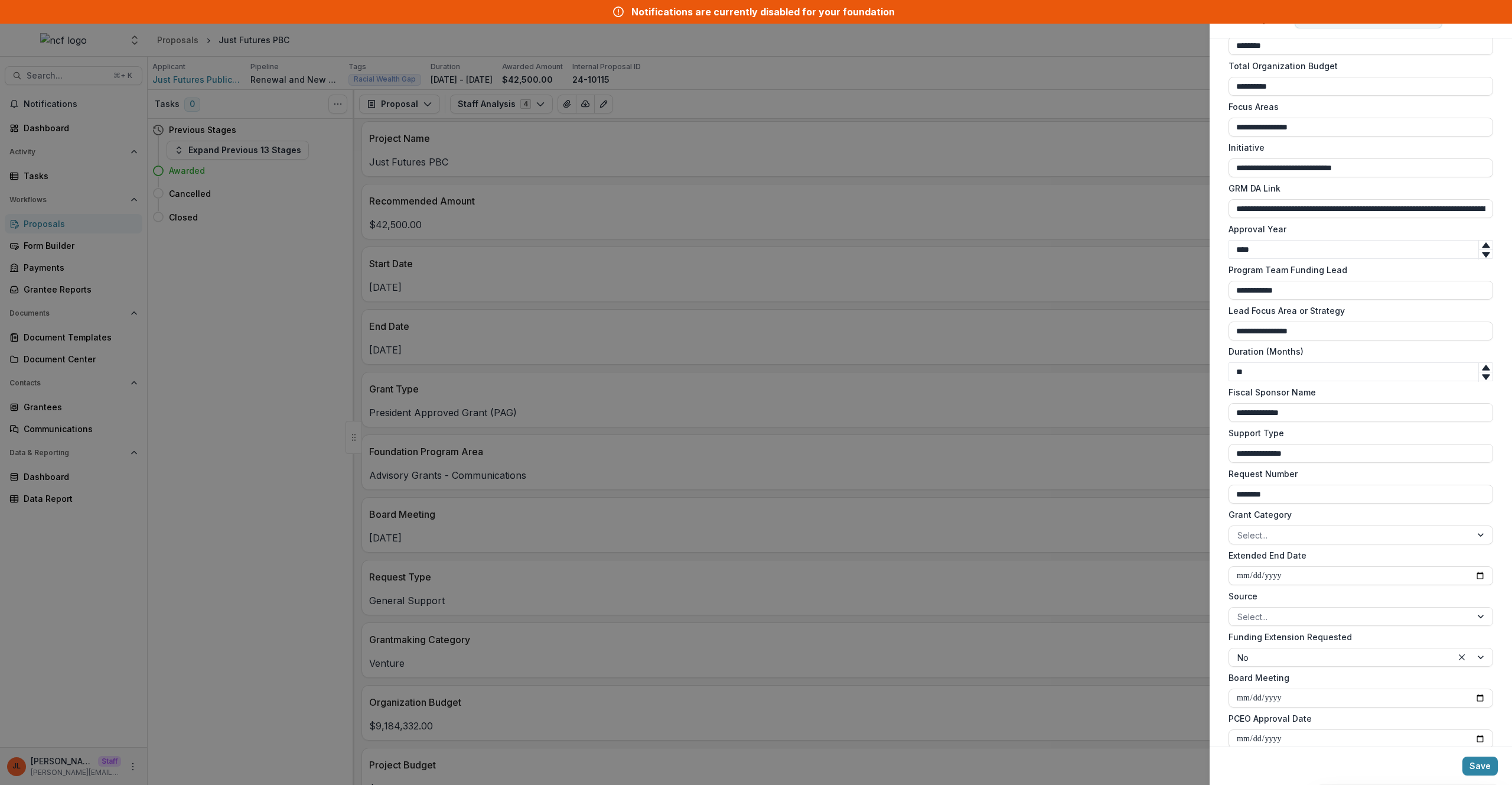
click at [620, 320] on div "**********" at bounding box center [756, 392] width 1512 height 785
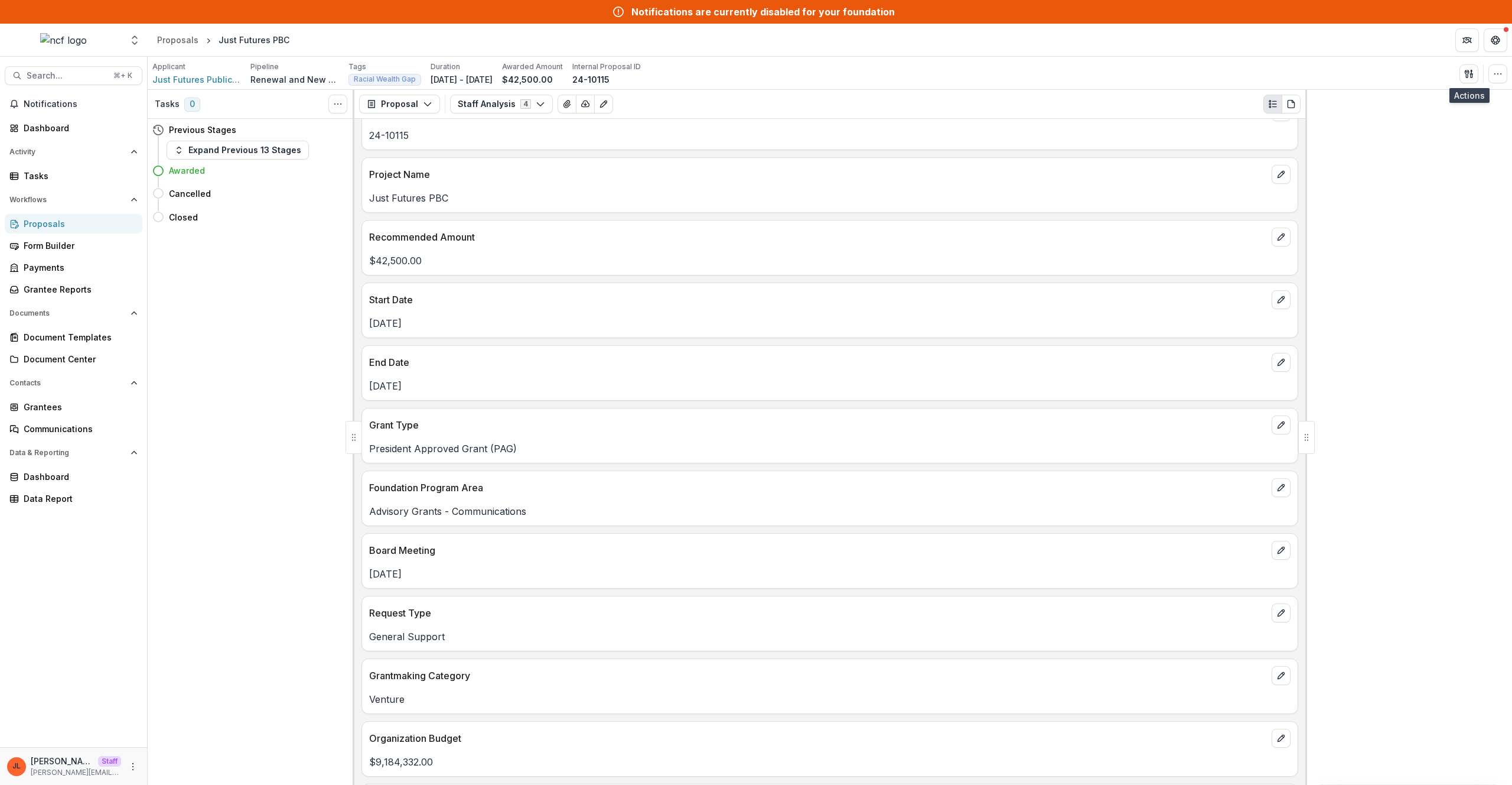
scroll to position [0, 0]
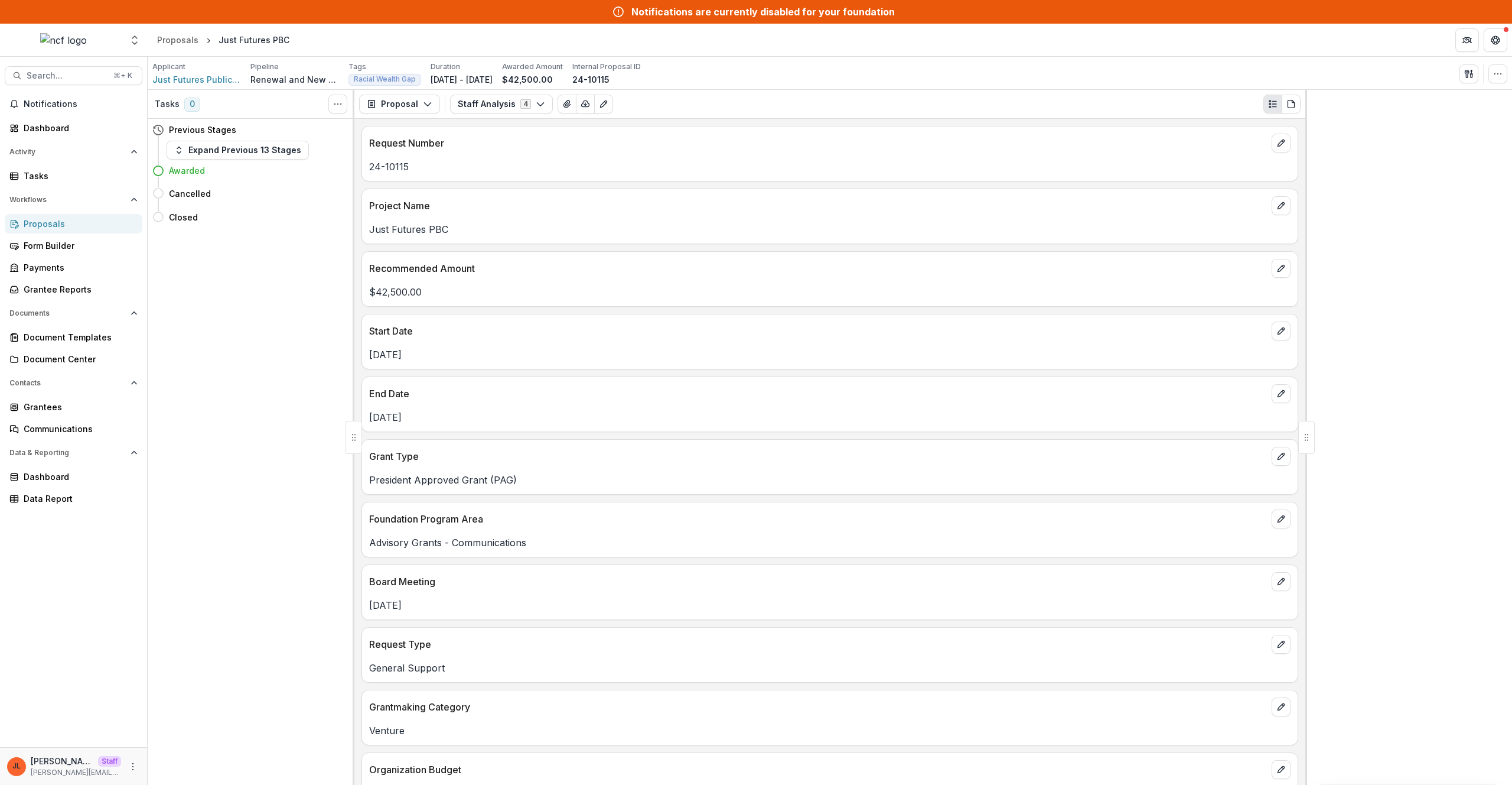
click at [501, 114] on div "Proposal Proposal Payments Reports Grant Agreements Board Summaries Bank Detail…" at bounding box center [830, 105] width 951 height 29
click at [504, 109] on button "Staff Analysis 4" at bounding box center [501, 103] width 103 height 19
click at [494, 146] on span "New Request Form" at bounding box center [525, 148] width 108 height 12
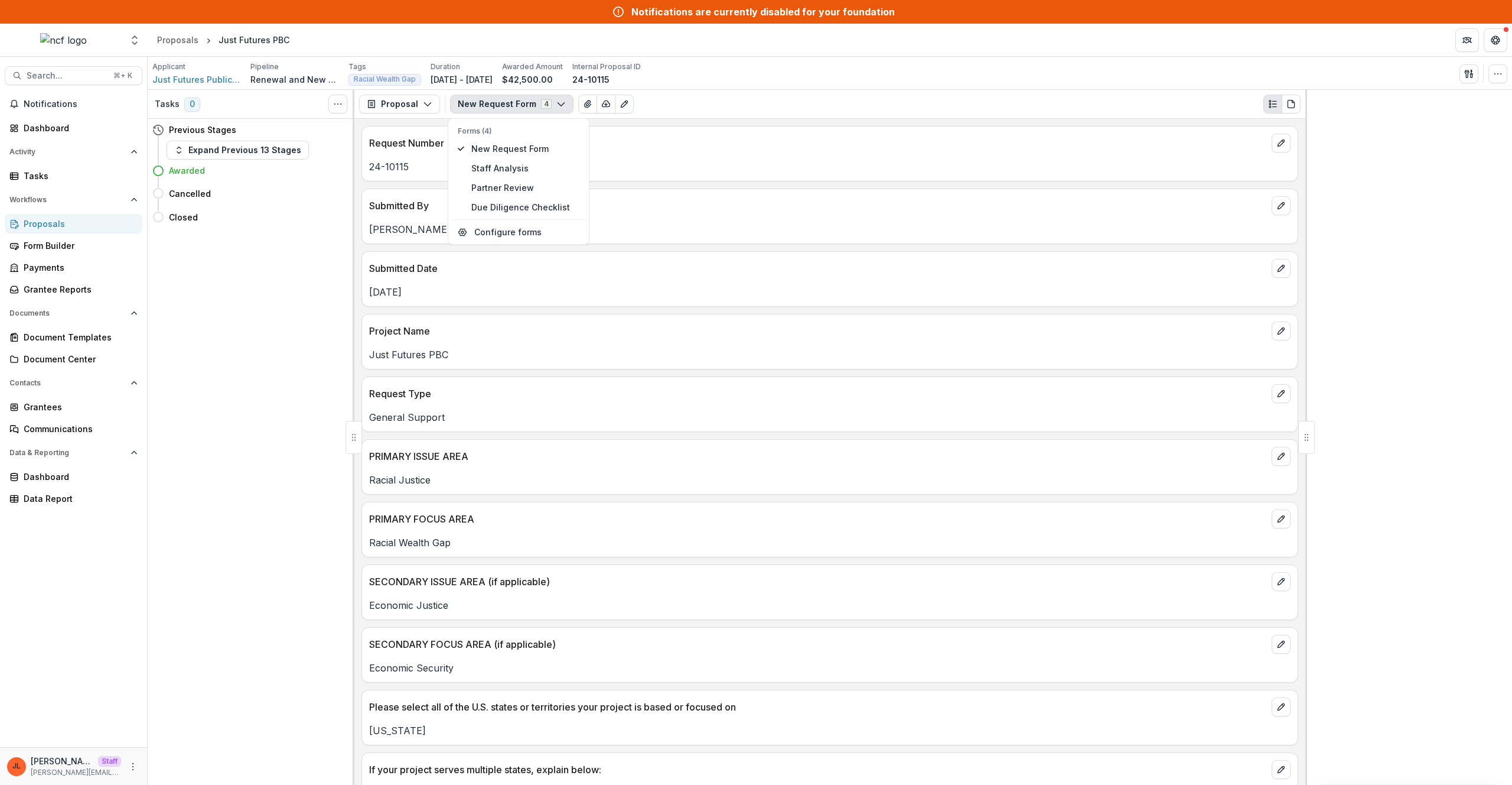
click at [637, 254] on div "Submitted Date" at bounding box center [830, 265] width 936 height 26
click at [390, 216] on div "Alex Saingchin" at bounding box center [830, 226] width 936 height 21
click at [438, 234] on p "Alex Saingchin" at bounding box center [830, 228] width 921 height 14
click at [167, 82] on span "Just Futures Public Benefit Corporation" at bounding box center [197, 79] width 89 height 12
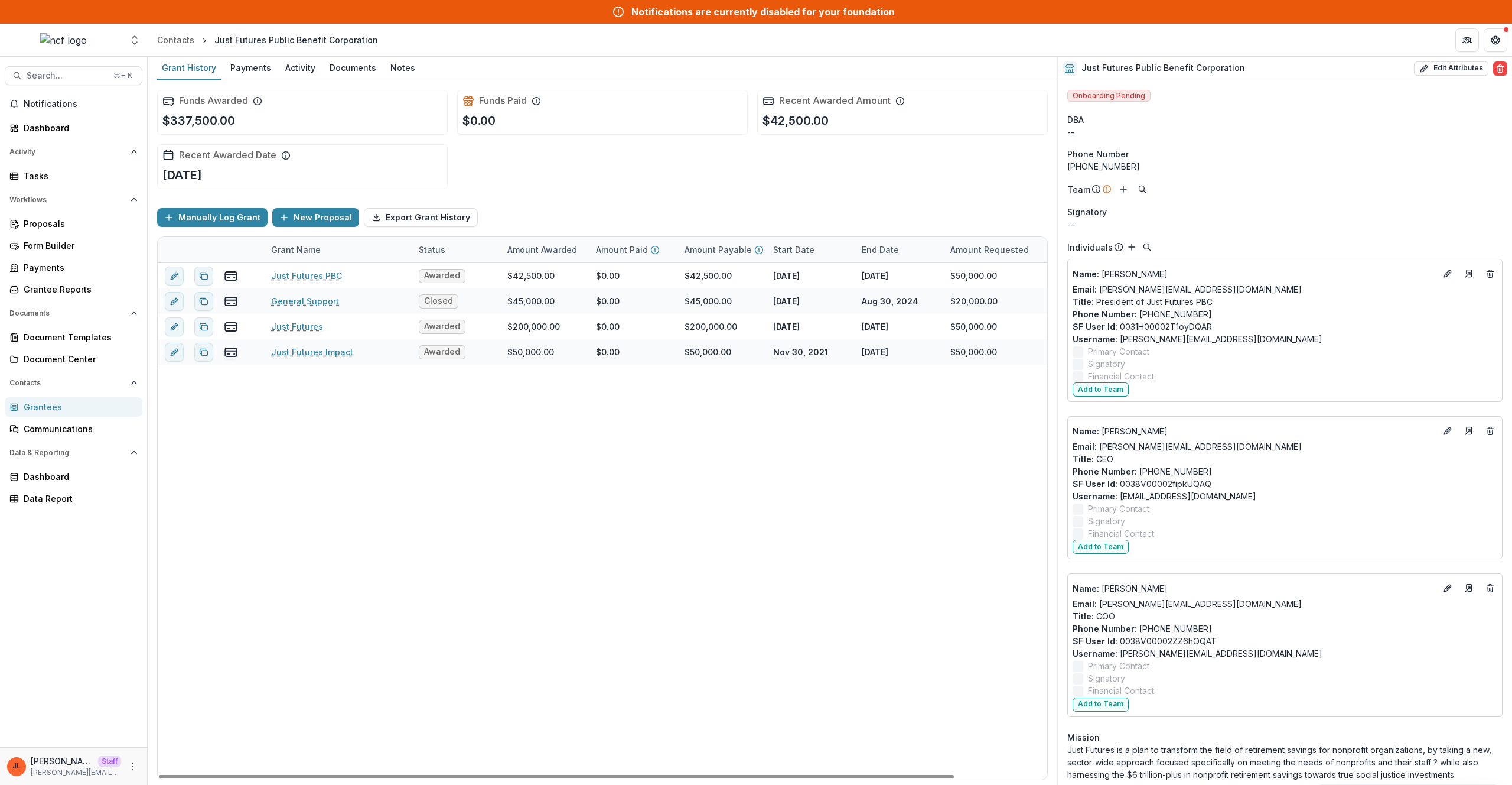
click at [80, 412] on div "Grantees" at bounding box center [78, 406] width 110 height 12
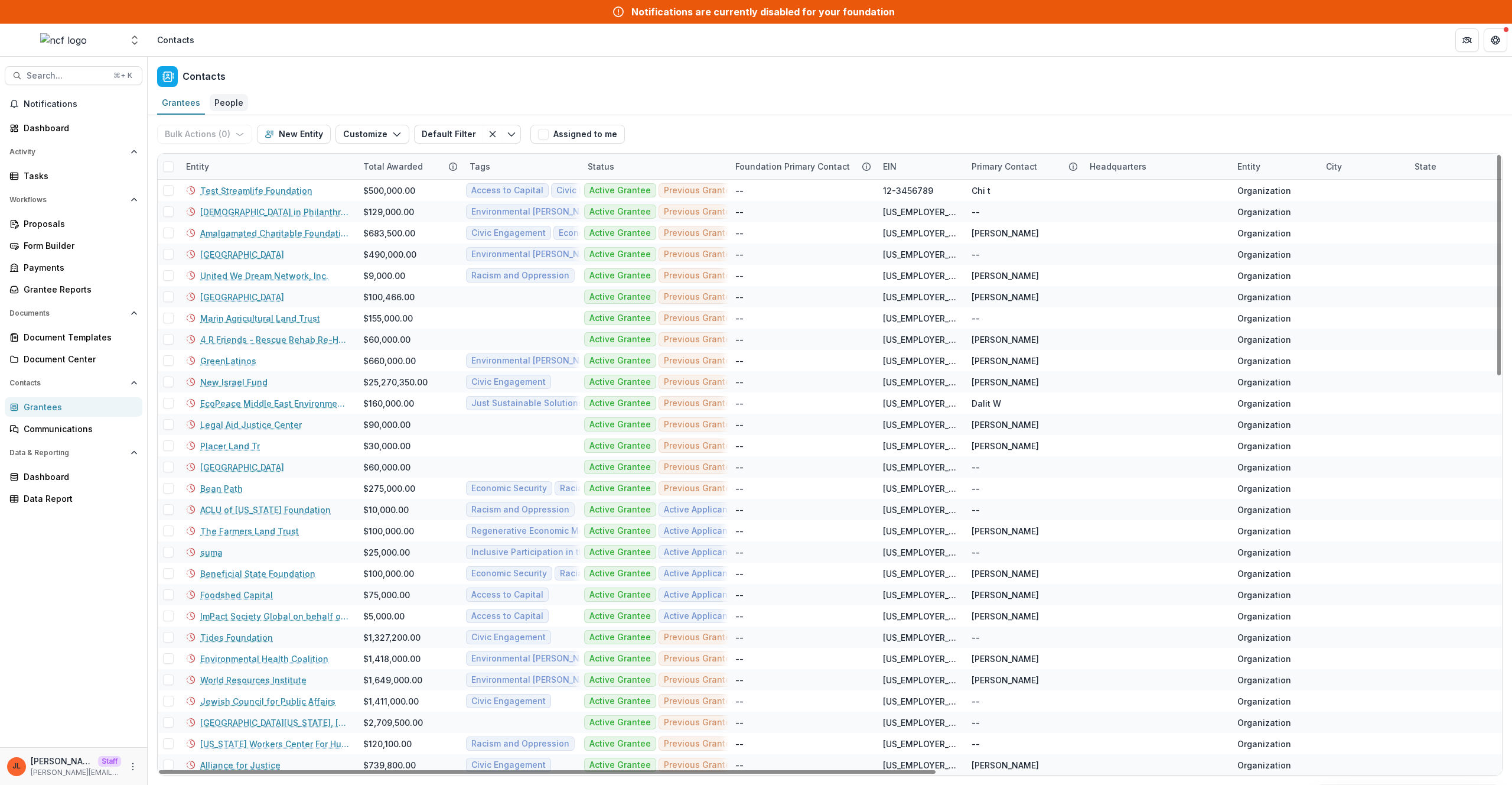
click at [219, 100] on div "People" at bounding box center [228, 102] width 38 height 17
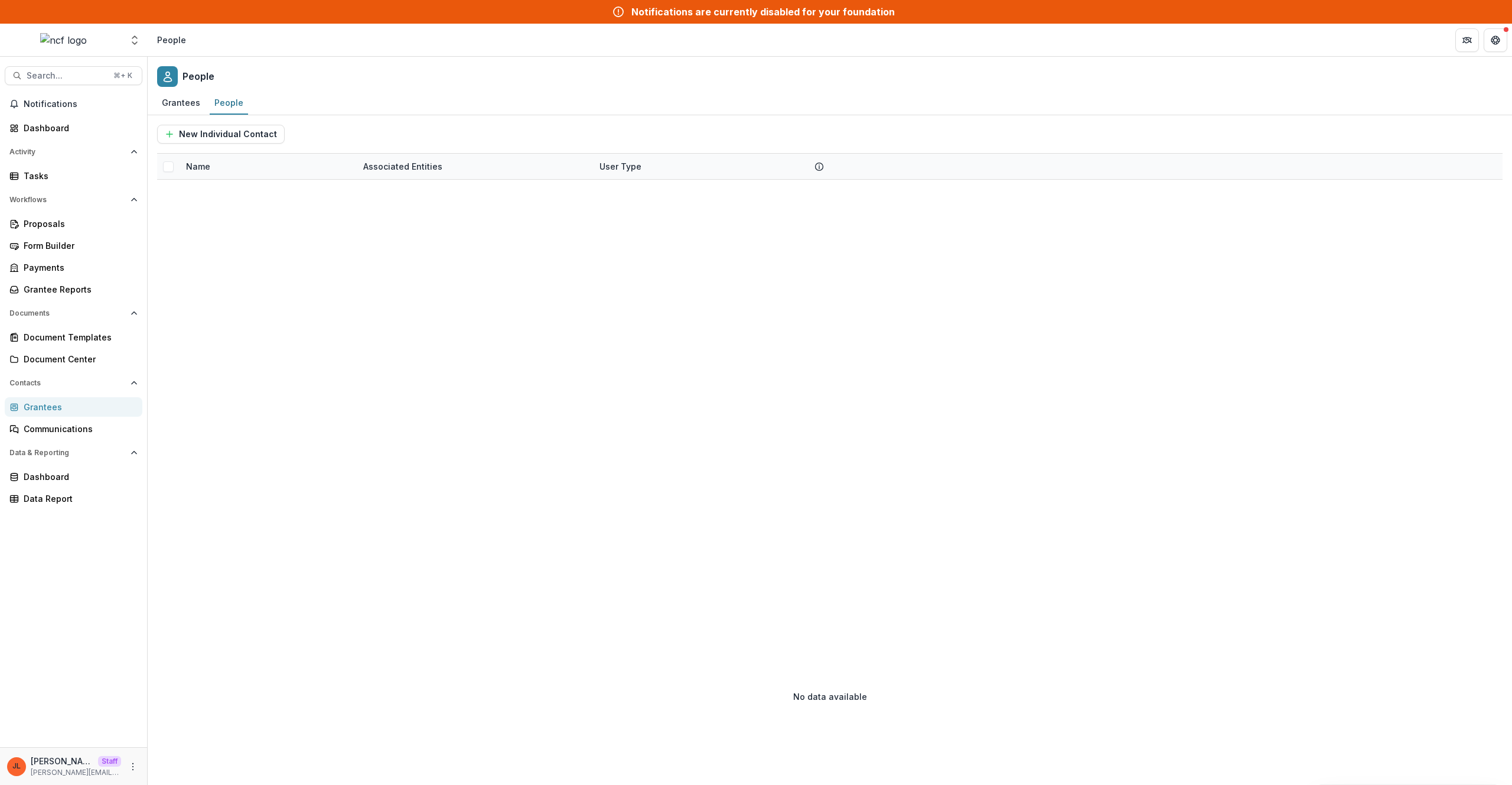
click at [733, 557] on div at bounding box center [830, 393] width 1345 height 427
click at [713, 544] on div at bounding box center [830, 393] width 1345 height 427
drag, startPoint x: 456, startPoint y: 433, endPoint x: 451, endPoint y: 421, distance: 13.0
click at [453, 425] on div at bounding box center [830, 393] width 1345 height 427
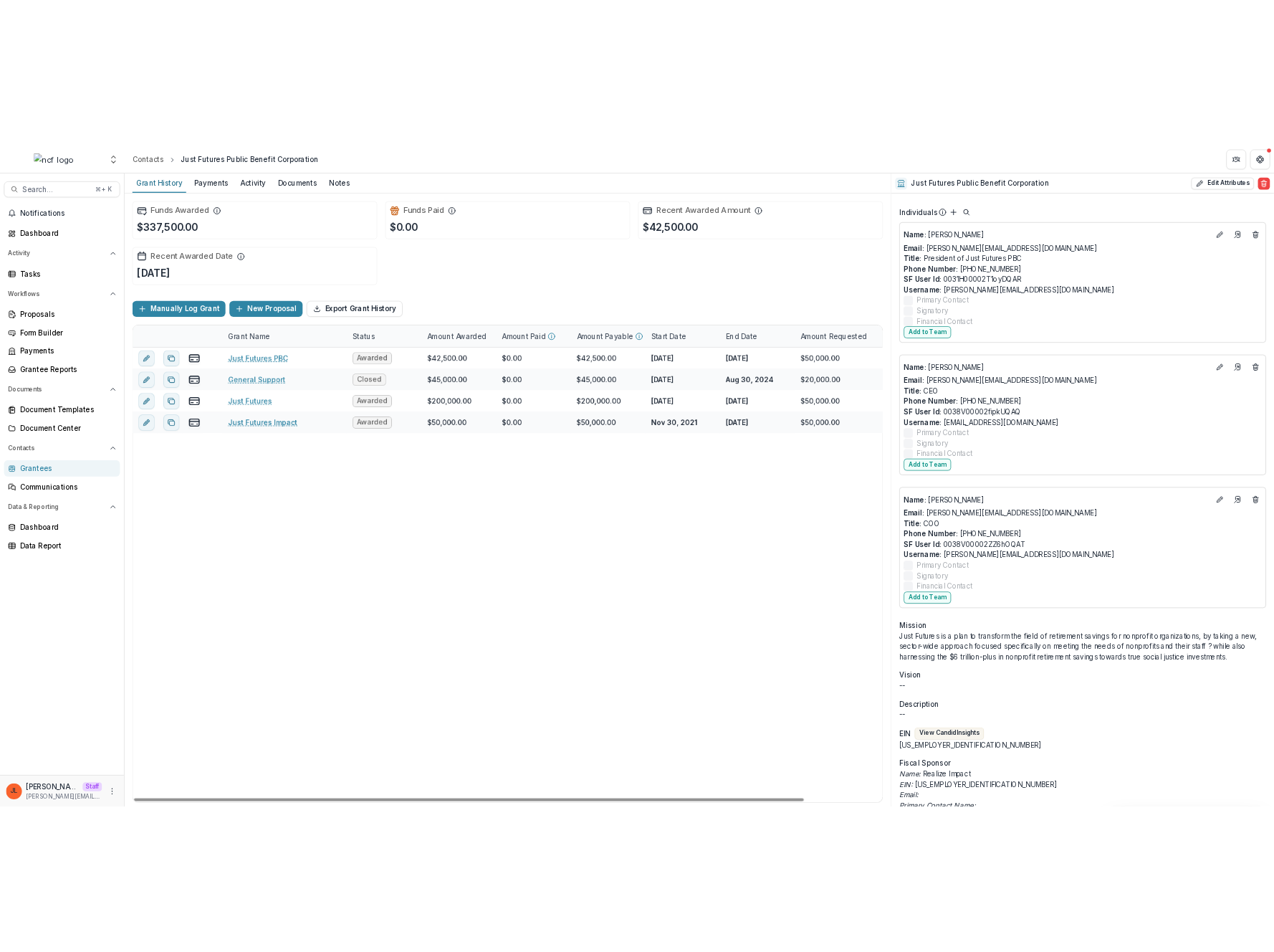
scroll to position [184, 0]
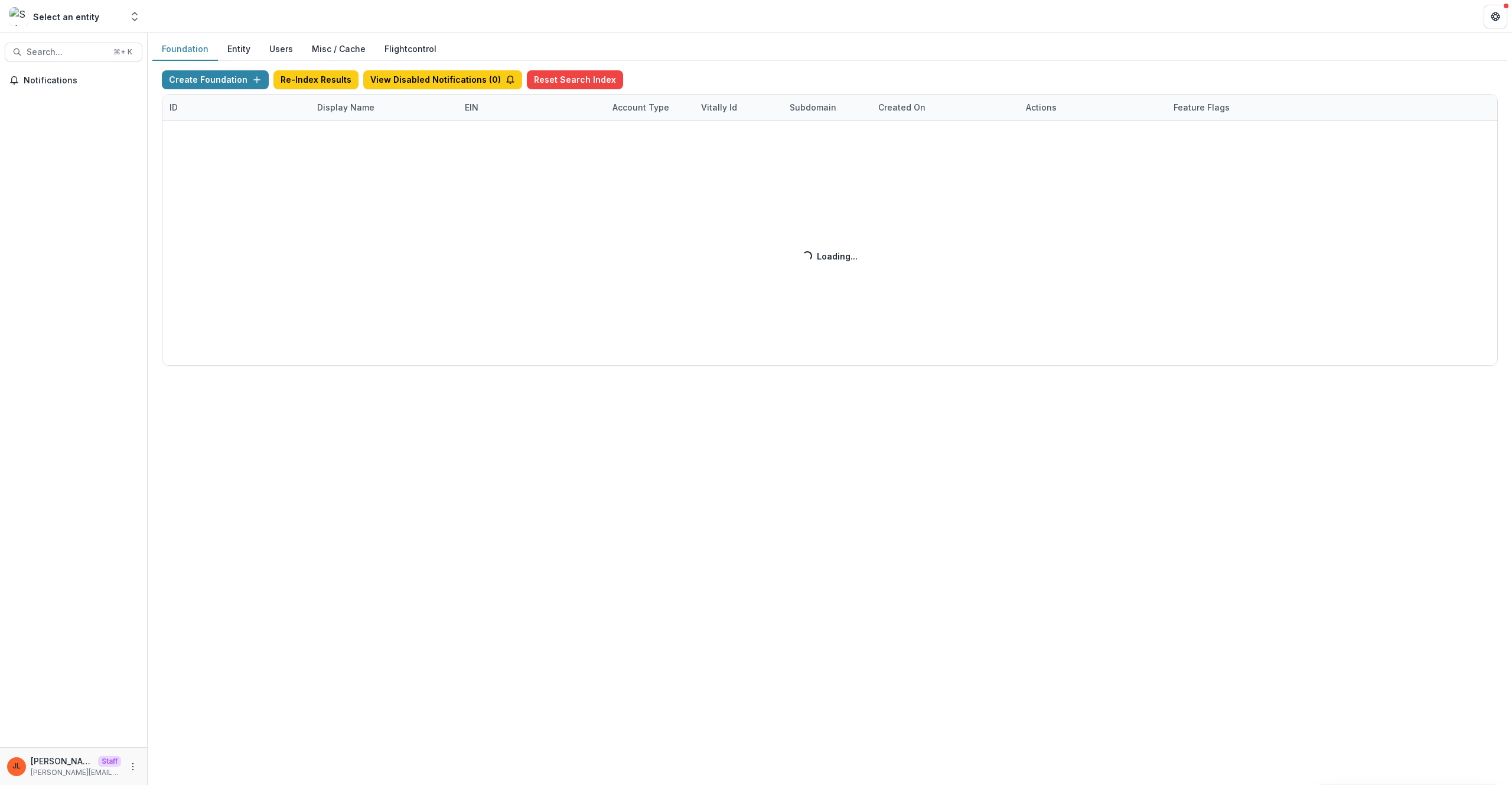
click at [354, 105] on div "Create Foundation Re-Index Results View Disabled Notifications ( 0 ) Reset Sear…" at bounding box center [830, 219] width 1337 height 296
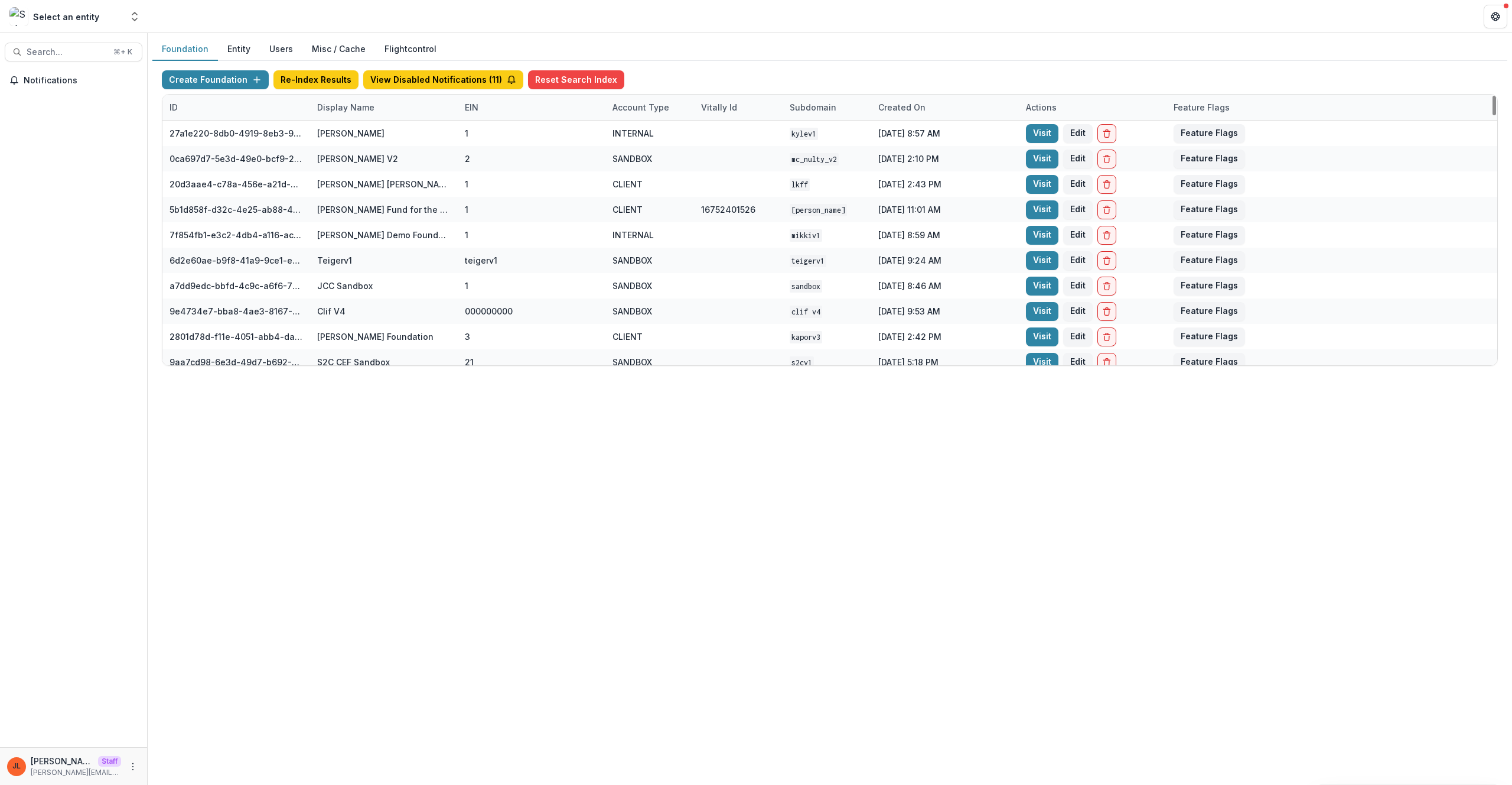
click at [355, 112] on div "Display Name" at bounding box center [346, 106] width 71 height 12
click at [362, 137] on input at bounding box center [383, 133] width 141 height 19
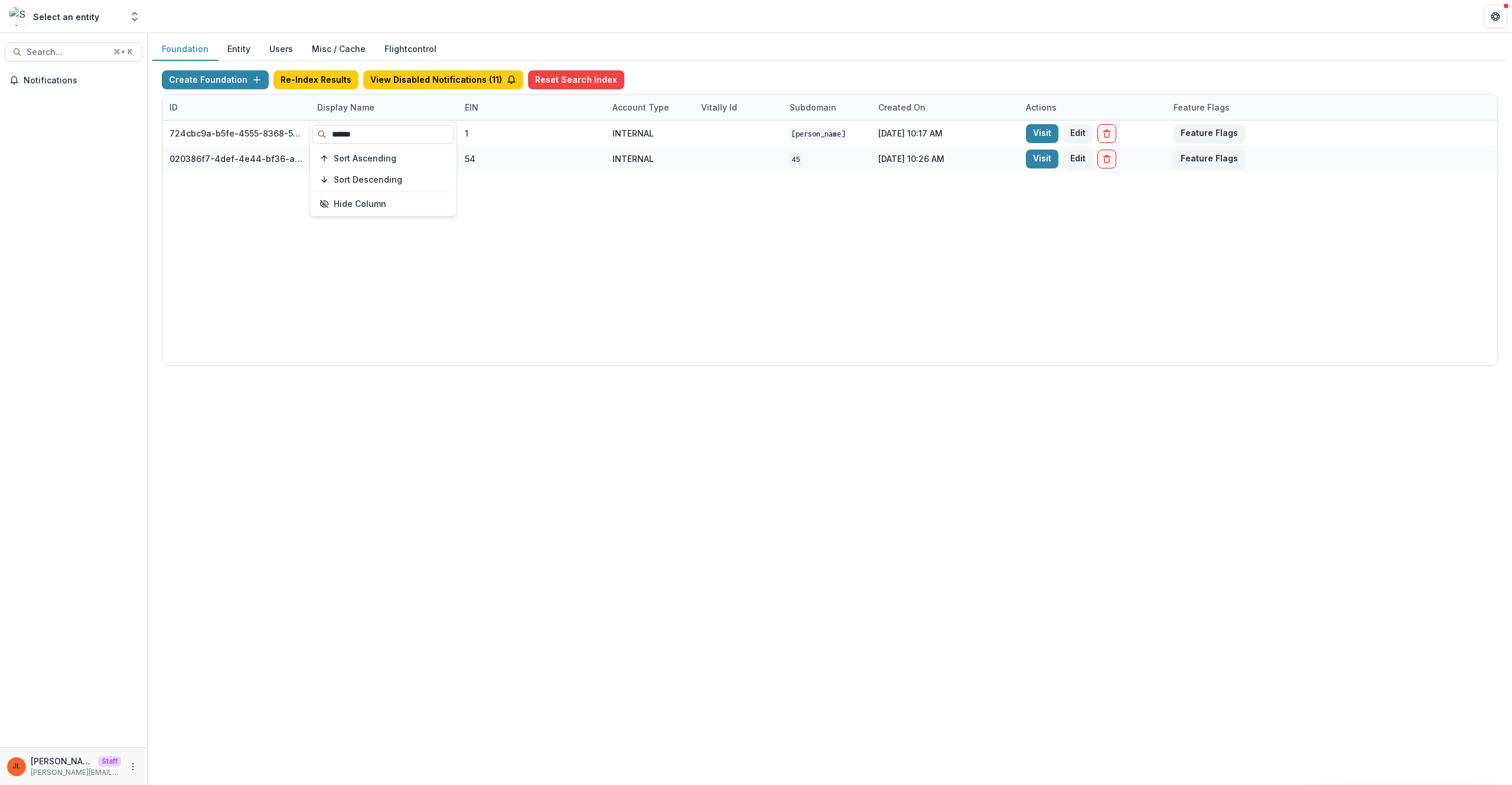
type input "******"
click at [626, 263] on div "724cbc9a-b5fe-4555-8368-5c1a3f7adea9 [PERSON_NAME] Foundation 1 INTERNAL [PERSO…" at bounding box center [830, 242] width 1335 height 245
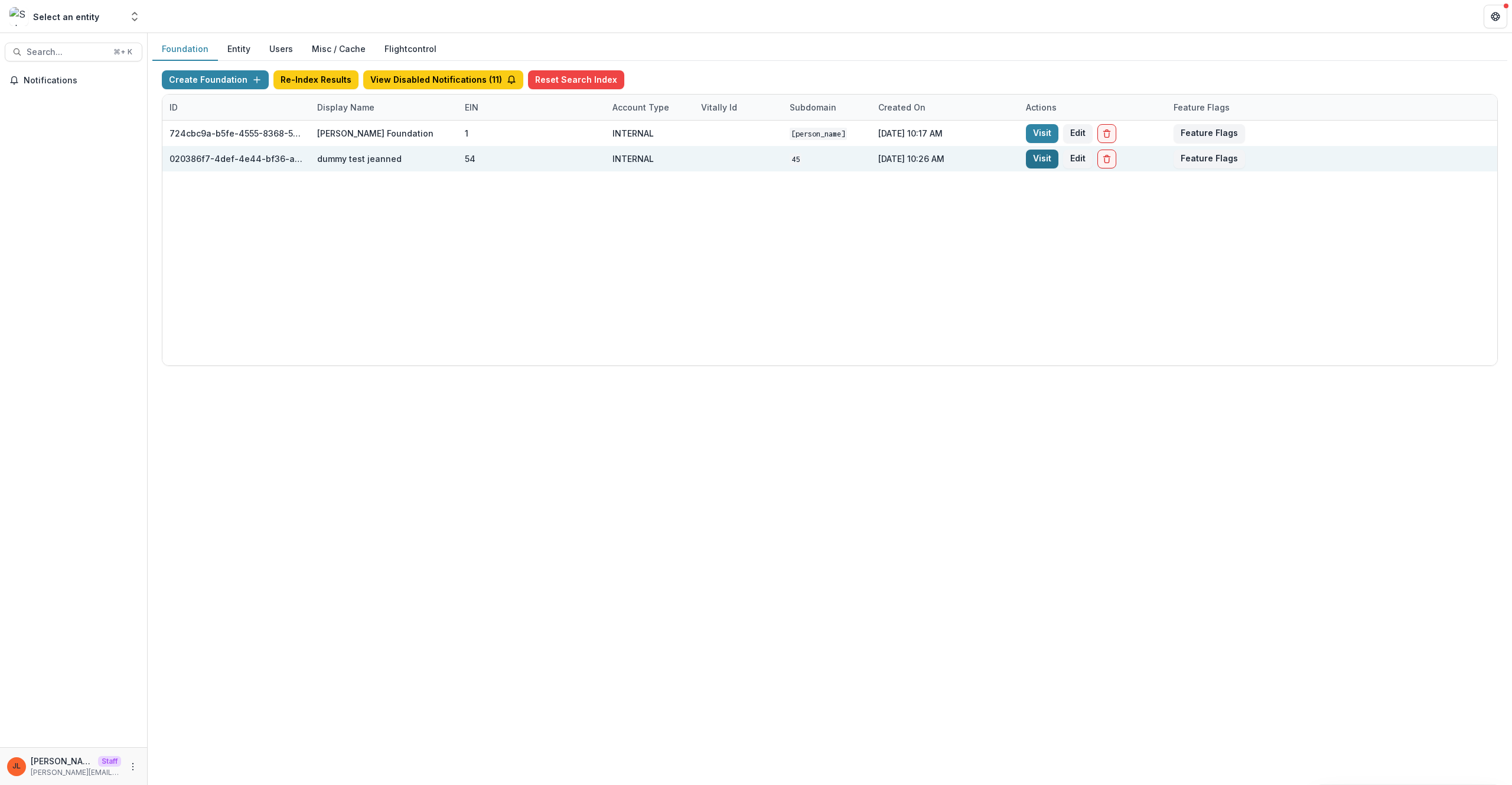
click at [1029, 160] on link "Visit" at bounding box center [1042, 158] width 32 height 19
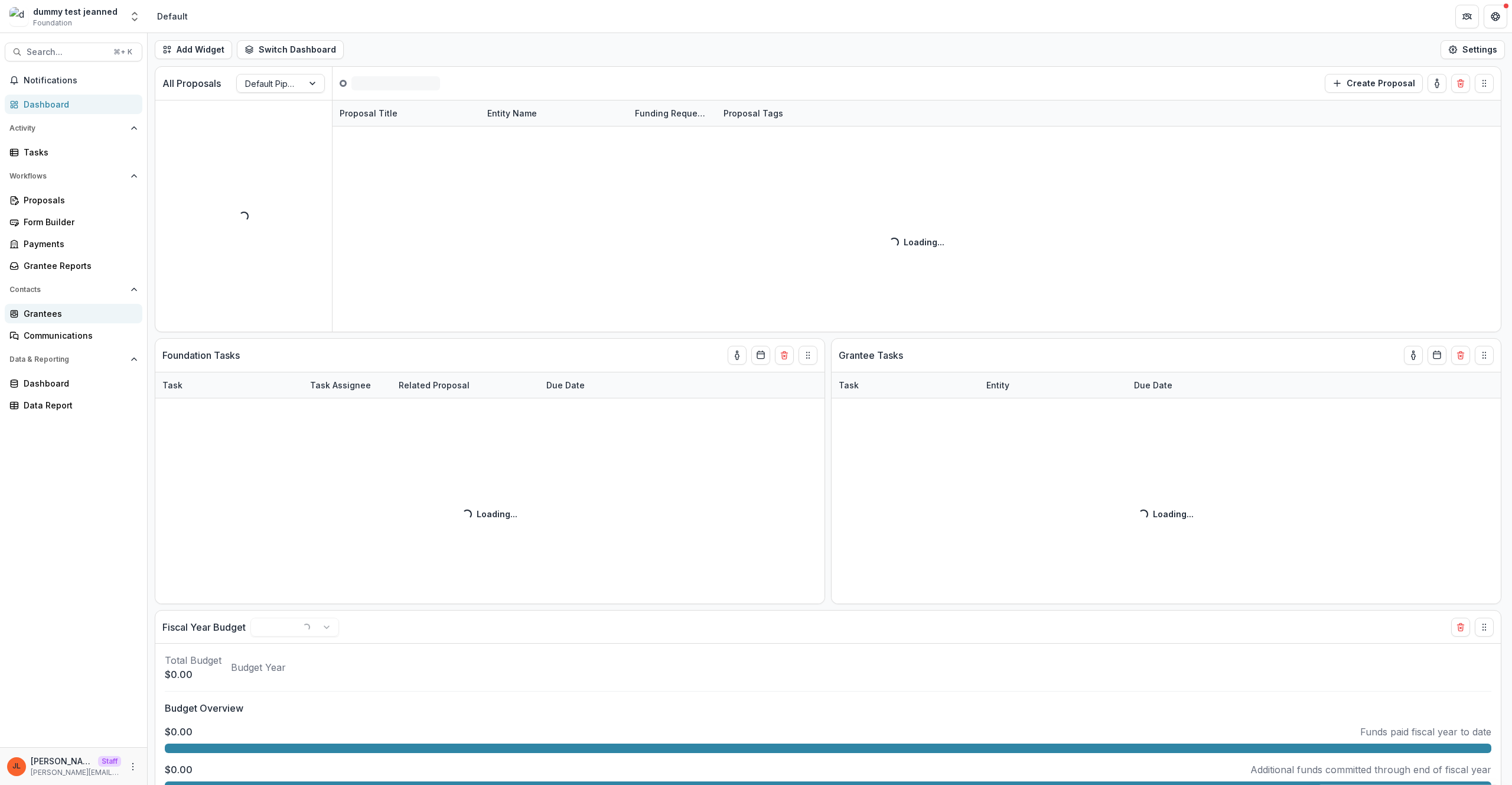
click at [67, 313] on div "Grantees" at bounding box center [78, 313] width 110 height 12
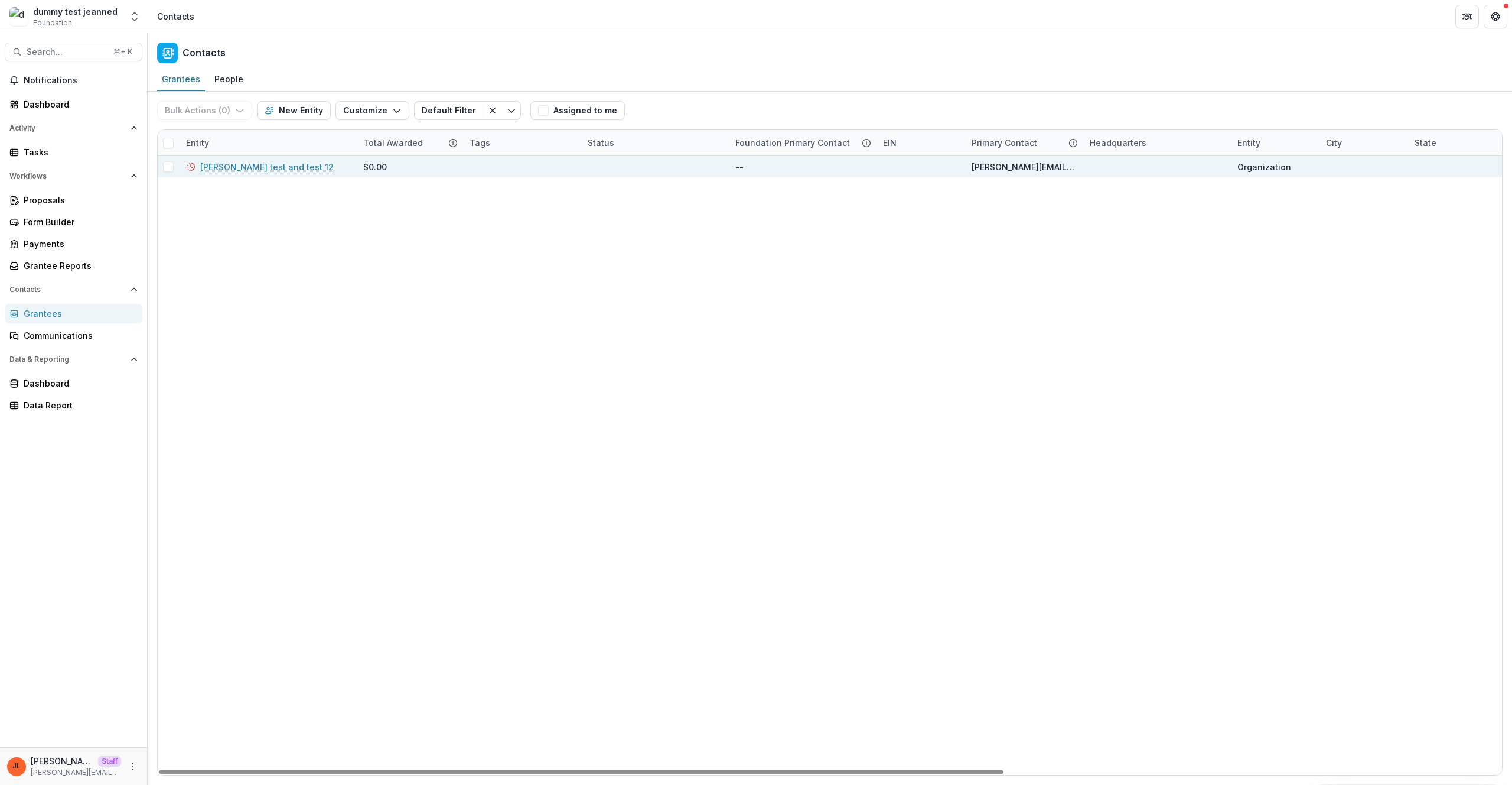
click at [241, 173] on div "[PERSON_NAME] test and test 12" at bounding box center [267, 167] width 163 height 21
click at [244, 164] on link "[PERSON_NAME] test and test 12" at bounding box center [266, 167] width 133 height 12
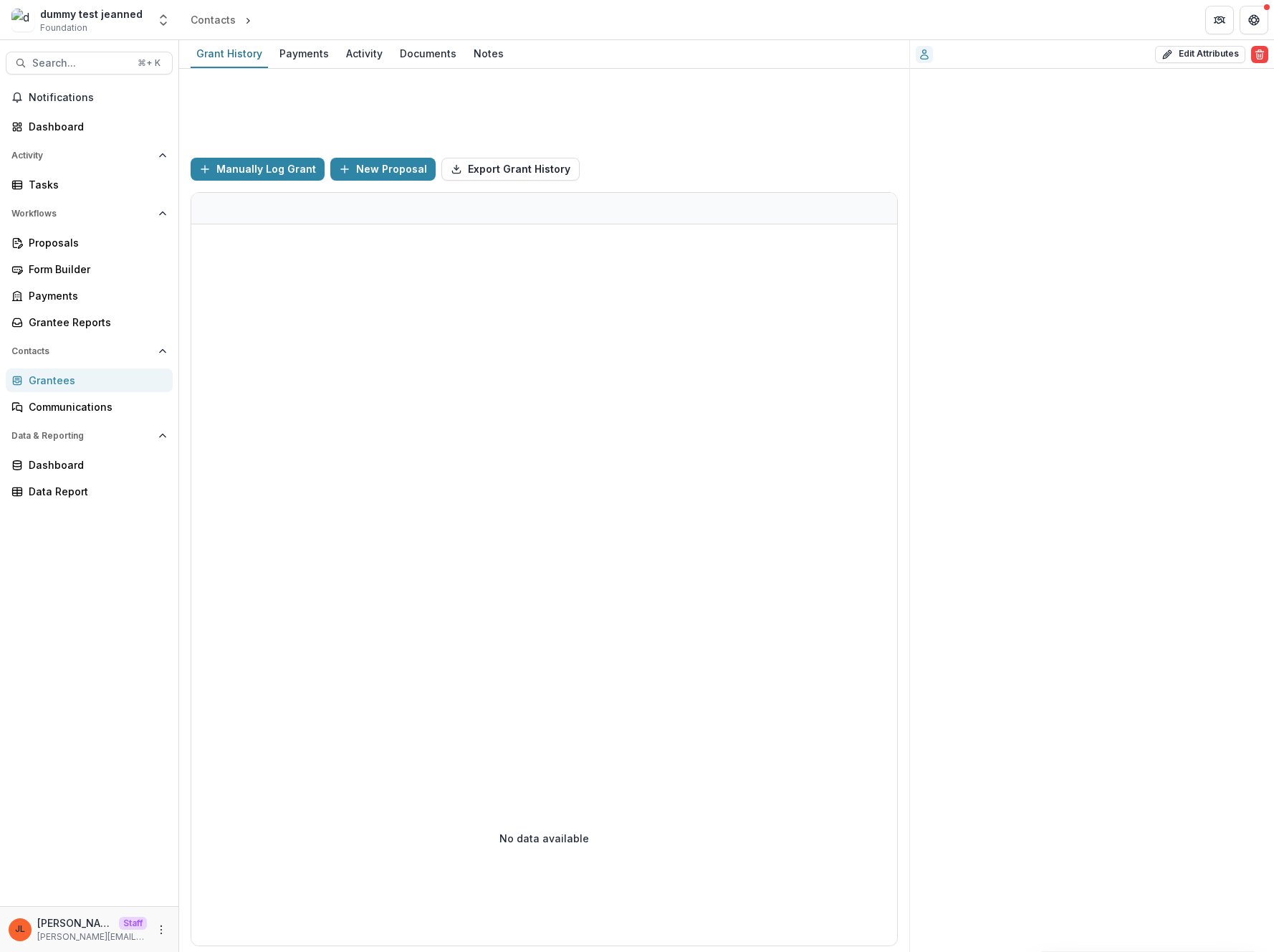
click at [303, 203] on div at bounding box center [305, 208] width 29 height 31
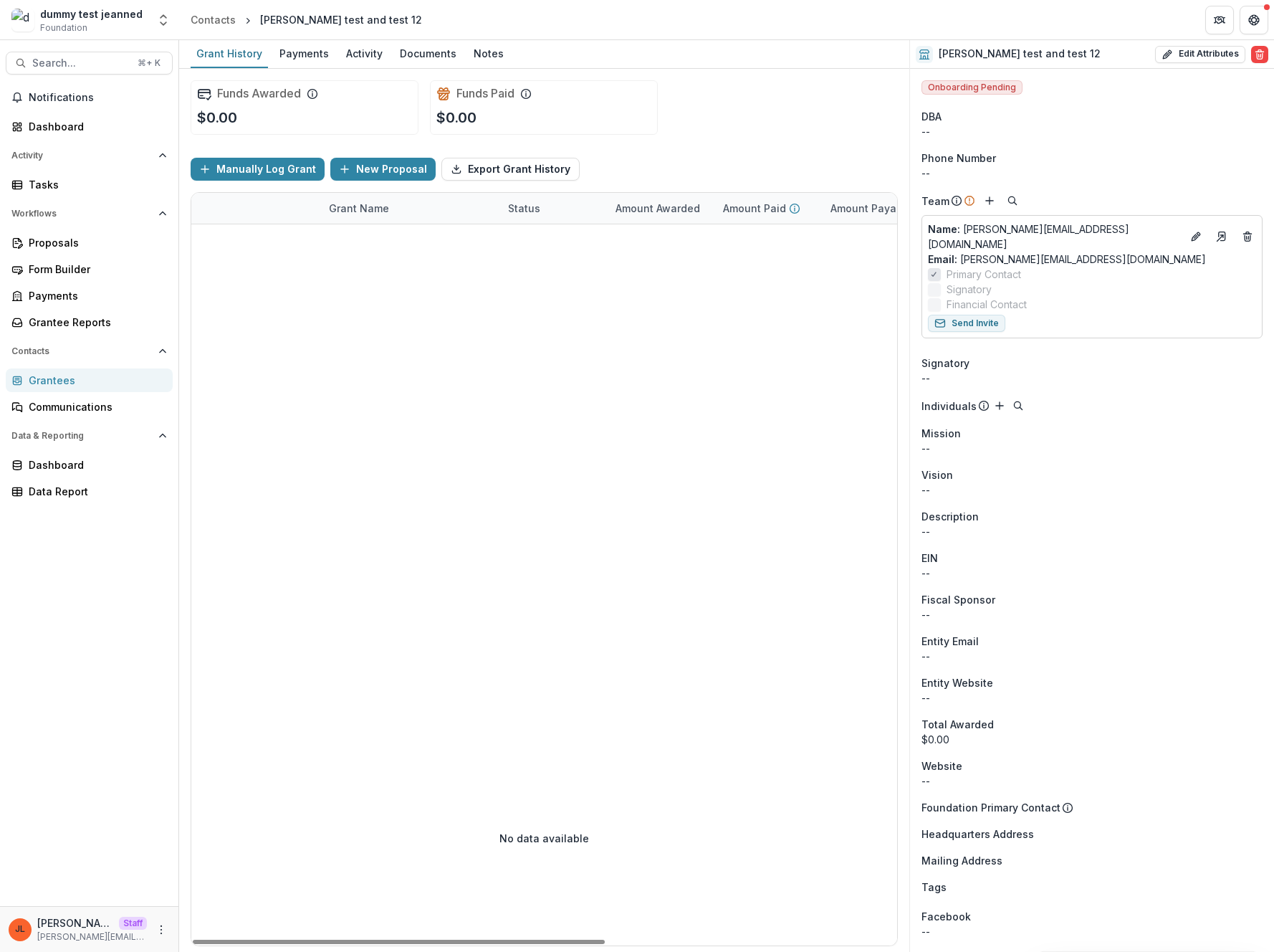
click at [667, 306] on div at bounding box center [792, 477] width 1203 height 506
drag, startPoint x: 983, startPoint y: 200, endPoint x: 741, endPoint y: 316, distance: 268.4
click at [741, 316] on div "Grant History Payments Activity Documents Notes Funds Awarded $0.00 Funds Paid …" at bounding box center [726, 496] width 1095 height 912
click at [996, 400] on icon "Add" at bounding box center [999, 406] width 12 height 12
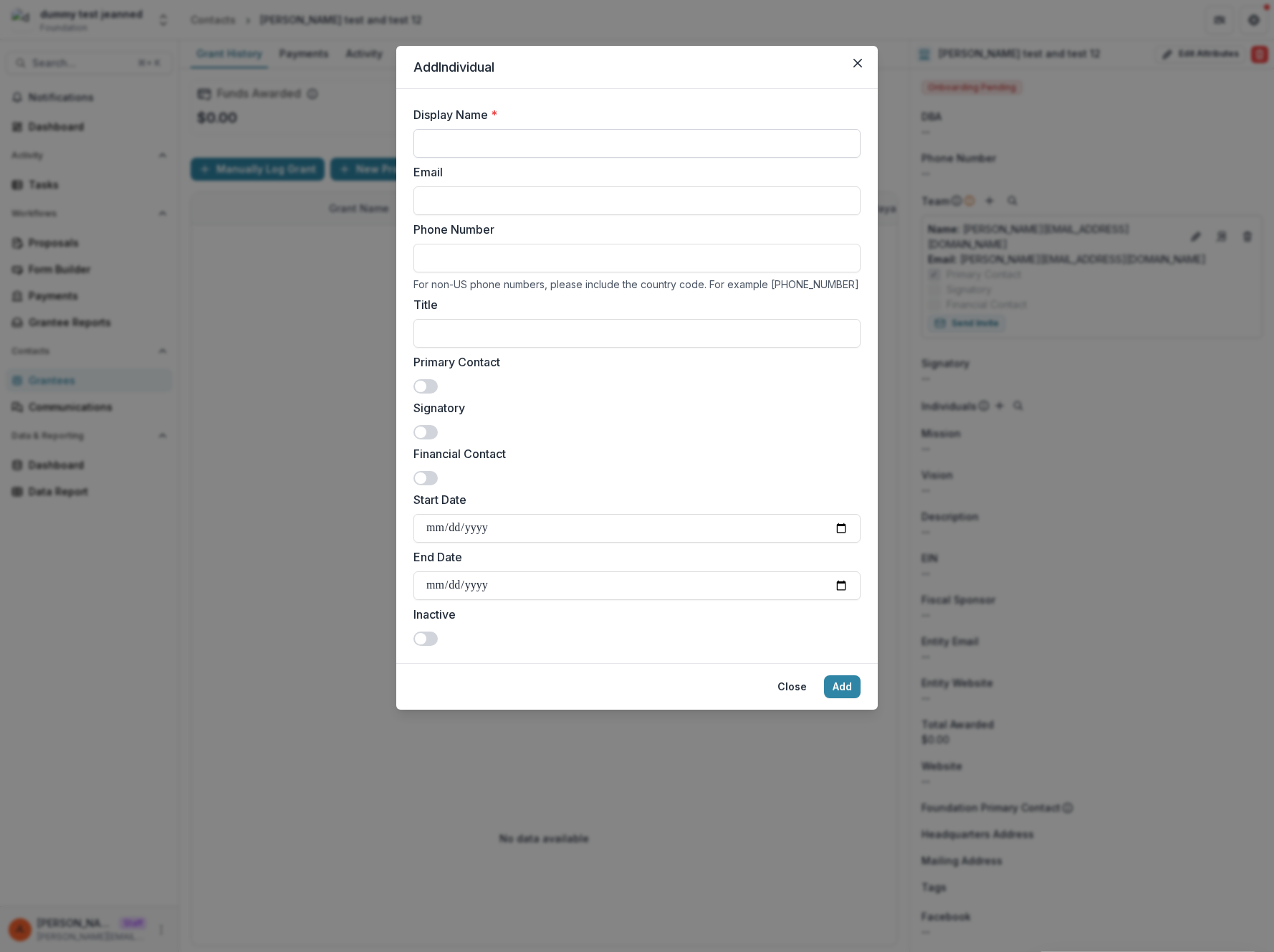
click at [471, 135] on input "Display Name *" at bounding box center [637, 143] width 447 height 29
type input "**********"
click at [521, 197] on input "Email" at bounding box center [637, 200] width 447 height 29
type input "*"
type input "**********"
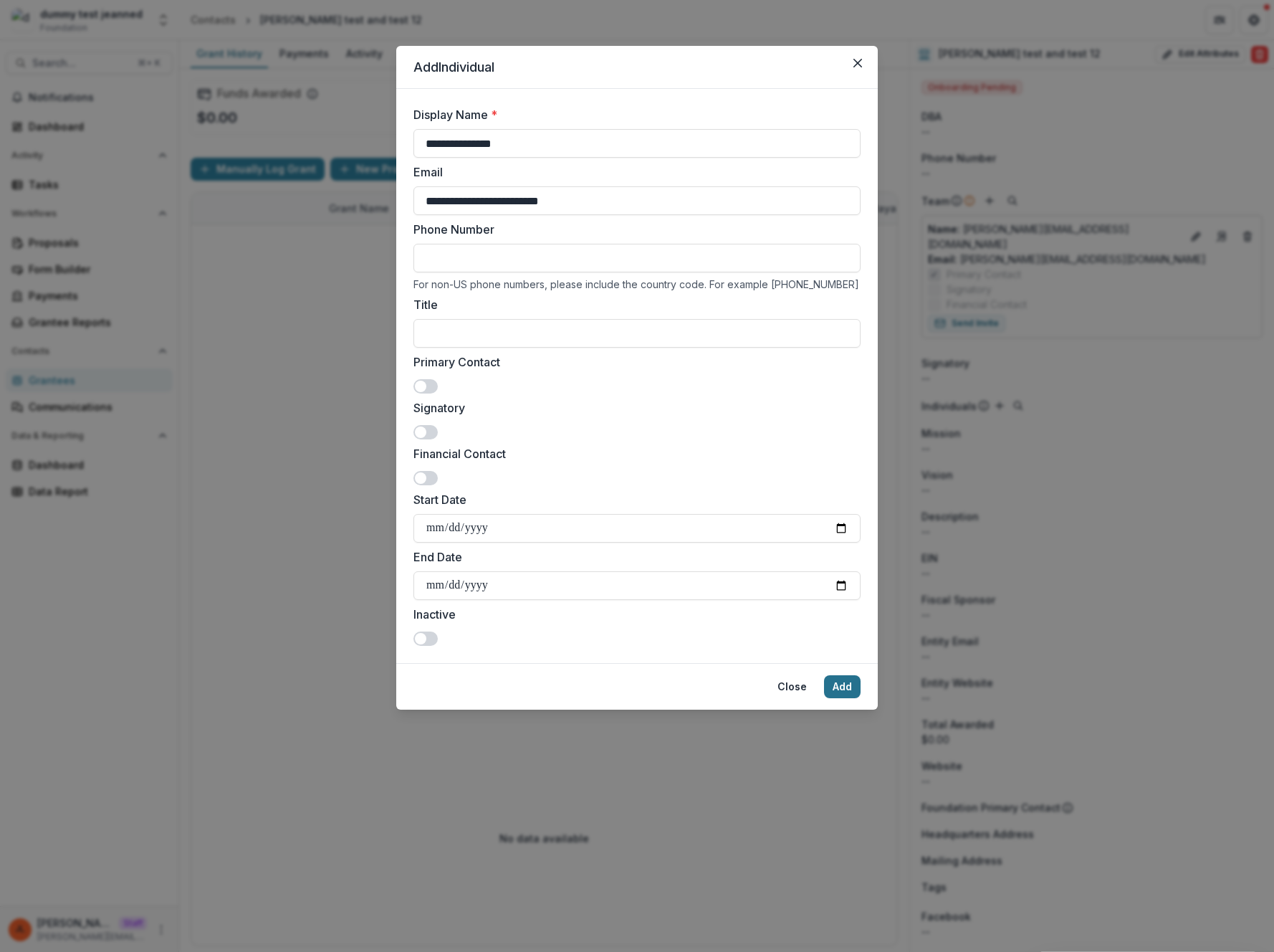
click at [837, 685] on button "Add" at bounding box center [841, 686] width 36 height 23
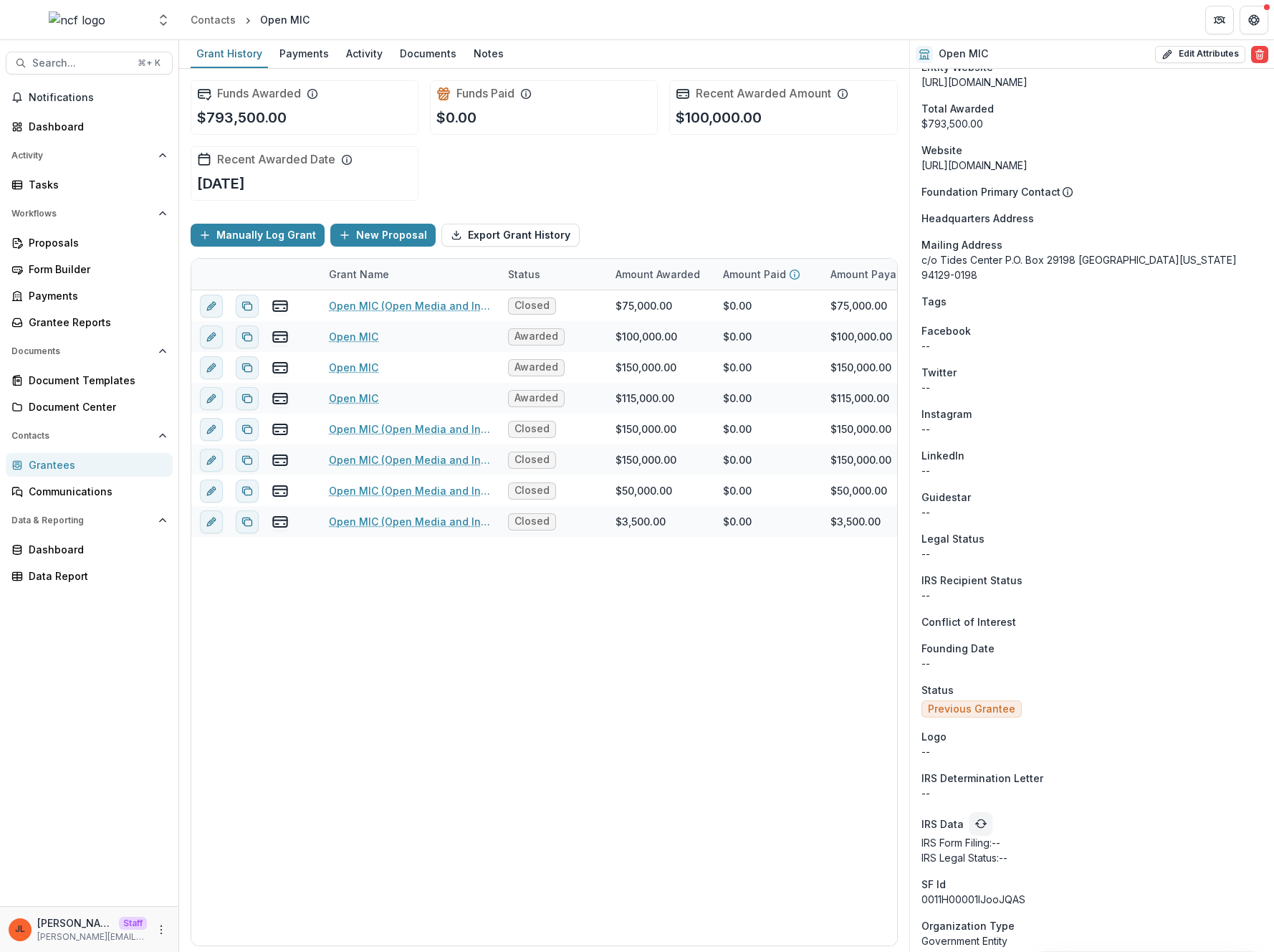
scroll to position [1640, 0]
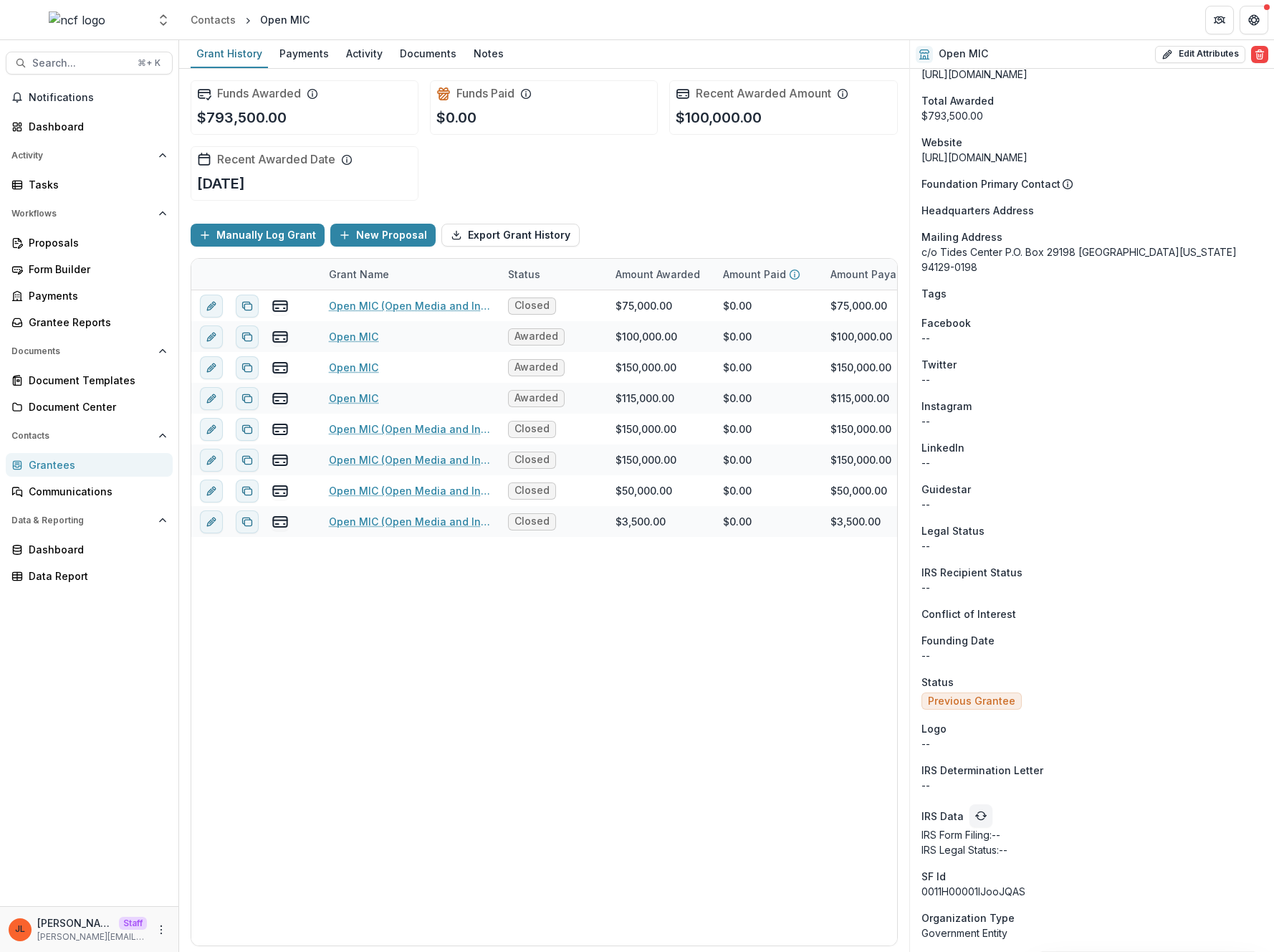
click at [1004, 895] on p "0011H00001lJooJQAS" at bounding box center [1092, 890] width 341 height 15
click at [1004, 894] on p "0011H00001lJooJQAS" at bounding box center [1092, 890] width 341 height 15
copy p "0011H00001lJooJQAS"
click at [1159, 538] on div "--" at bounding box center [1092, 545] width 341 height 15
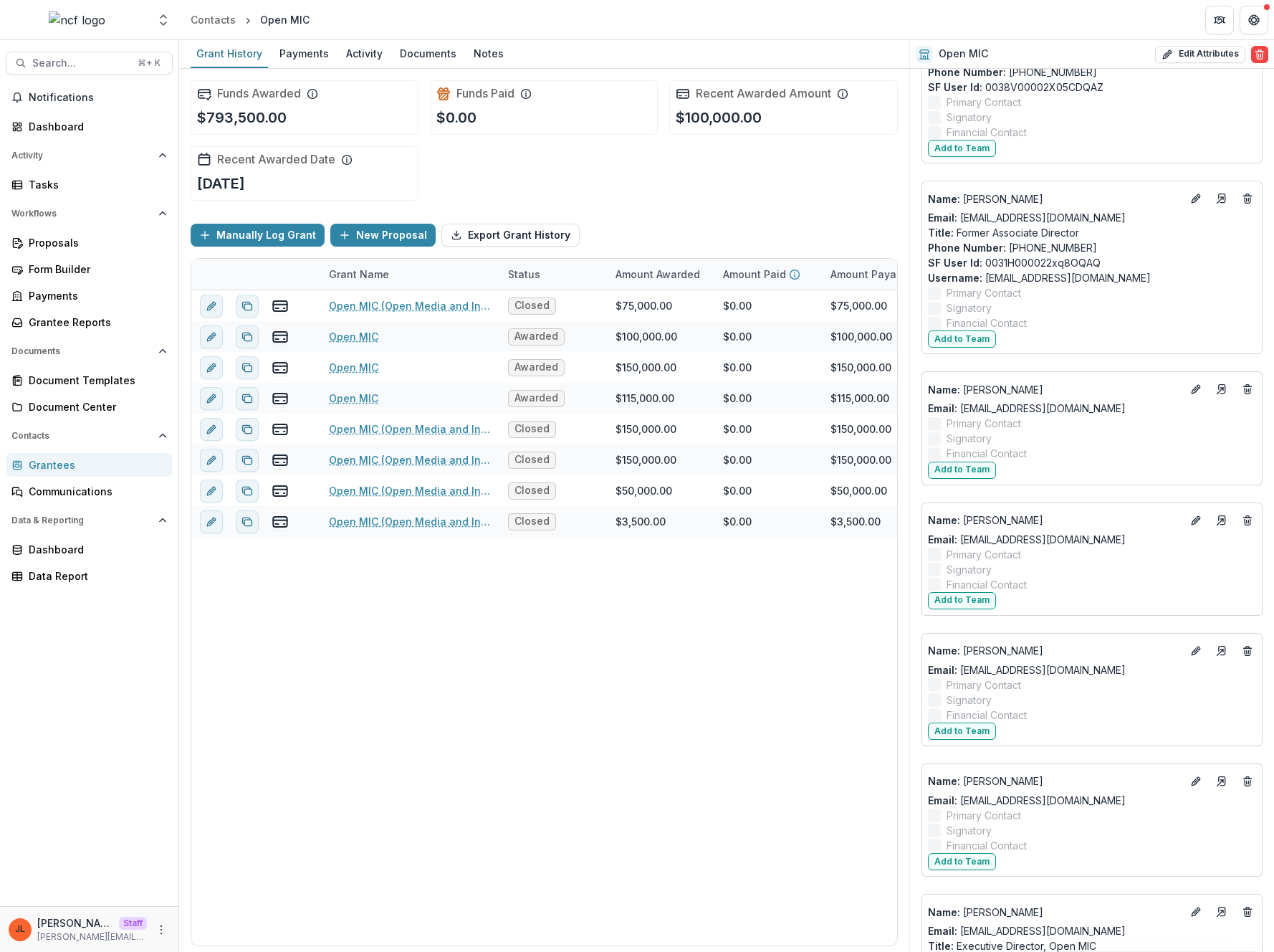
scroll to position [442, 0]
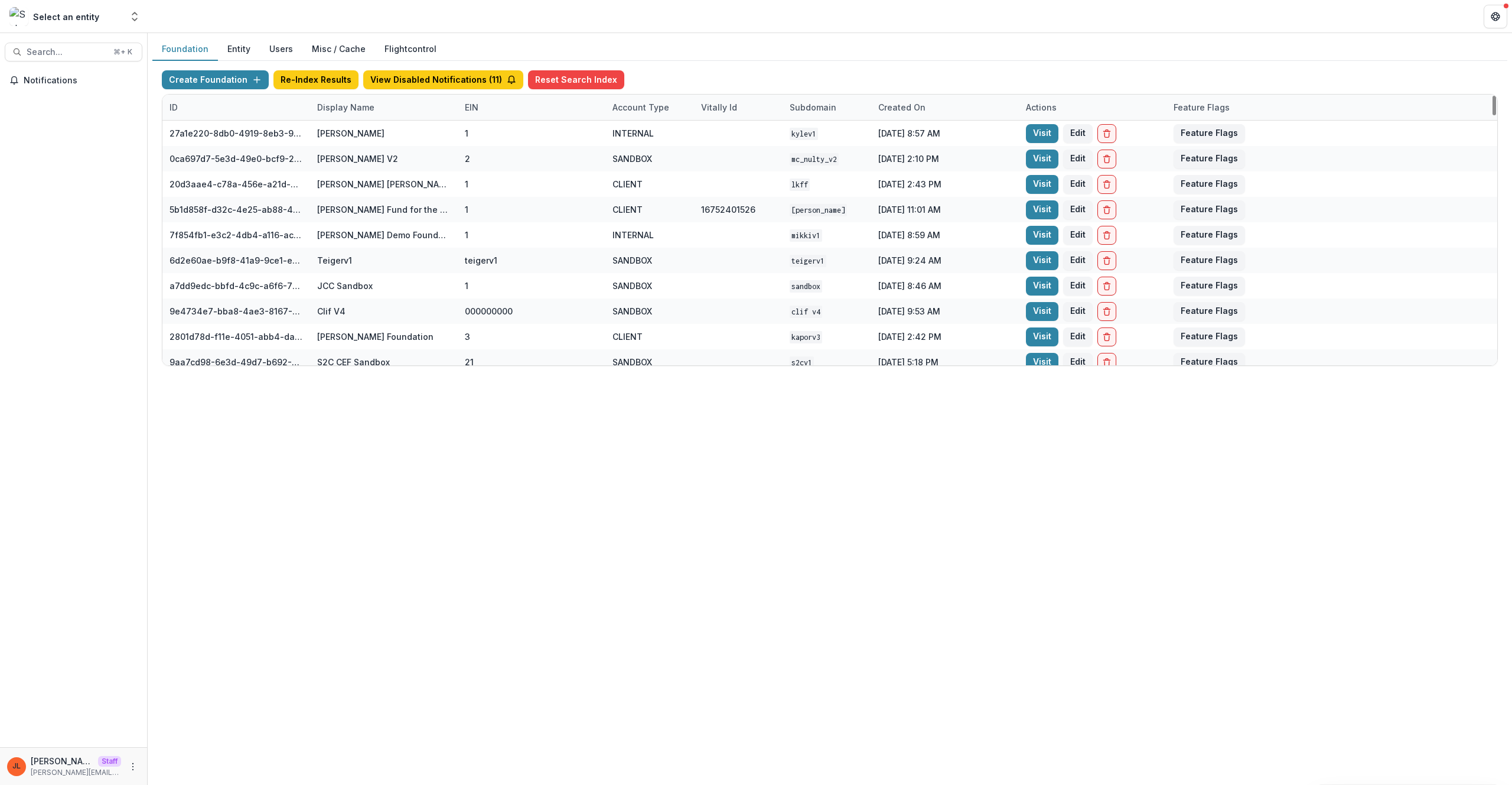
click at [348, 106] on div "Display Name" at bounding box center [346, 106] width 71 height 12
click at [362, 133] on input at bounding box center [383, 133] width 141 height 19
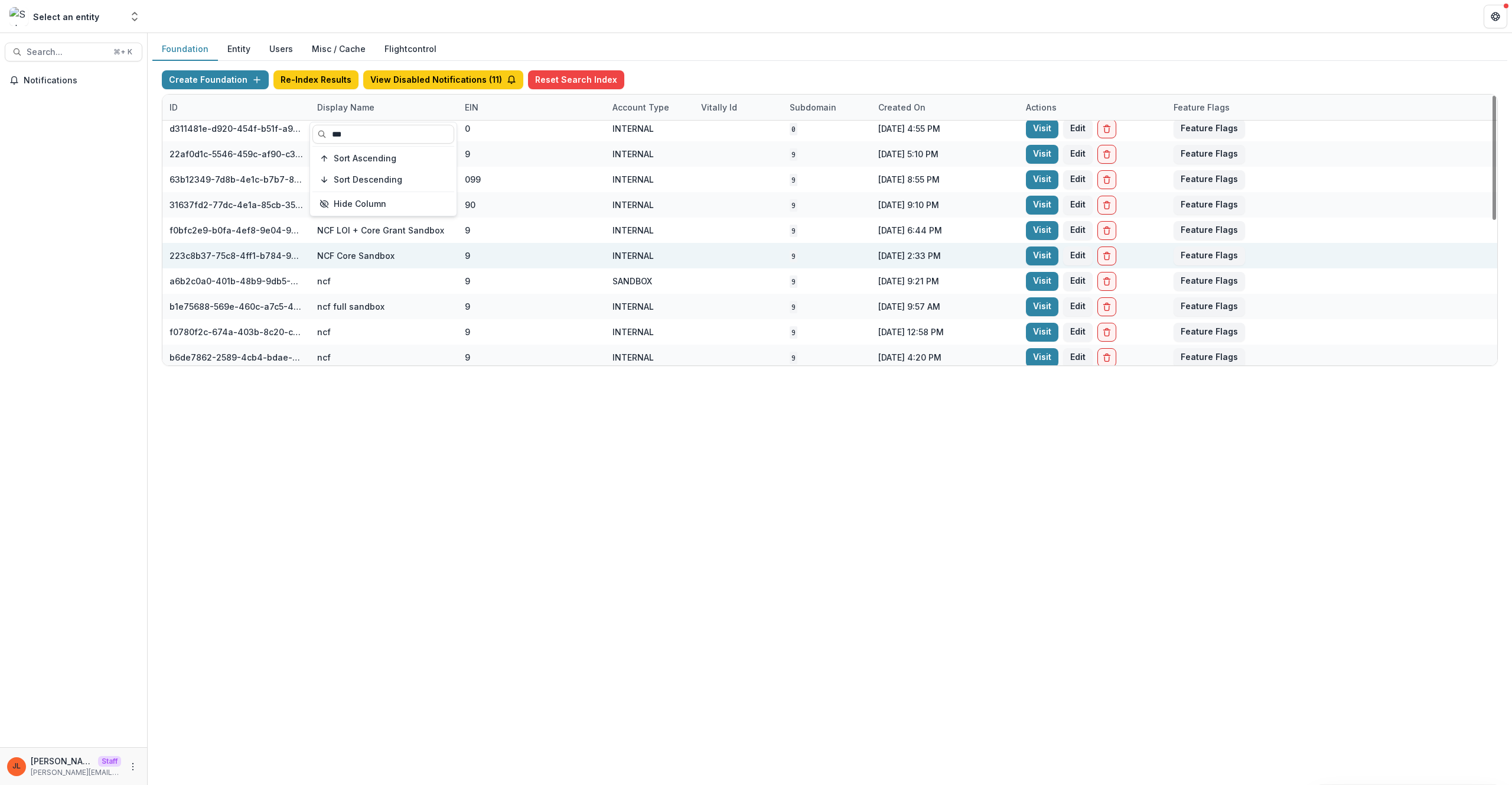
scroll to position [314, 0]
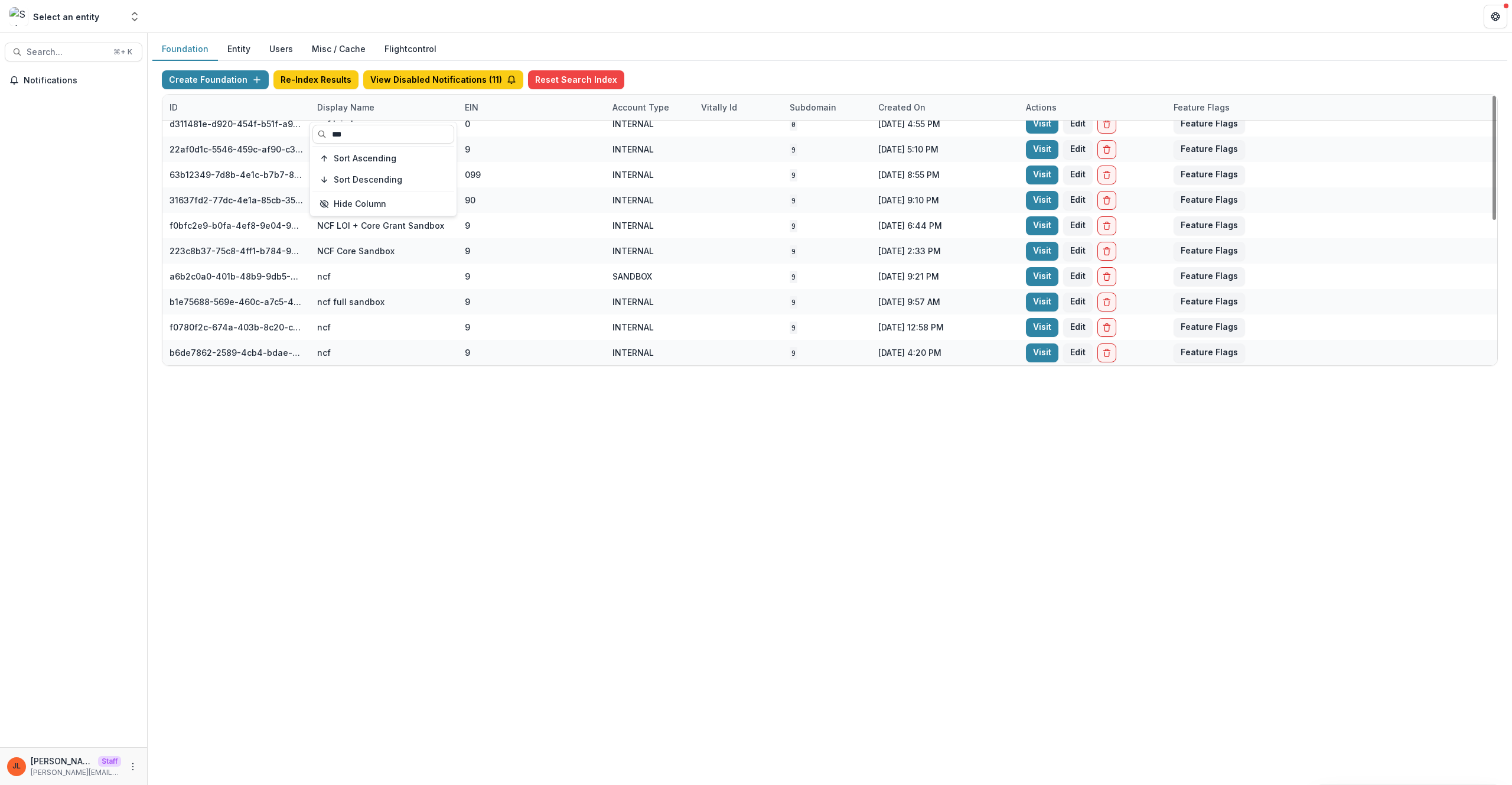
type input "***"
click at [527, 447] on div "Foundation Entity Users Misc / Cache Flightcontrol Create Foundation Re-Index R…" at bounding box center [830, 409] width 1365 height 752
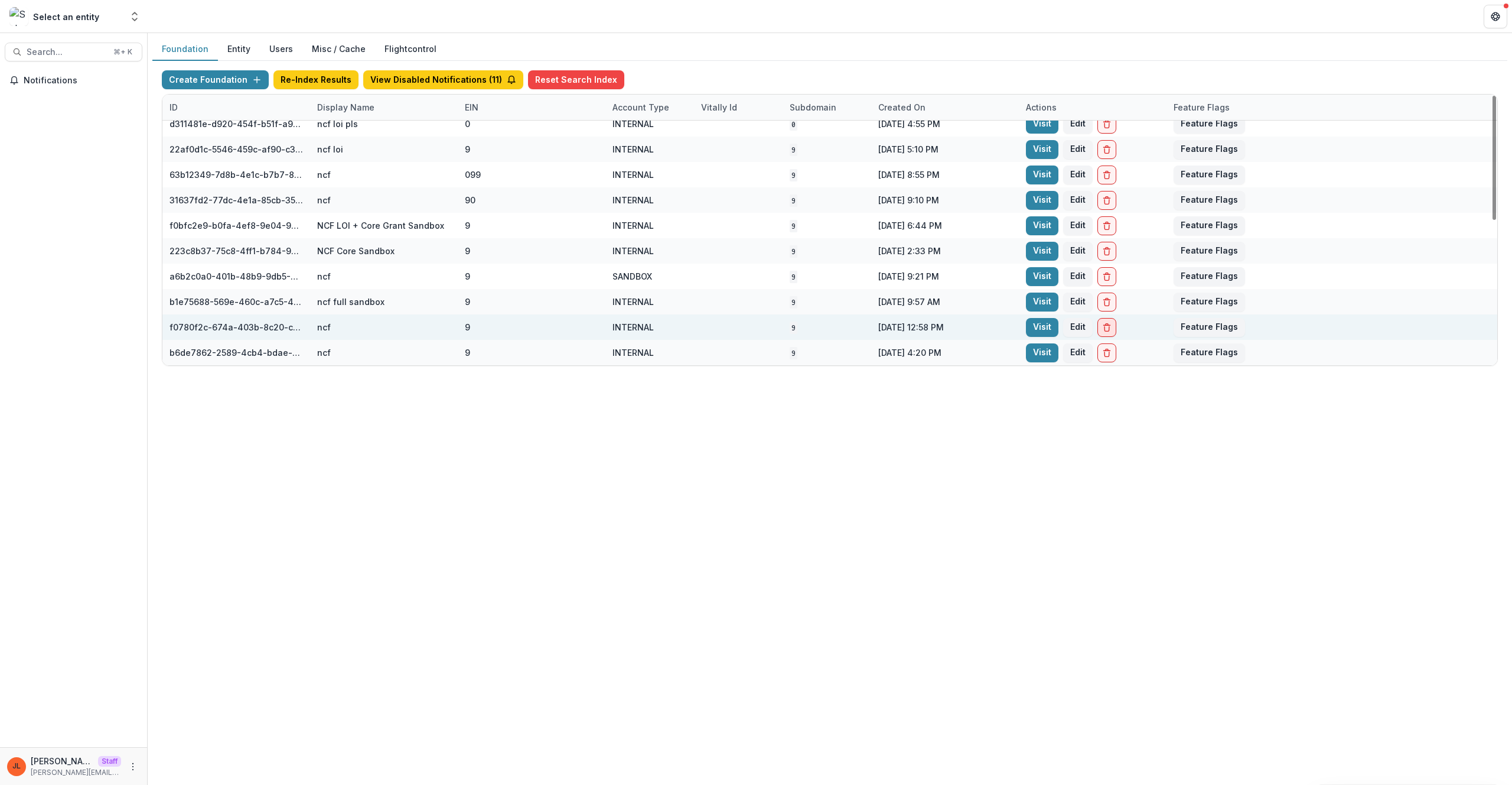
click at [1114, 326] on button "Delete Foundation" at bounding box center [1107, 327] width 19 height 19
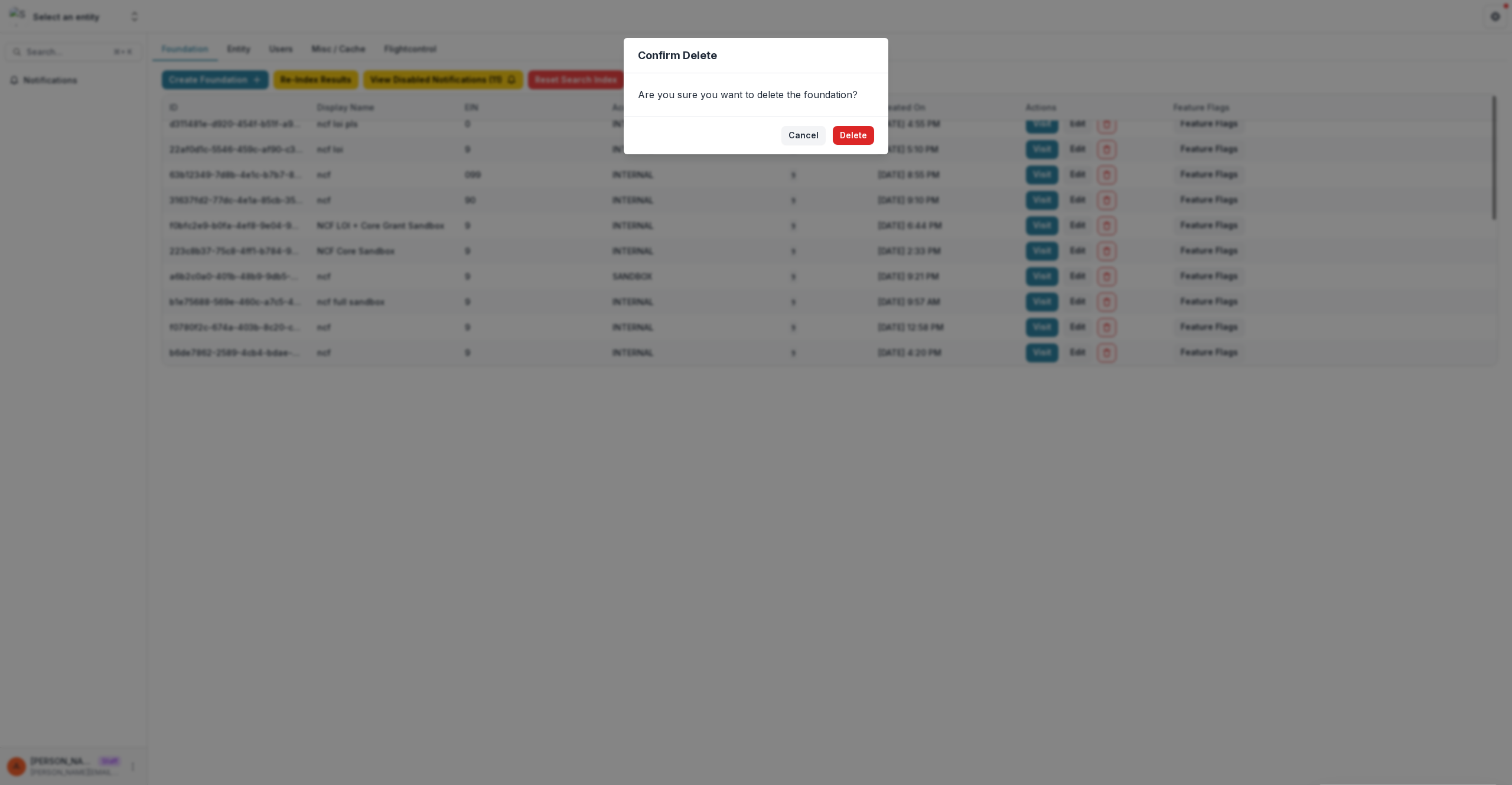
click at [858, 134] on button "Delete" at bounding box center [853, 135] width 41 height 19
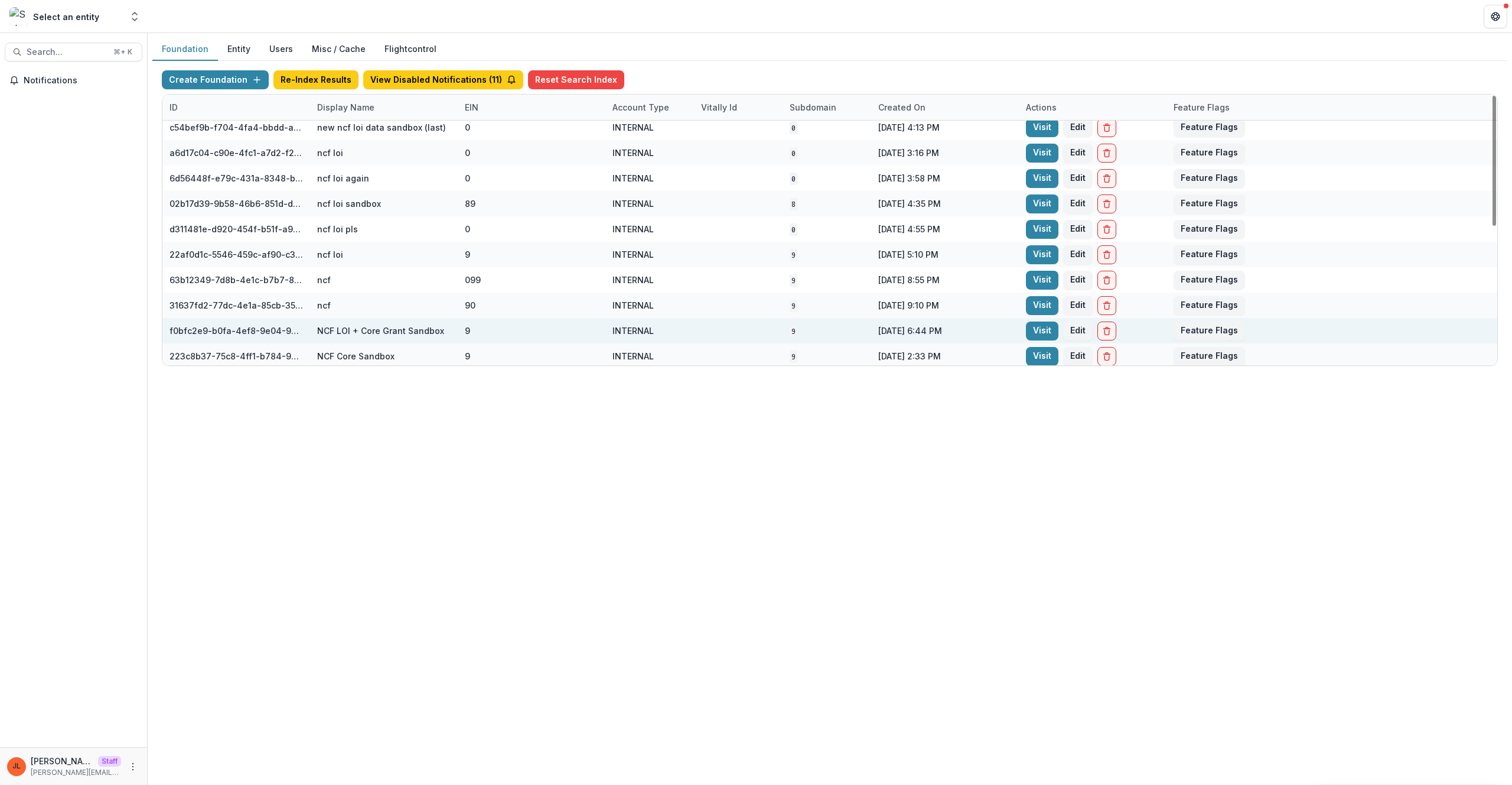
scroll to position [289, 0]
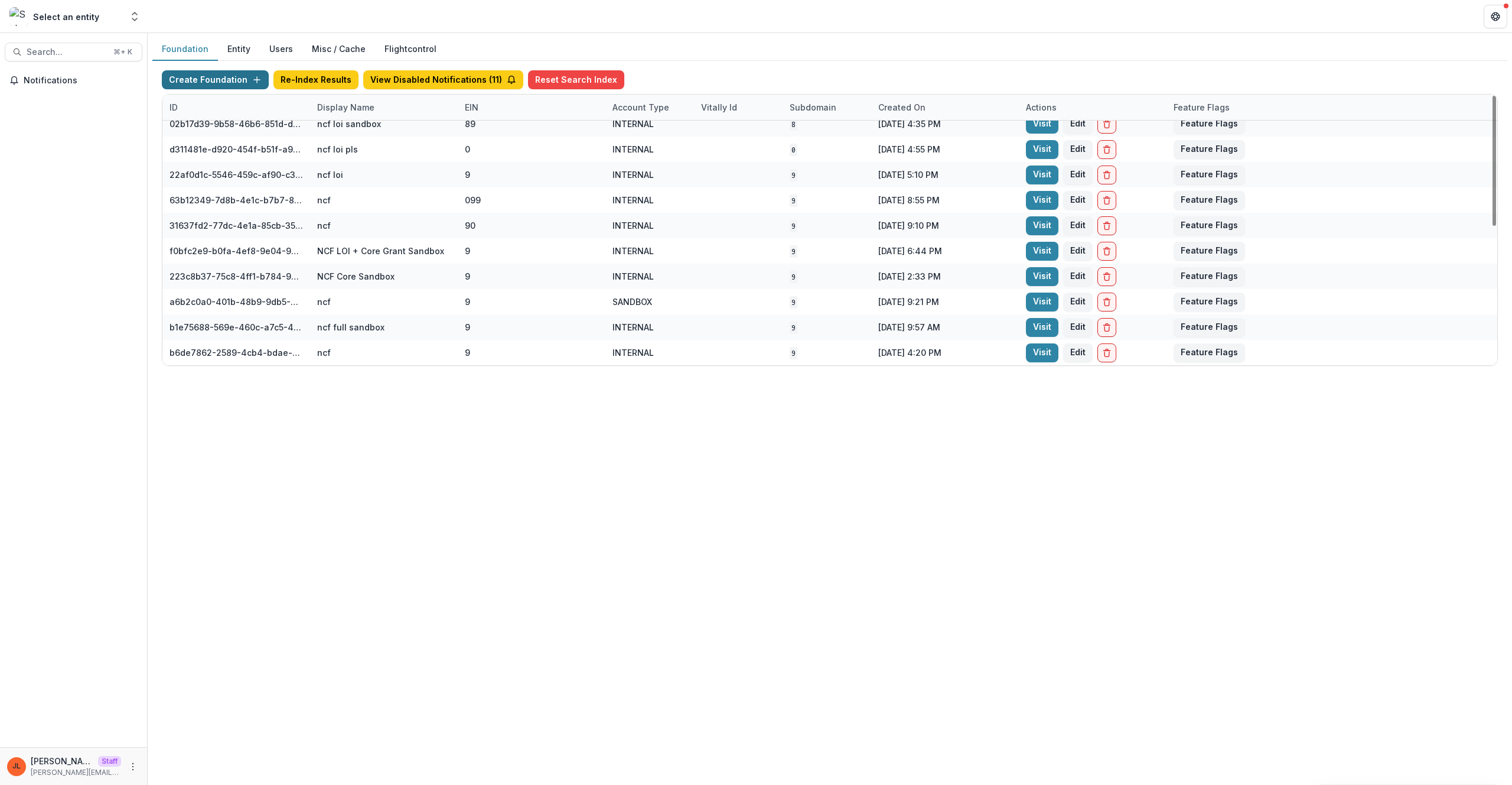
click at [226, 87] on button "Create Foundation" at bounding box center [215, 80] width 107 height 19
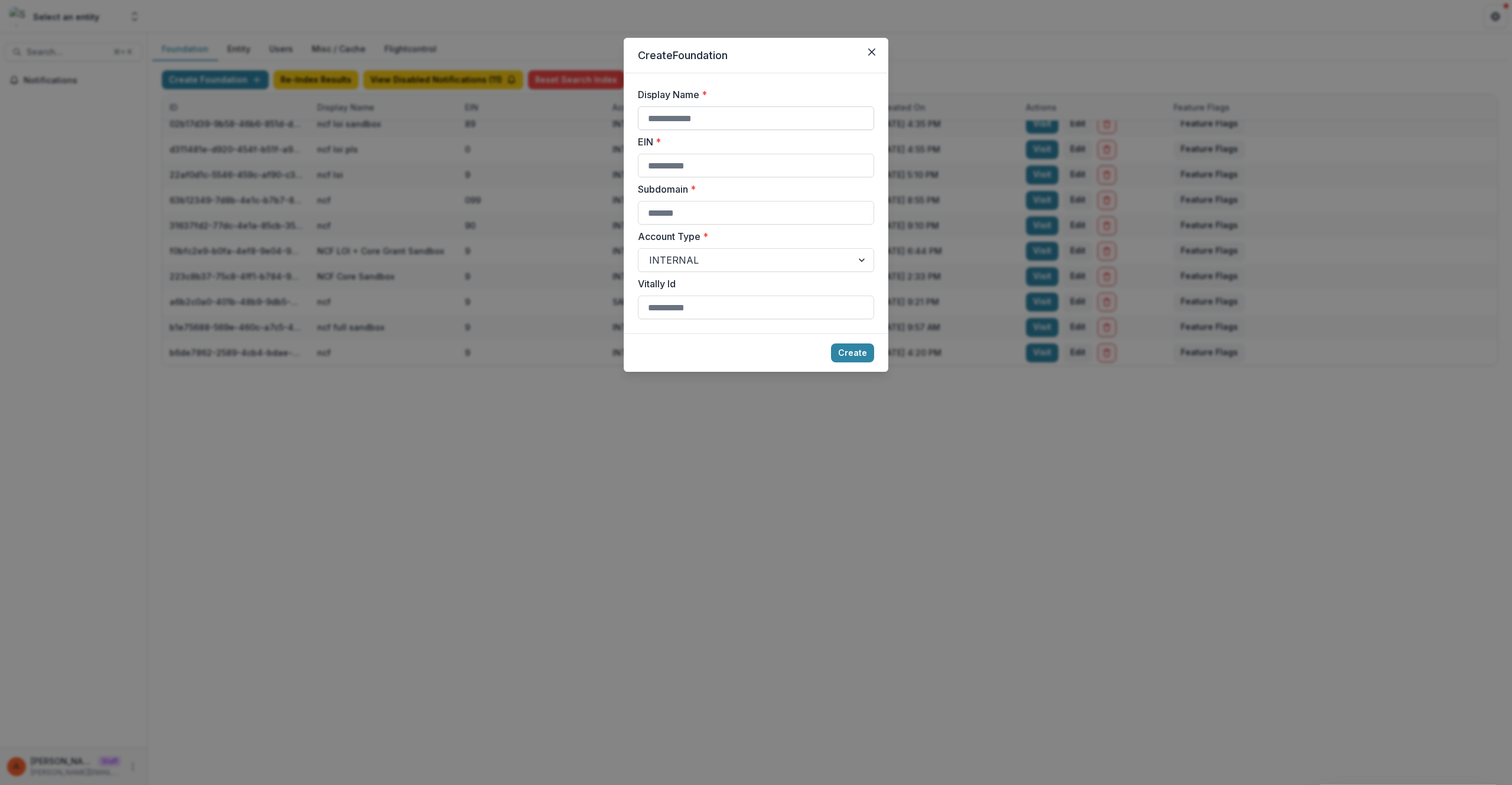
click at [689, 128] on input "Display Name *" at bounding box center [756, 118] width 236 height 24
type input "**********"
type input "*"
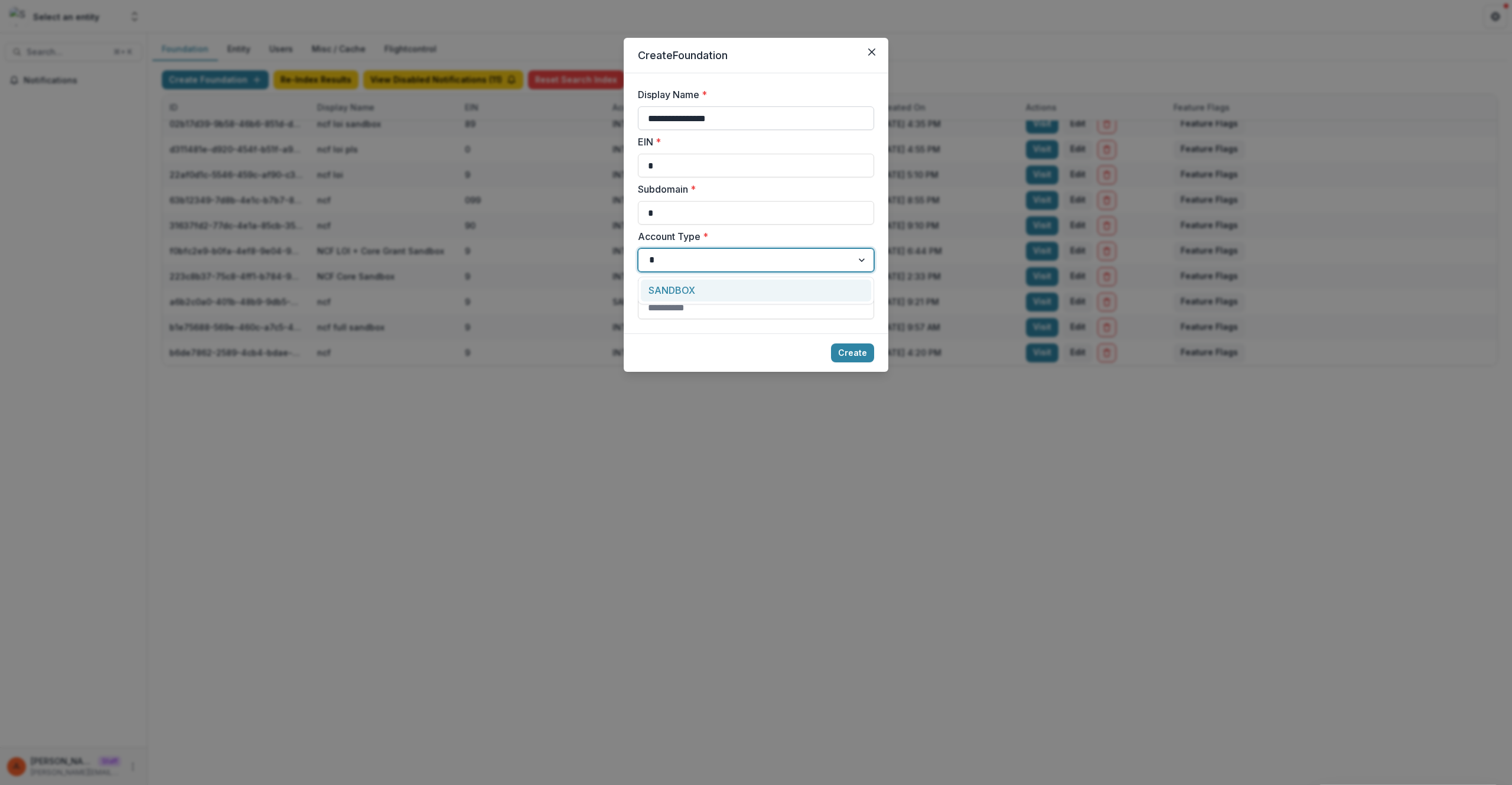
type input "**"
click at [831, 343] on button "Create" at bounding box center [852, 352] width 43 height 19
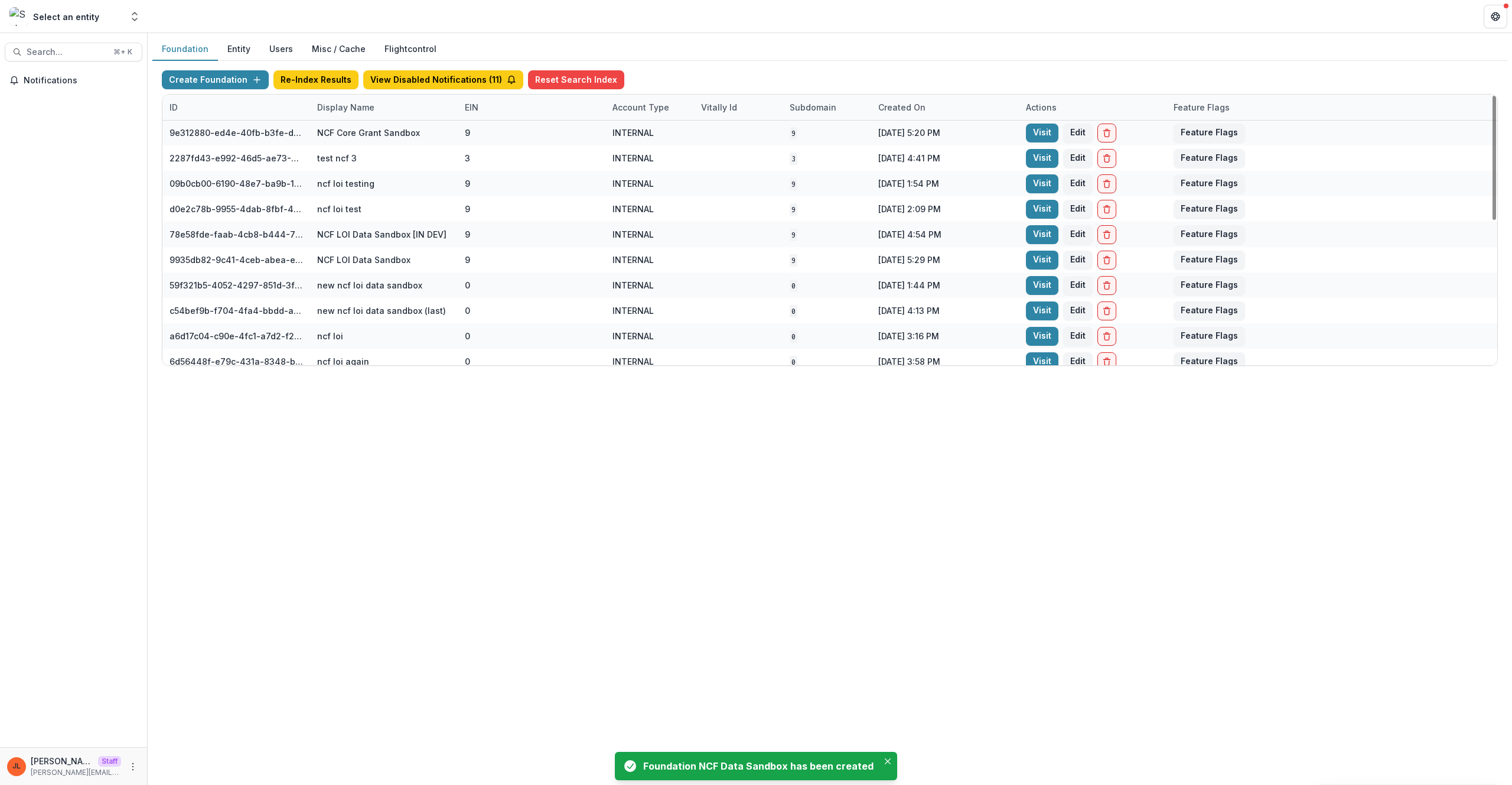
scroll to position [314, 0]
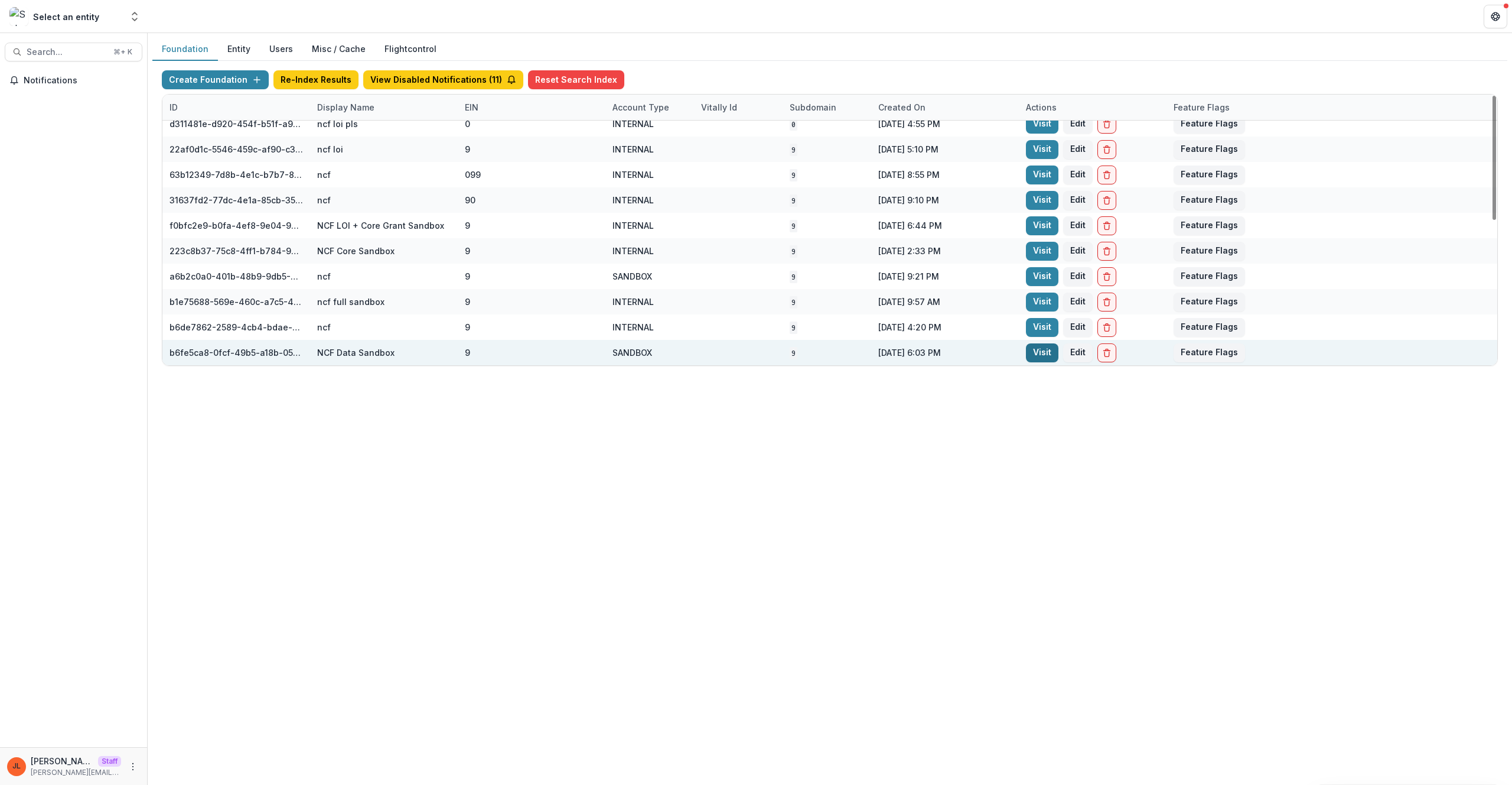
click at [1032, 349] on link "Visit" at bounding box center [1042, 352] width 32 height 19
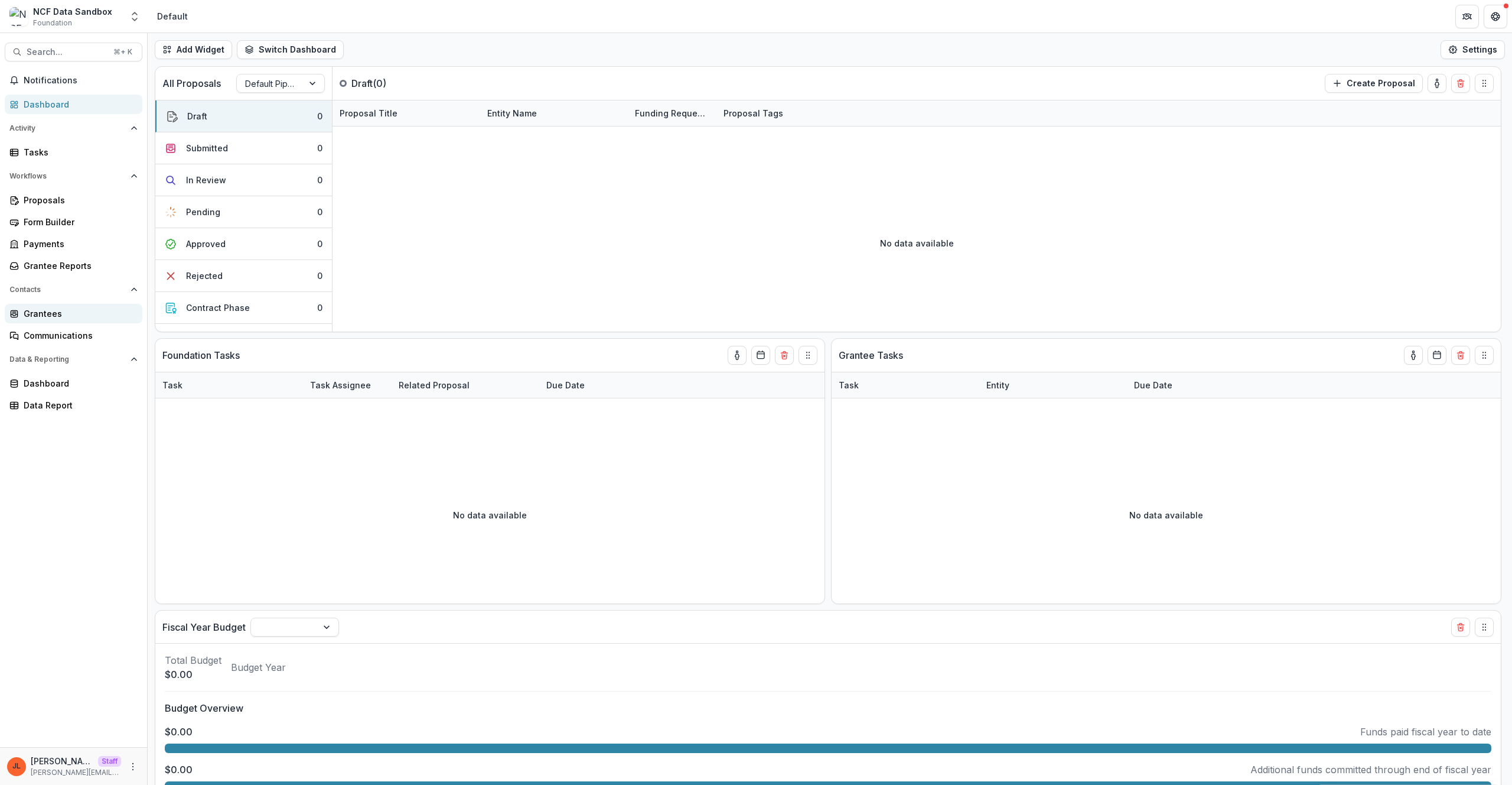
click at [86, 314] on div "Grantees" at bounding box center [78, 313] width 110 height 12
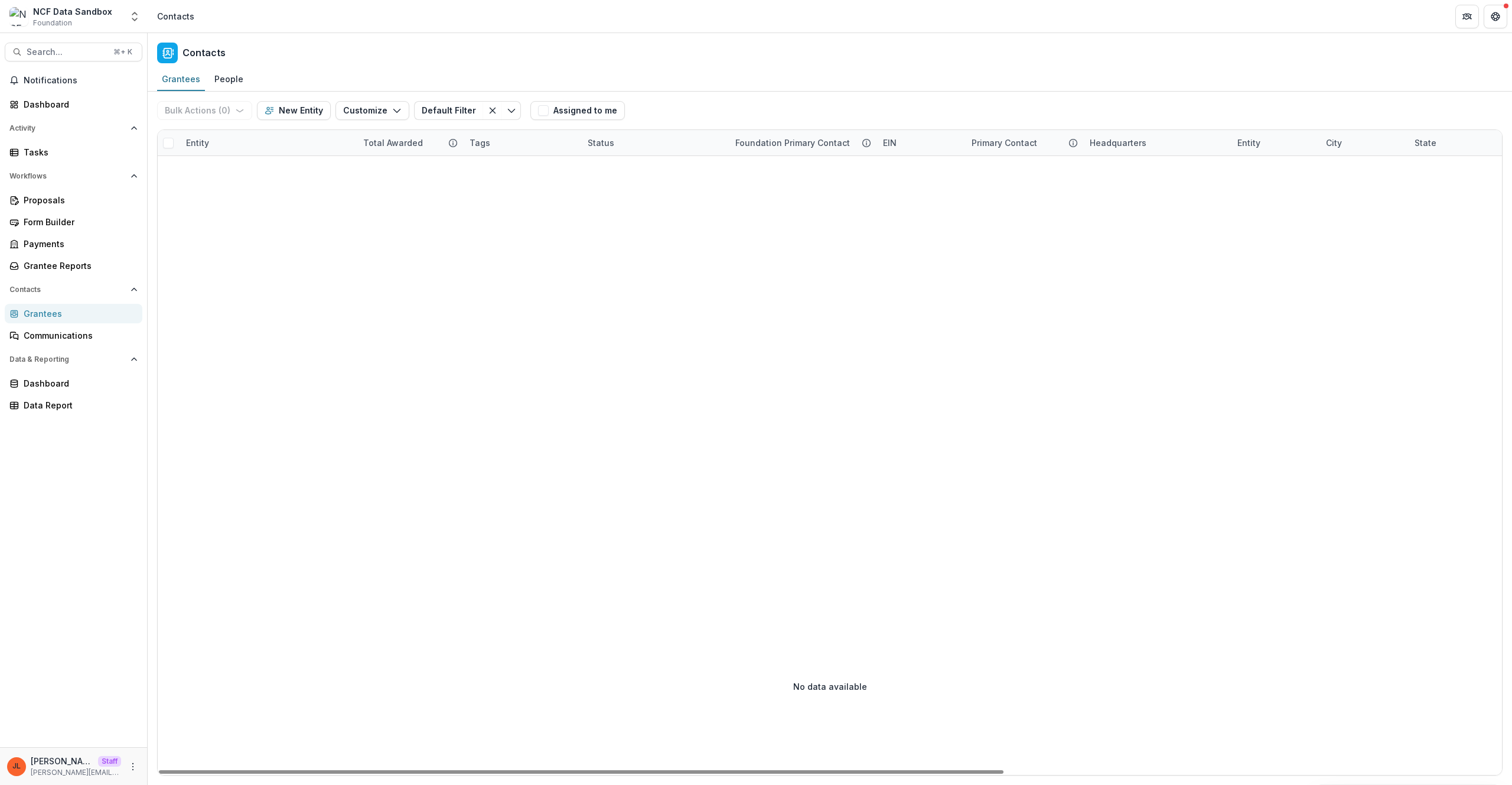
click at [247, 144] on div "Entity" at bounding box center [267, 142] width 177 height 25
click at [249, 170] on input at bounding box center [252, 169] width 141 height 19
click at [1239, 288] on div at bounding box center [1225, 376] width 2136 height 441
click at [1323, 61] on div "Contacts" at bounding box center [830, 50] width 1365 height 35
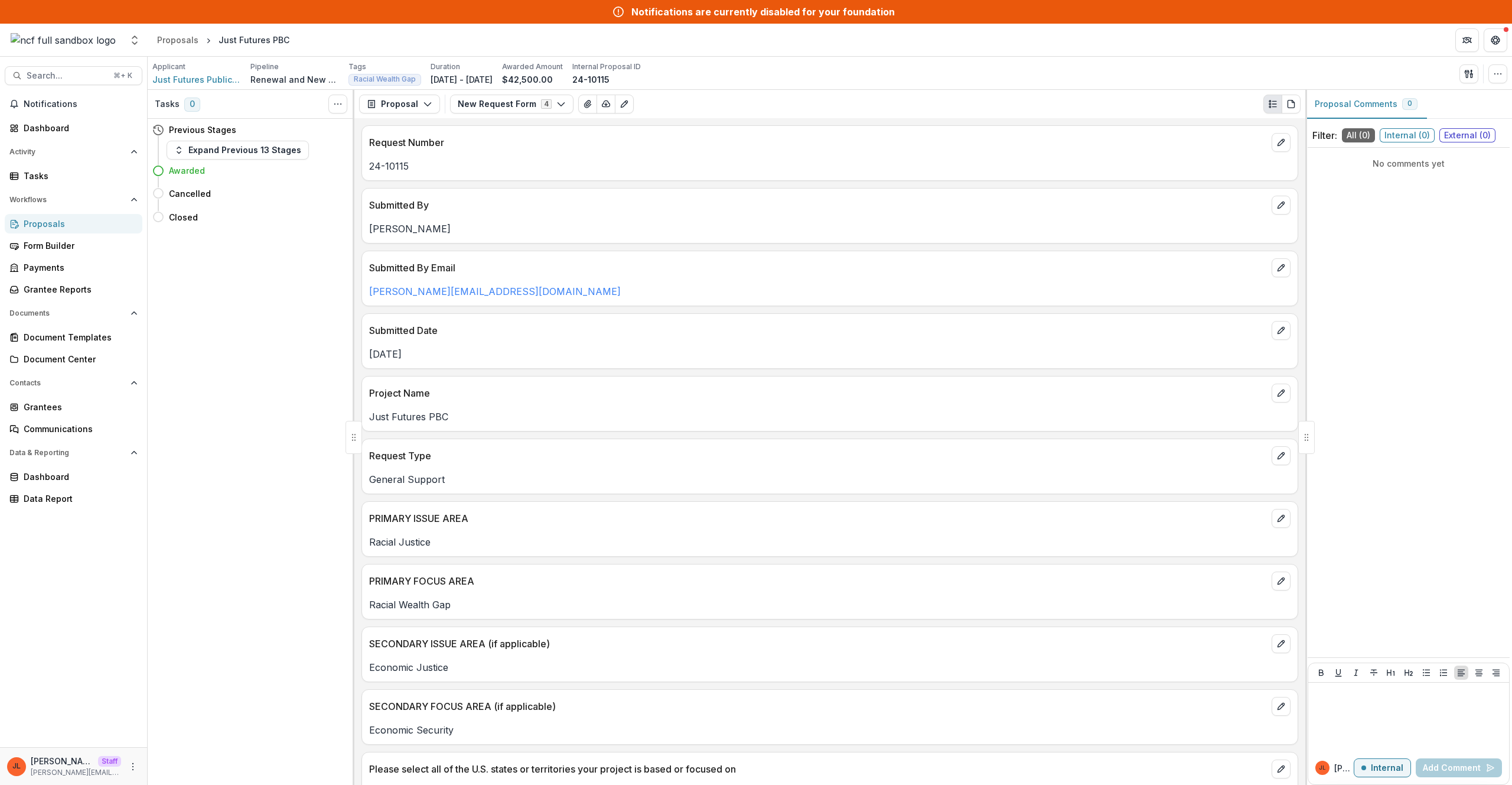
scroll to position [1369, 0]
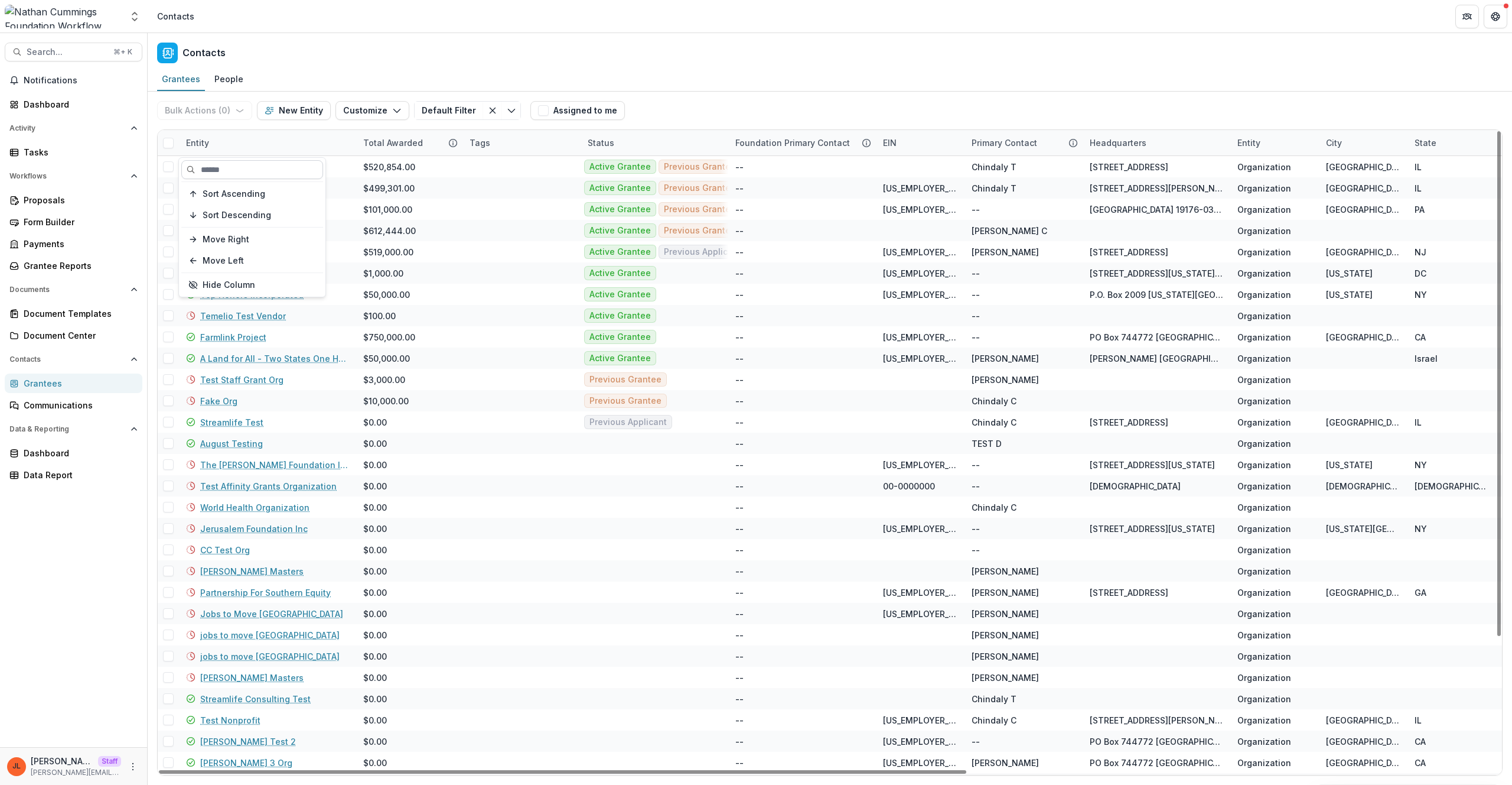
click at [221, 169] on input at bounding box center [252, 169] width 141 height 19
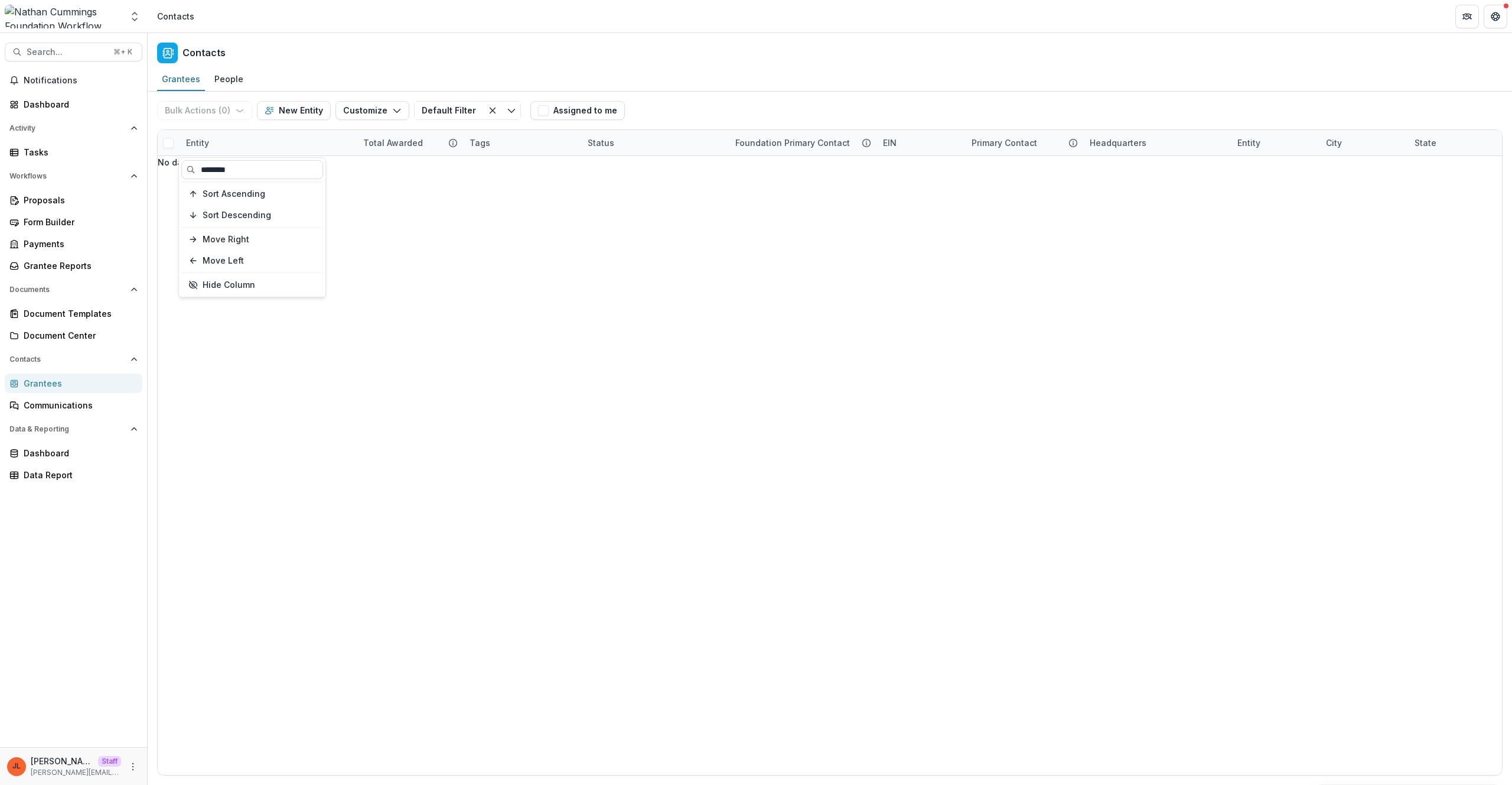
type input "********"
click at [459, 72] on div "Grantees People" at bounding box center [830, 80] width 1365 height 24
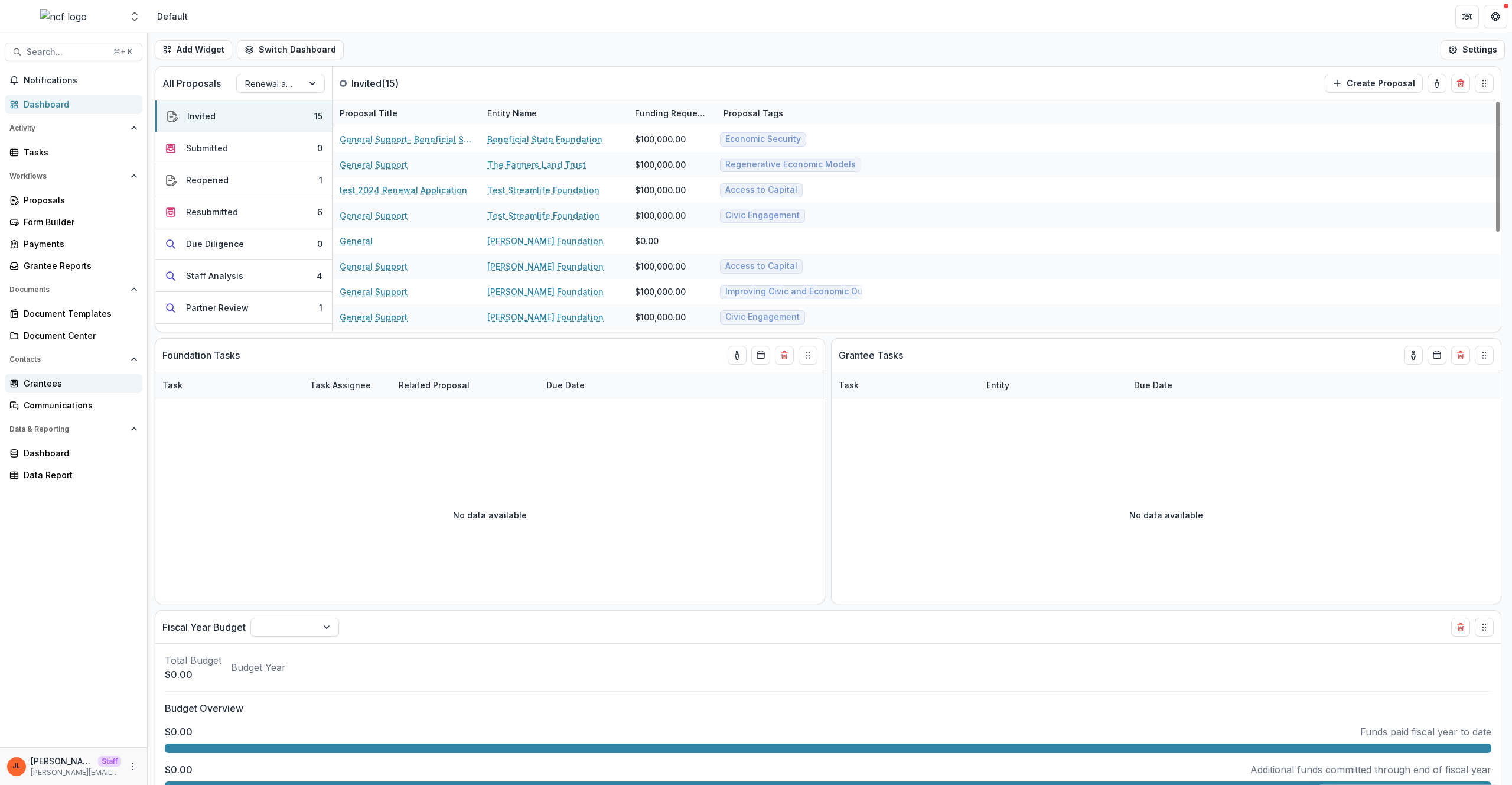
click at [77, 388] on div "Grantees" at bounding box center [78, 383] width 110 height 12
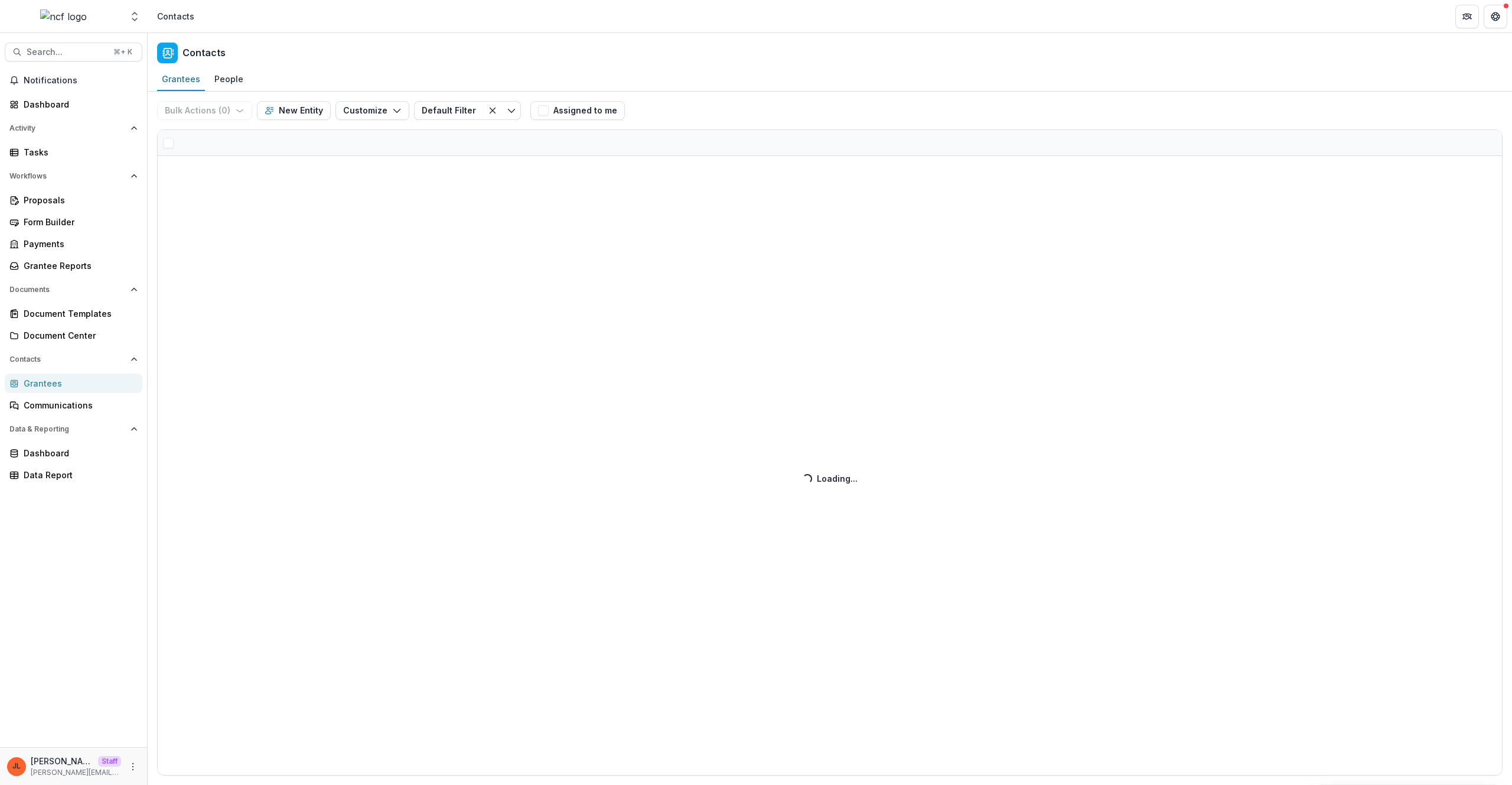
click at [205, 144] on div "Bulk Actions ( 0 ) Send Email Create Proposals Create Tasks New Entity Customiz…" at bounding box center [830, 438] width 1365 height 693
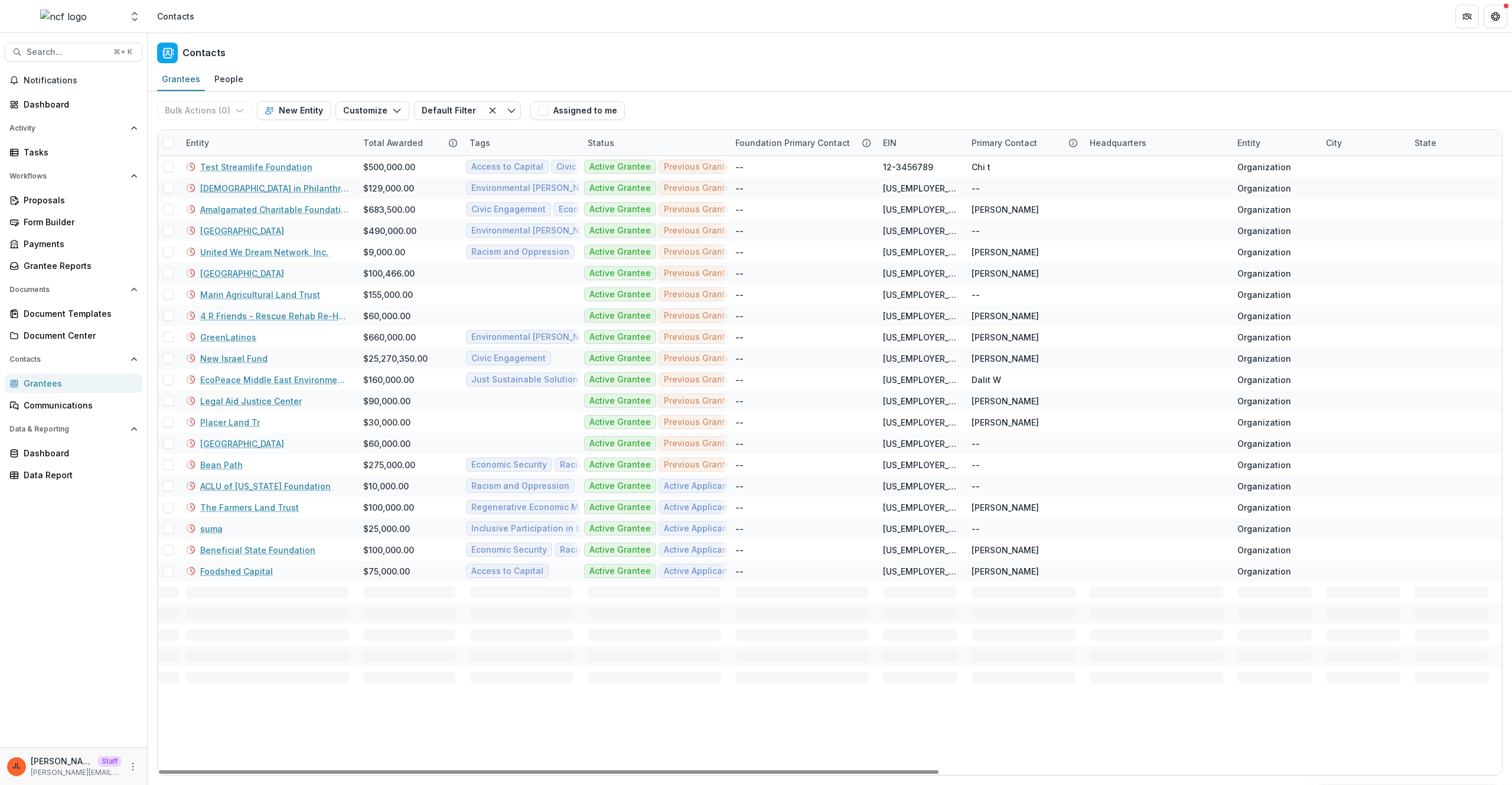
click at [218, 148] on div "Entity" at bounding box center [267, 142] width 177 height 25
click at [224, 163] on input at bounding box center [252, 169] width 141 height 19
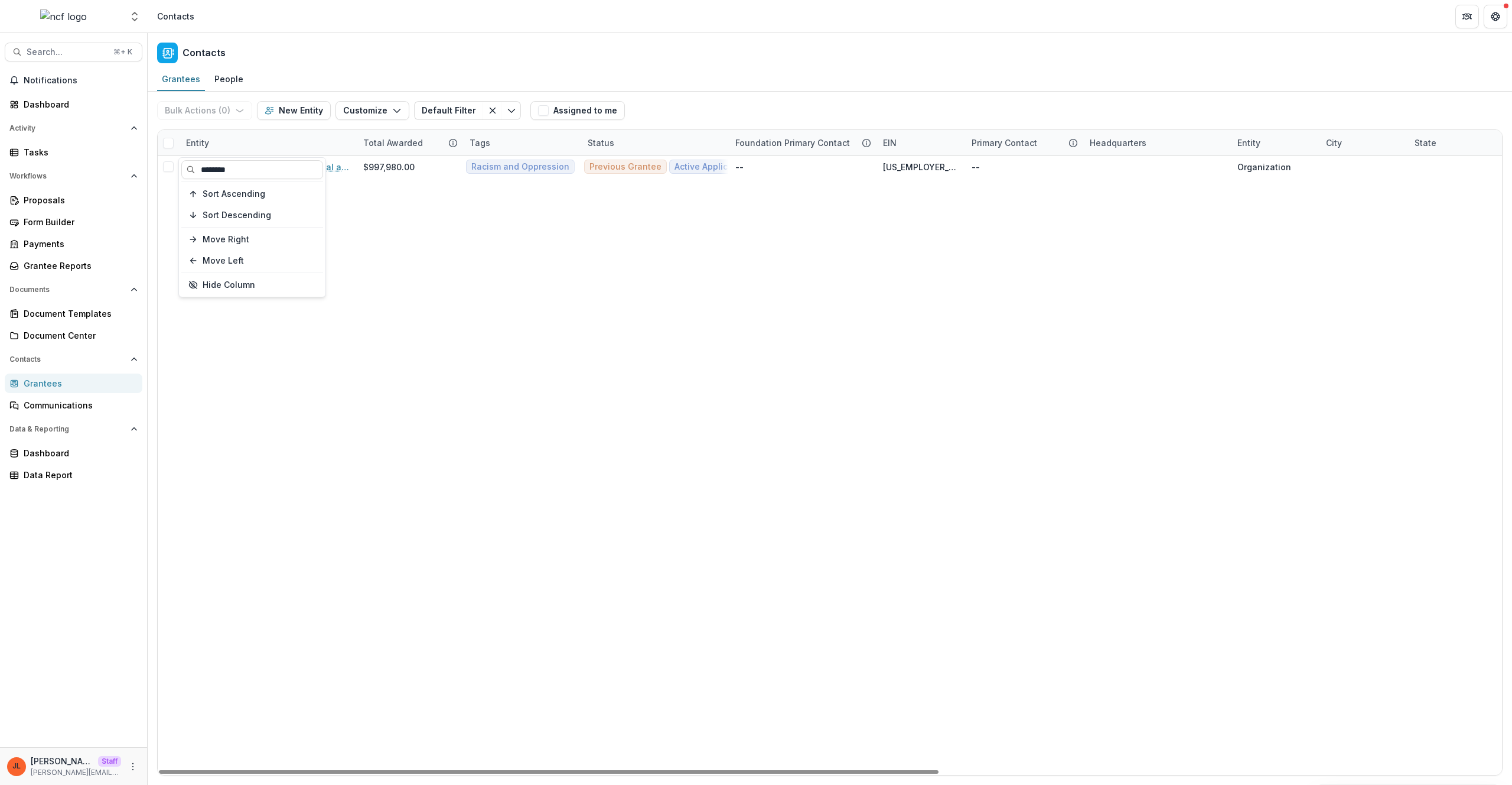
type input "********"
click at [557, 419] on div "Jews For Racial and Economic Justice Community, Inc. $997,980.00 Racism and Opp…" at bounding box center [1314, 465] width 2313 height 618
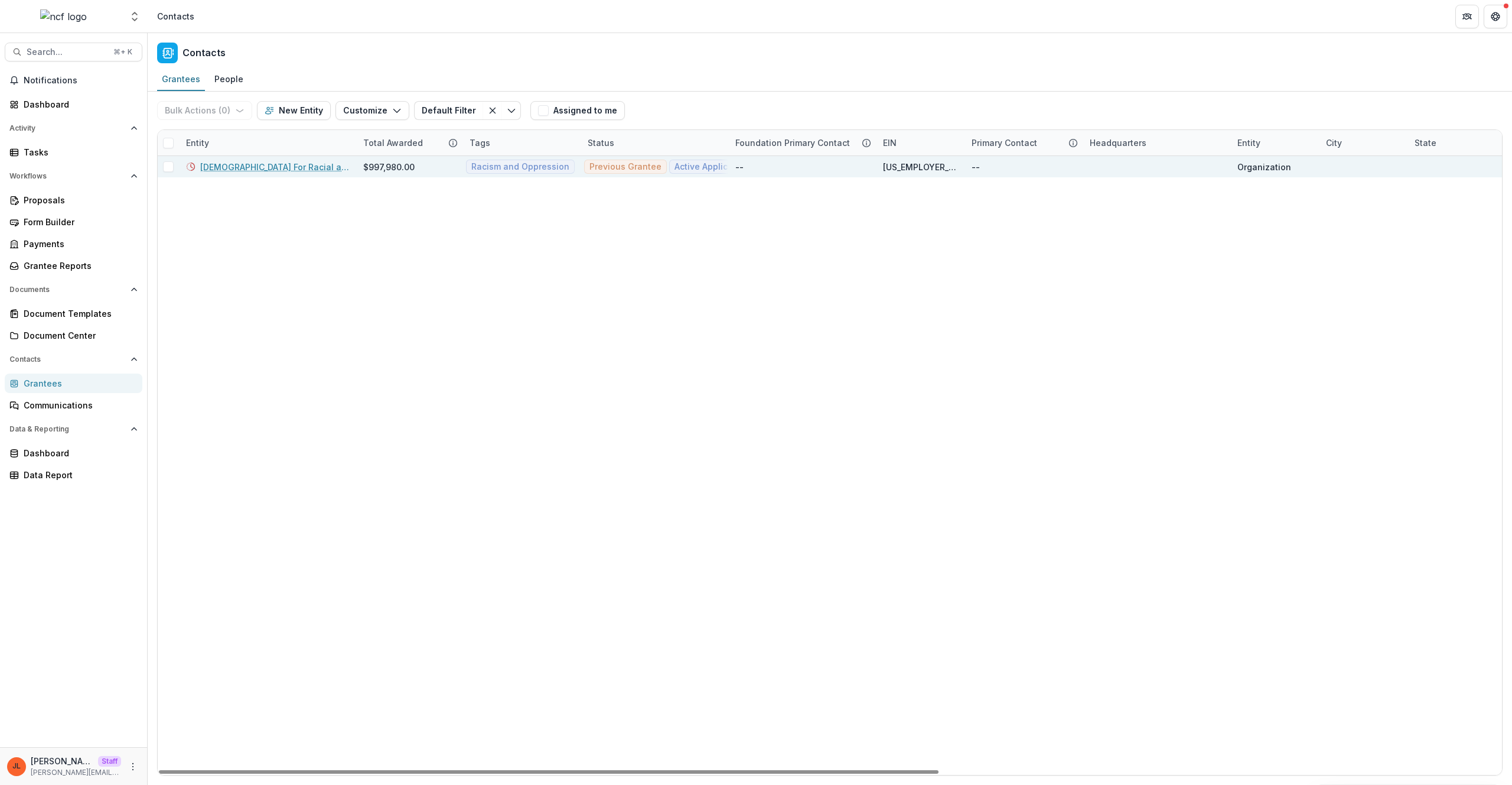
click at [292, 167] on link "Jews For Racial and Economic Justice Community, Inc." at bounding box center [274, 167] width 149 height 12
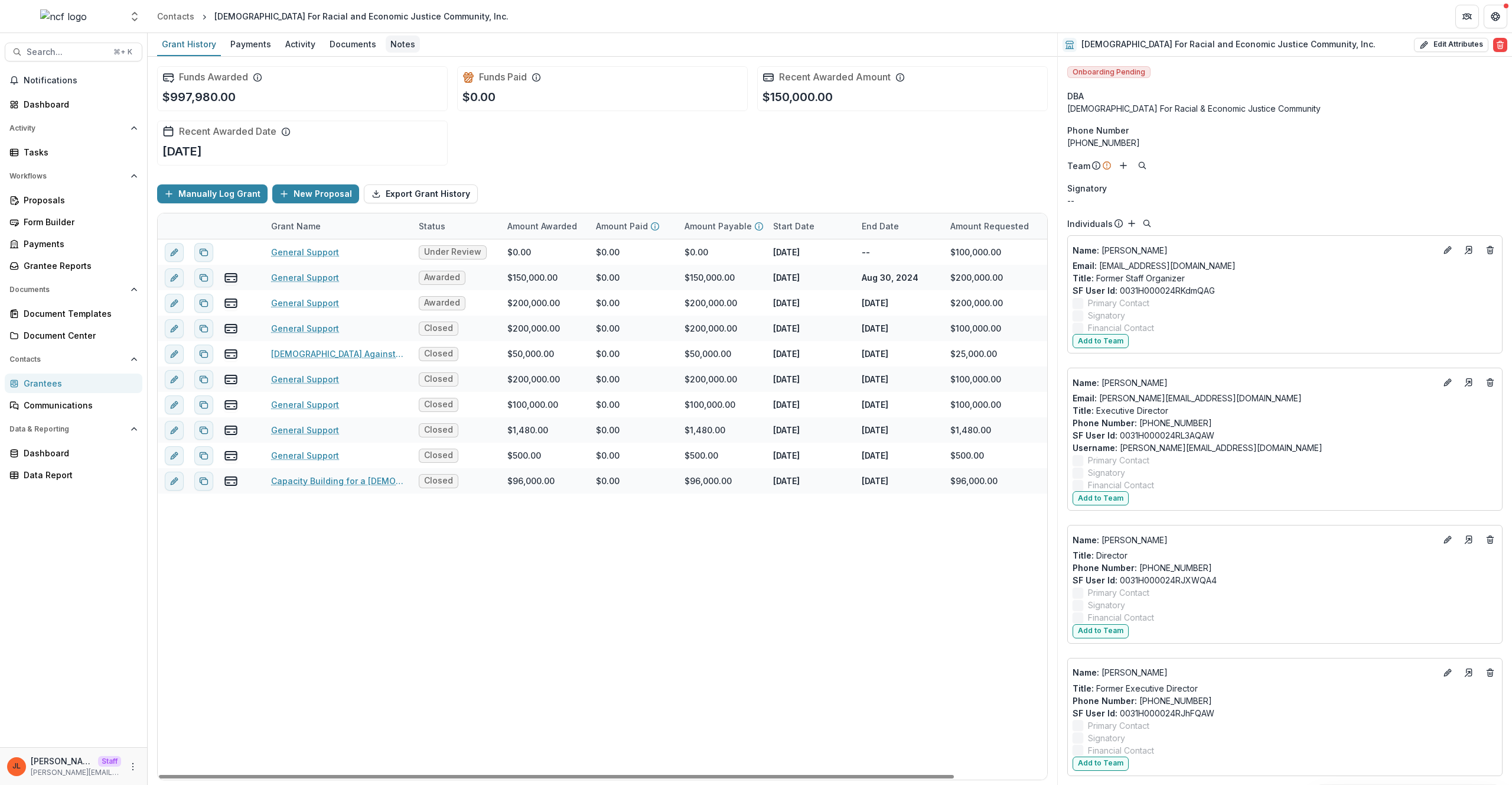
click at [411, 47] on div "Notes" at bounding box center [403, 44] width 34 height 17
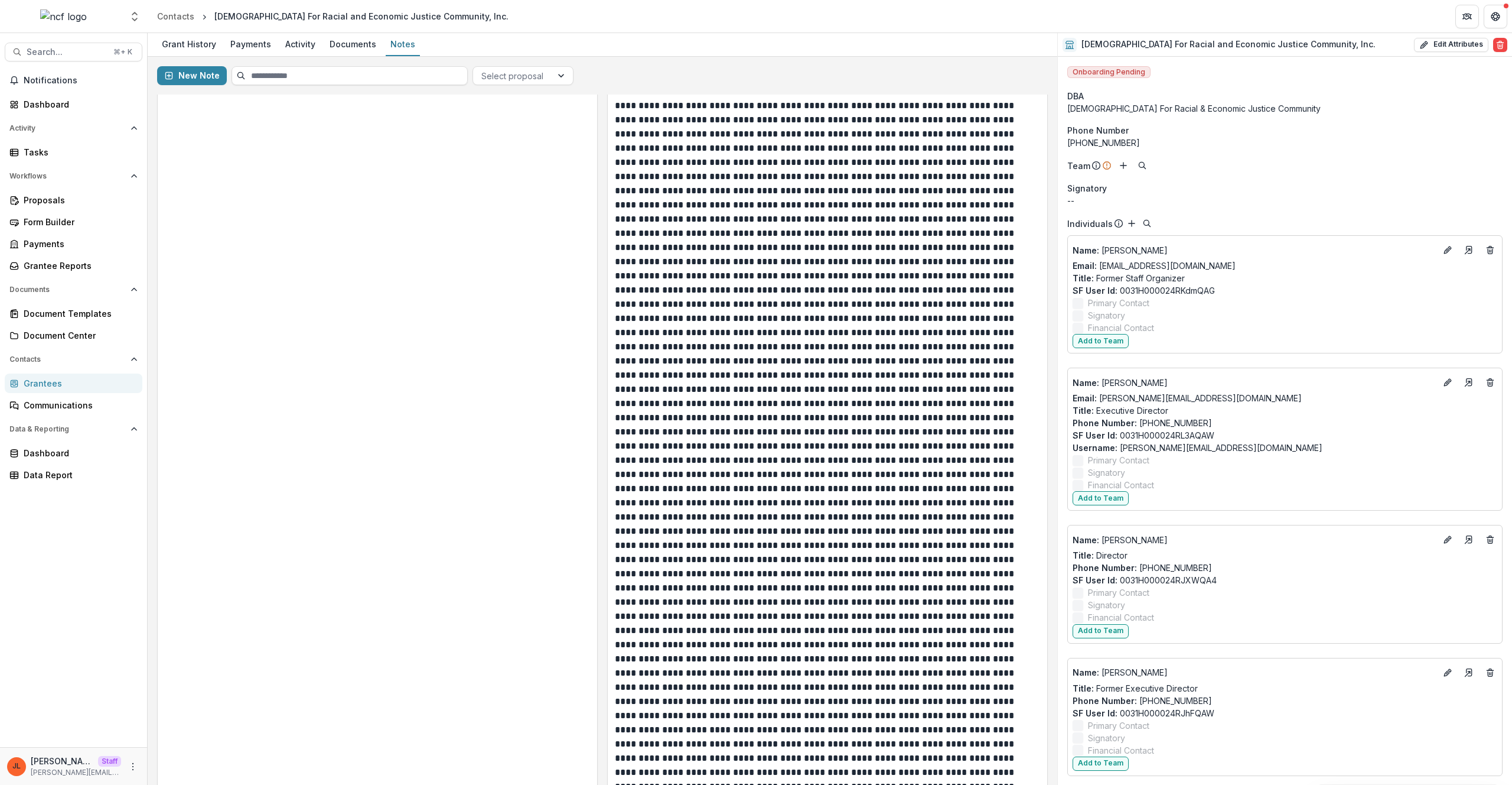
scroll to position [4049, 0]
drag, startPoint x: 391, startPoint y: 292, endPoint x: 392, endPoint y: 280, distance: 12.0
click at [391, 291] on div "**********" at bounding box center [377, 794] width 425 height 3559
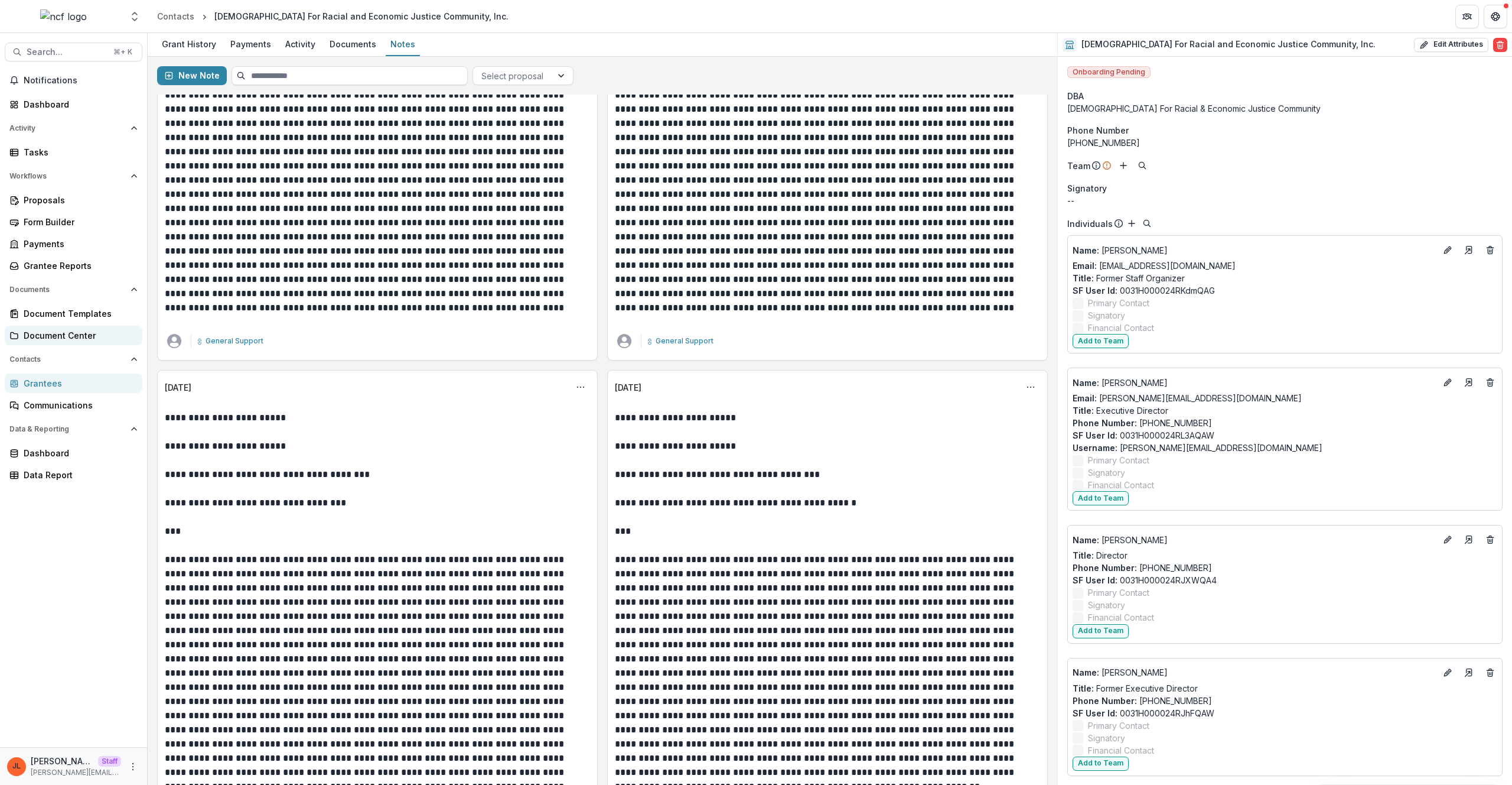
scroll to position [1700, 0]
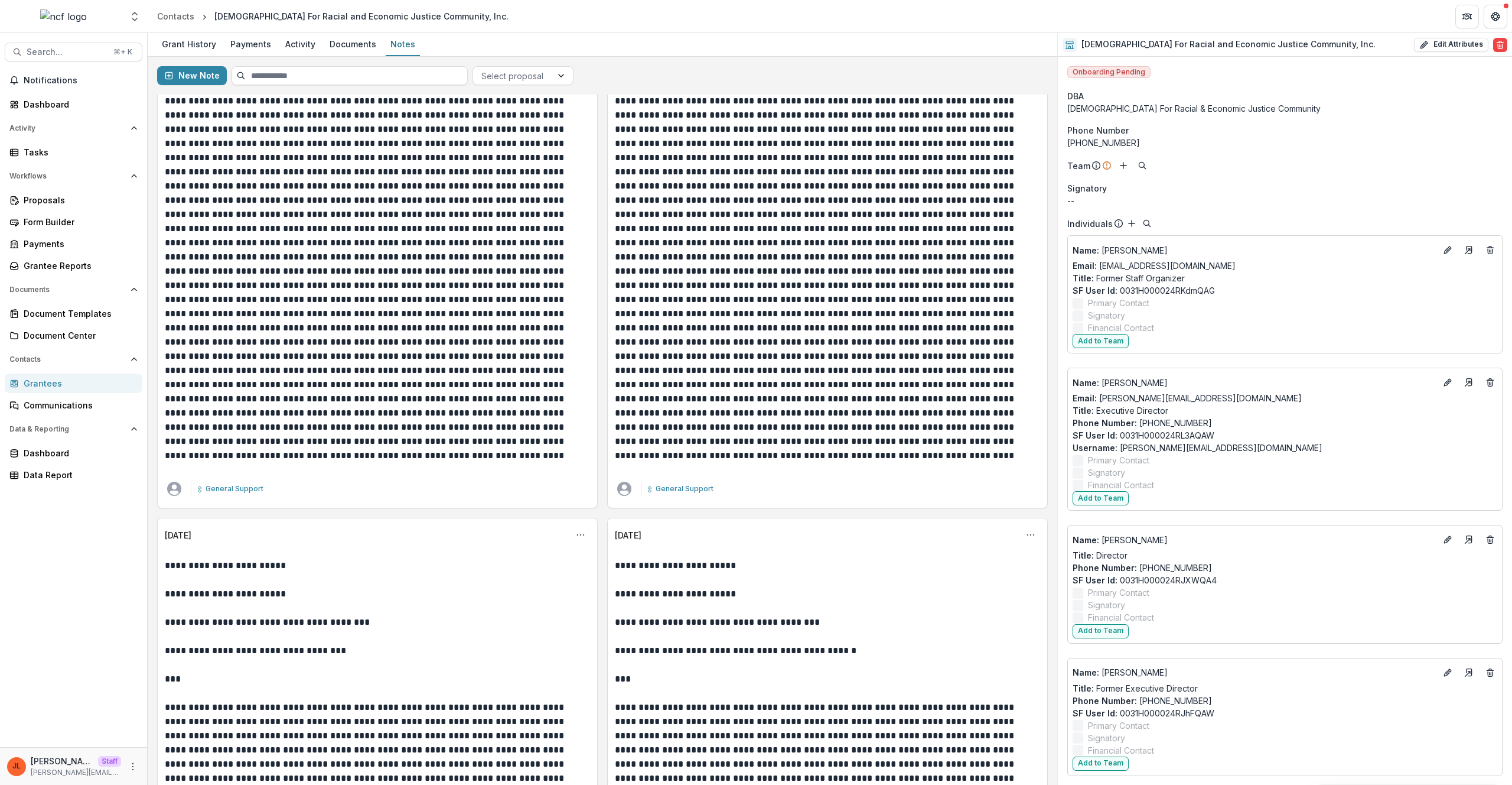
click at [85, 380] on div "Grantees" at bounding box center [78, 383] width 110 height 12
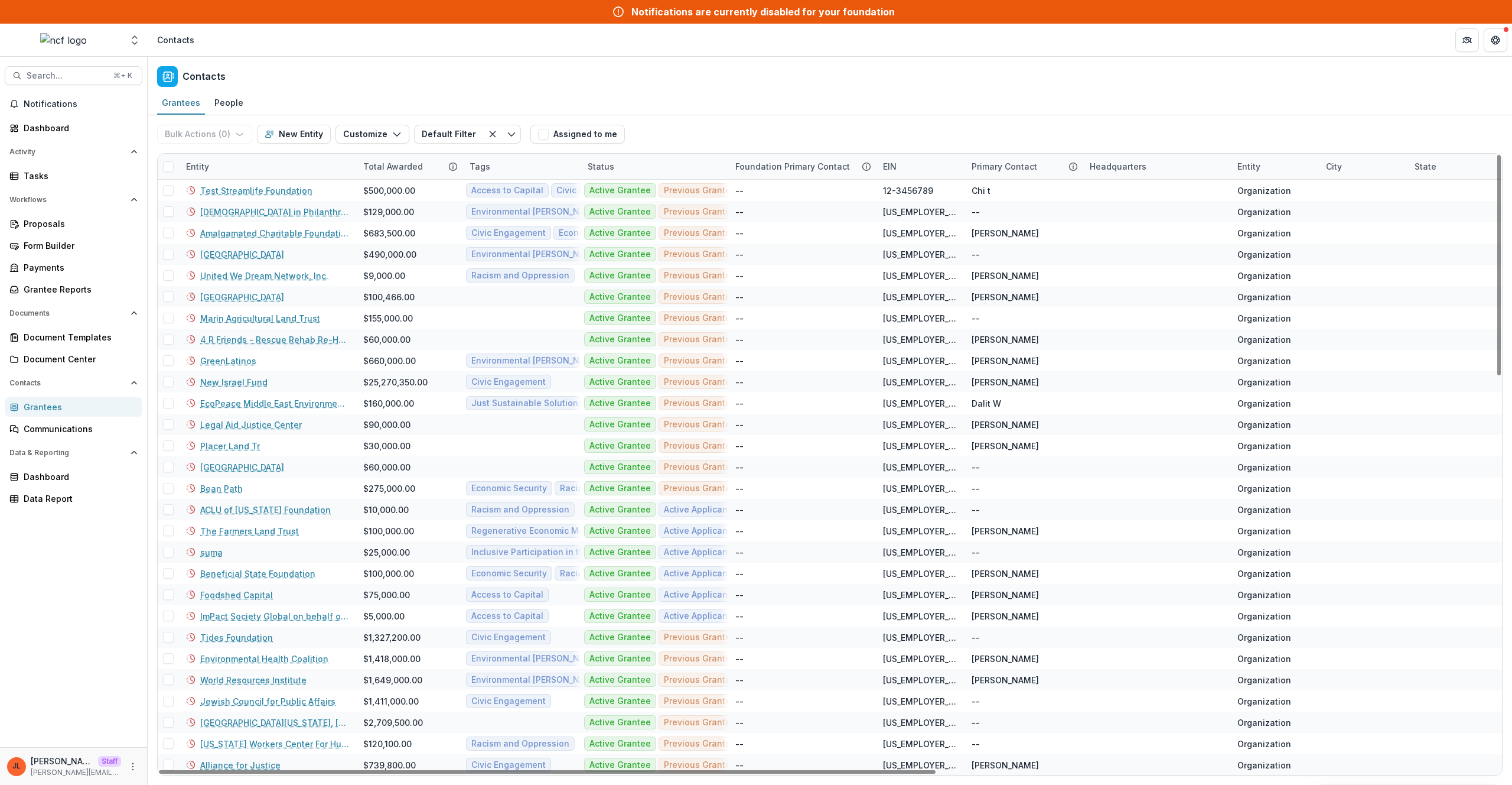
click at [236, 172] on div "Entity" at bounding box center [267, 166] width 177 height 25
click at [231, 186] on input at bounding box center [252, 193] width 141 height 19
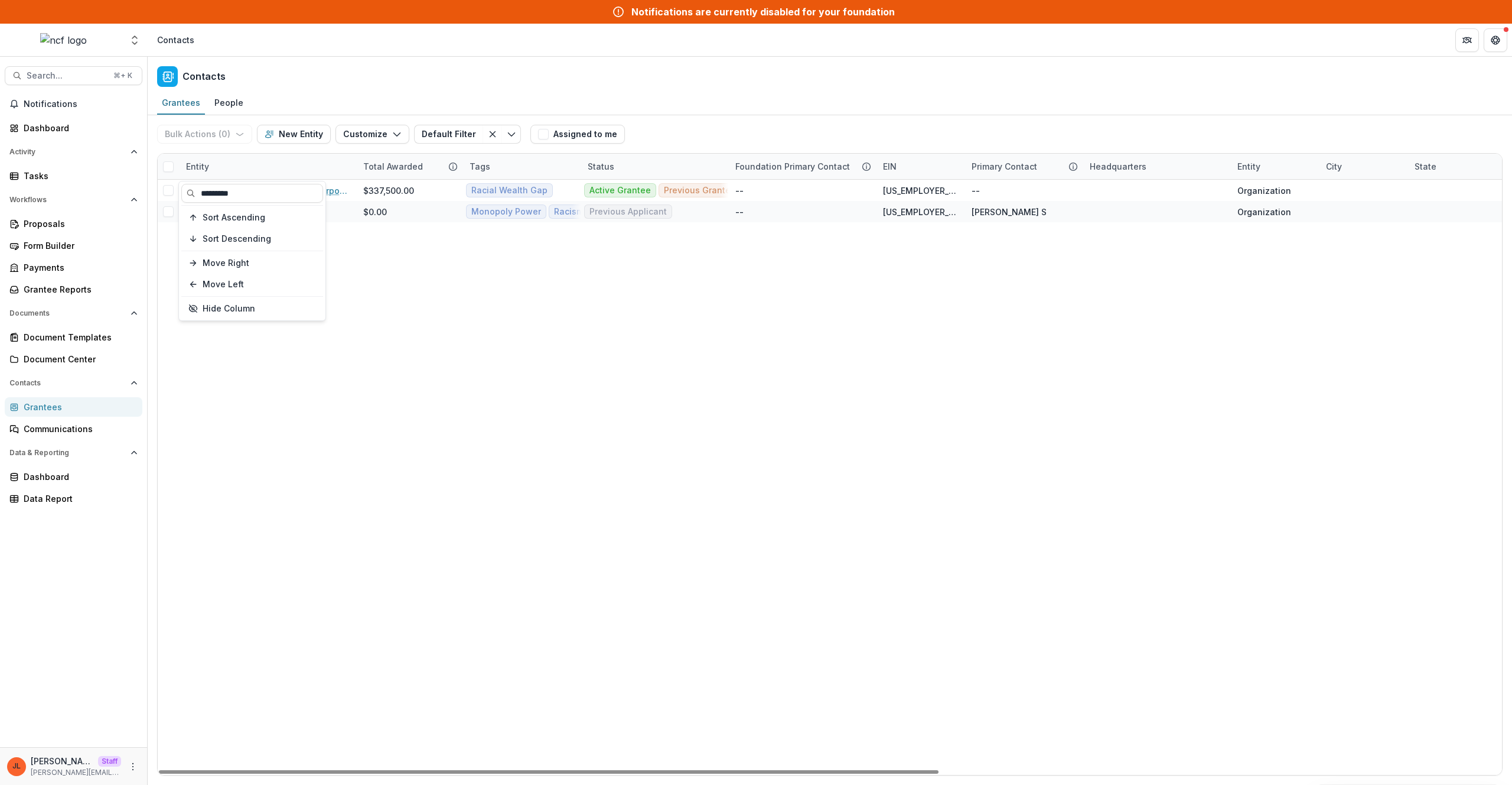
type input "*********"
click at [804, 93] on div "Grantees People" at bounding box center [830, 103] width 1365 height 24
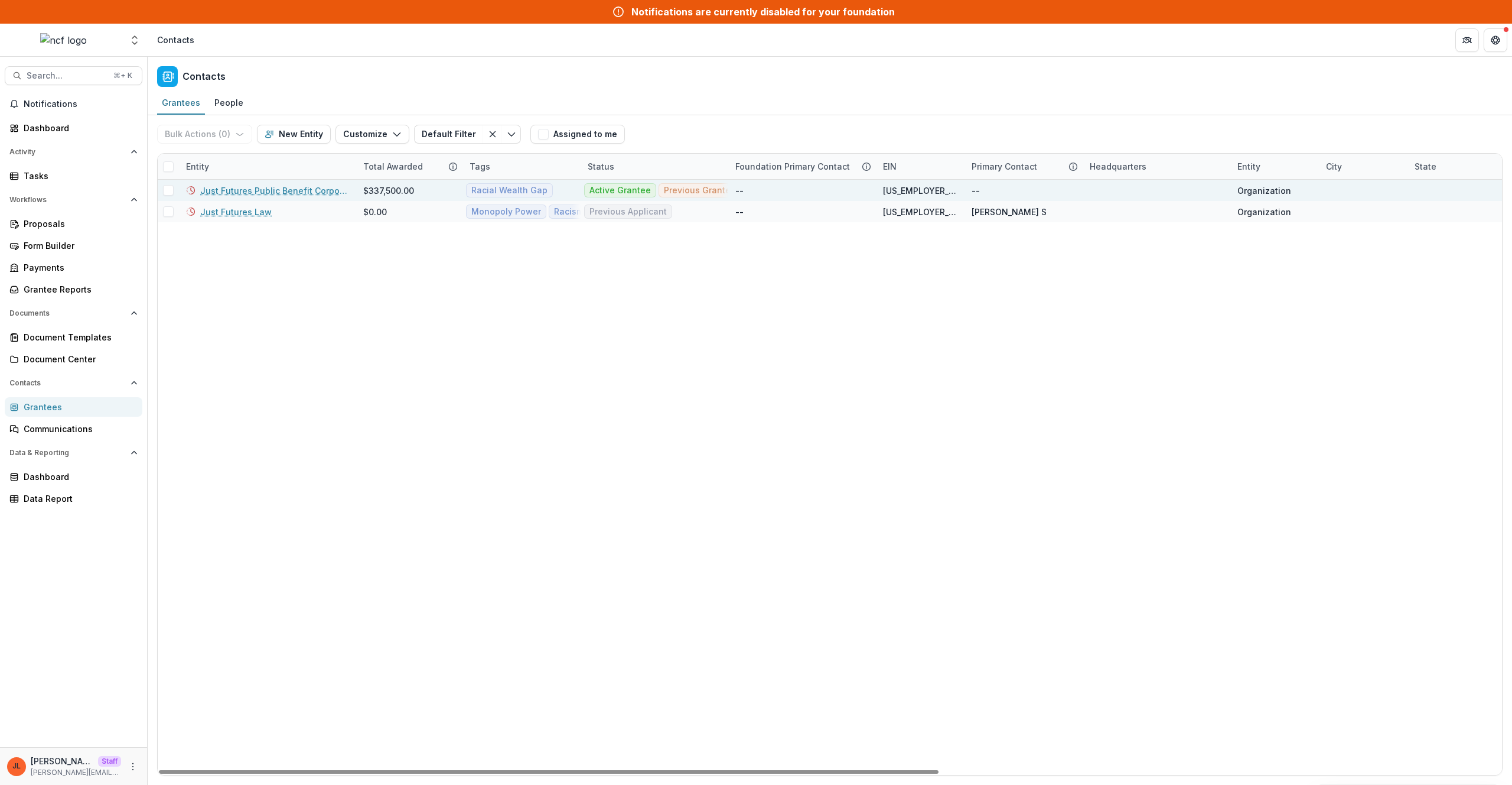
click at [276, 189] on link "Just Futures Public Benefit Corporation" at bounding box center [274, 190] width 149 height 12
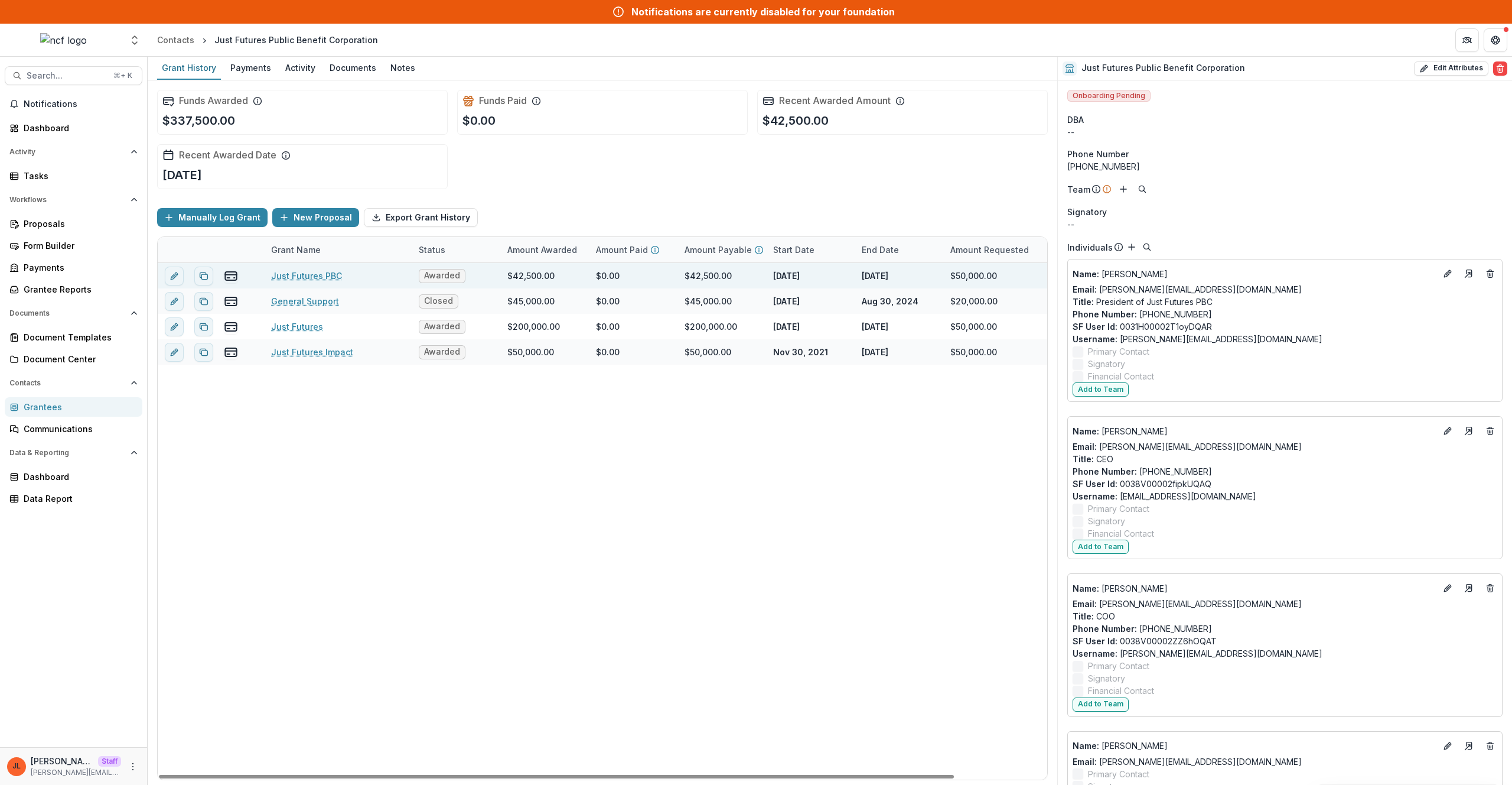
click at [316, 276] on link "Just Futures PBC" at bounding box center [306, 275] width 71 height 12
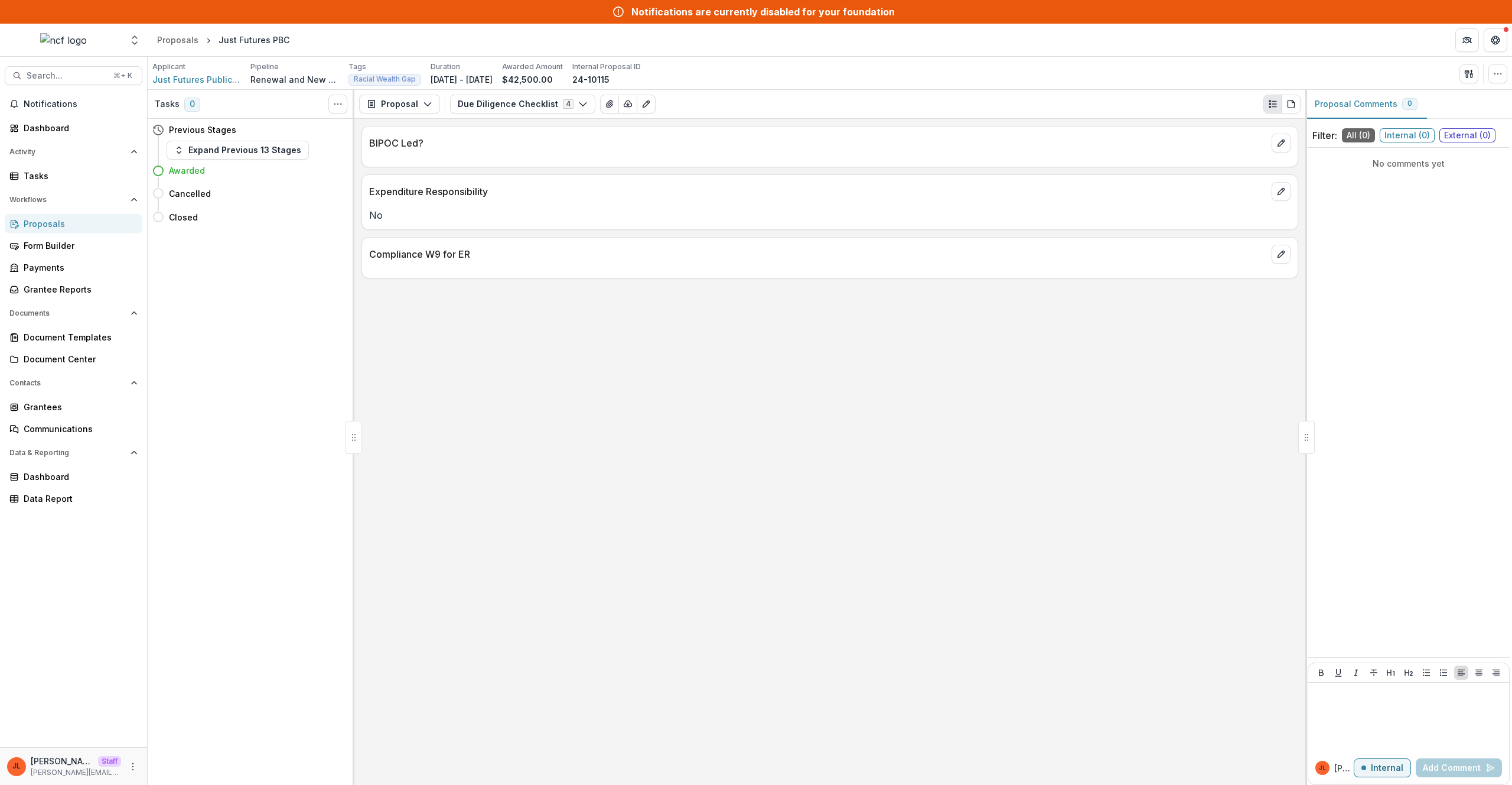
click at [477, 405] on div "BIPOC Led? Expenditure Responsibility No Compliance W9 for ER" at bounding box center [830, 451] width 951 height 666
click at [552, 105] on button "Due Diligence Checklist 4" at bounding box center [522, 103] width 145 height 19
click at [527, 153] on span "New Request Form" at bounding box center [525, 148] width 108 height 12
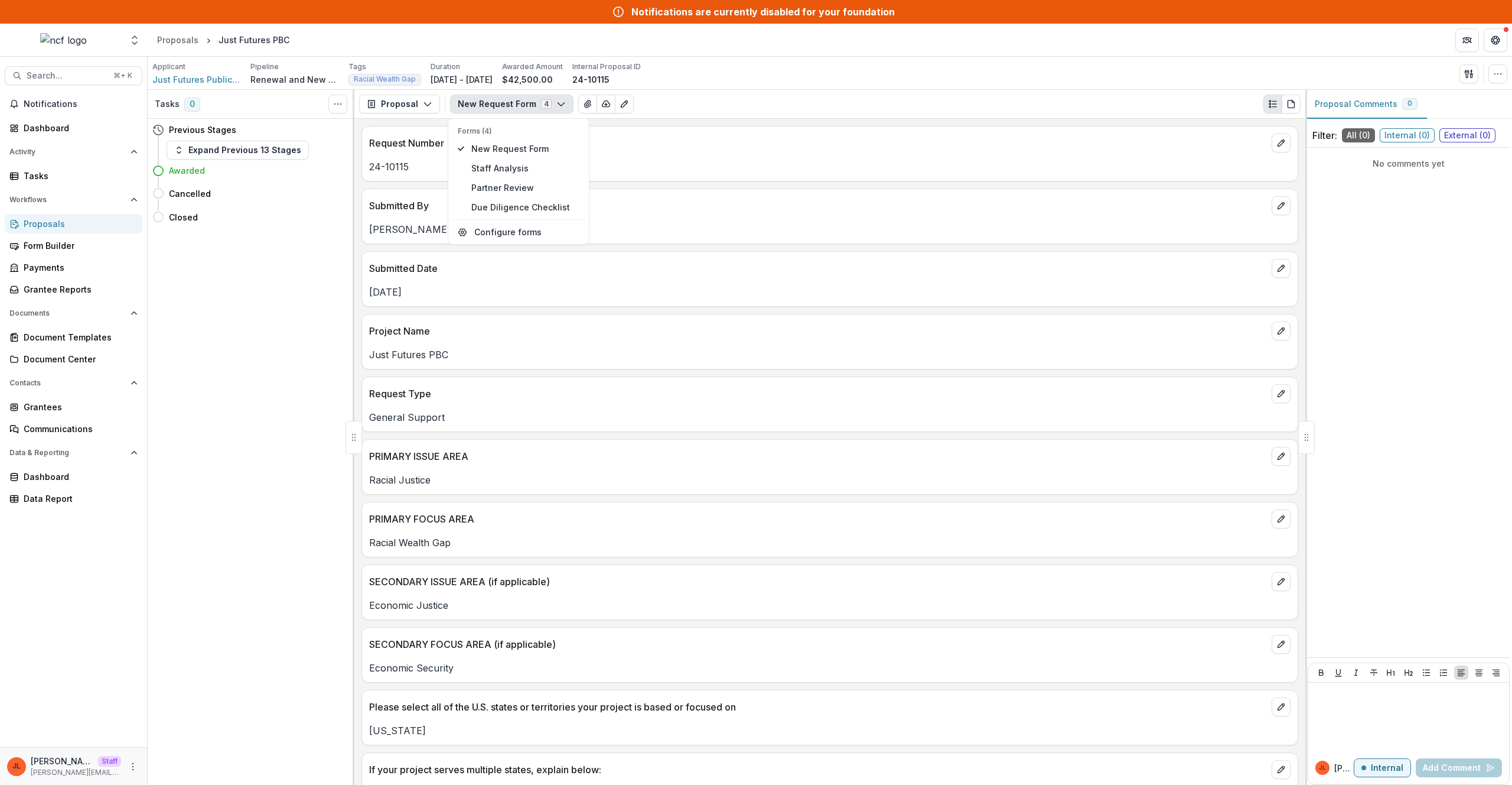
click at [702, 234] on p "Alex Saingchin" at bounding box center [830, 228] width 921 height 14
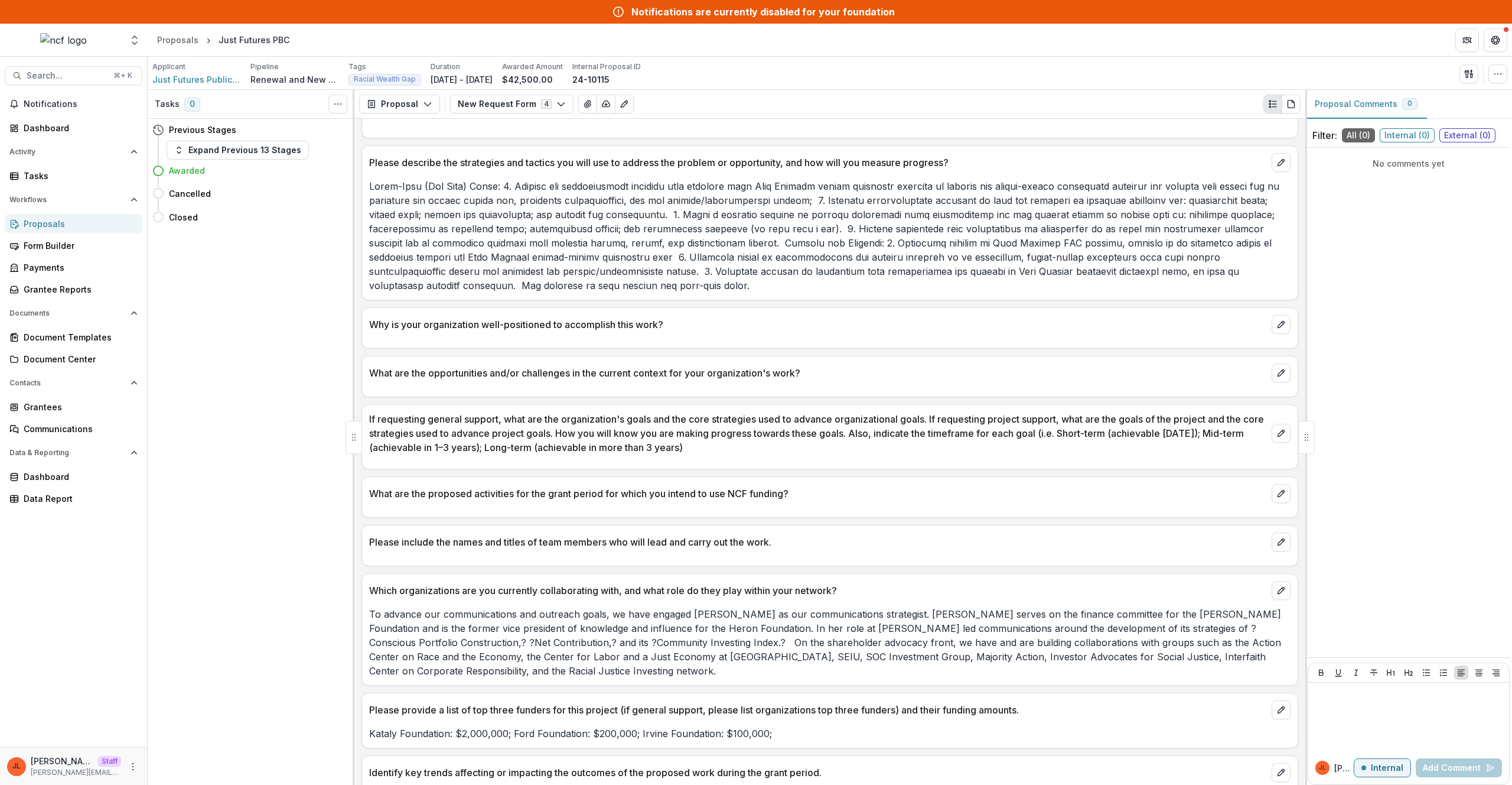
scroll to position [1307, 0]
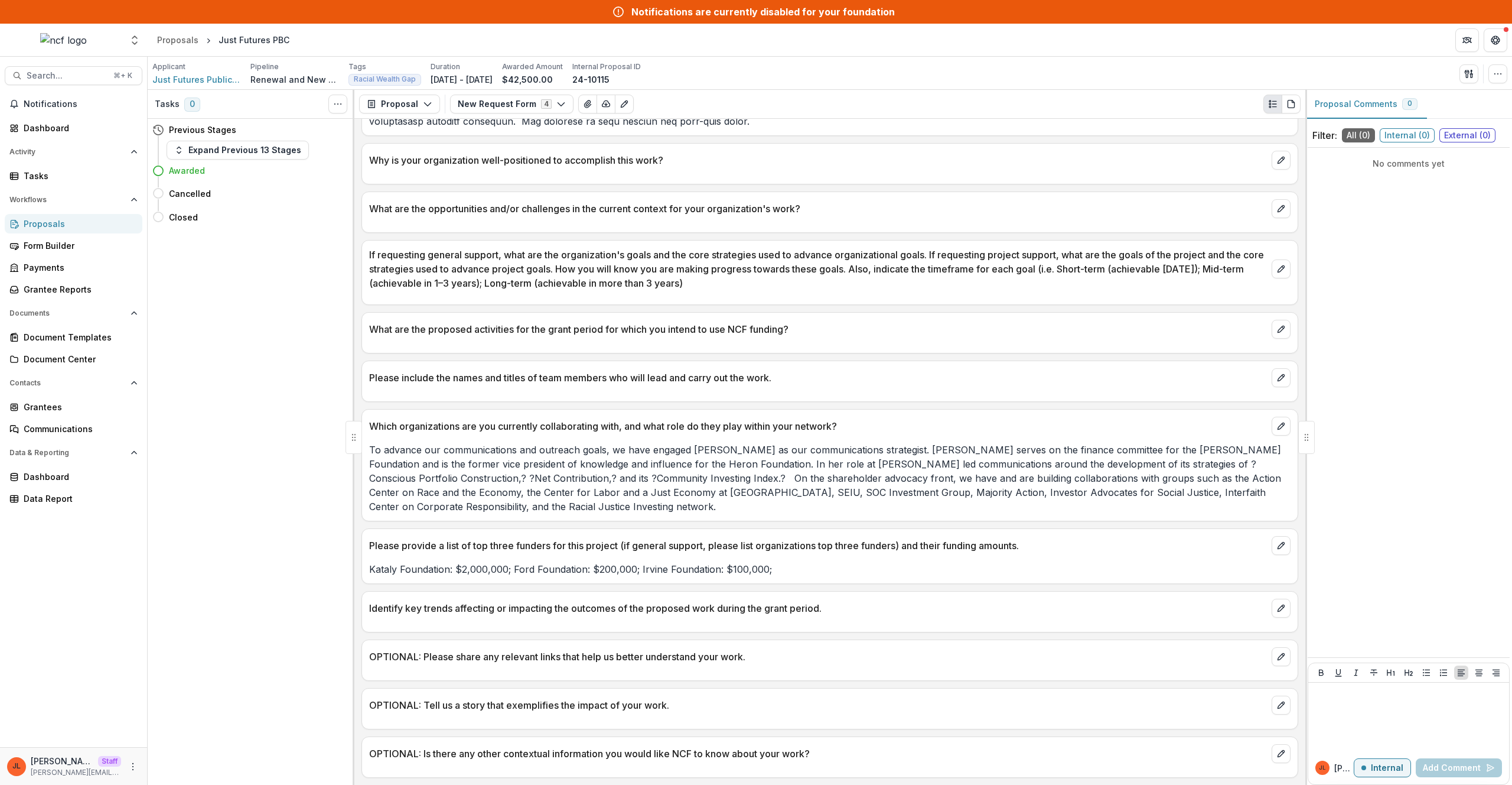
click at [553, 592] on div "Identify key trends affecting or impacting the outcomes of the proposed work du…" at bounding box center [830, 605] width 936 height 26
click at [538, 514] on div "Which organizations are you currently collaborating with, and what role do they…" at bounding box center [830, 465] width 937 height 112
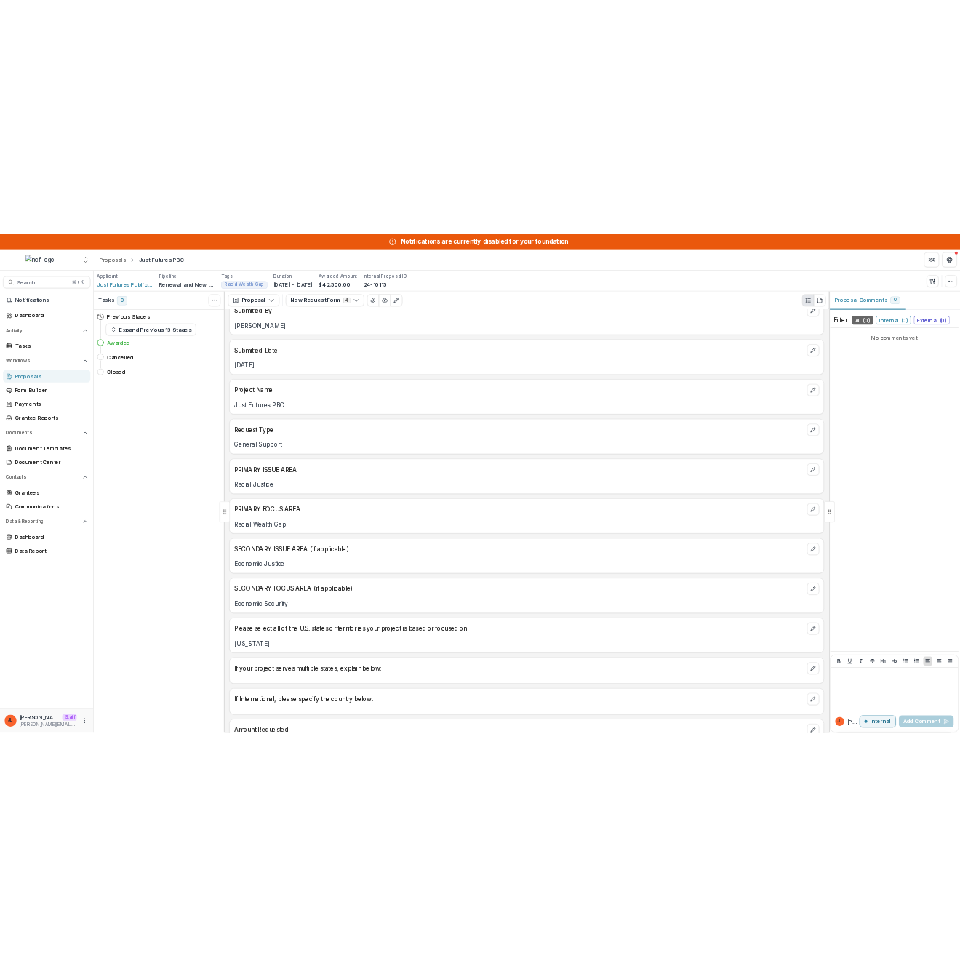
scroll to position [0, 0]
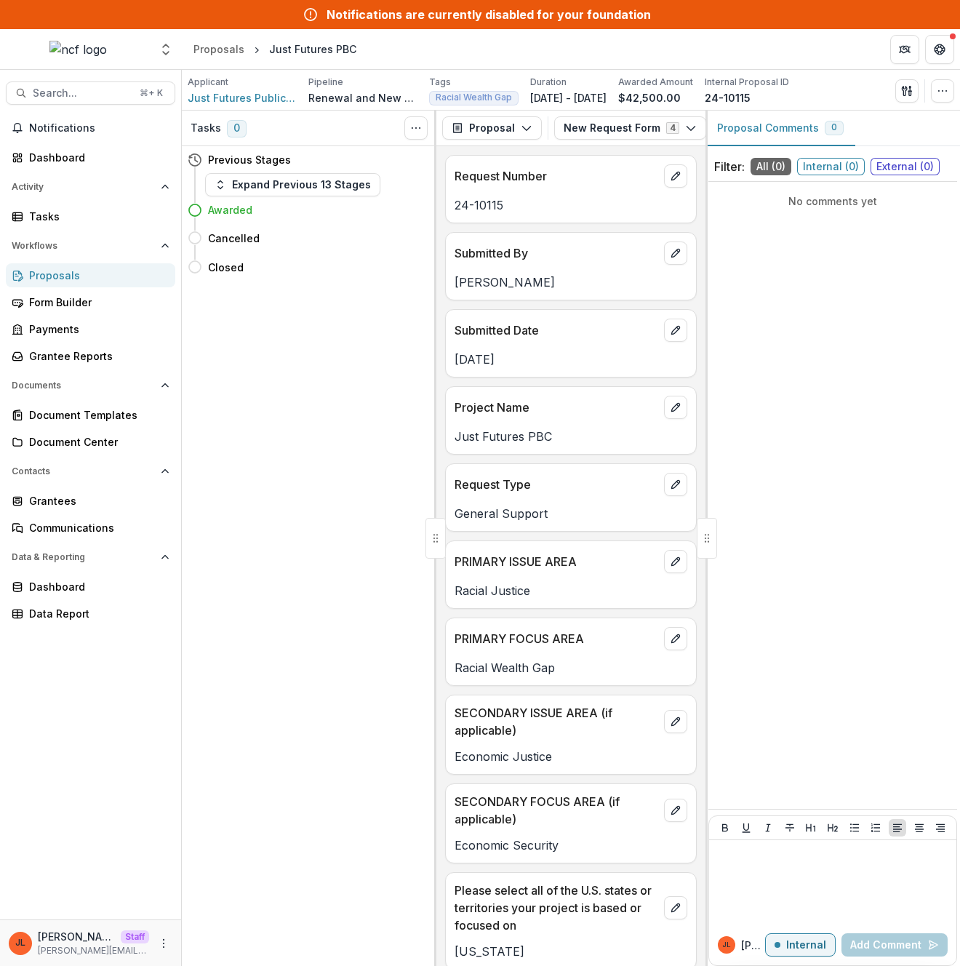
click at [625, 522] on p "General Support" at bounding box center [570, 513] width 233 height 17
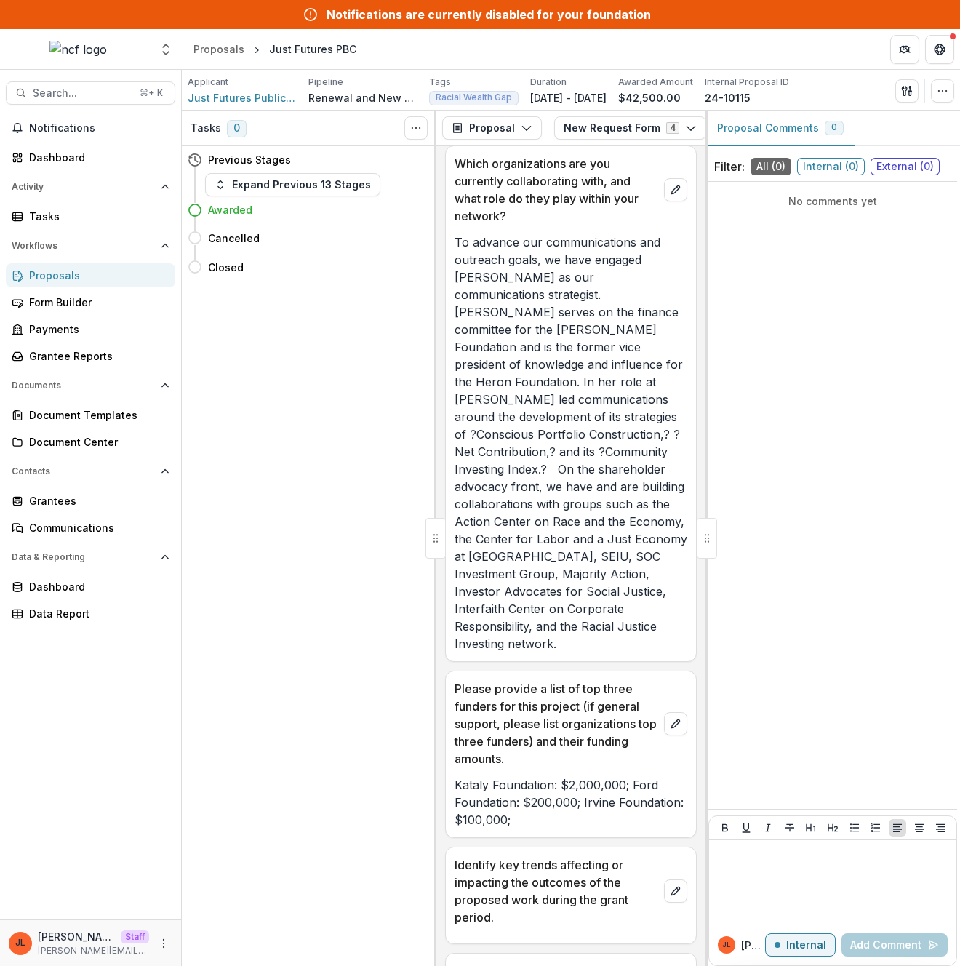
scroll to position [3221, 0]
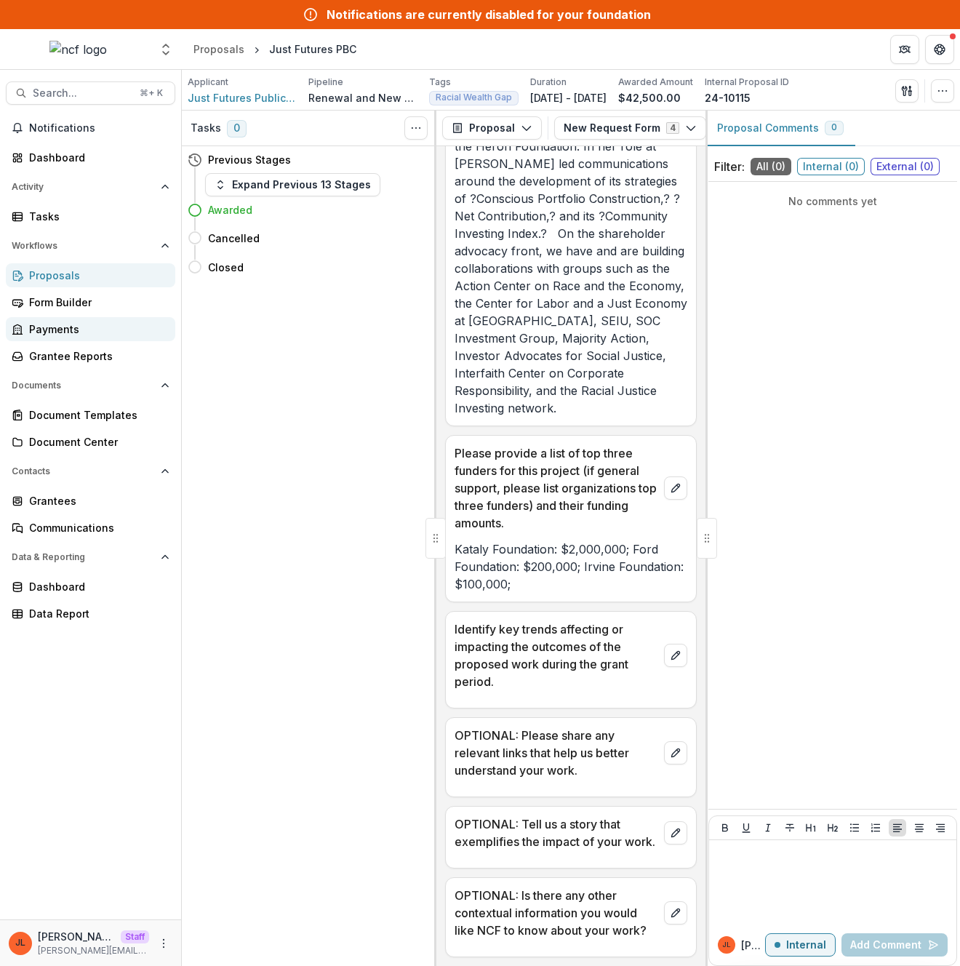
click at [55, 324] on div "Payments" at bounding box center [96, 328] width 135 height 15
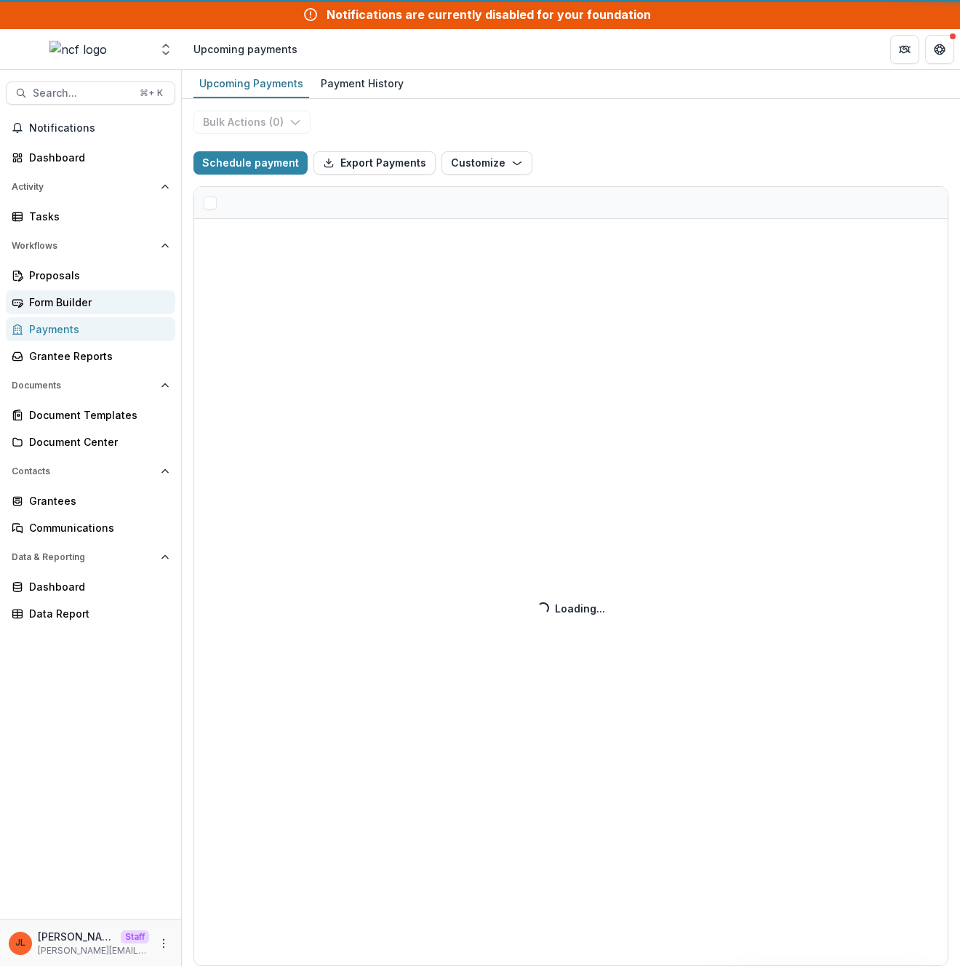
click at [62, 302] on div "Form Builder" at bounding box center [96, 301] width 135 height 15
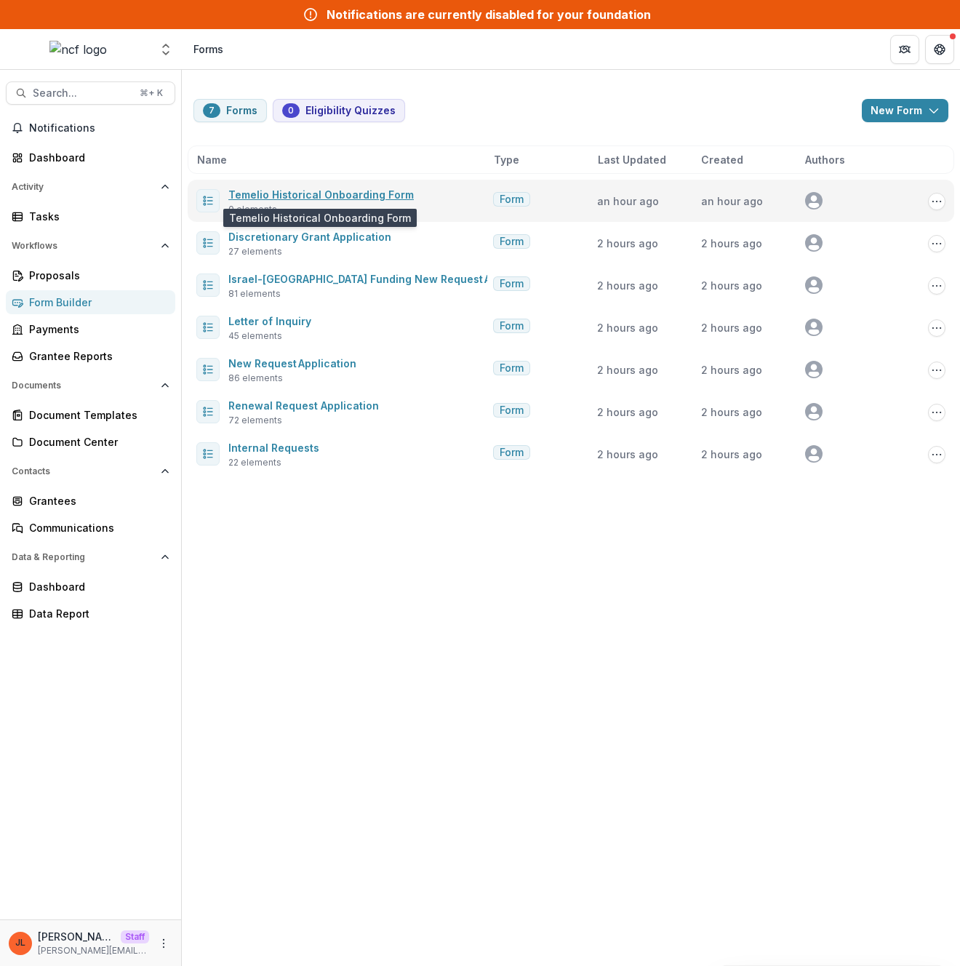
click at [385, 199] on link "Temelio Historical Onboarding Form" at bounding box center [320, 194] width 185 height 12
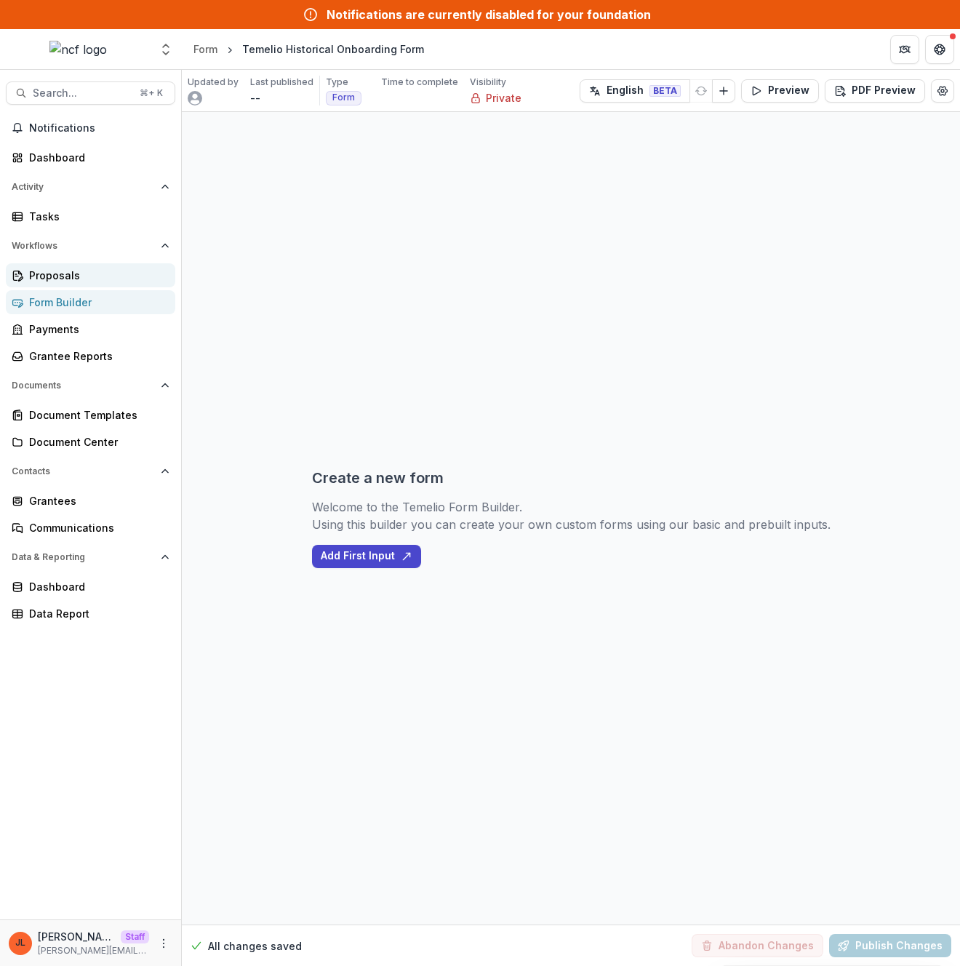
click at [79, 278] on div "Proposals" at bounding box center [96, 275] width 135 height 15
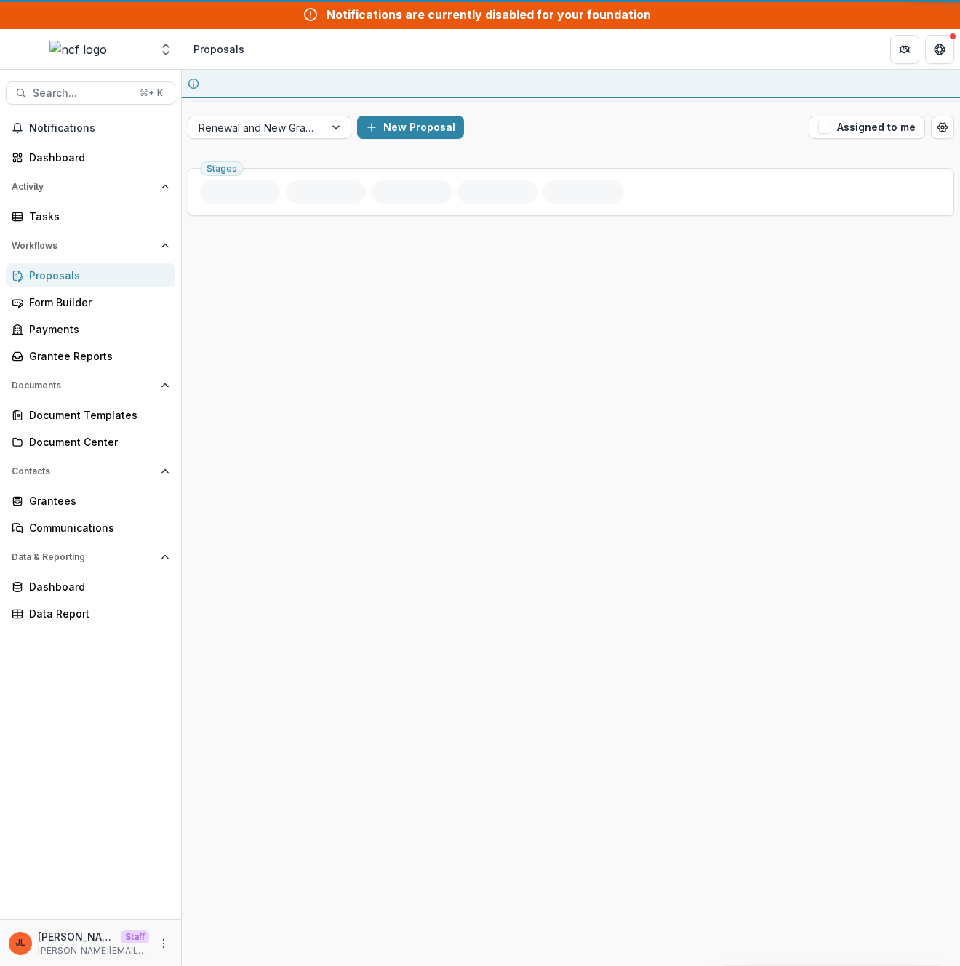
click at [82, 288] on div "Proposals Form Builder Payments Grantee Reports" at bounding box center [90, 315] width 181 height 105
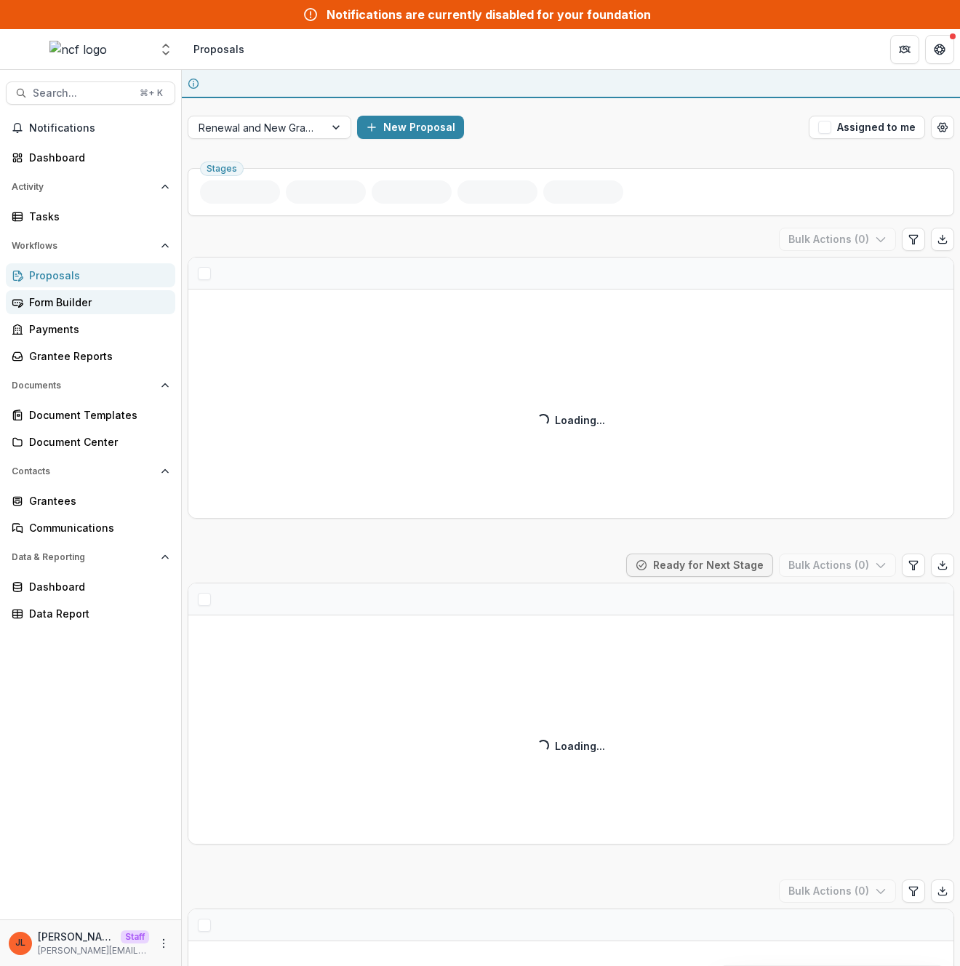
click at [88, 304] on div "Form Builder" at bounding box center [96, 301] width 135 height 15
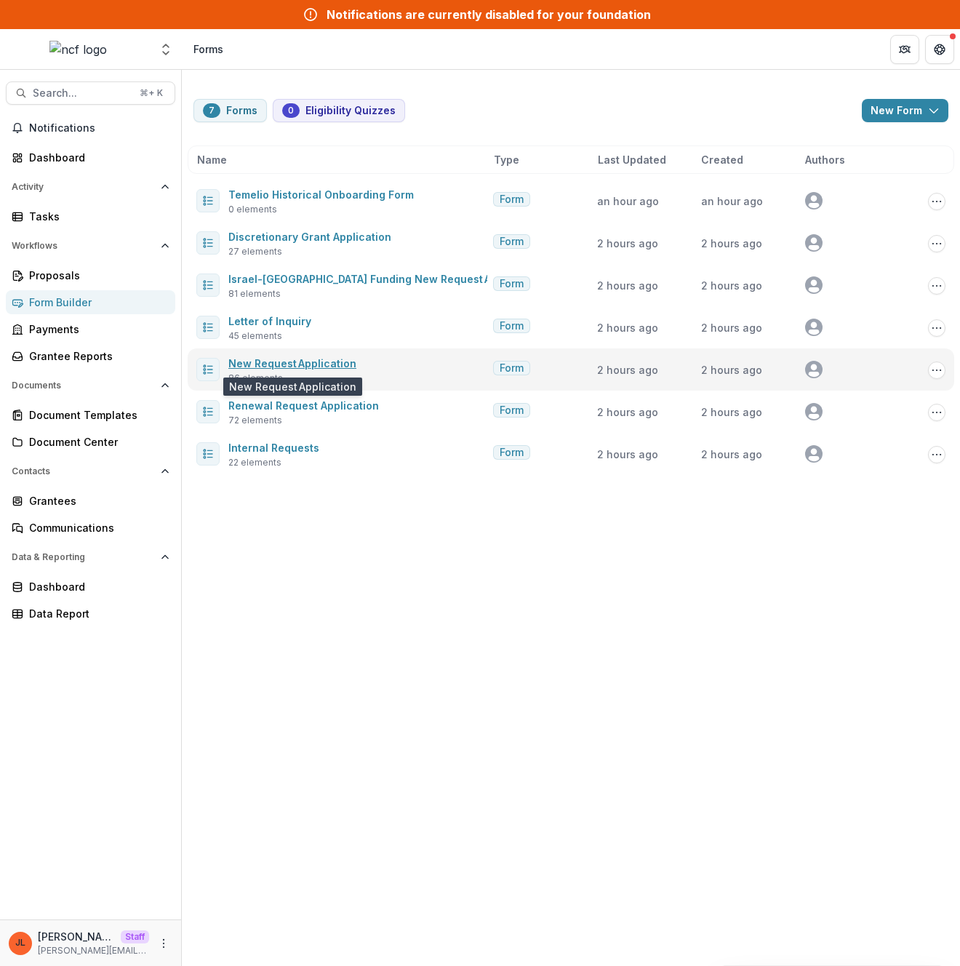
click at [300, 361] on link "New Request Application" at bounding box center [292, 363] width 128 height 12
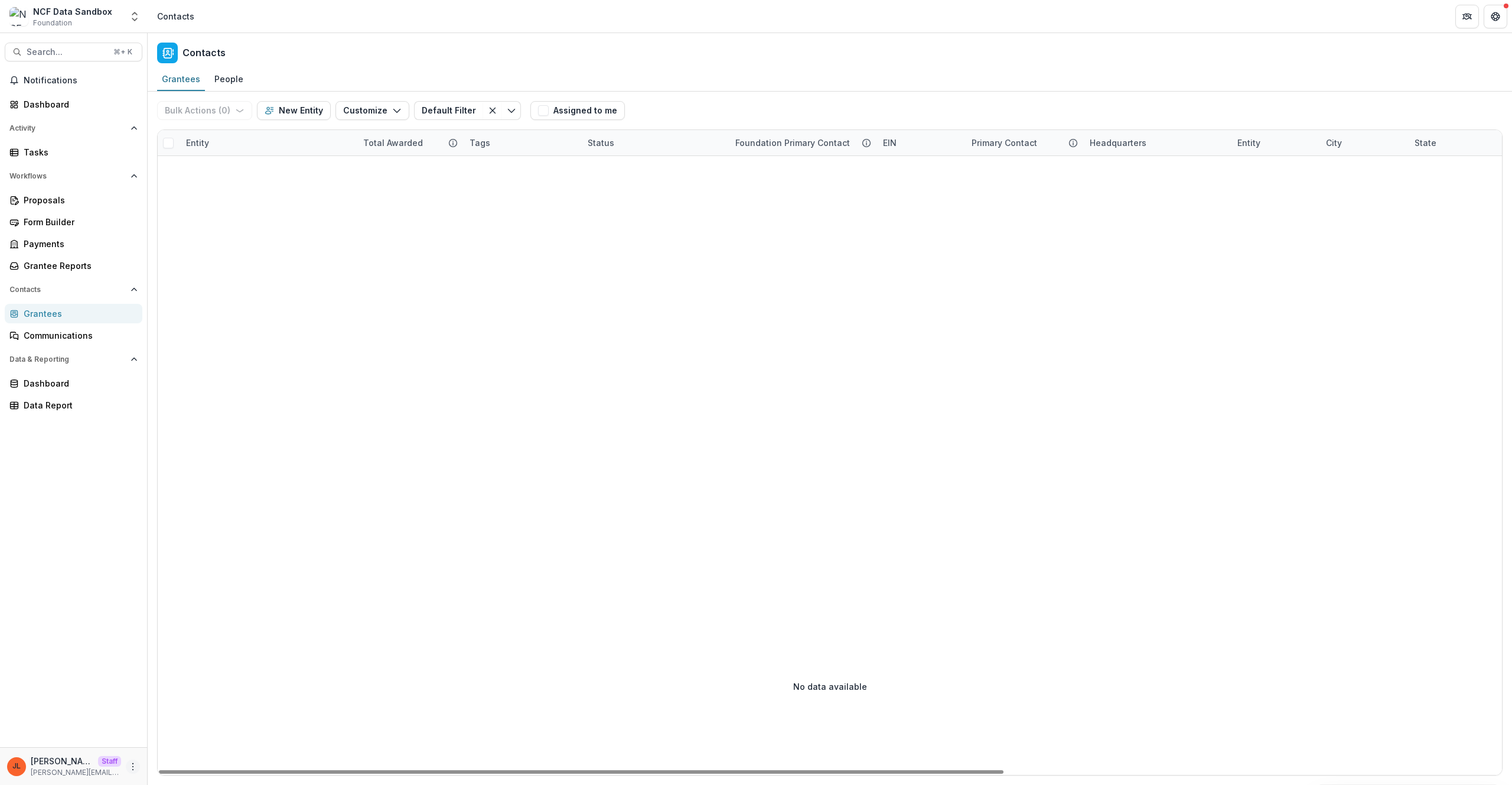
click at [129, 768] on icon "More" at bounding box center [133, 766] width 10 height 10
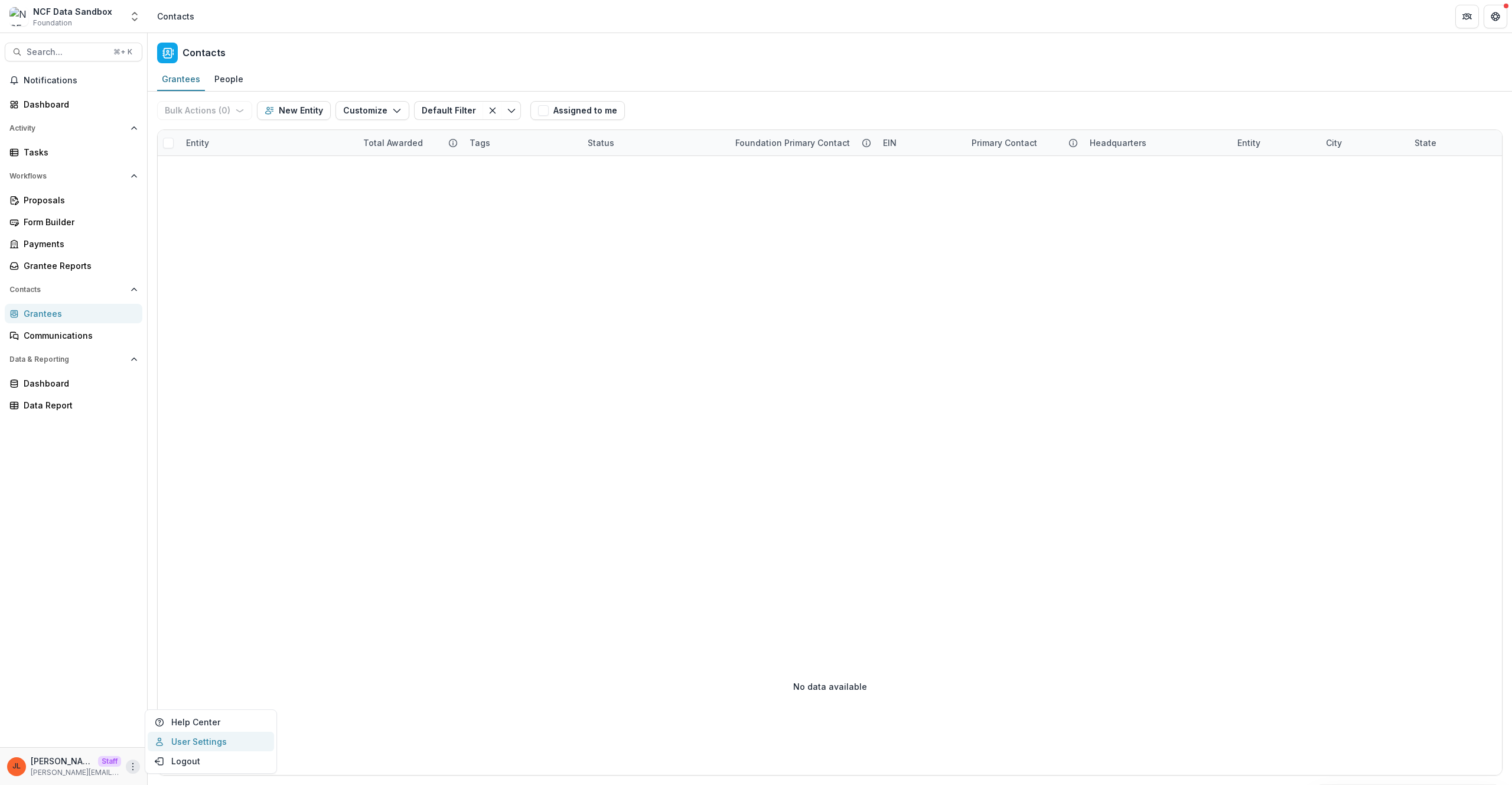
click at [163, 748] on link "User Settings" at bounding box center [211, 741] width 127 height 20
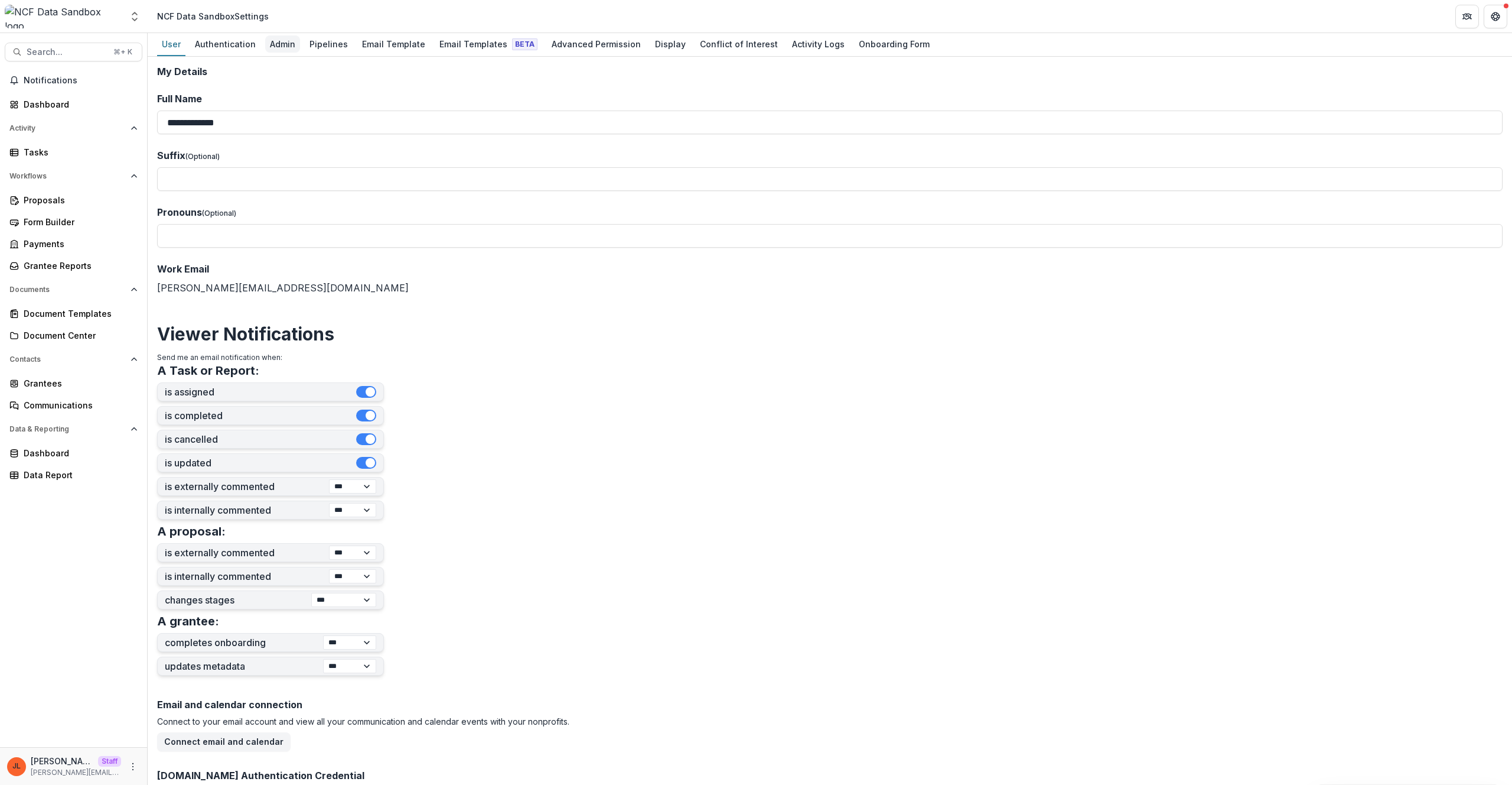
click at [265, 50] on div "Admin" at bounding box center [282, 44] width 35 height 17
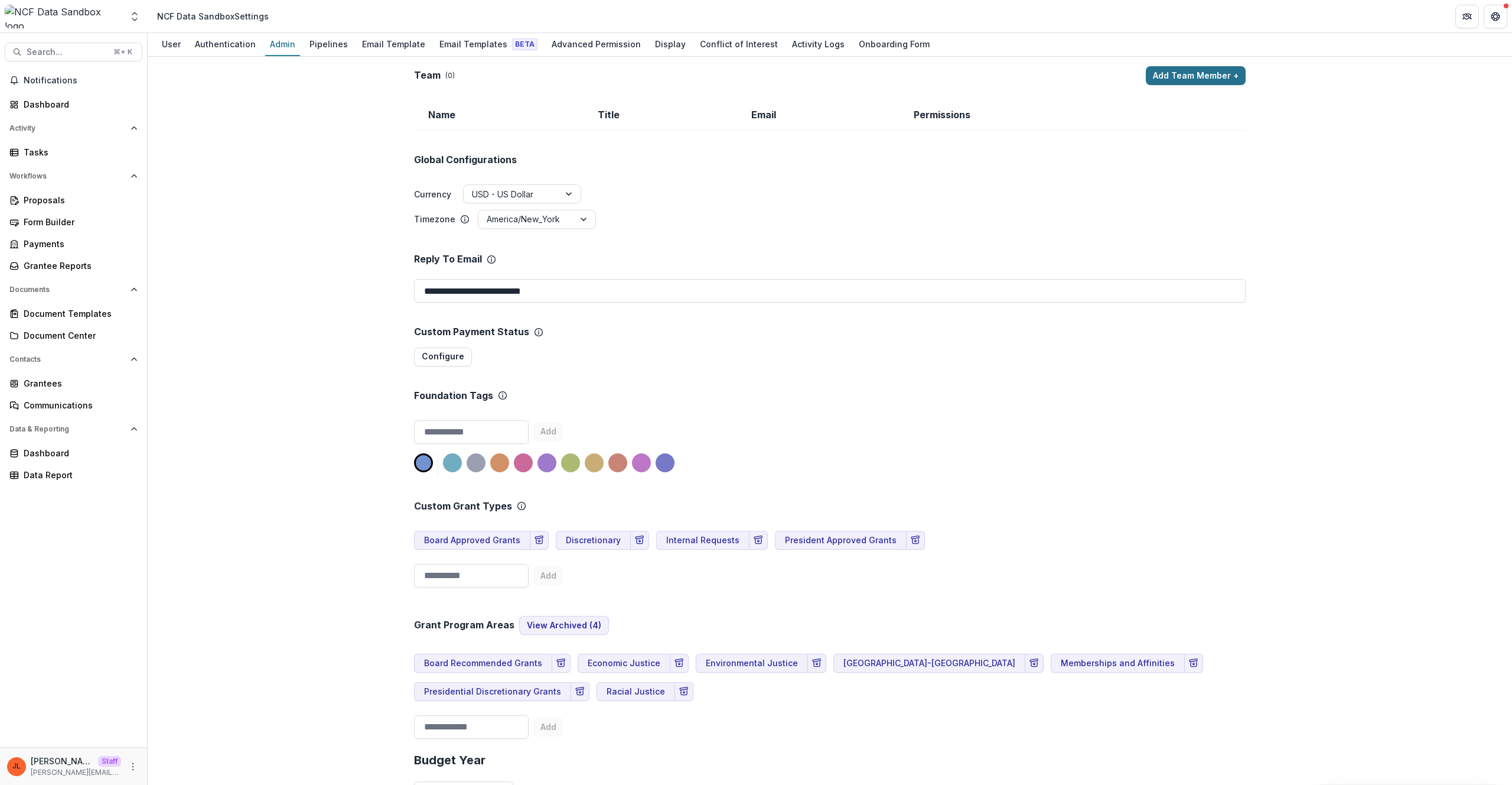
click at [1191, 72] on button "Add Team Member +" at bounding box center [1195, 75] width 100 height 19
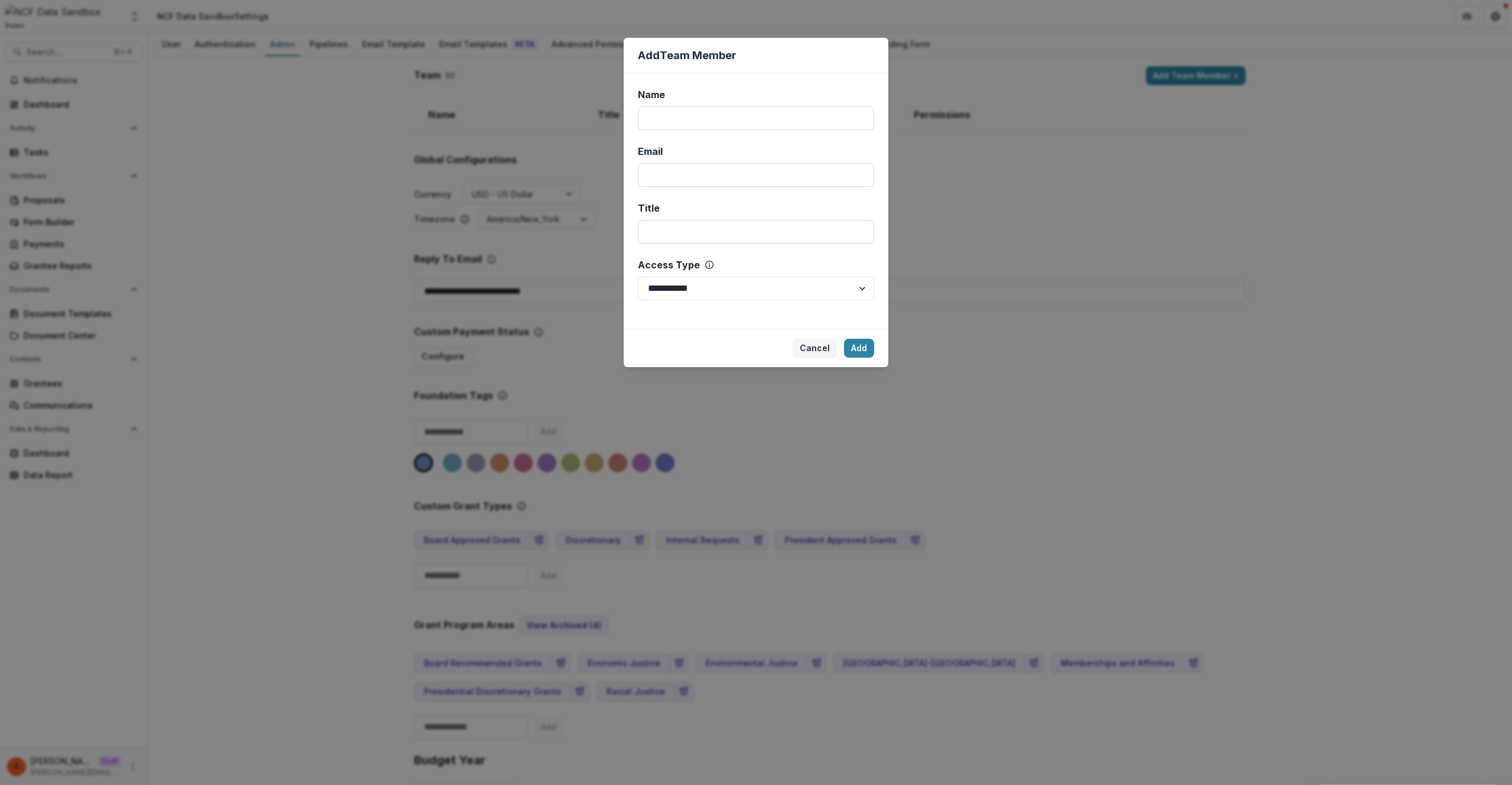
click at [847, 96] on div "Name" at bounding box center [752, 94] width 229 height 14
click at [847, 106] on input "Name" at bounding box center [756, 118] width 236 height 24
click at [839, 116] on input "Name" at bounding box center [756, 118] width 236 height 24
type input "****"
type input "**********"
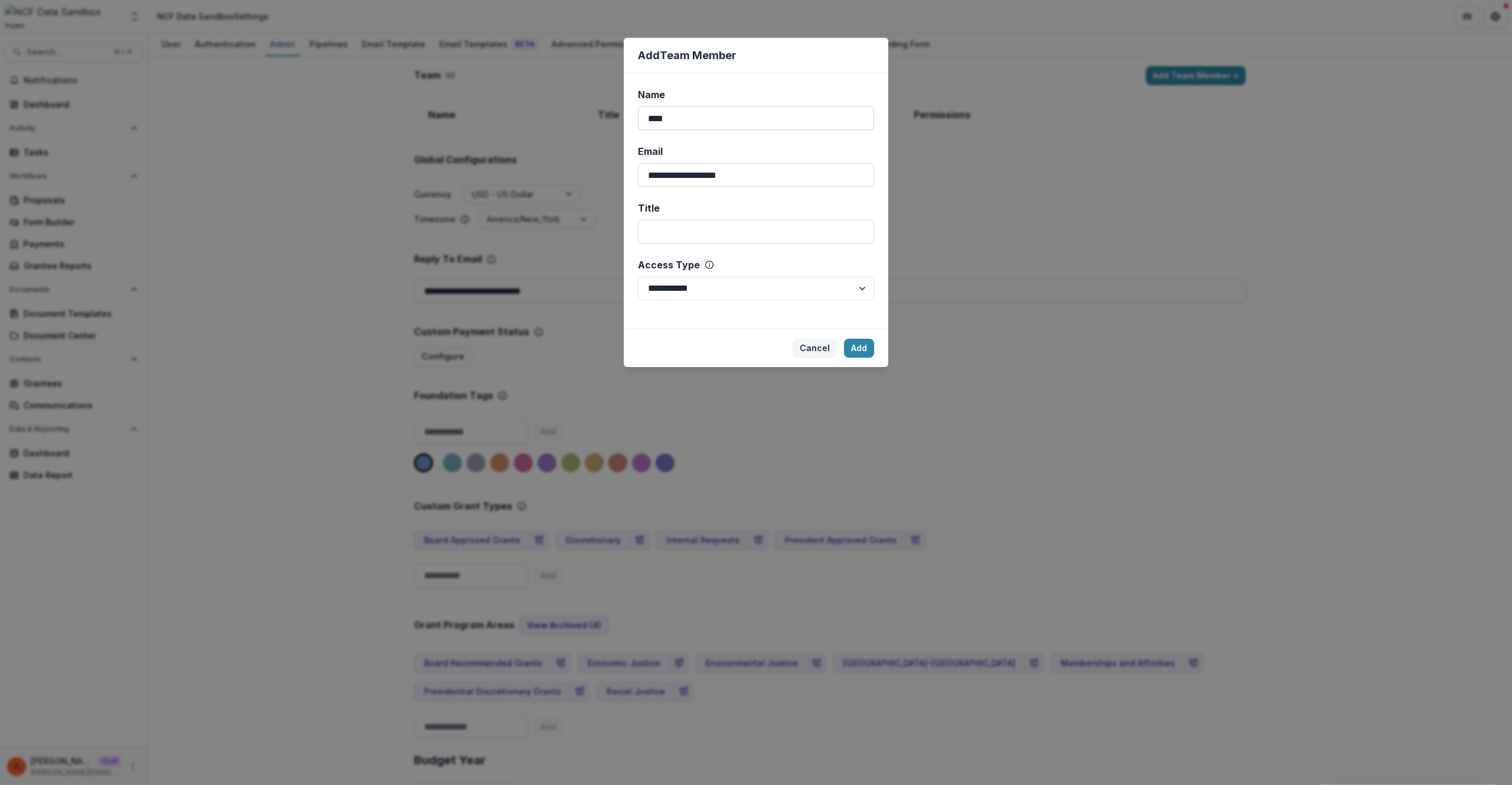
select select "*****"
click button "Add" at bounding box center [859, 348] width 30 height 19
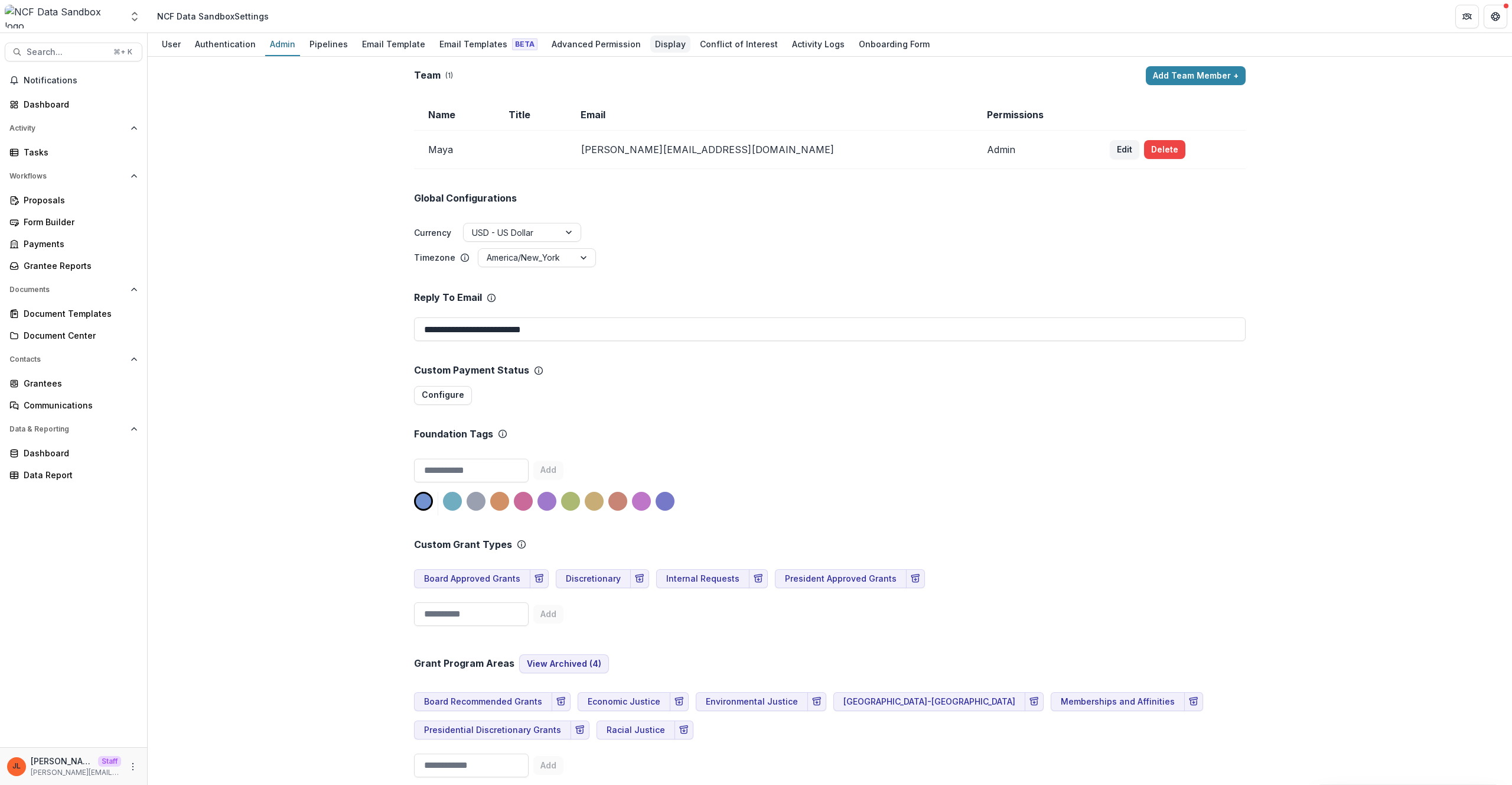
click at [650, 40] on div "Display" at bounding box center [669, 44] width 40 height 17
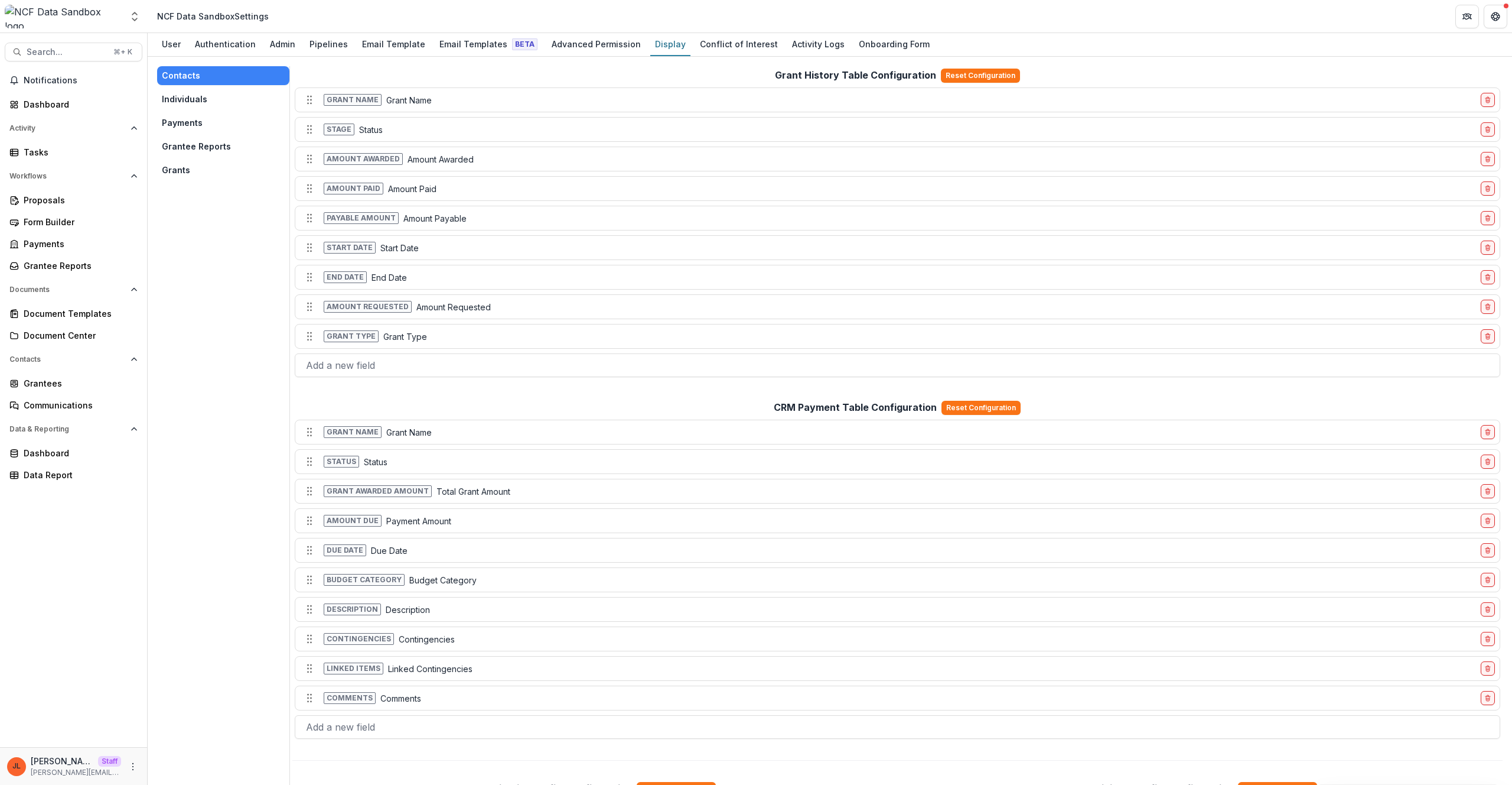
click at [198, 170] on button "Grants" at bounding box center [223, 170] width 132 height 19
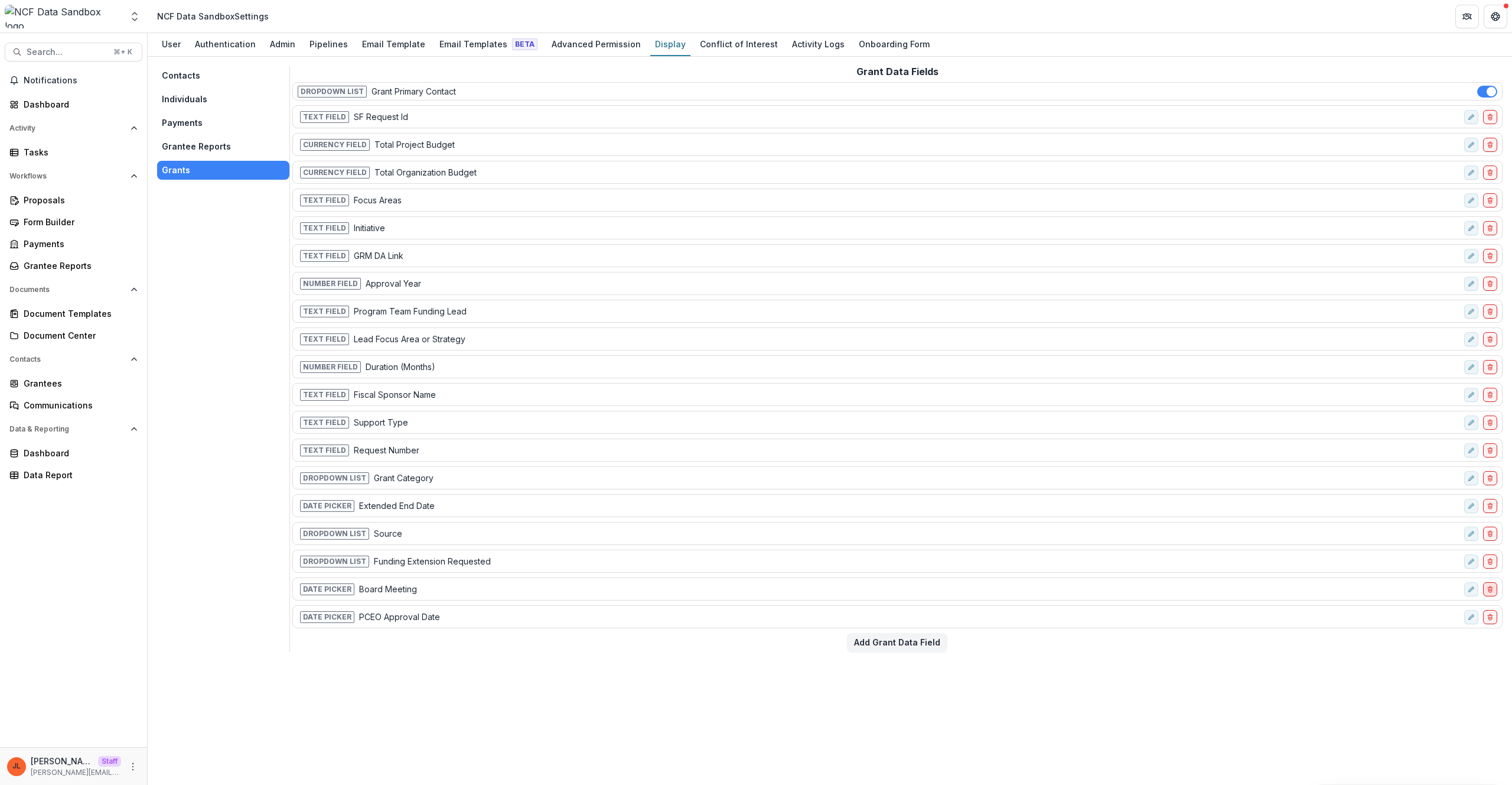
click at [1488, 590] on icon "delete-field-row" at bounding box center [1490, 589] width 7 height 7
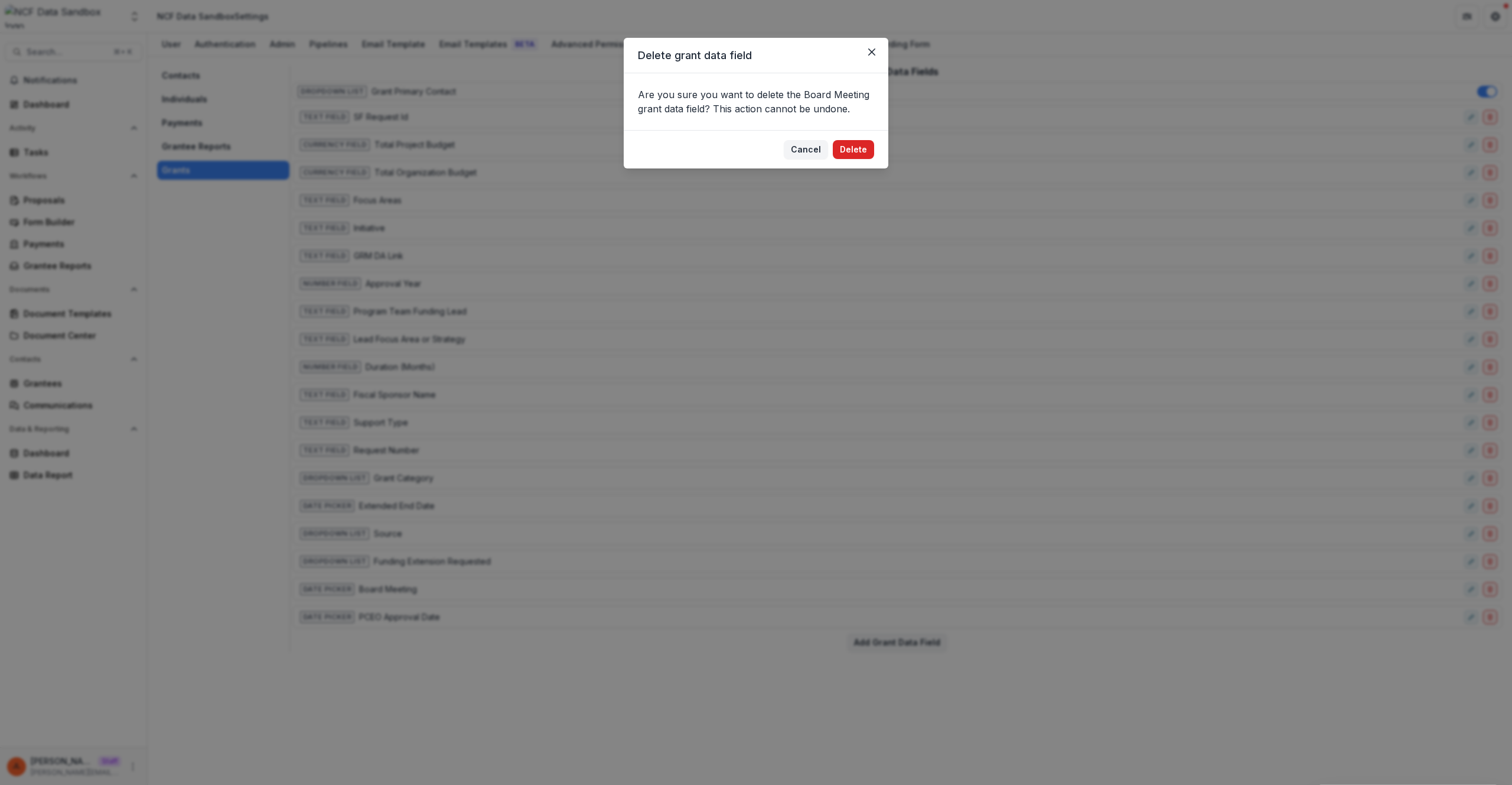
click at [856, 154] on button "Delete" at bounding box center [853, 149] width 41 height 19
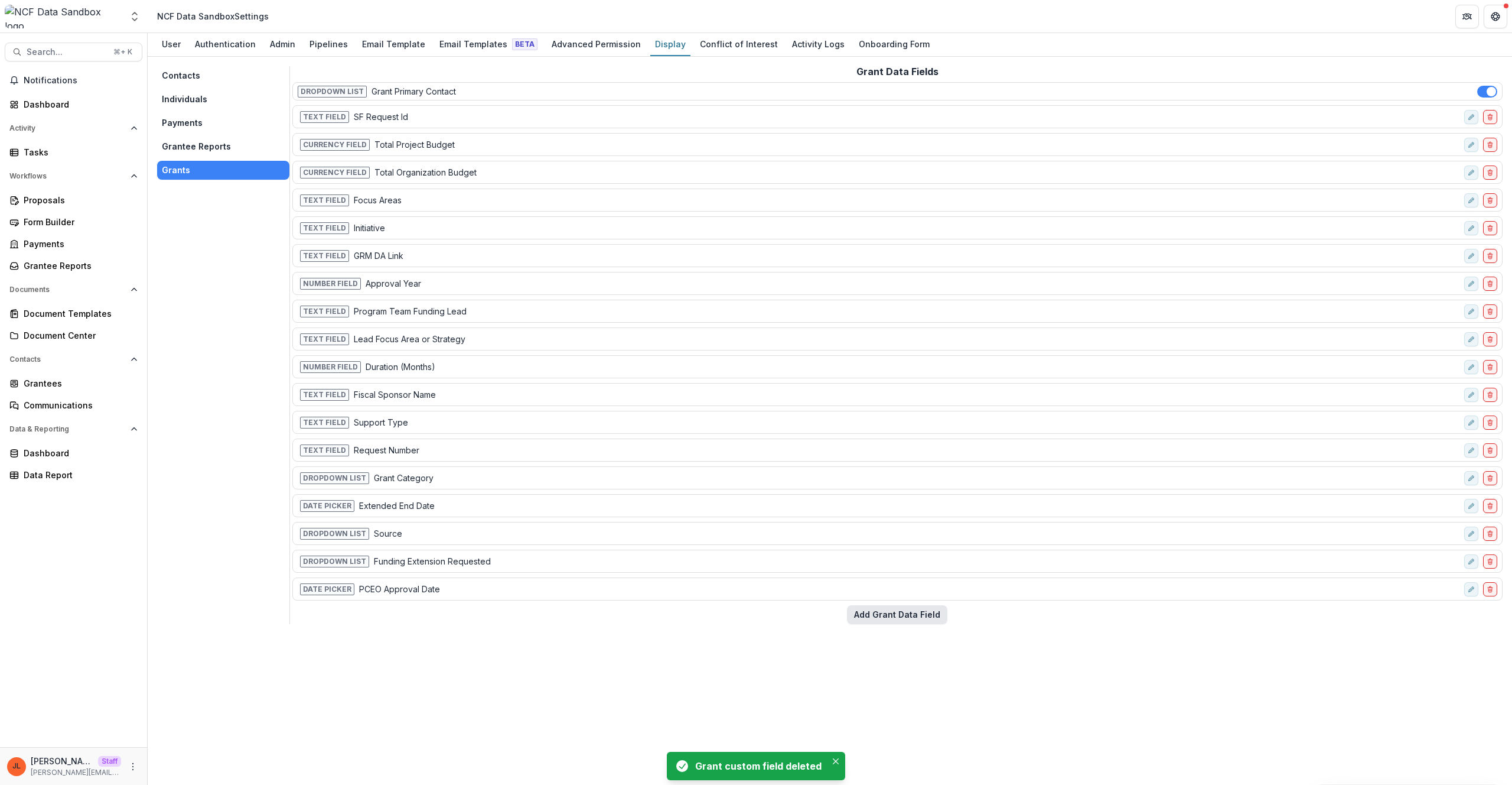
click at [890, 620] on button "Add Grant Data Field" at bounding box center [898, 614] width 101 height 19
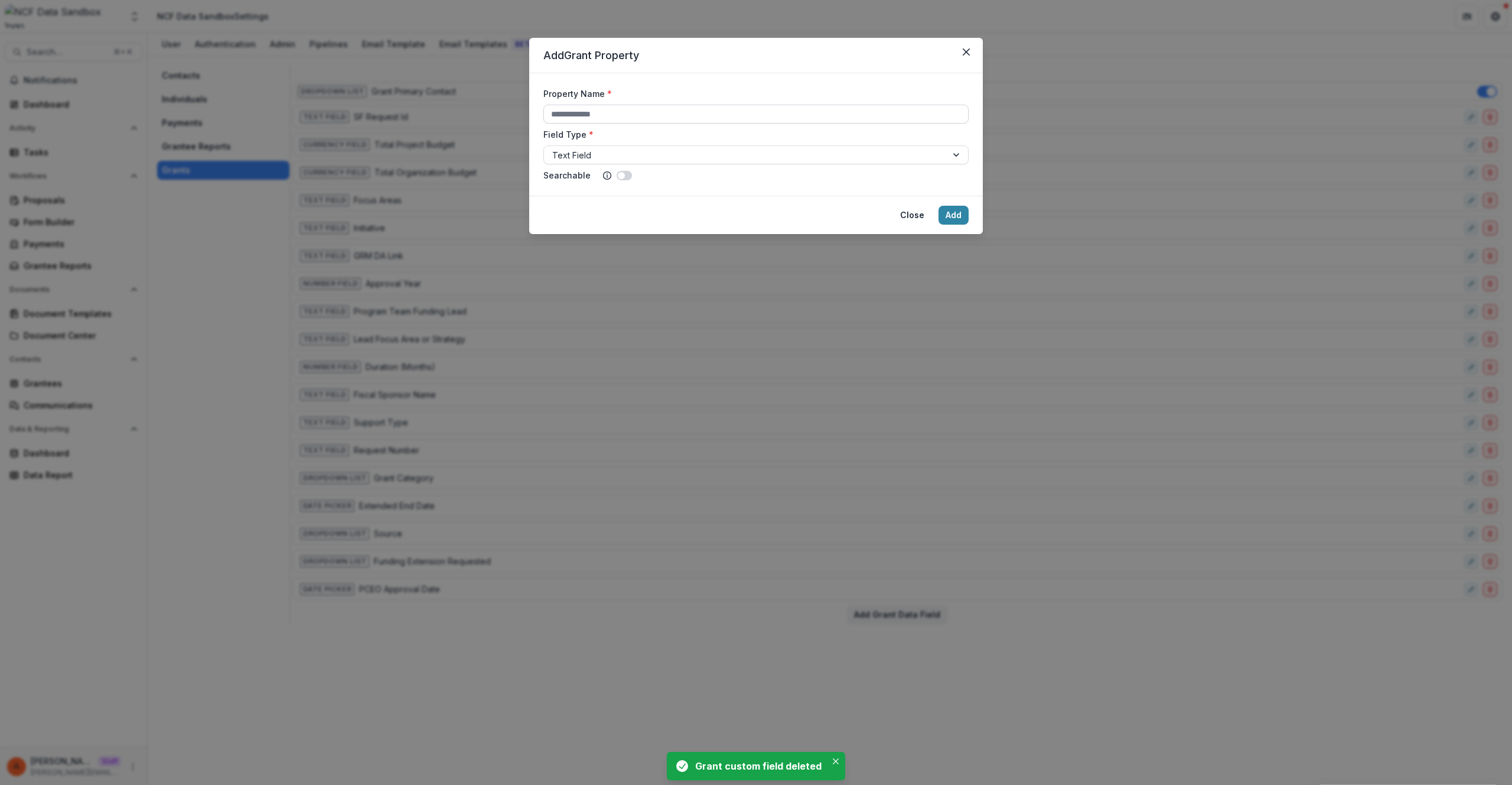
click at [604, 105] on input "Property Name *" at bounding box center [756, 114] width 425 height 19
type input "**********"
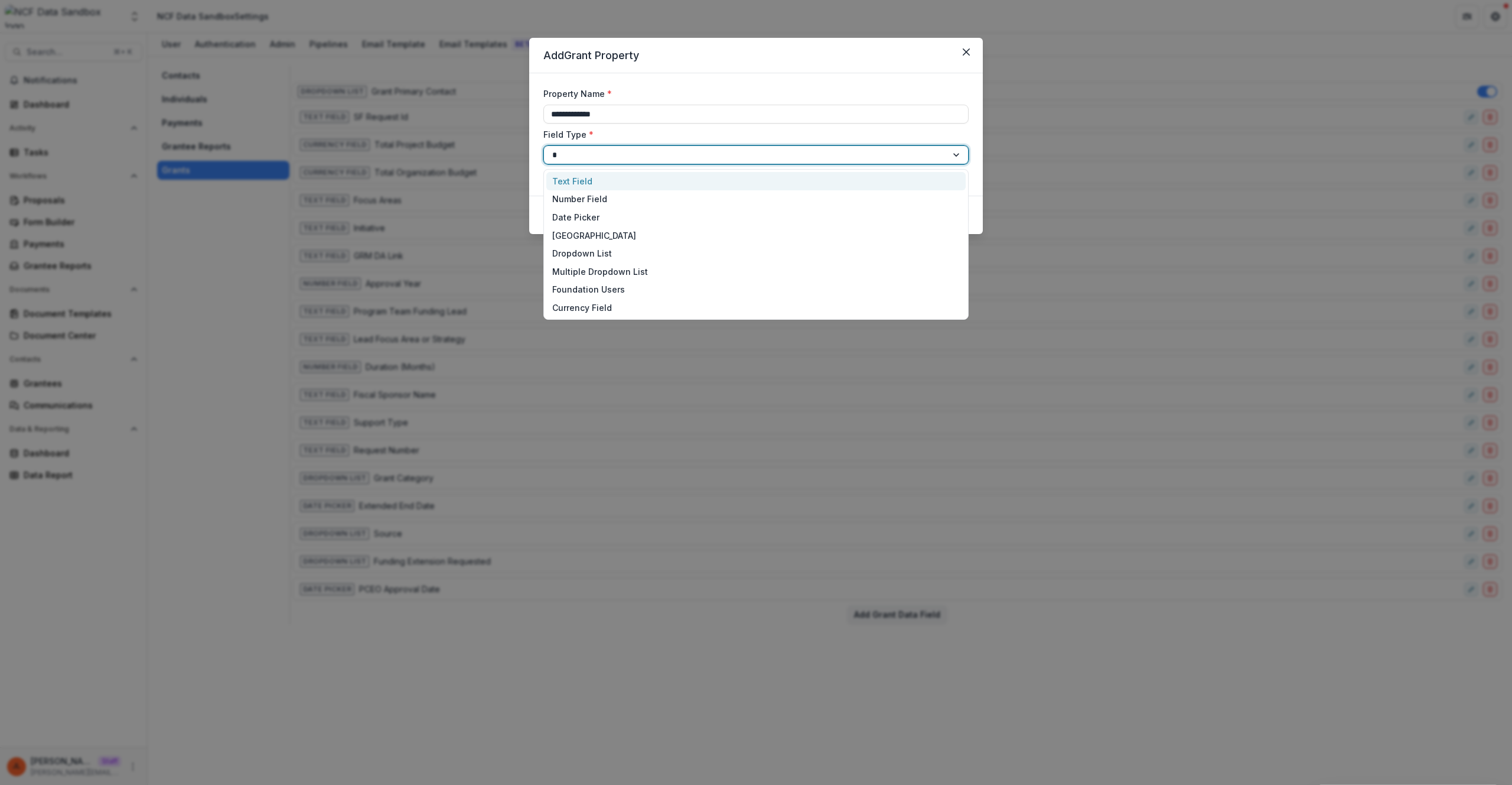
type input "**"
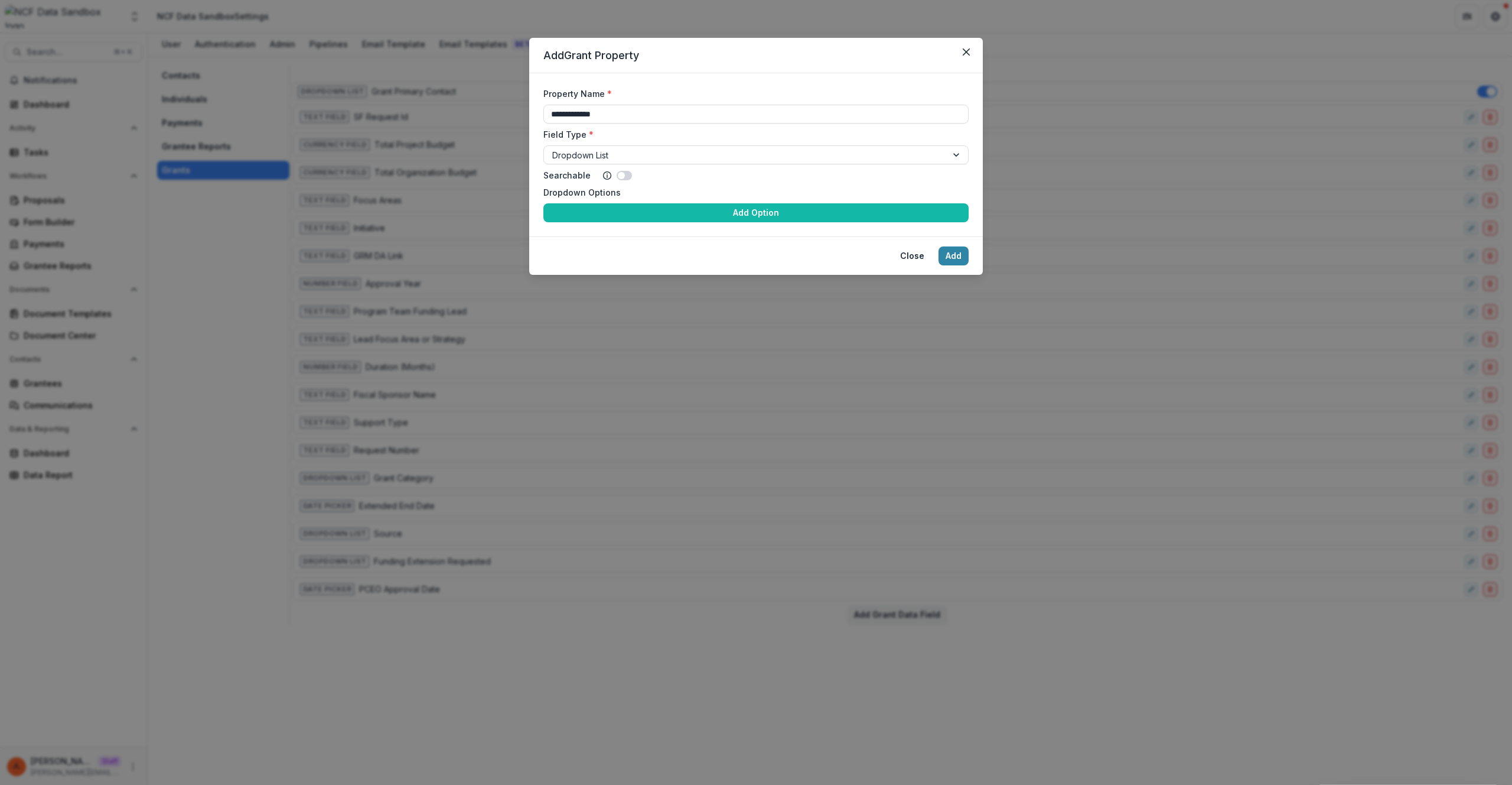
click at [544, 203] on button "Add Option" at bounding box center [756, 212] width 425 height 19
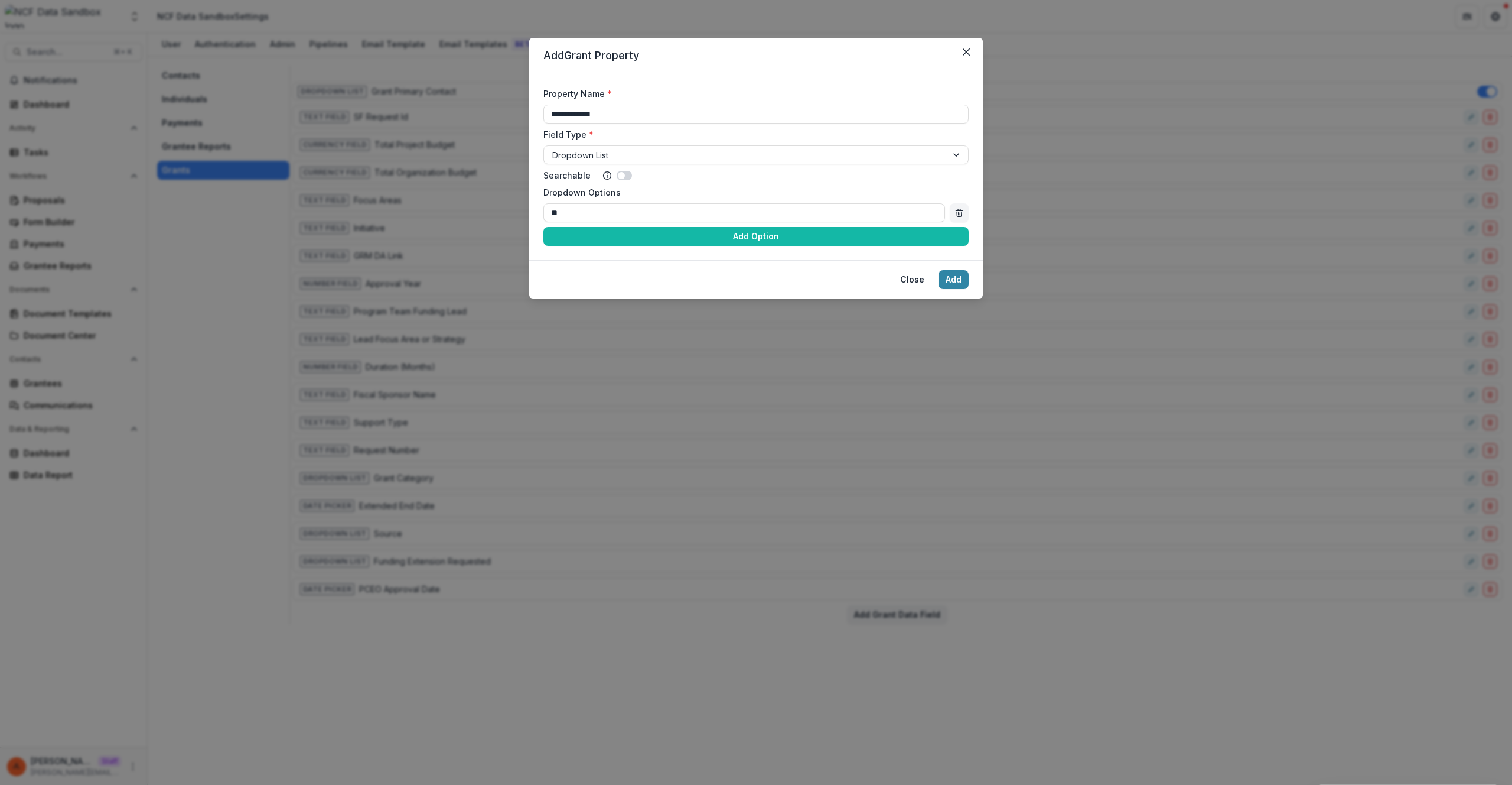
type input "**"
click at [544, 227] on button "Add Option" at bounding box center [756, 236] width 425 height 19
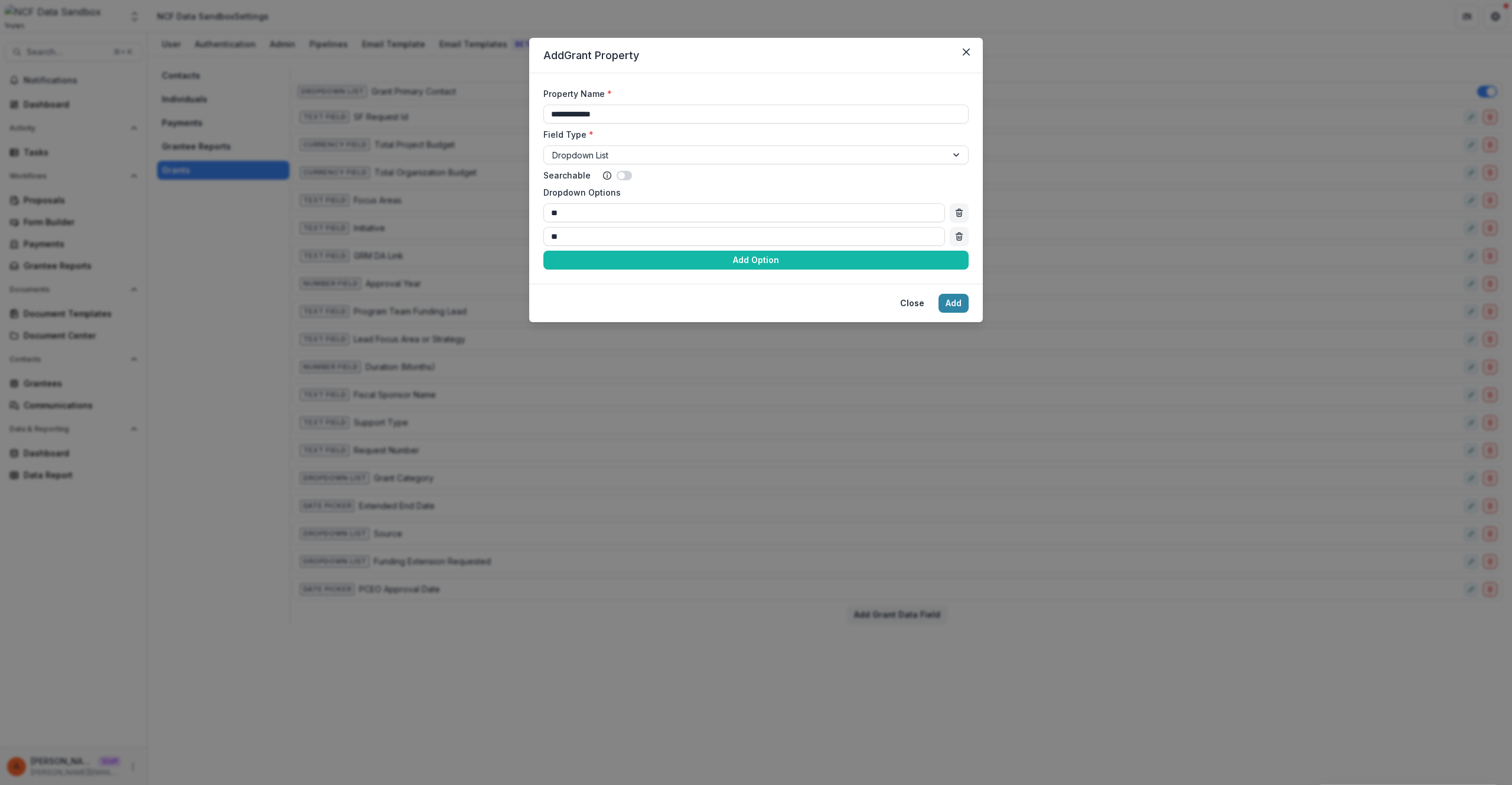
type input "**"
click at [544, 250] on button "Add Option" at bounding box center [756, 259] width 425 height 19
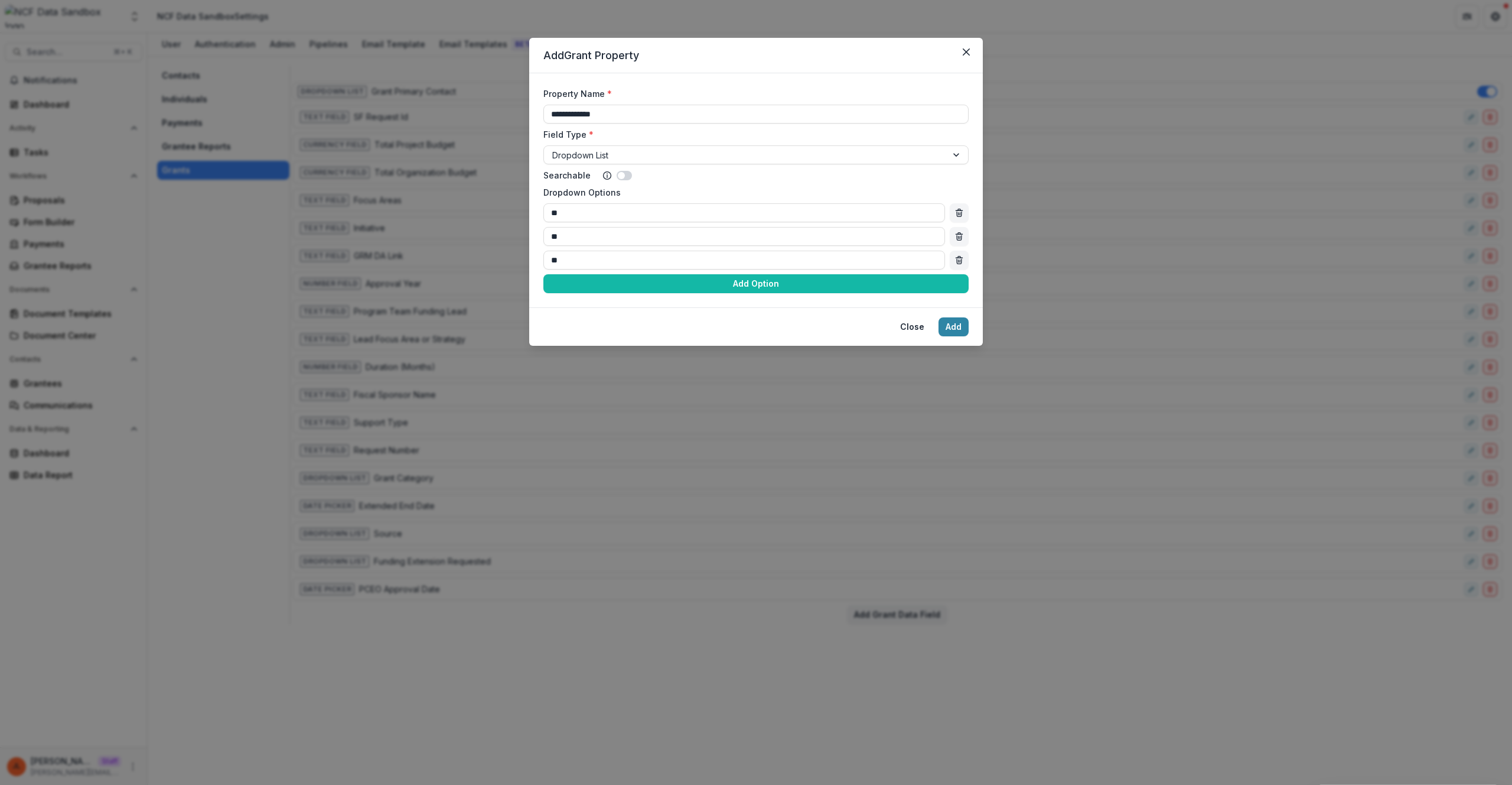
type input "***"
click at [544, 274] on button "Add Option" at bounding box center [756, 283] width 425 height 19
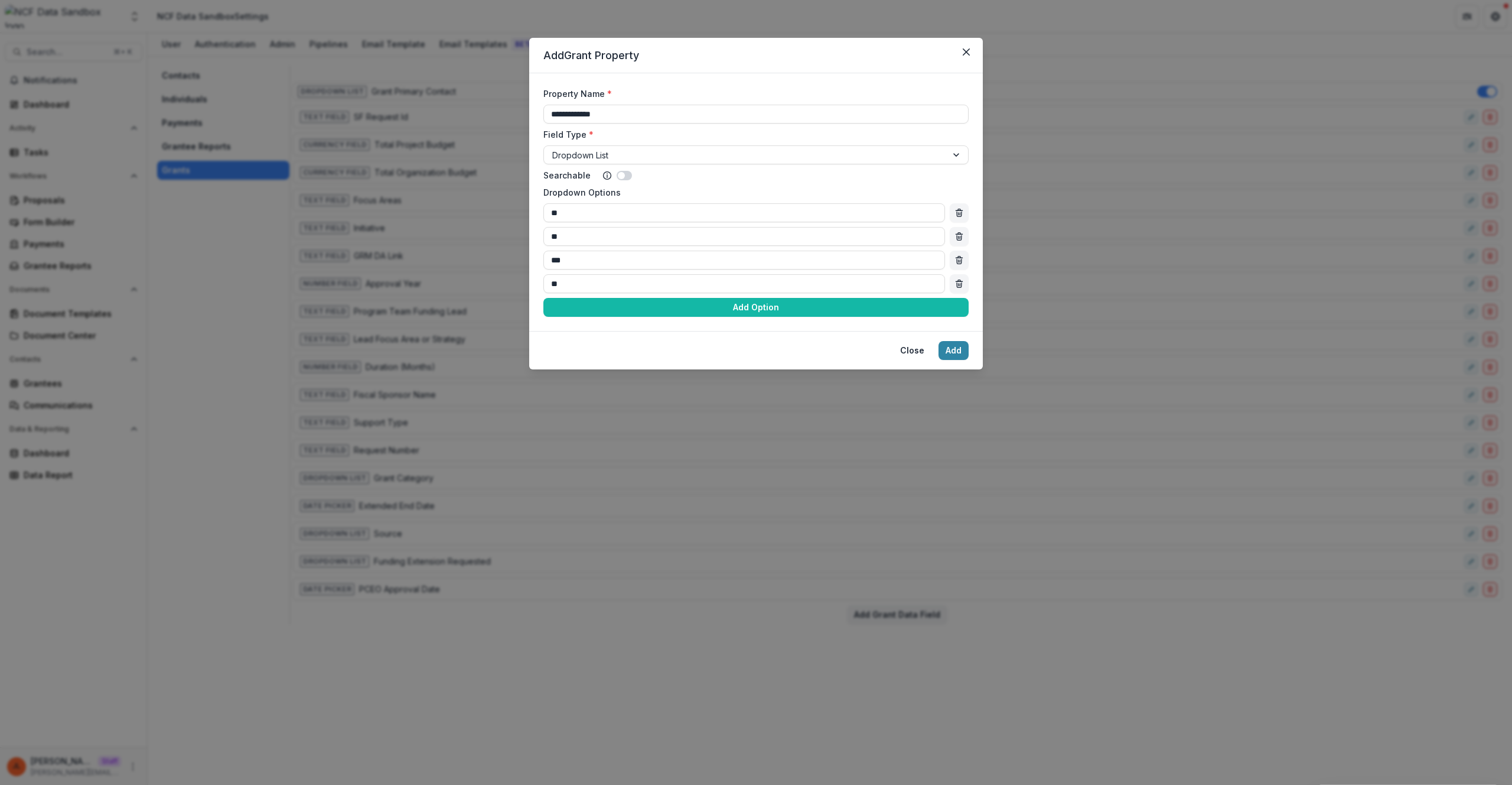
type input "**"
click at [938, 341] on button "Add" at bounding box center [953, 350] width 30 height 19
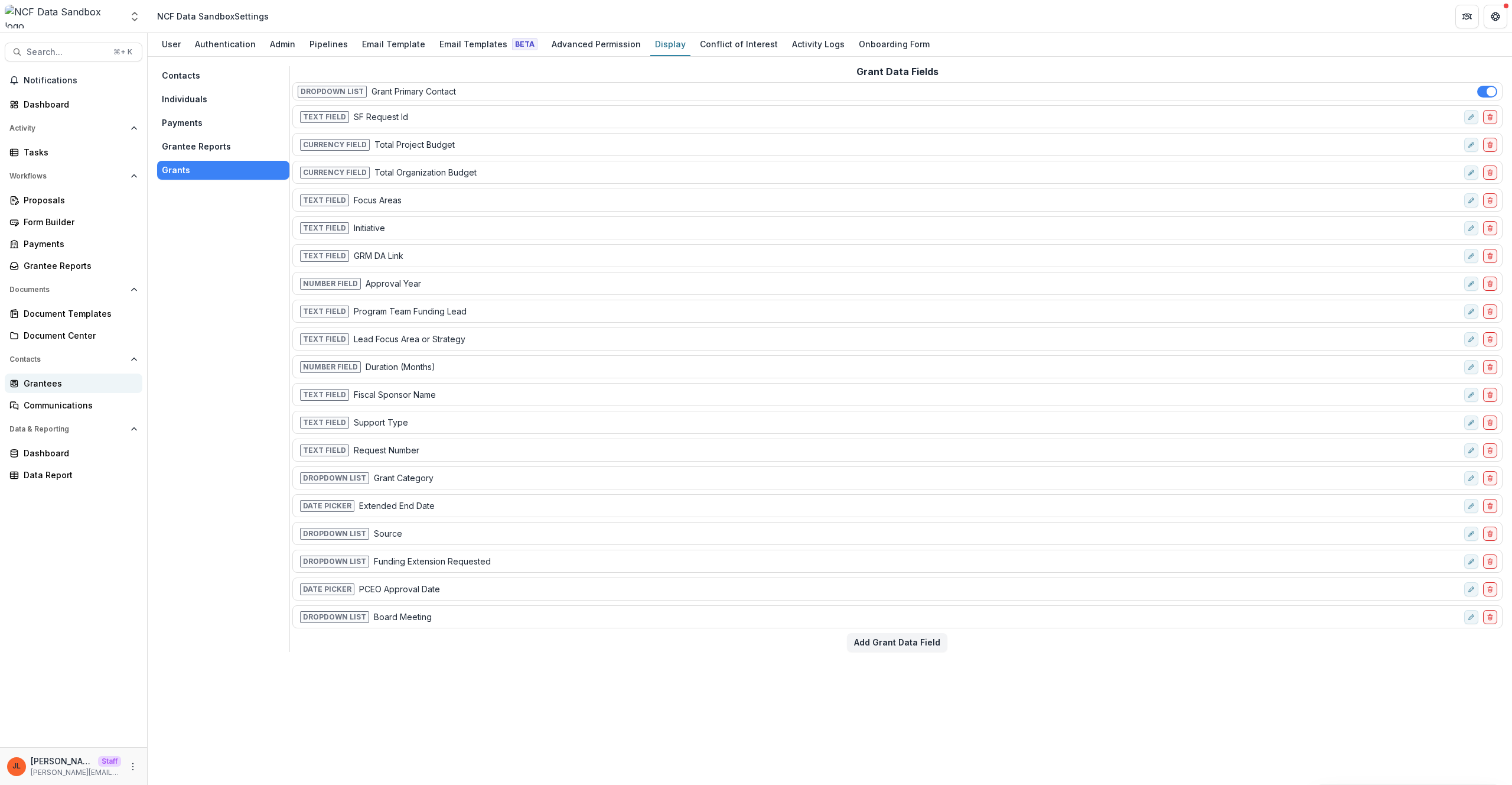
click at [60, 374] on link "Grantees" at bounding box center [73, 384] width 137 height 20
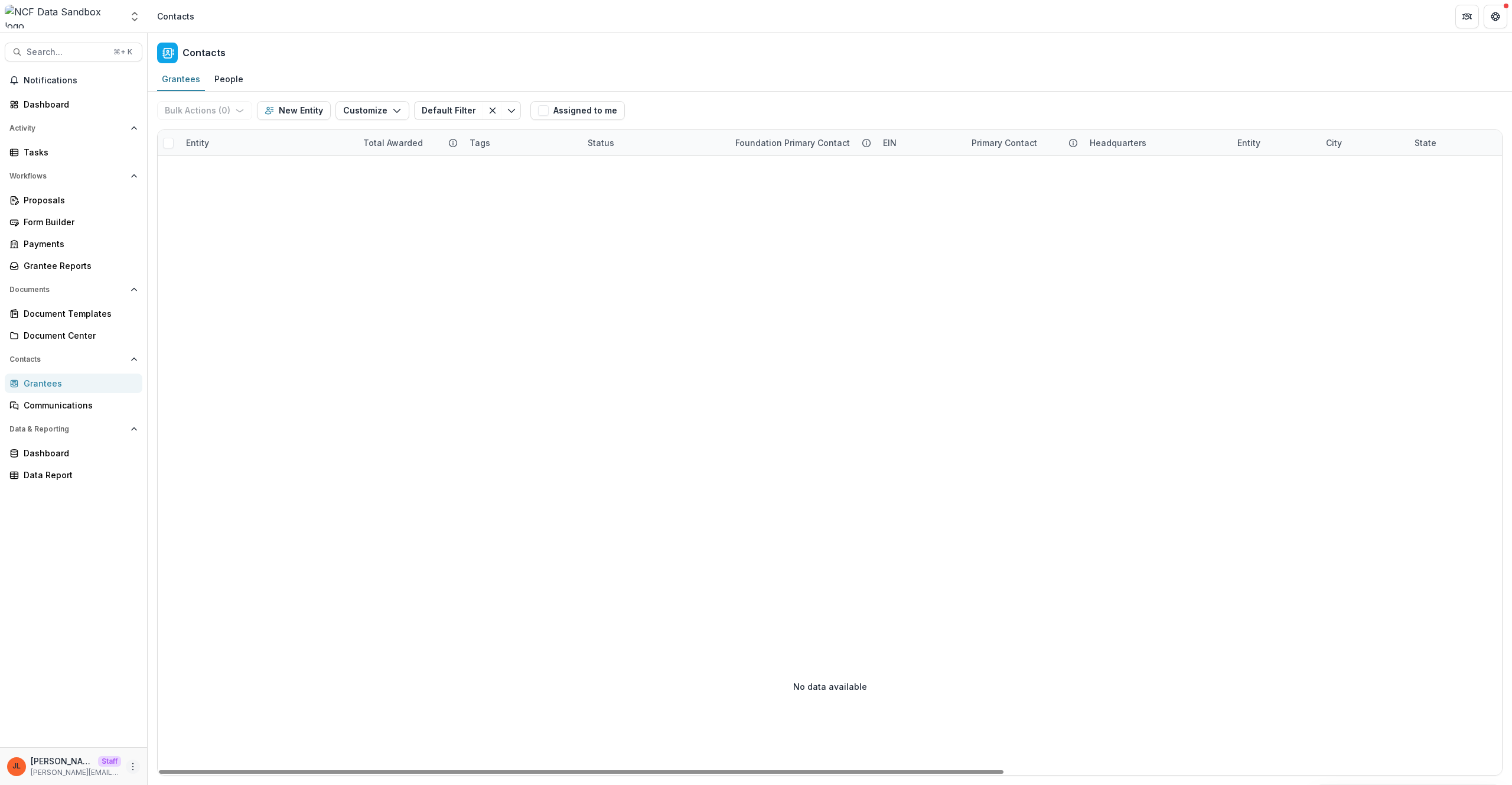
click at [135, 765] on icon "More" at bounding box center [133, 766] width 10 height 10
click at [323, 459] on div at bounding box center [1225, 376] width 2136 height 441
click at [361, 105] on button "Customize" at bounding box center [372, 110] width 74 height 19
click at [378, 135] on button "New Custom Field" at bounding box center [336, 137] width 130 height 20
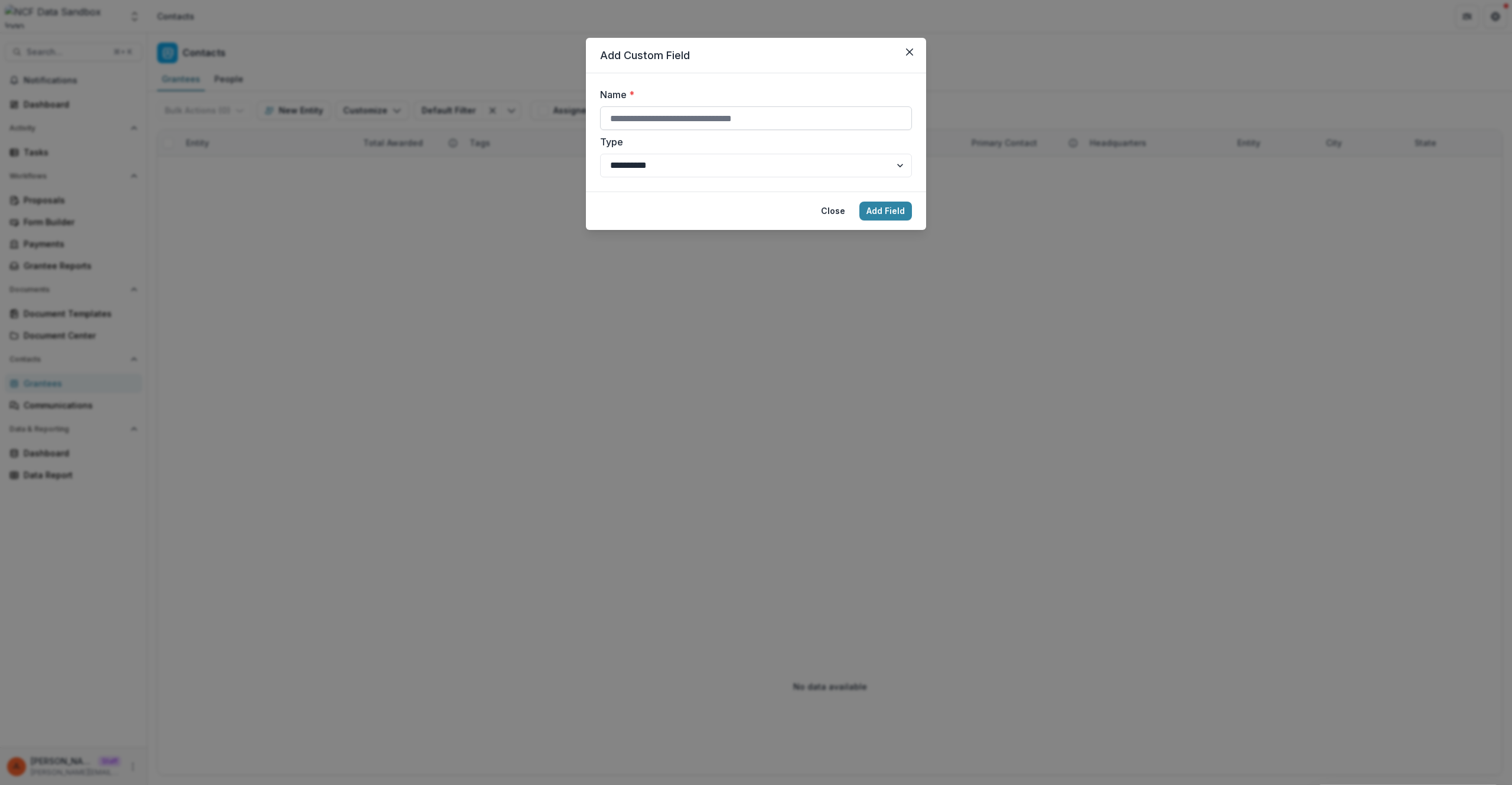
click at [637, 111] on input "Name *" at bounding box center [756, 118] width 312 height 24
type input "*****"
click at [860, 202] on button "Add Field" at bounding box center [886, 210] width 53 height 19
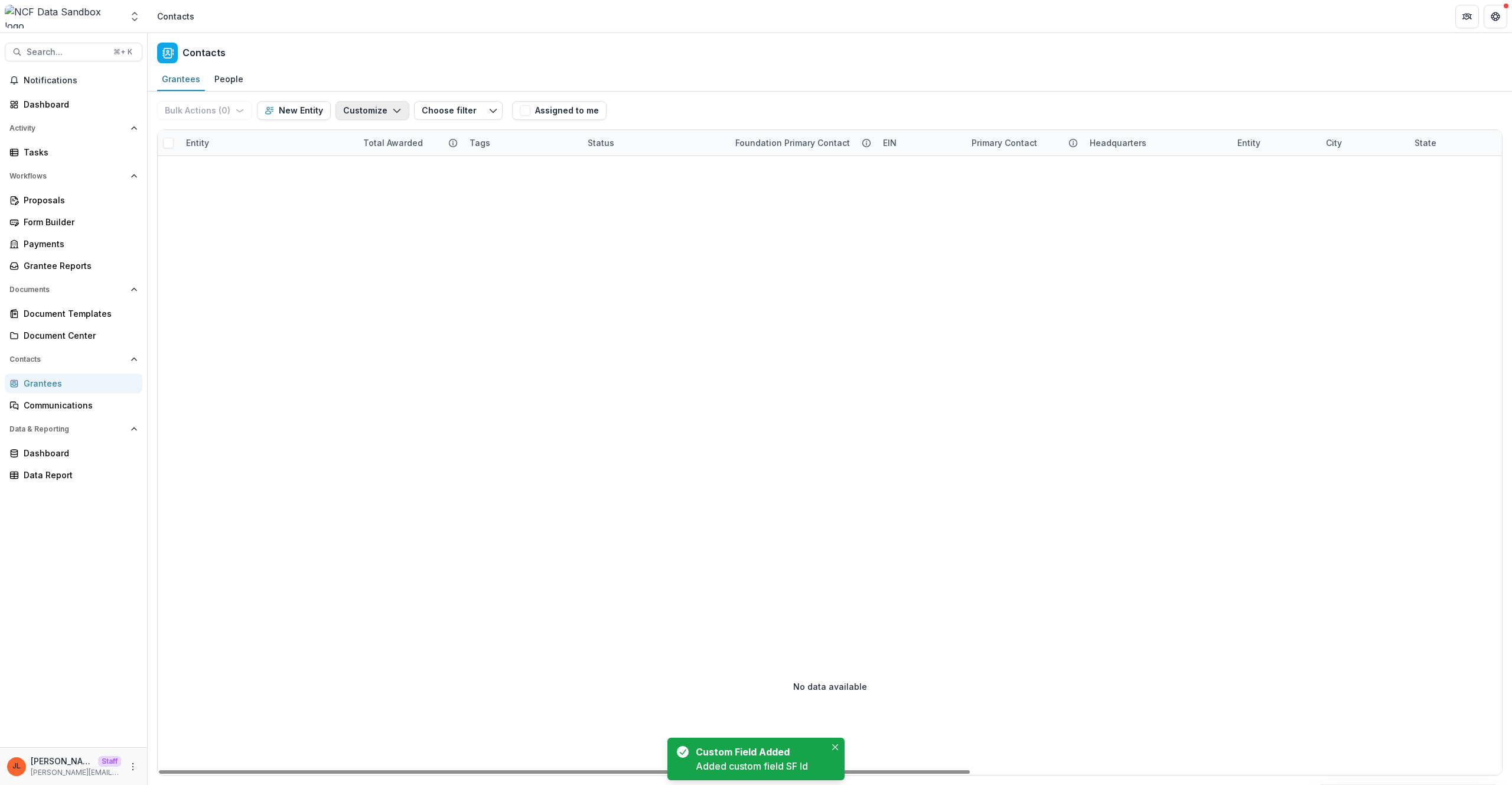
click at [365, 115] on button "Customize" at bounding box center [372, 110] width 74 height 19
click at [374, 154] on button "Manage Custom Fields" at bounding box center [336, 157] width 130 height 20
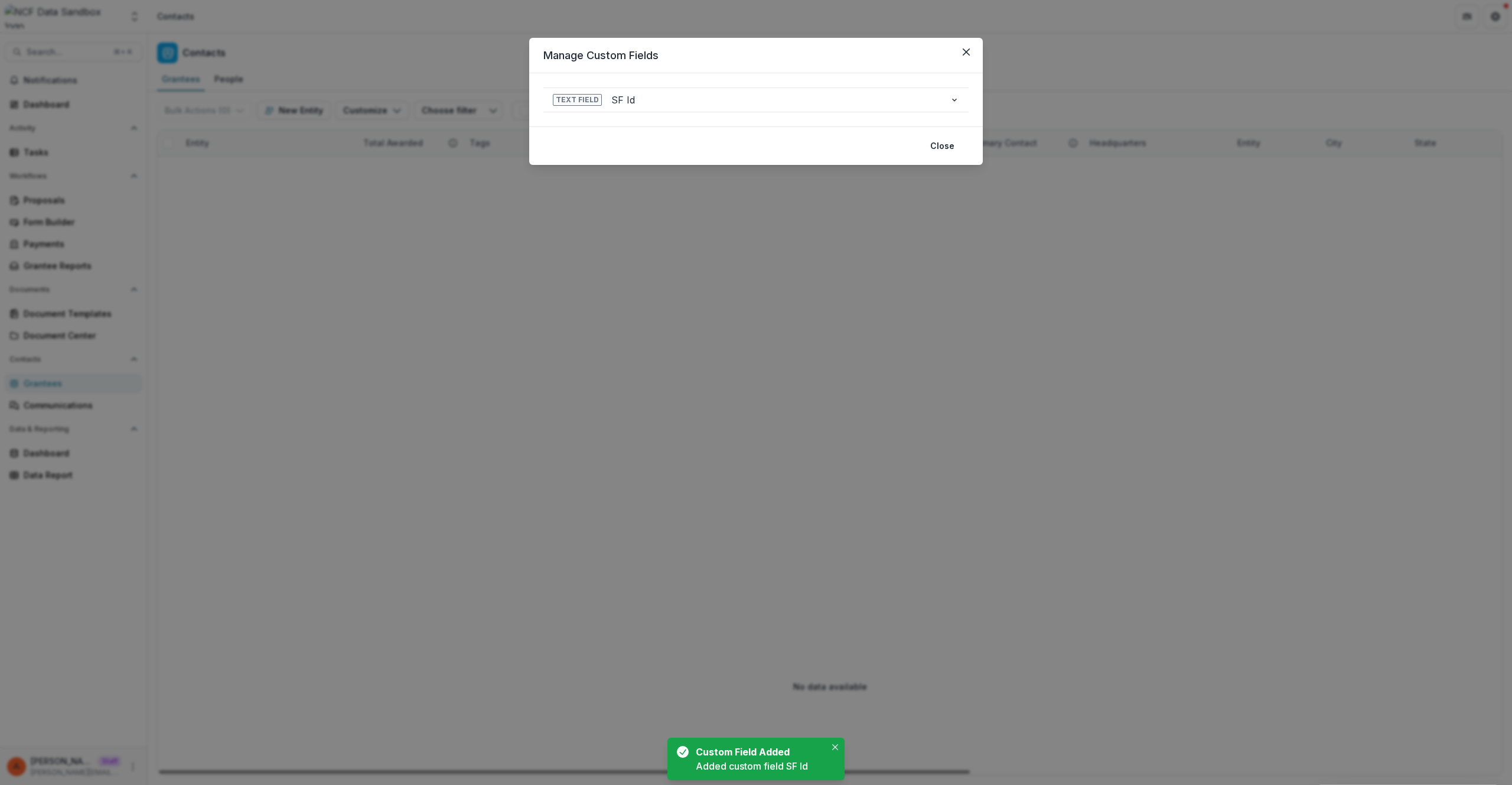
click at [598, 258] on div "Manage Custom Fields Text Field SF Id Name * ***** Searchable Save Delete Close" at bounding box center [756, 392] width 1512 height 785
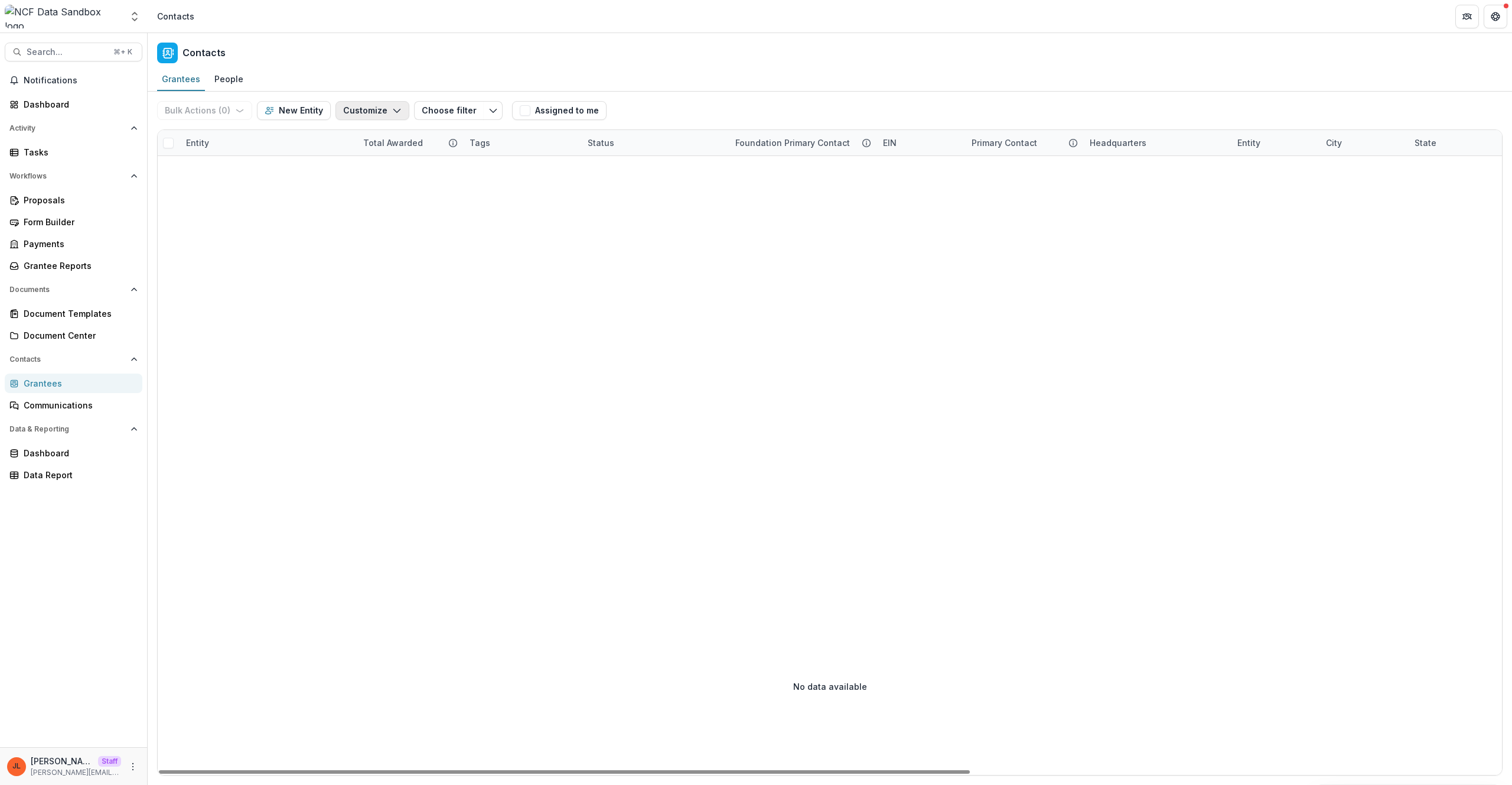
click at [374, 105] on button "Customize" at bounding box center [372, 110] width 74 height 19
click at [384, 132] on button "New Custom Field" at bounding box center [336, 137] width 130 height 20
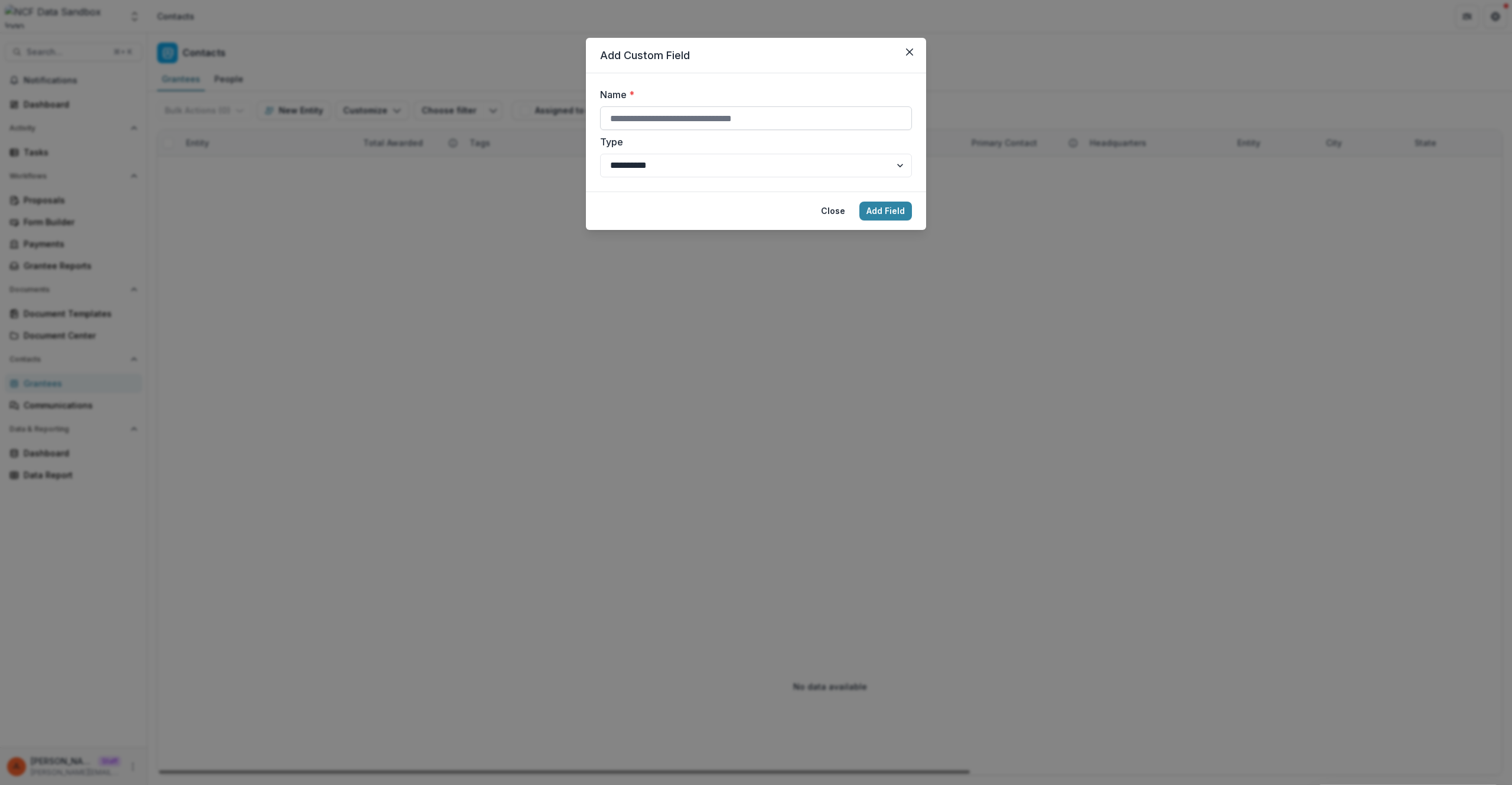
click at [646, 116] on input "Name *" at bounding box center [756, 118] width 312 height 24
type input "**********"
click at [881, 210] on button "Add Field" at bounding box center [886, 210] width 53 height 19
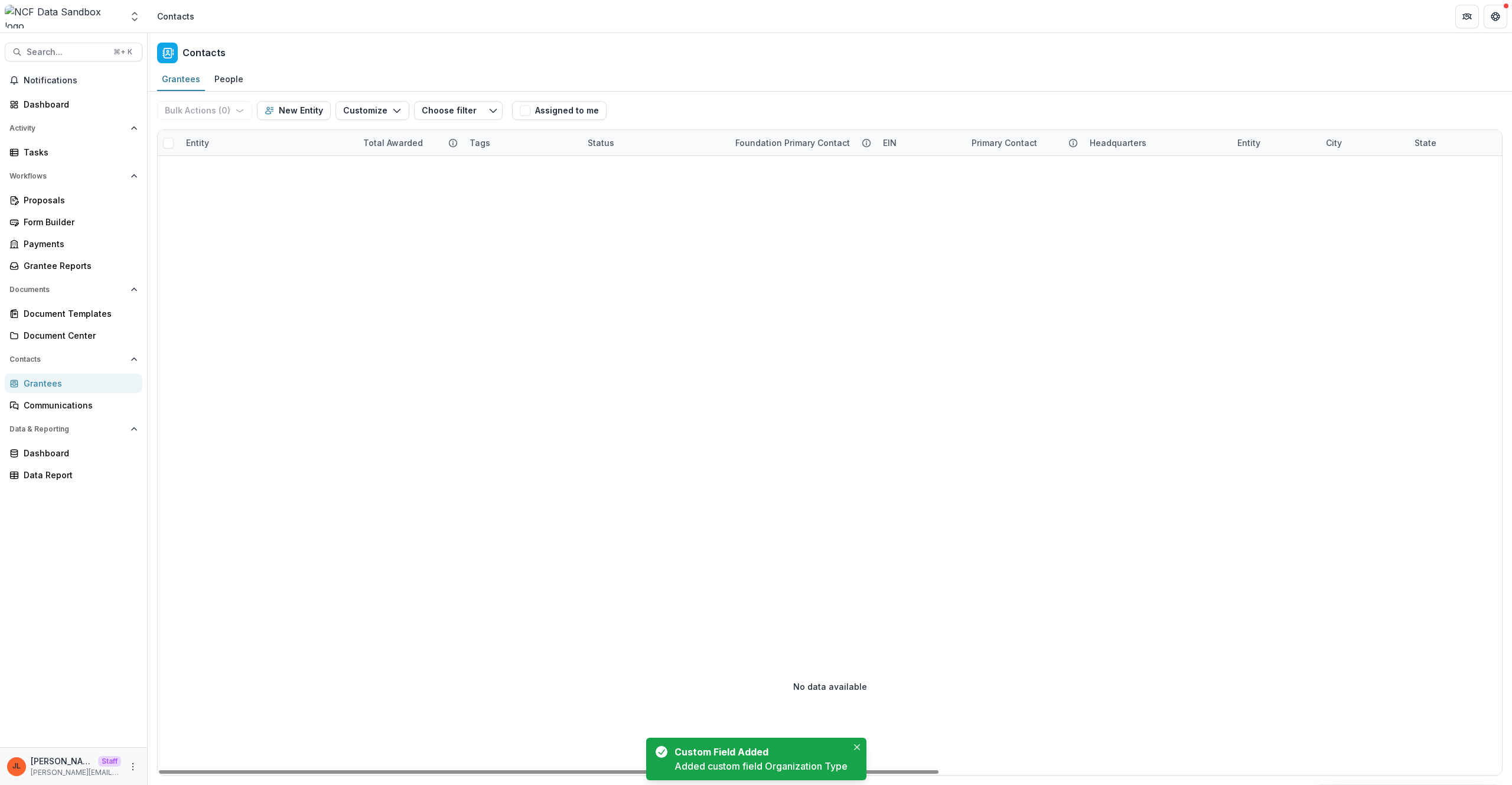
click at [134, 774] on div "JL Jeanne Locker Staff jeanne@trytemelio.com" at bounding box center [74, 765] width 133 height 23
click at [134, 770] on icon "More" at bounding box center [133, 766] width 10 height 10
click at [213, 744] on link "User Settings" at bounding box center [211, 741] width 127 height 20
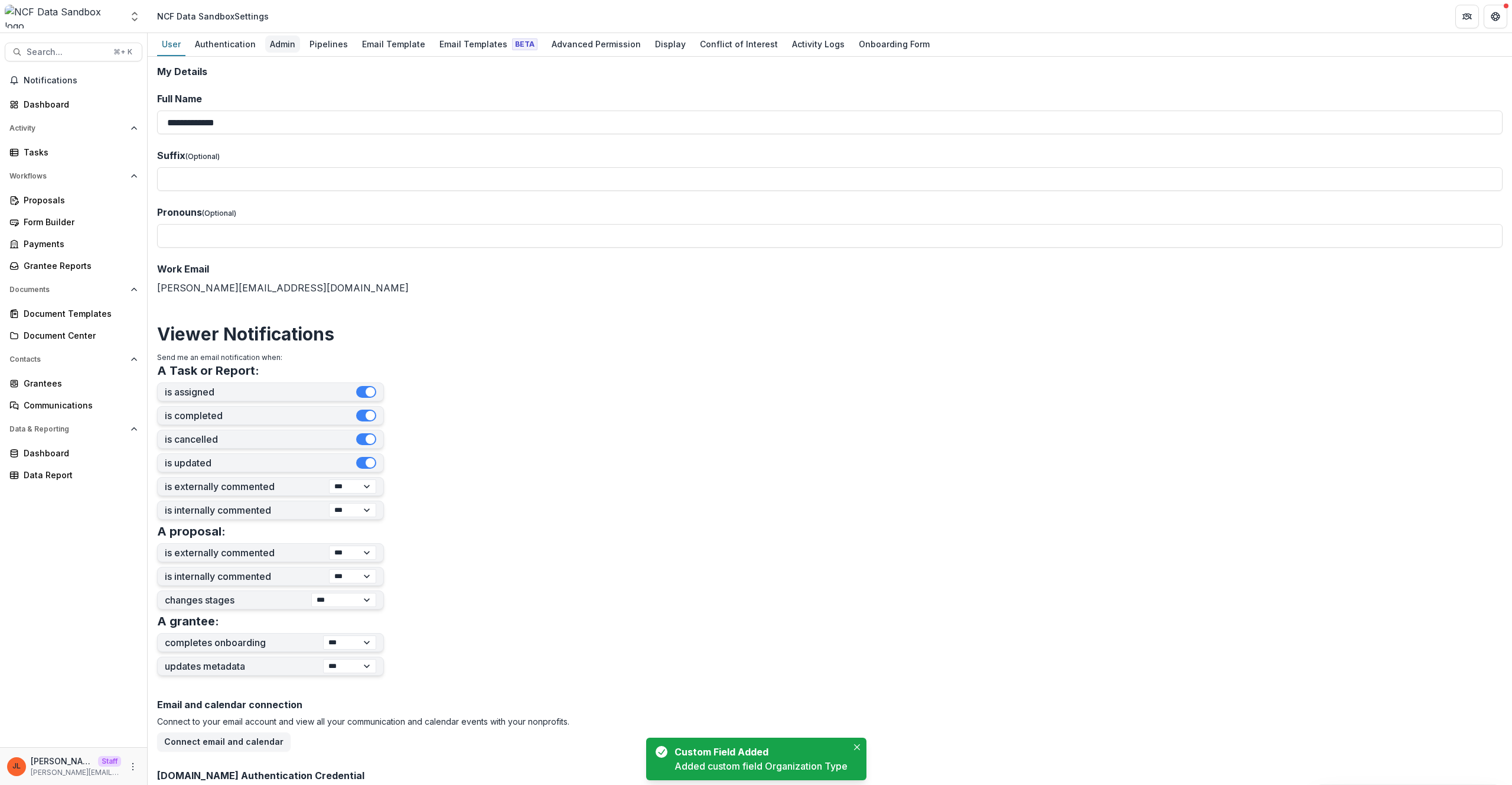
click at [273, 46] on div "Admin" at bounding box center [282, 44] width 35 height 17
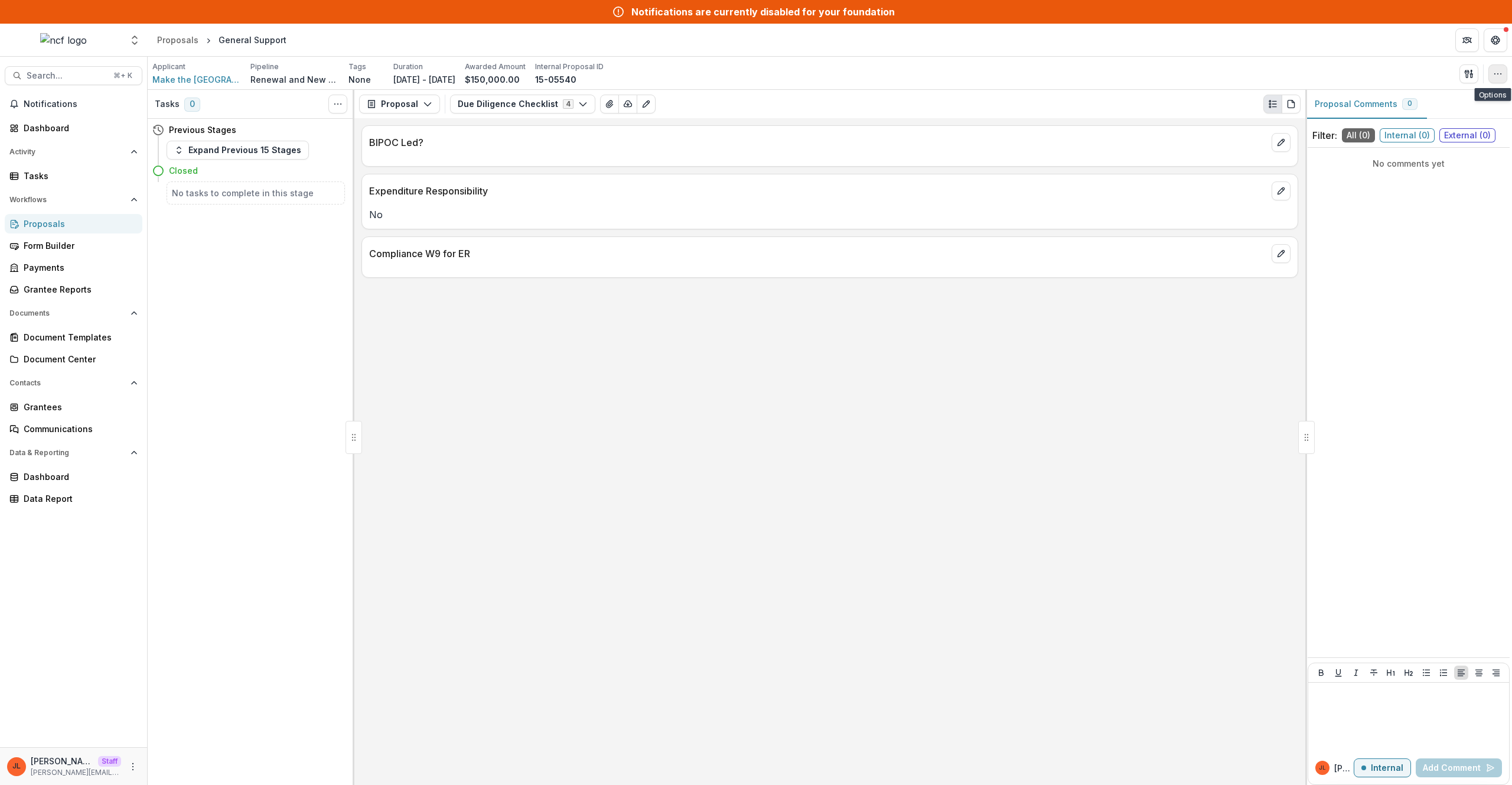
click at [1493, 71] on icon "button" at bounding box center [1498, 74] width 10 height 10
click at [1436, 96] on button "Edit Attributes" at bounding box center [1441, 101] width 127 height 20
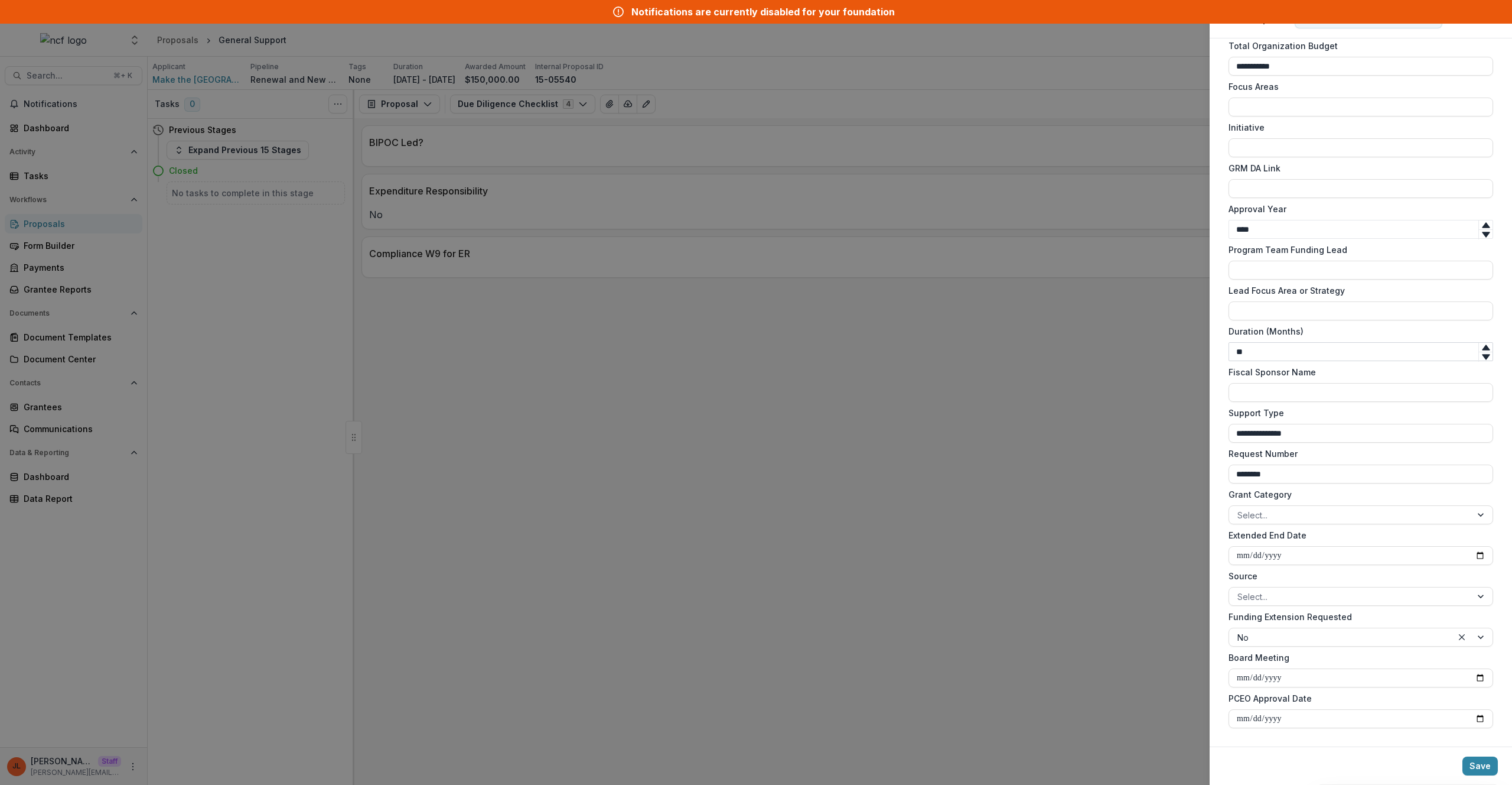
scroll to position [766, 0]
click at [656, 469] on div "**********" at bounding box center [756, 392] width 1512 height 785
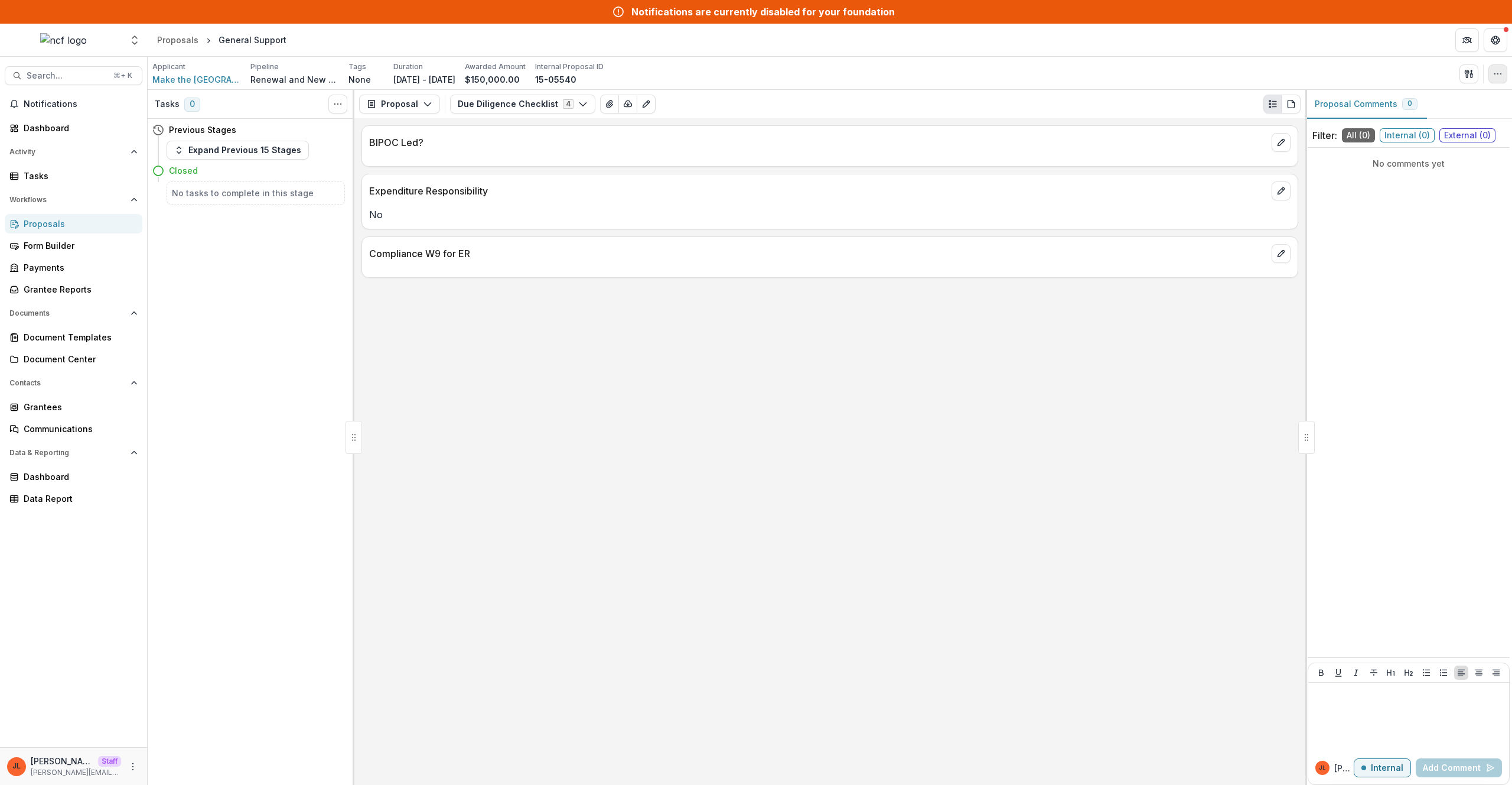
click at [1497, 77] on icon "button" at bounding box center [1498, 74] width 10 height 10
click at [1454, 99] on button "Edit Attributes" at bounding box center [1441, 101] width 127 height 20
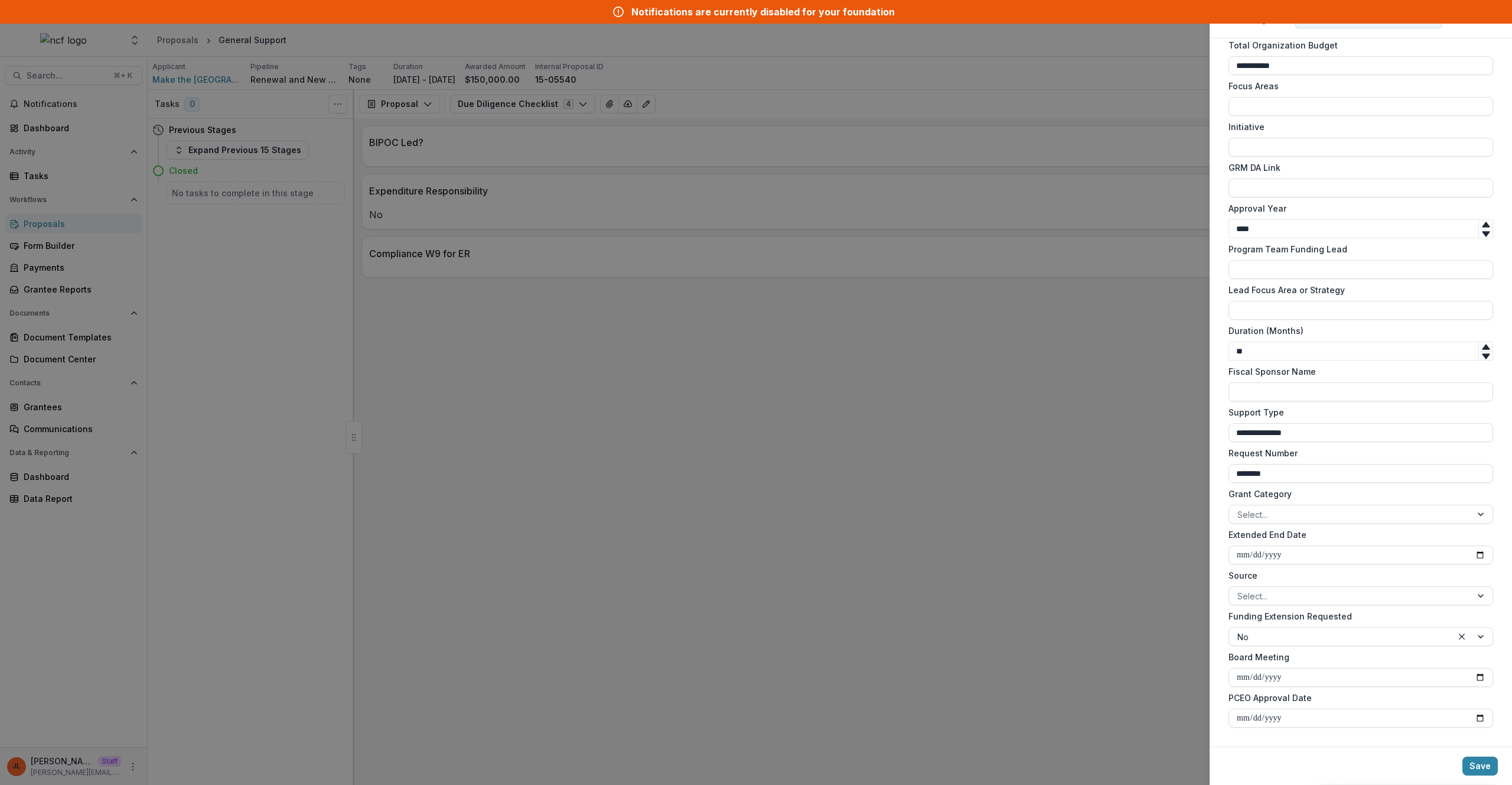
click at [674, 316] on div "**********" at bounding box center [756, 392] width 1512 height 785
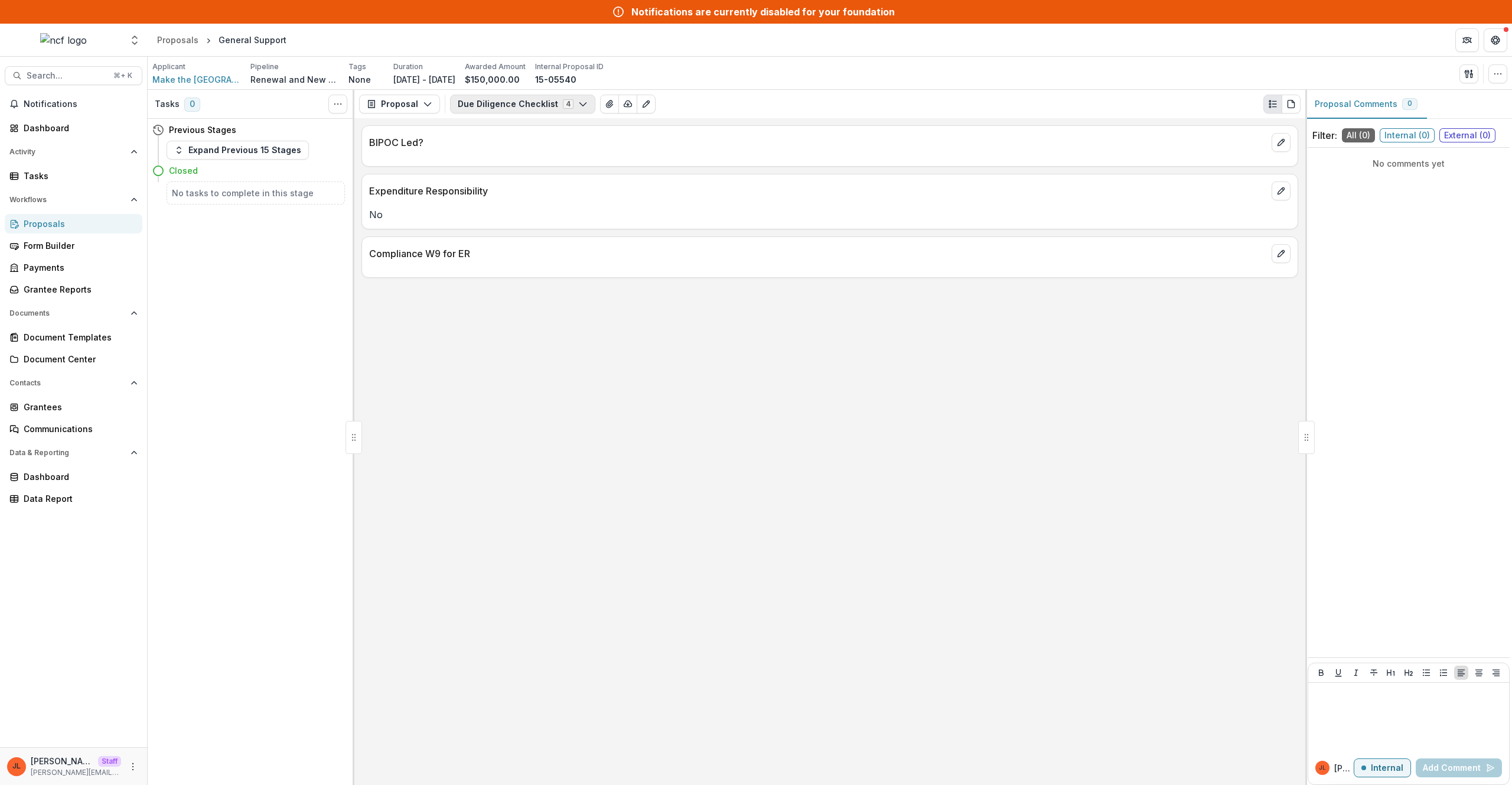
click at [531, 105] on button "Due Diligence Checklist 4" at bounding box center [522, 103] width 145 height 19
click at [529, 160] on button "Staff Analysis" at bounding box center [518, 168] width 136 height 20
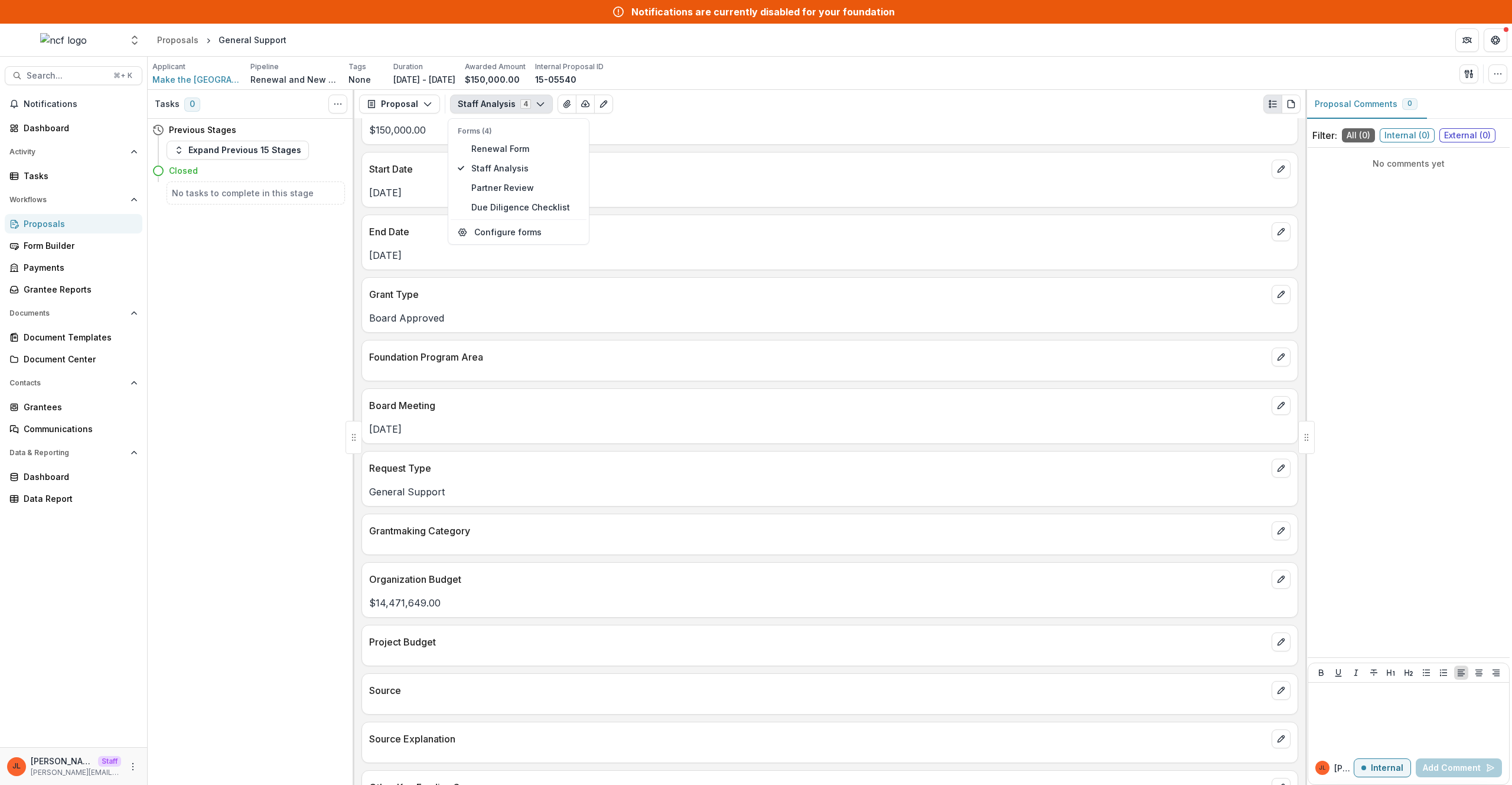
scroll to position [175, 0]
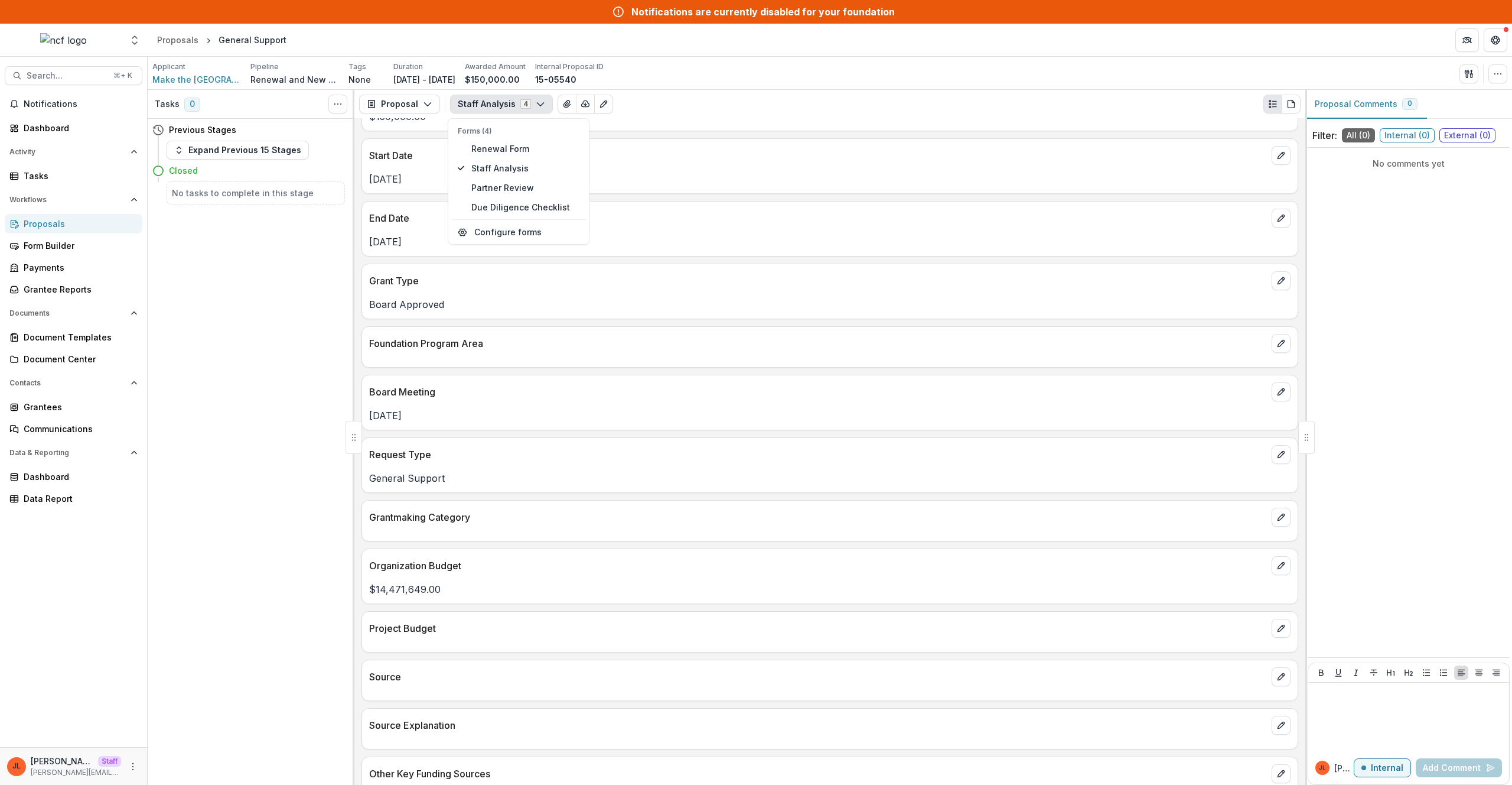
click at [799, 268] on div "Grant Type" at bounding box center [830, 277] width 936 height 26
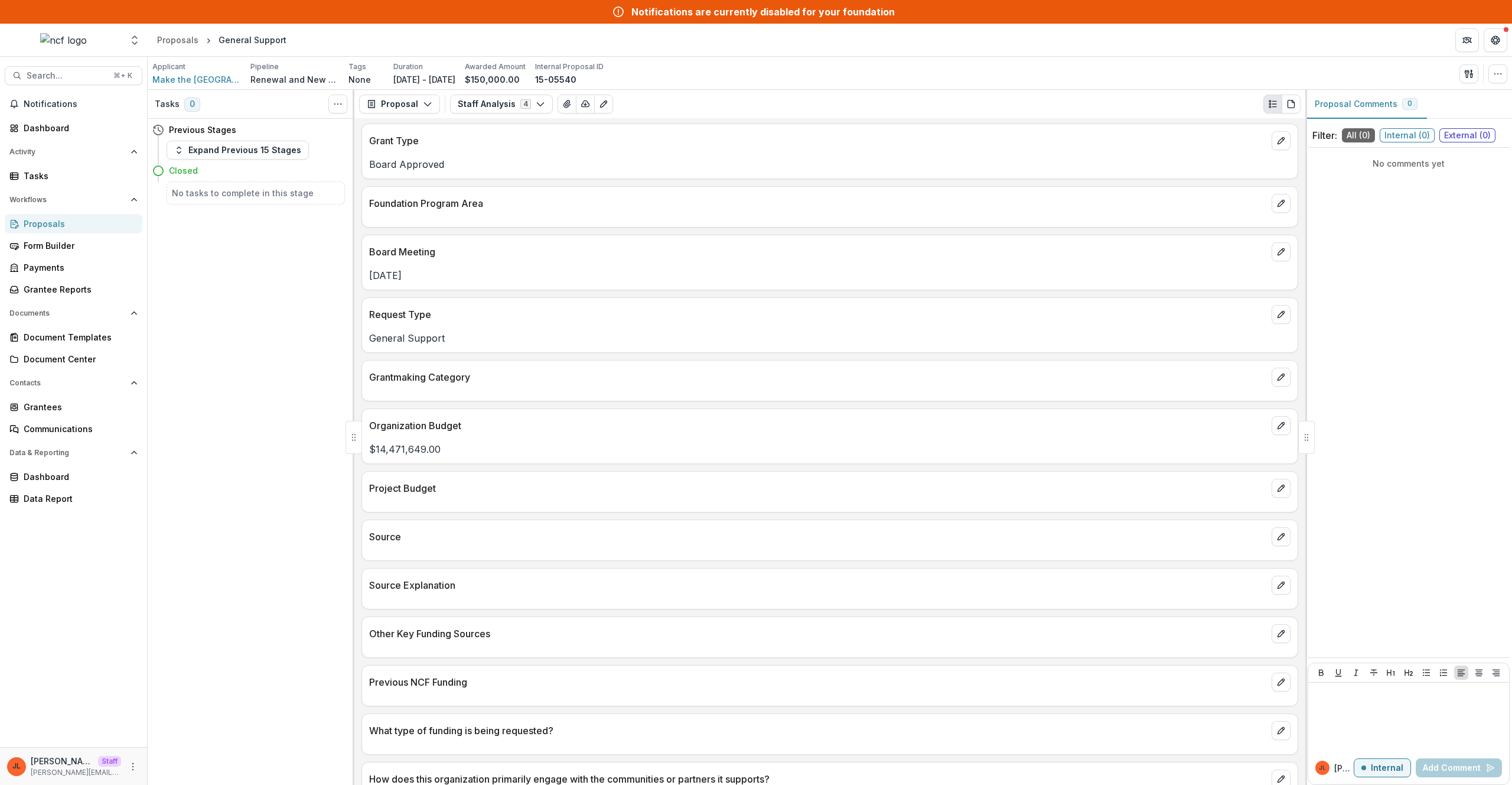
scroll to position [0, 0]
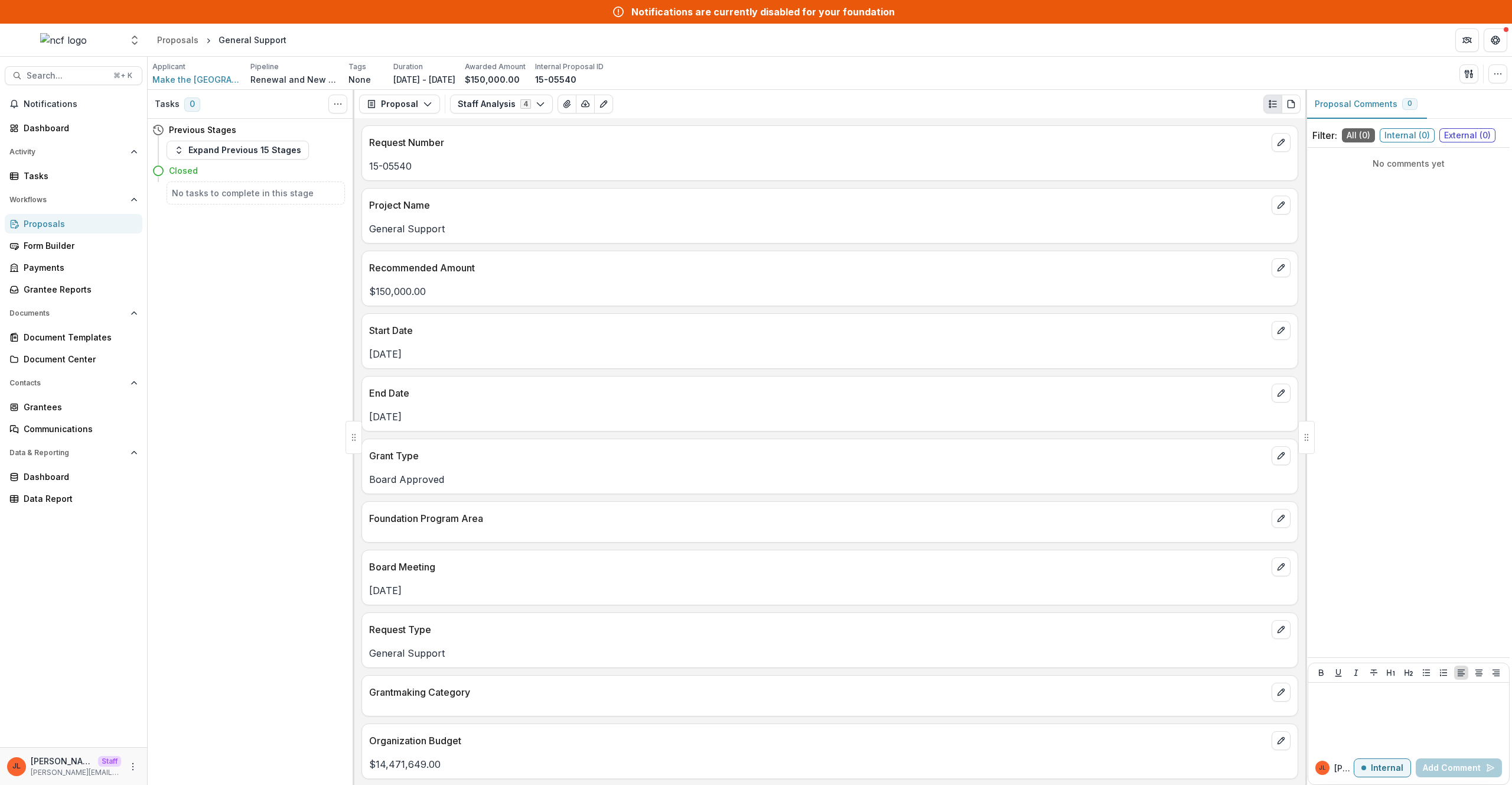
click at [247, 350] on div "Tasks 0 Show Cancelled Tasks Previous Stages Expand Previous 15 Stages Closed N…" at bounding box center [251, 437] width 206 height 695
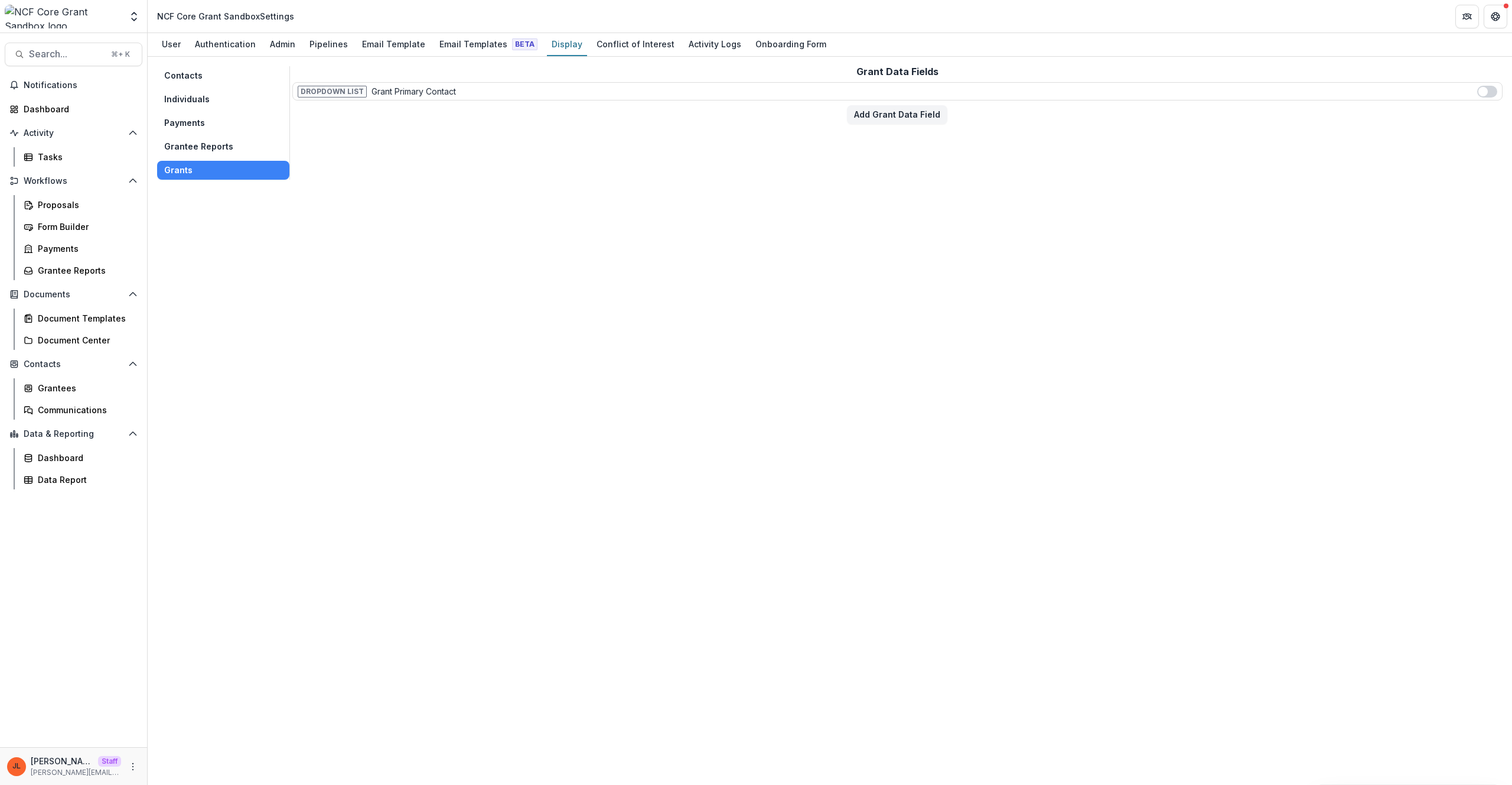
drag, startPoint x: 570, startPoint y: 215, endPoint x: 564, endPoint y: 215, distance: 6.0
click at [570, 215] on div "Contacts Individuals Payments Grantee Reports Grants Grant Data Fields Dropdown…" at bounding box center [830, 421] width 1365 height 728
